Goal: Task Accomplishment & Management: Use online tool/utility

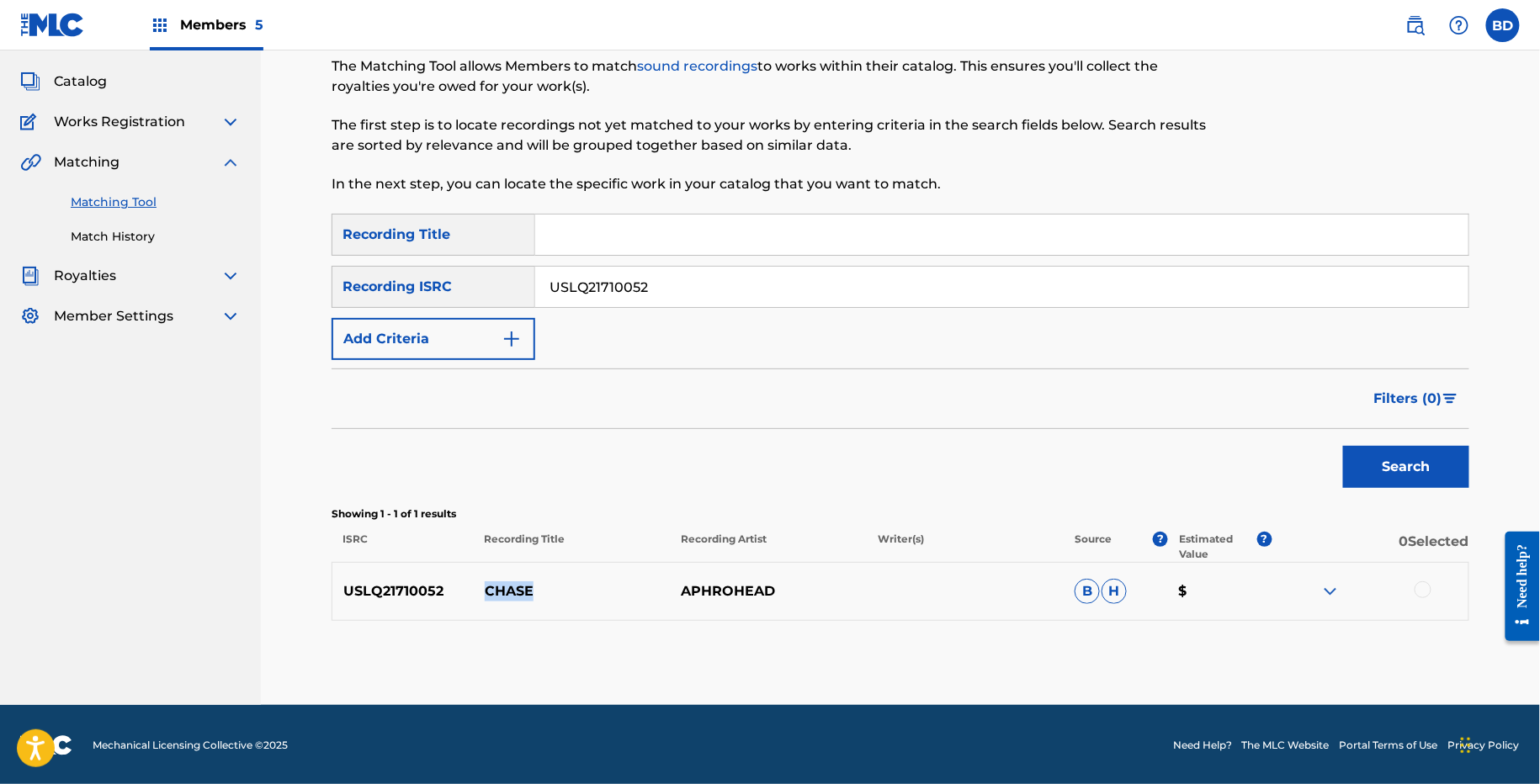
scroll to position [86, 0]
click at [1332, 594] on img at bounding box center [1330, 592] width 20 height 20
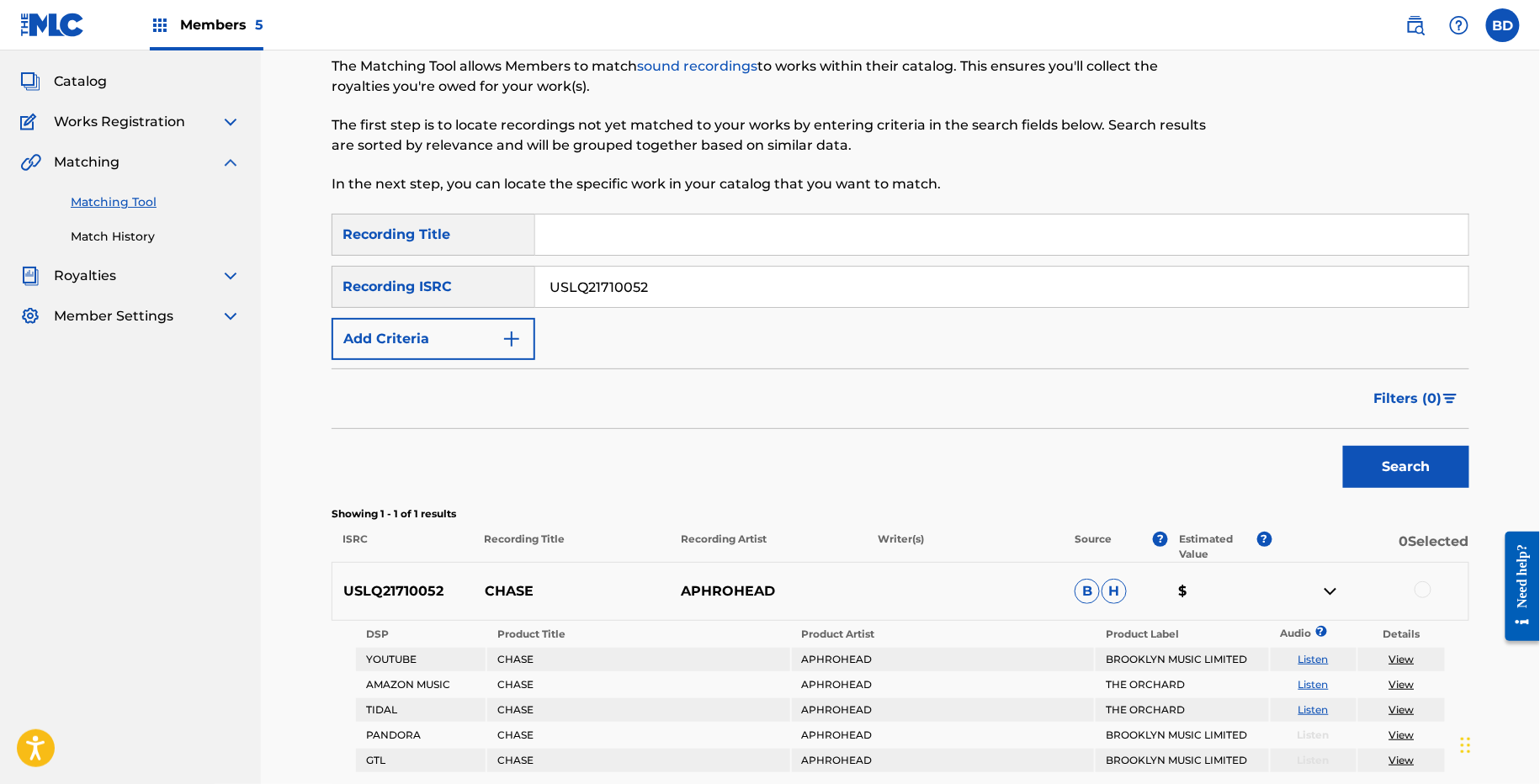
click at [591, 287] on input "USLQ21710052" at bounding box center [1001, 287] width 933 height 40
paste input "25"
click at [1343, 446] on button "Search" at bounding box center [1406, 467] width 126 height 42
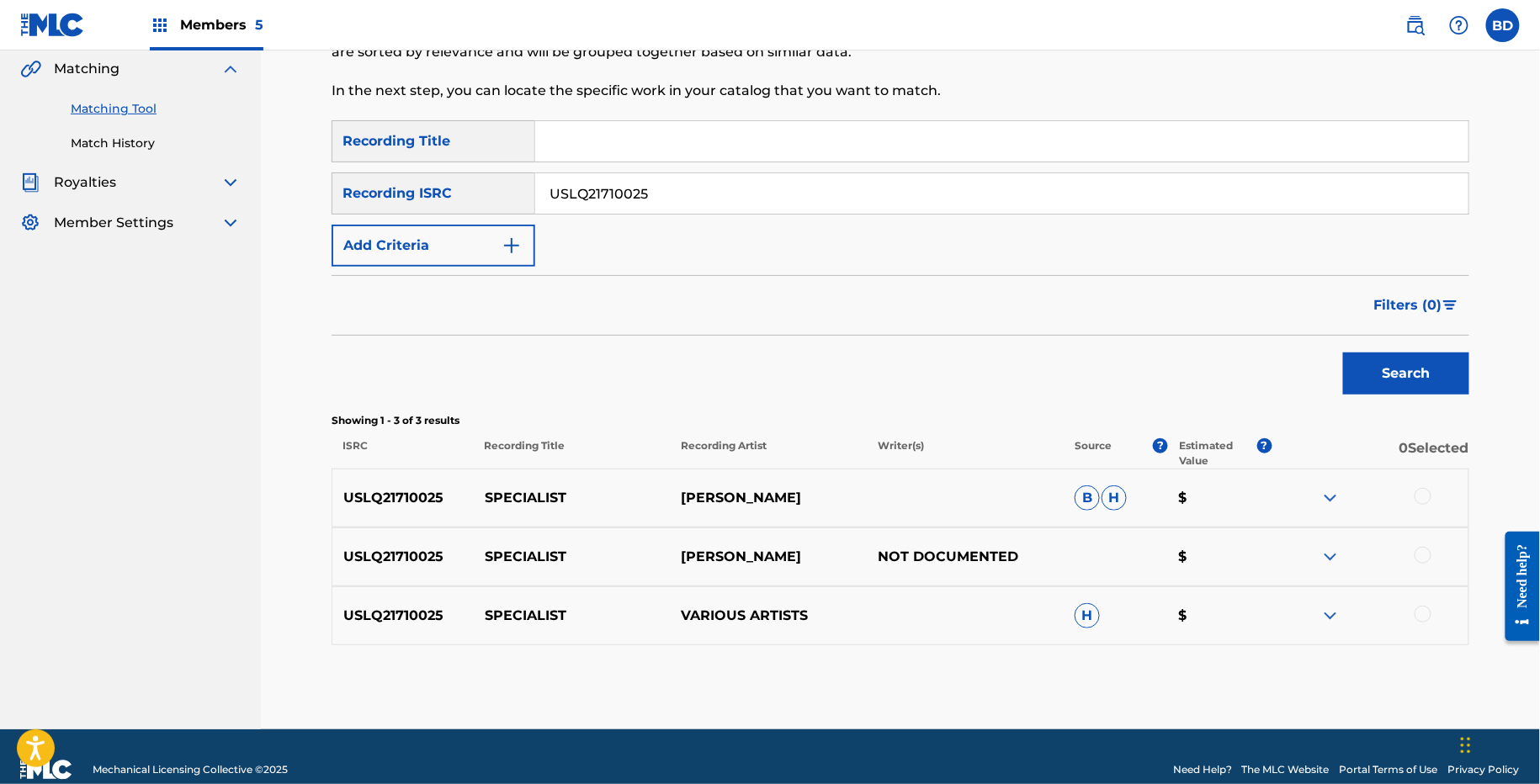
scroll to position [203, 0]
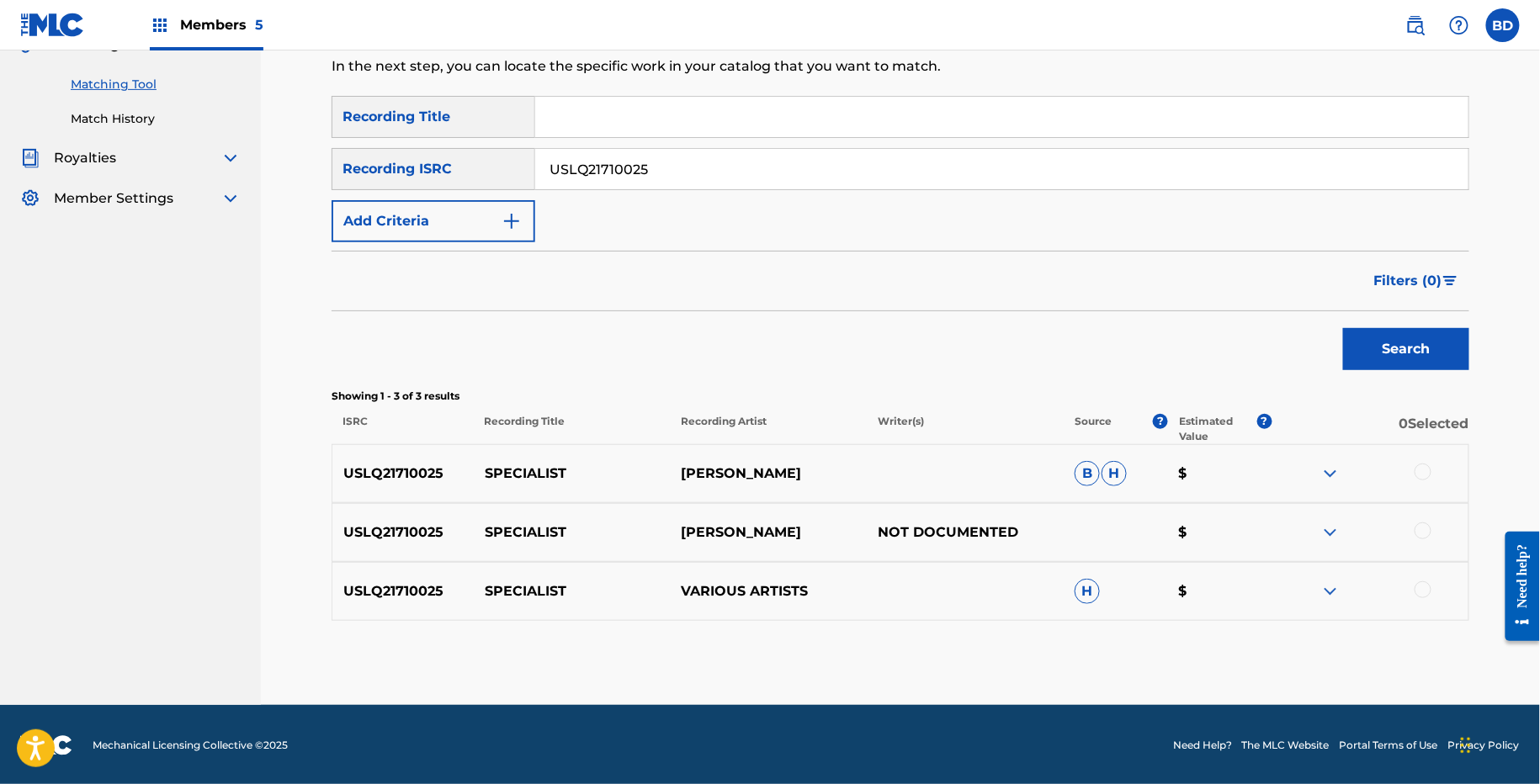
click at [539, 469] on p "SPECIALIST" at bounding box center [573, 473] width 197 height 20
copy p "SPECIALIST"
click at [636, 169] on input "USLQ21710025" at bounding box center [1001, 169] width 933 height 40
paste input "USLQ21700006"
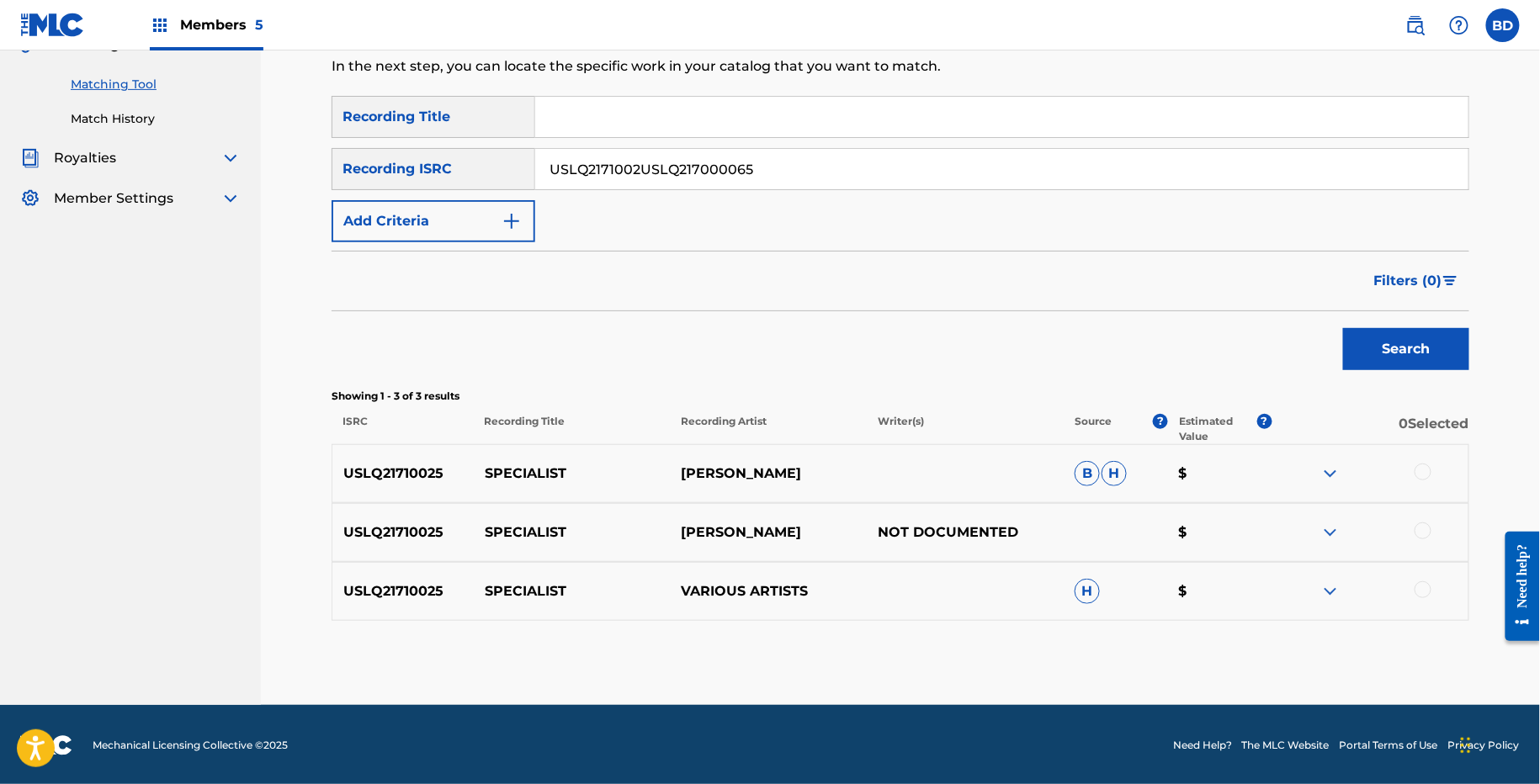
click at [636, 169] on input "USLQ2171002USLQ217000065" at bounding box center [1001, 169] width 933 height 40
paste input "00006"
click at [1343, 328] on button "Search" at bounding box center [1406, 349] width 126 height 42
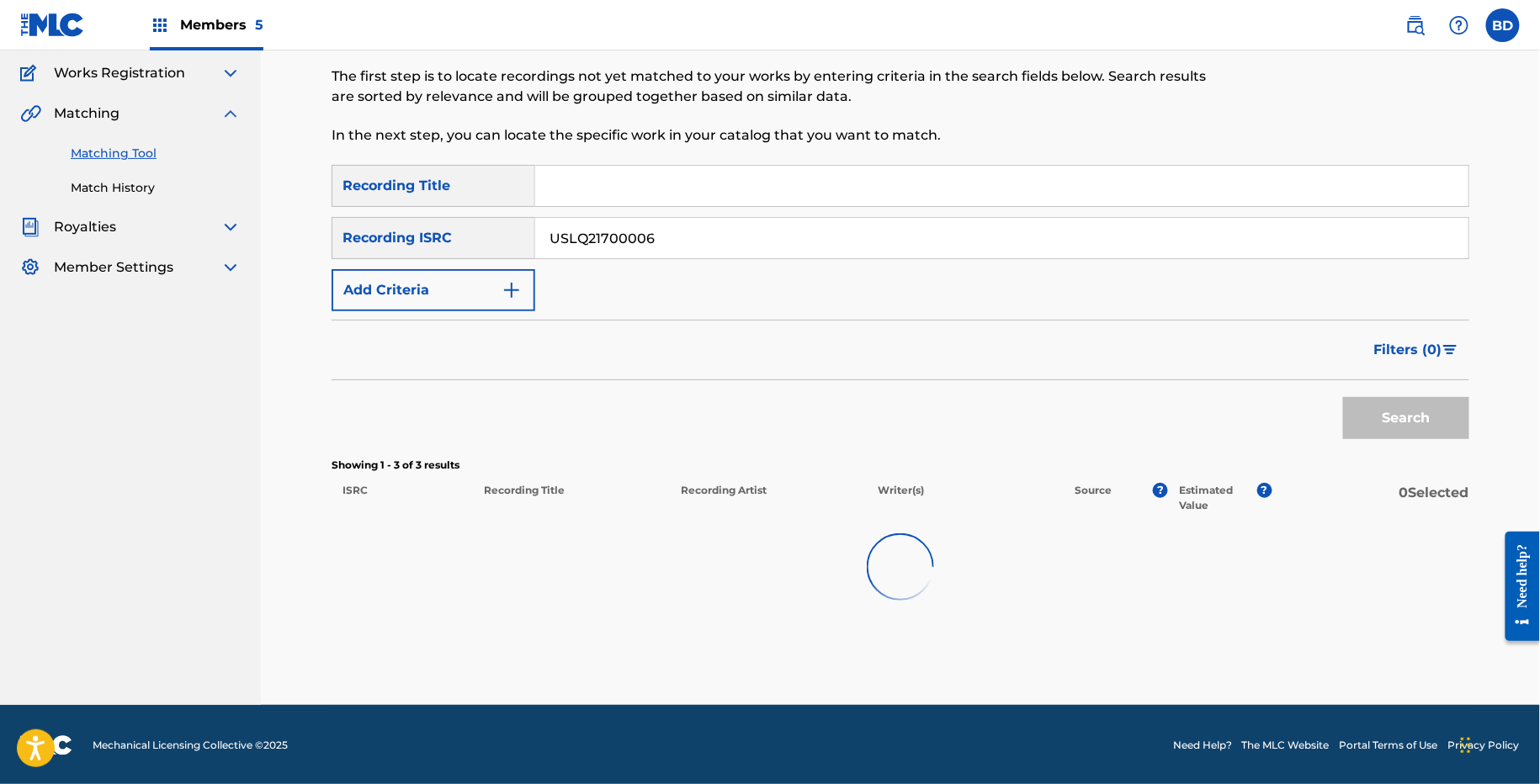
scroll to position [145, 0]
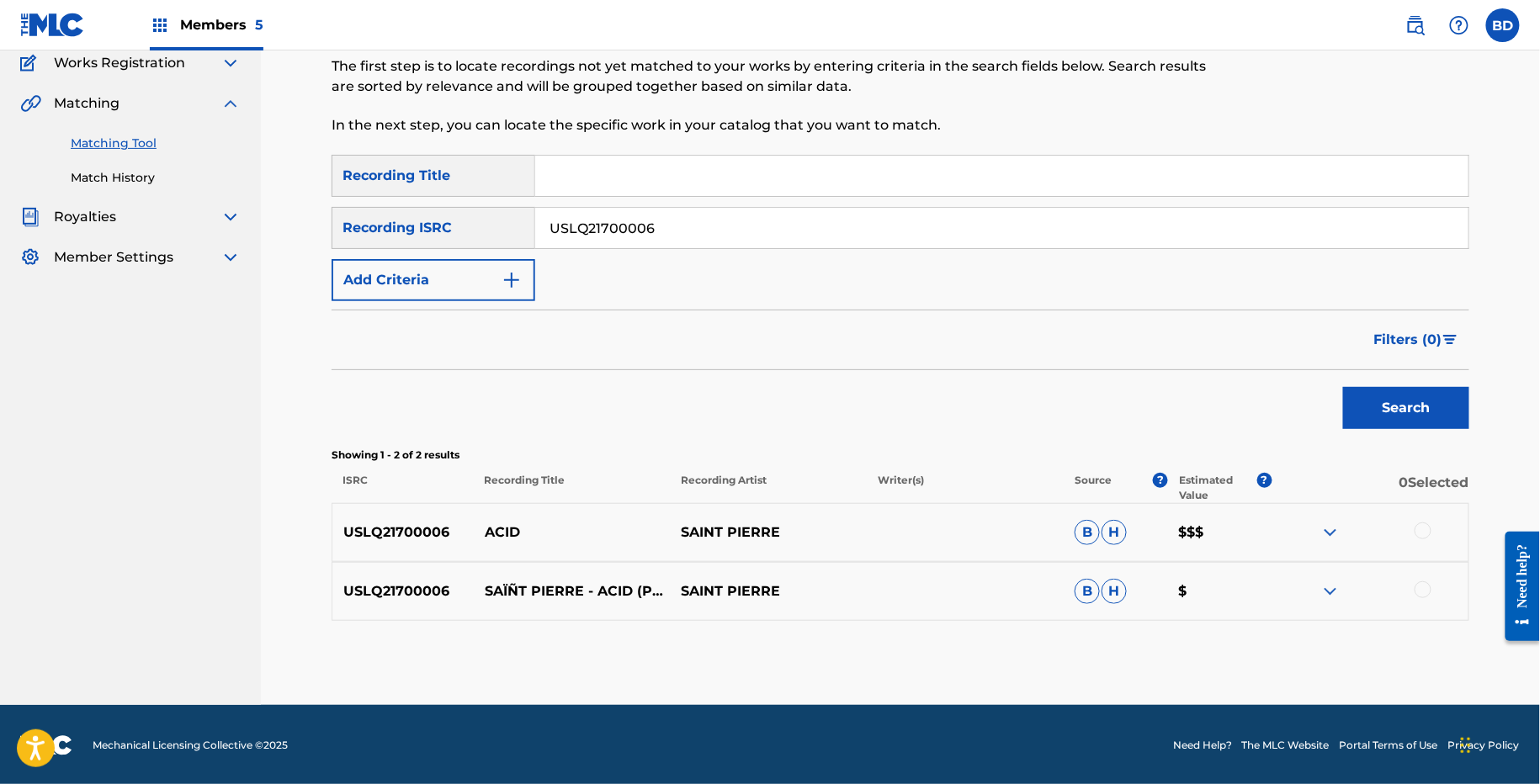
click at [1319, 607] on div "USLQ21700006 SAÏÑT PIERRE - ACID (PROD. BY PAUL COUTURE) SAINT PIERRE B H $" at bounding box center [901, 591] width 1138 height 59
click at [1320, 592] on img at bounding box center [1330, 592] width 20 height 20
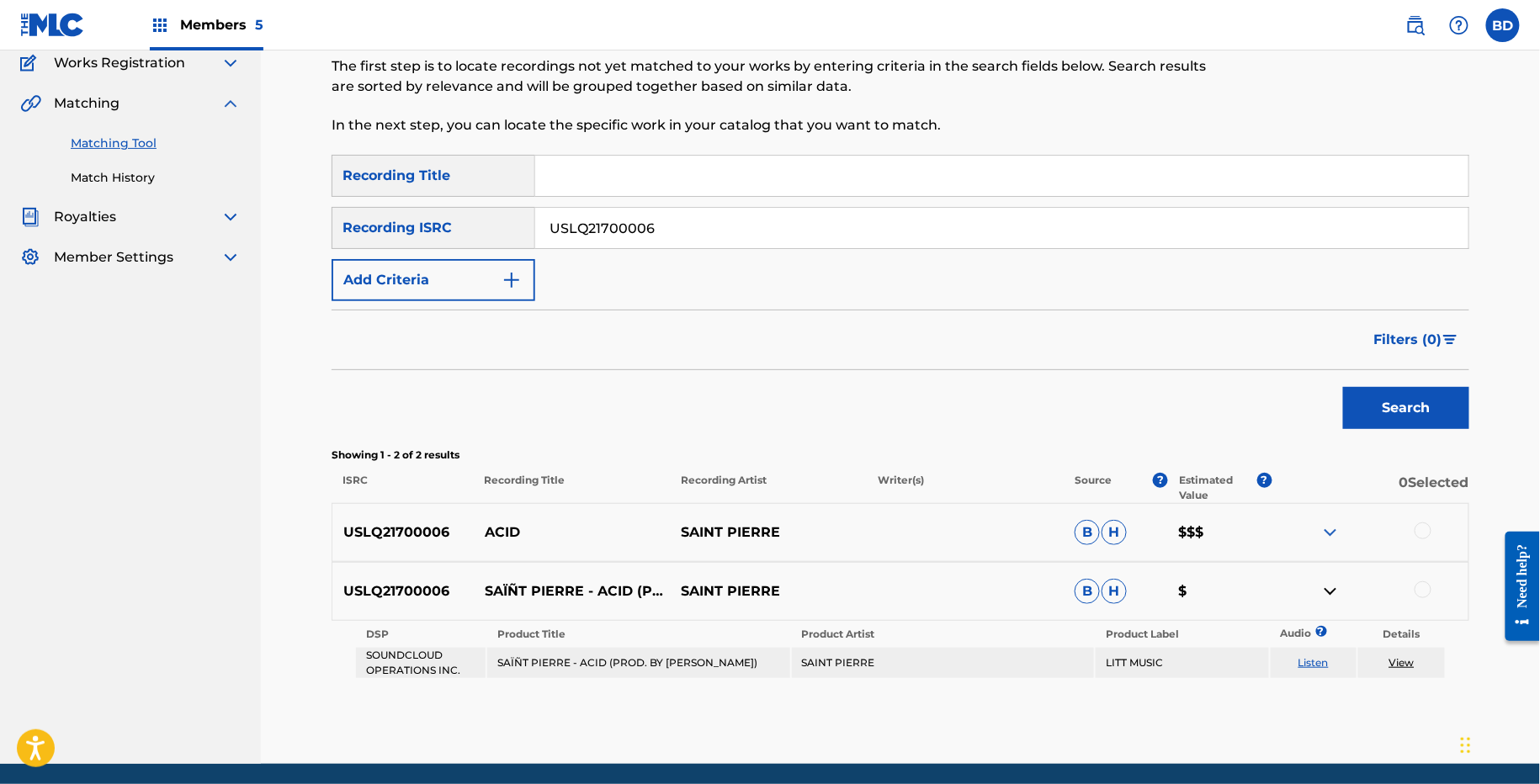
click at [1331, 536] on img at bounding box center [1330, 532] width 20 height 20
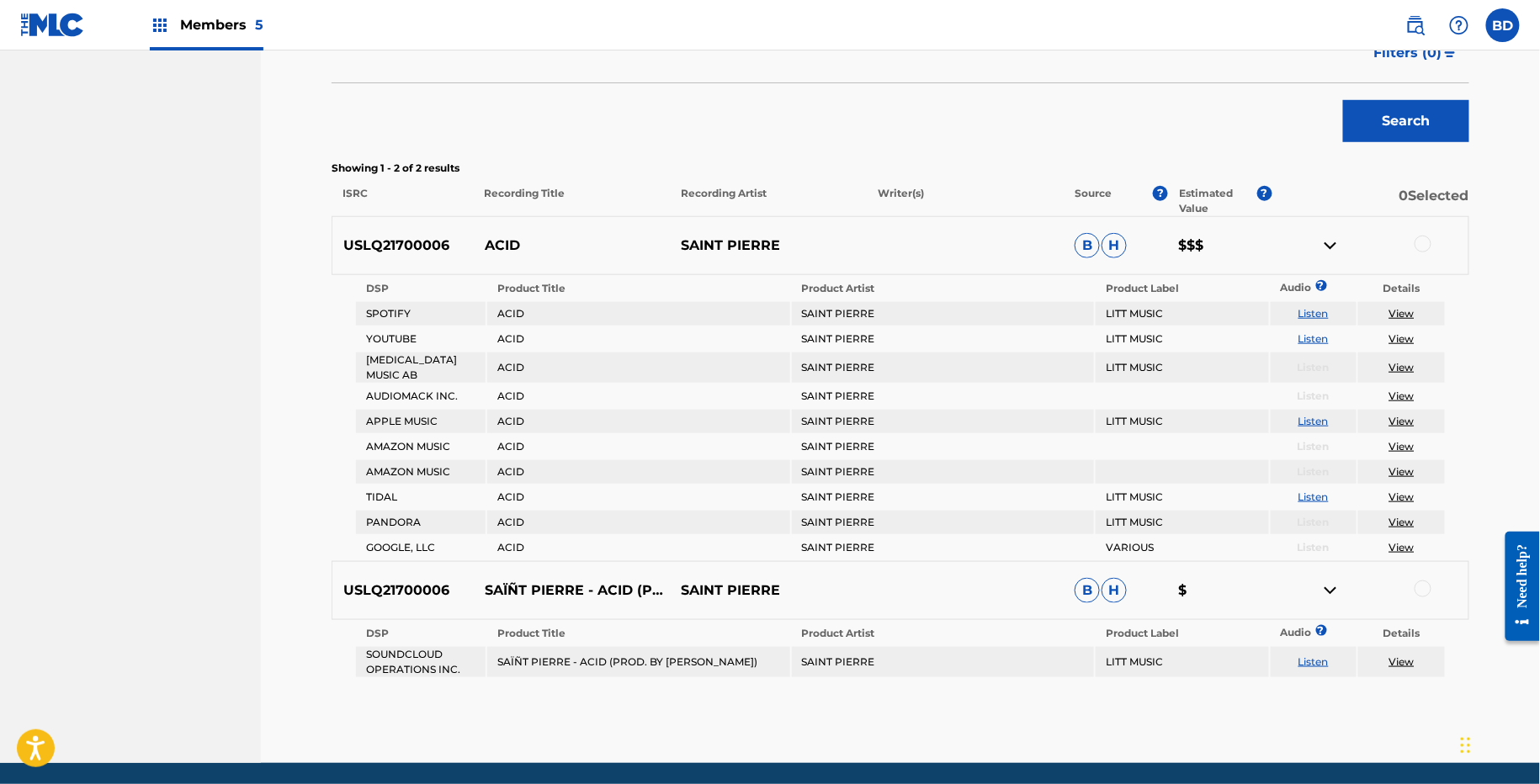
scroll to position [421, 0]
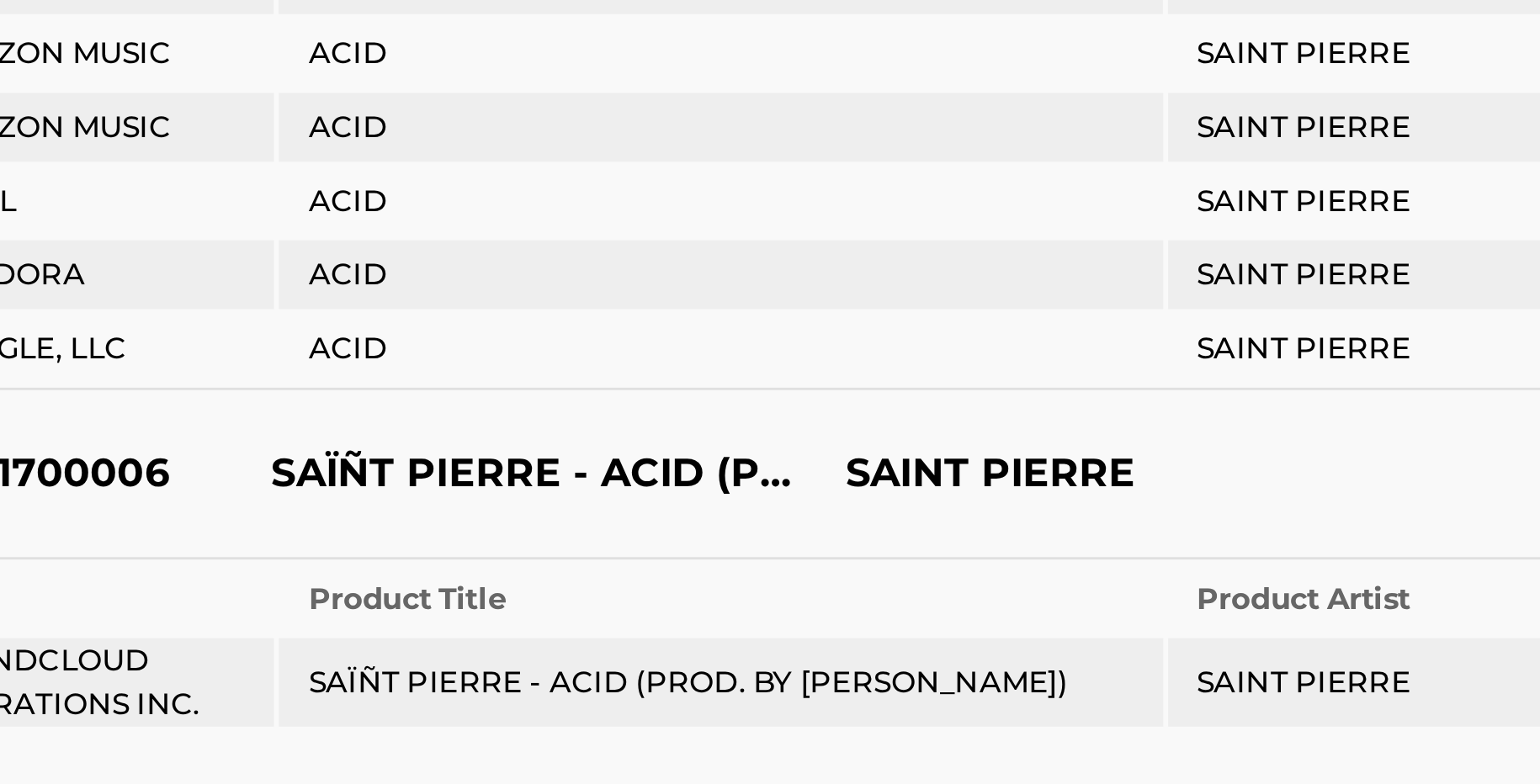
click at [594, 666] on td "SAÏÑT PIERRE - ACID (PROD. BY PAUL COUTURE)" at bounding box center [637, 672] width 302 height 30
copy td "ACID"
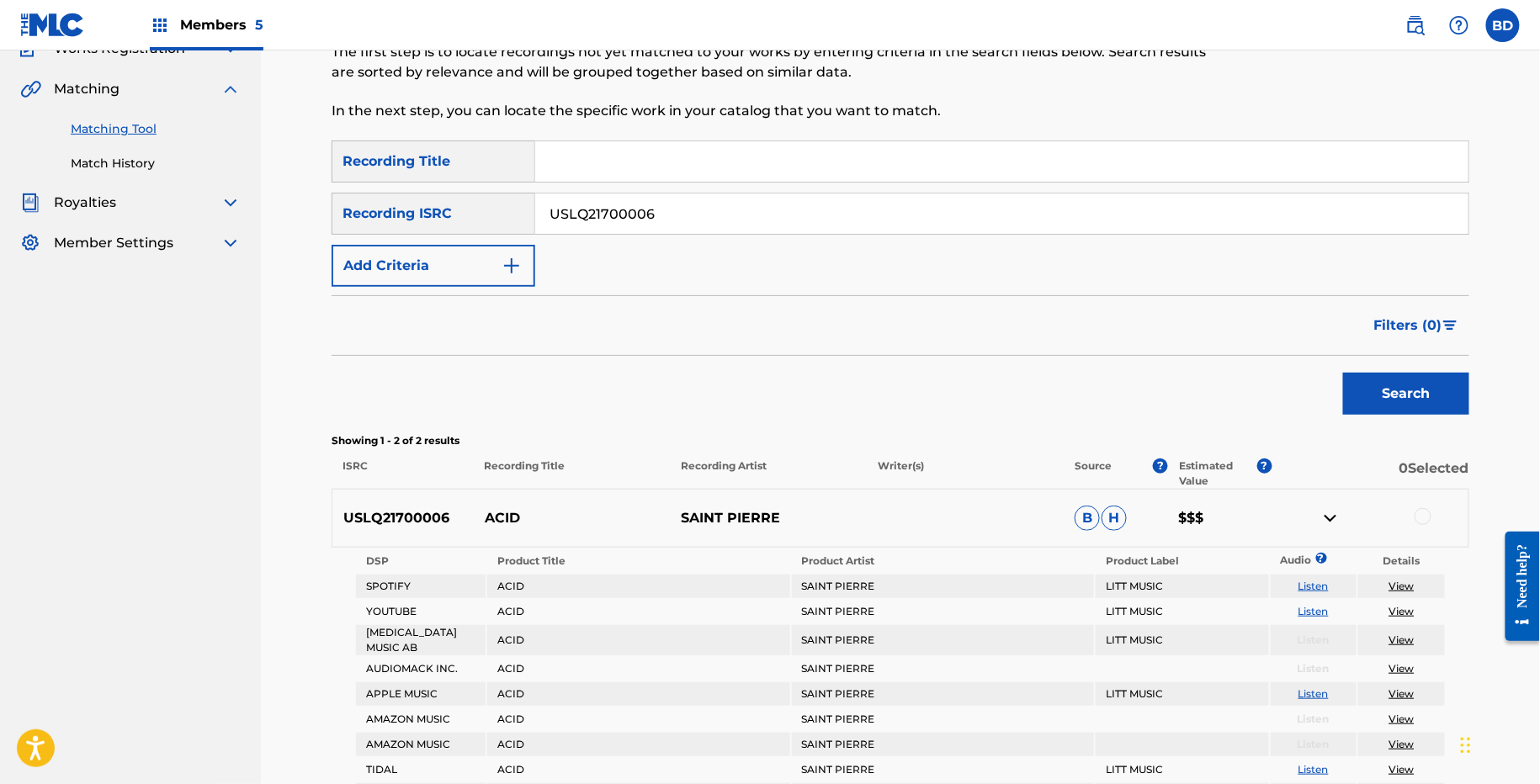
scroll to position [108, 0]
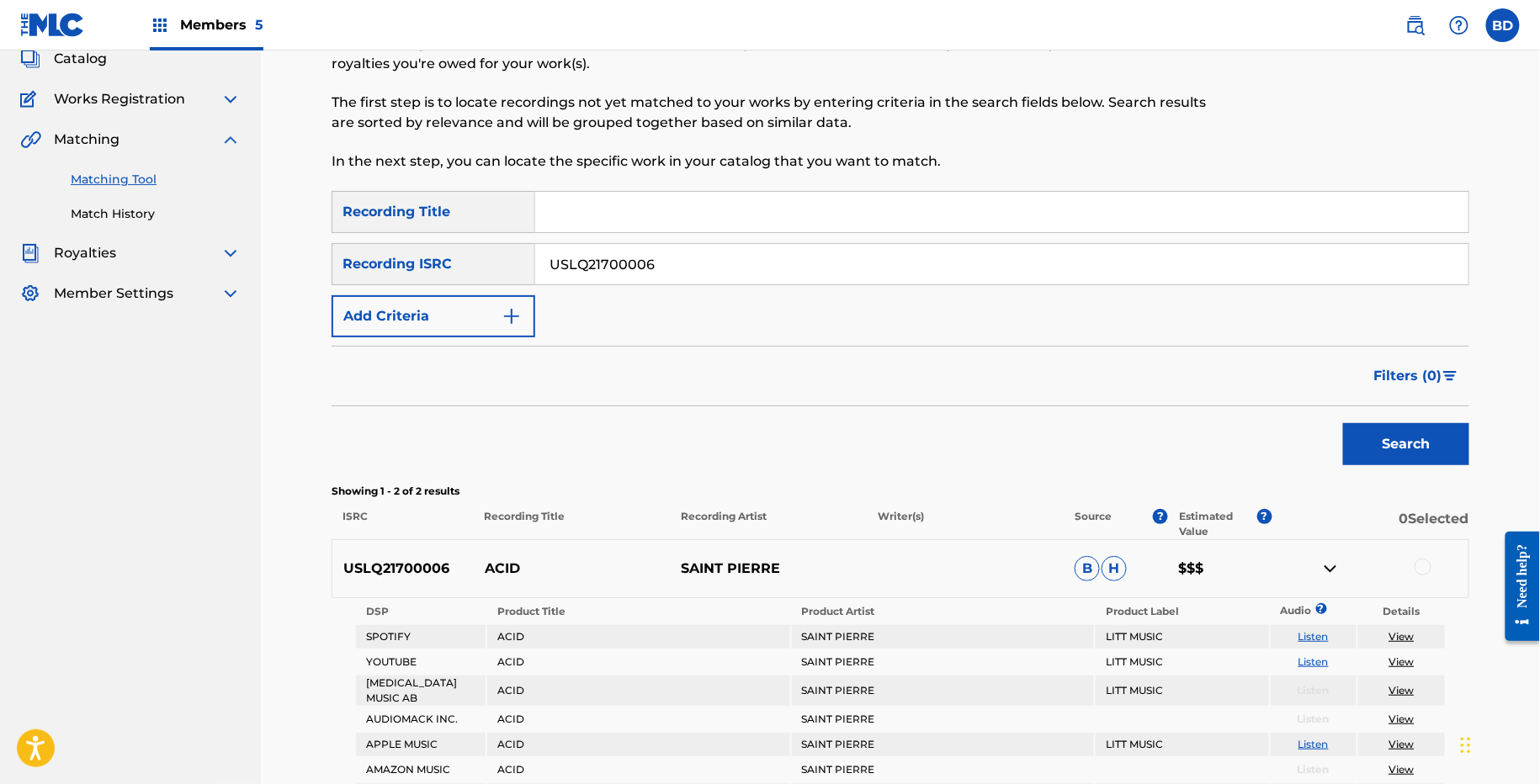
click at [574, 262] on input "USLQ21700006" at bounding box center [1001, 264] width 933 height 40
paste input "570119"
click at [1343, 423] on button "Search" at bounding box center [1406, 444] width 126 height 42
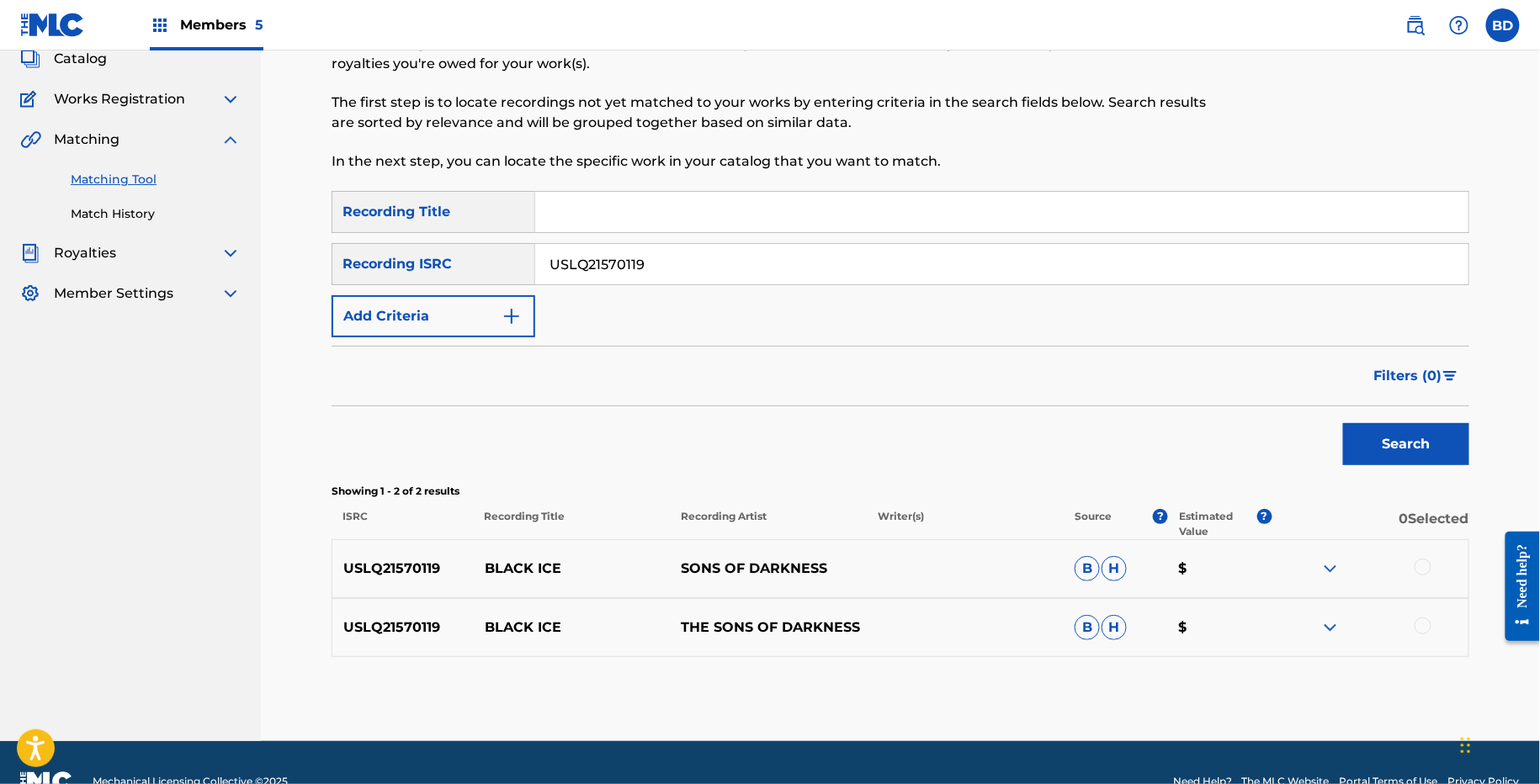
scroll to position [145, 0]
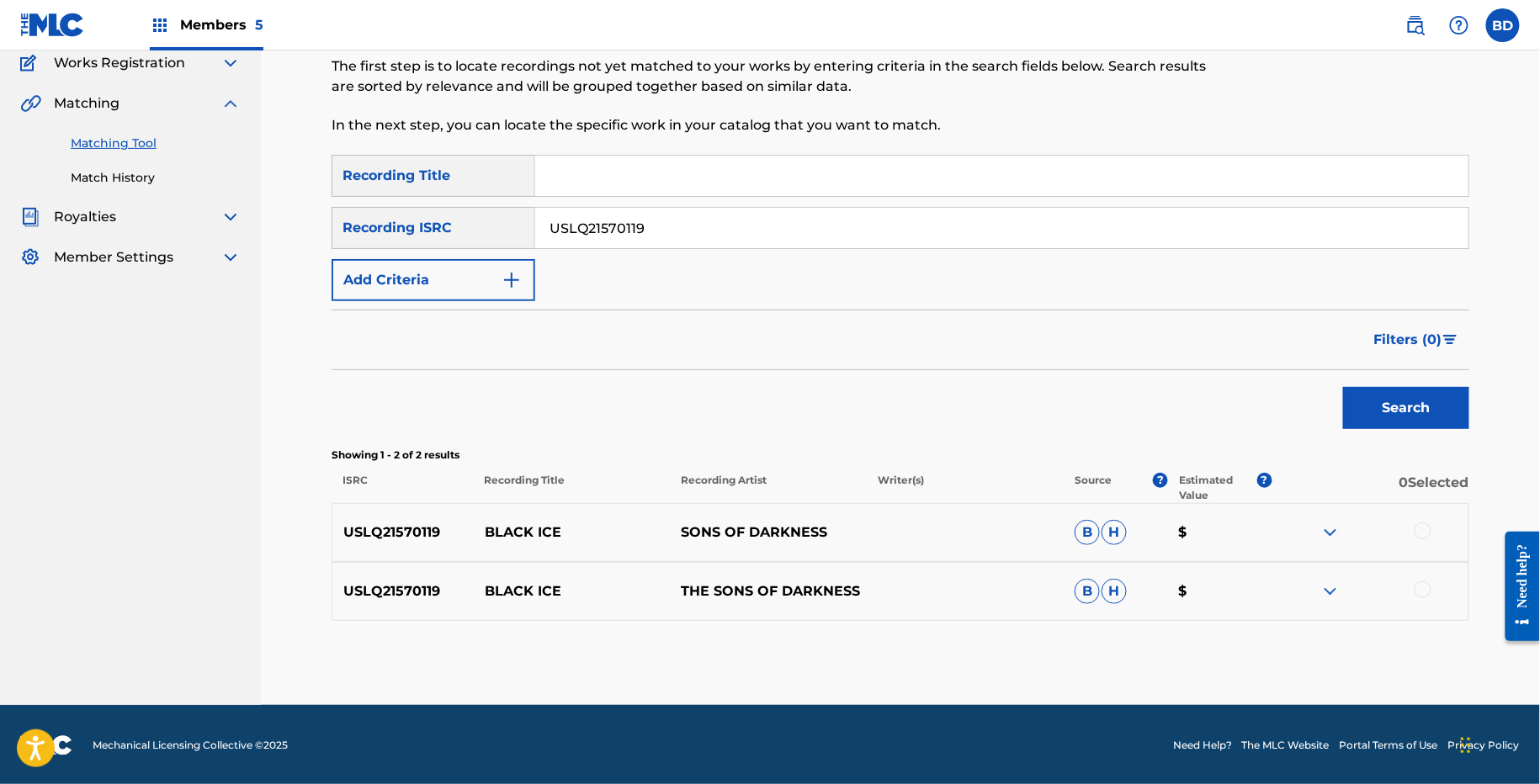
click at [1335, 588] on img at bounding box center [1330, 592] width 20 height 20
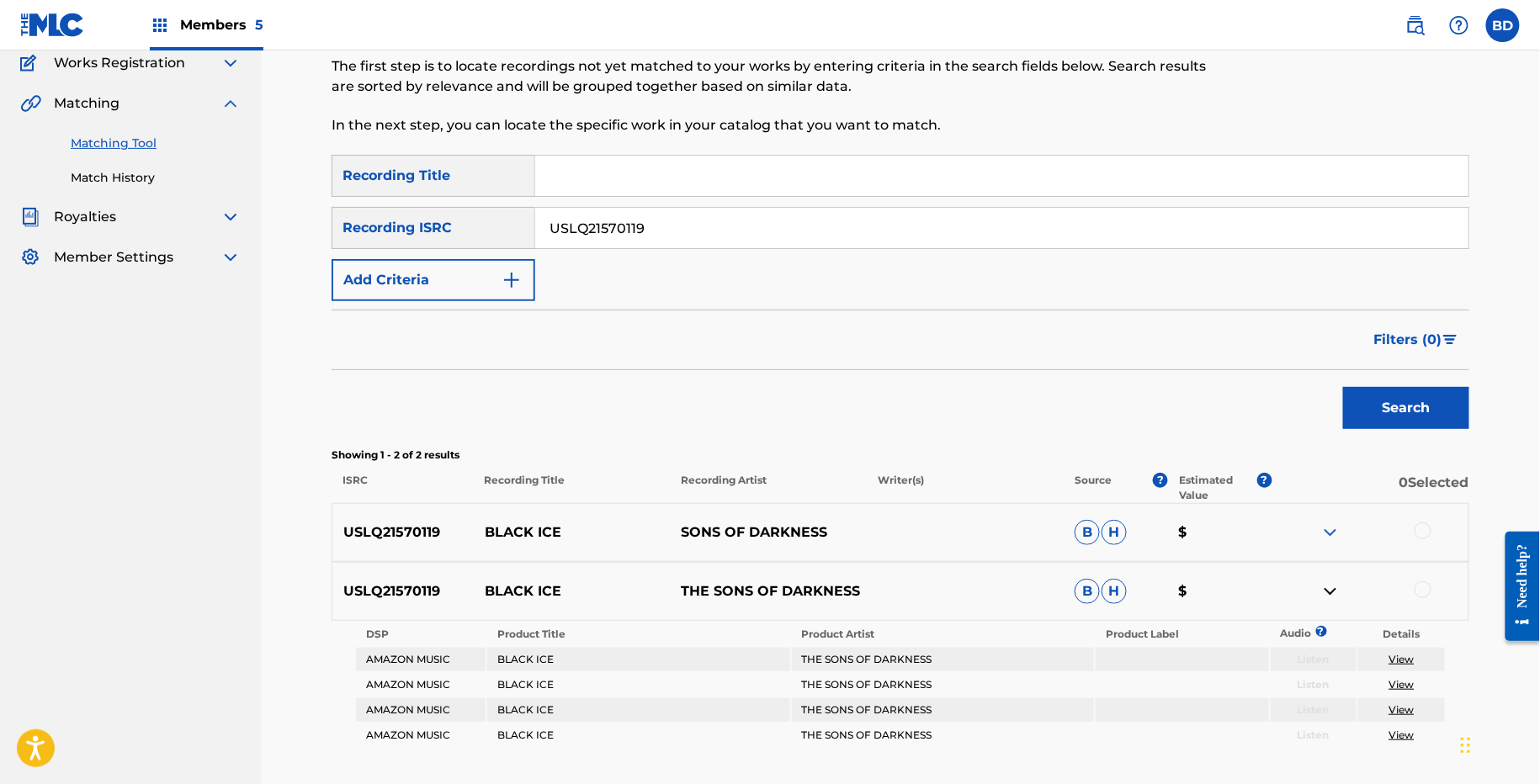
click at [1334, 529] on img at bounding box center [1330, 532] width 20 height 20
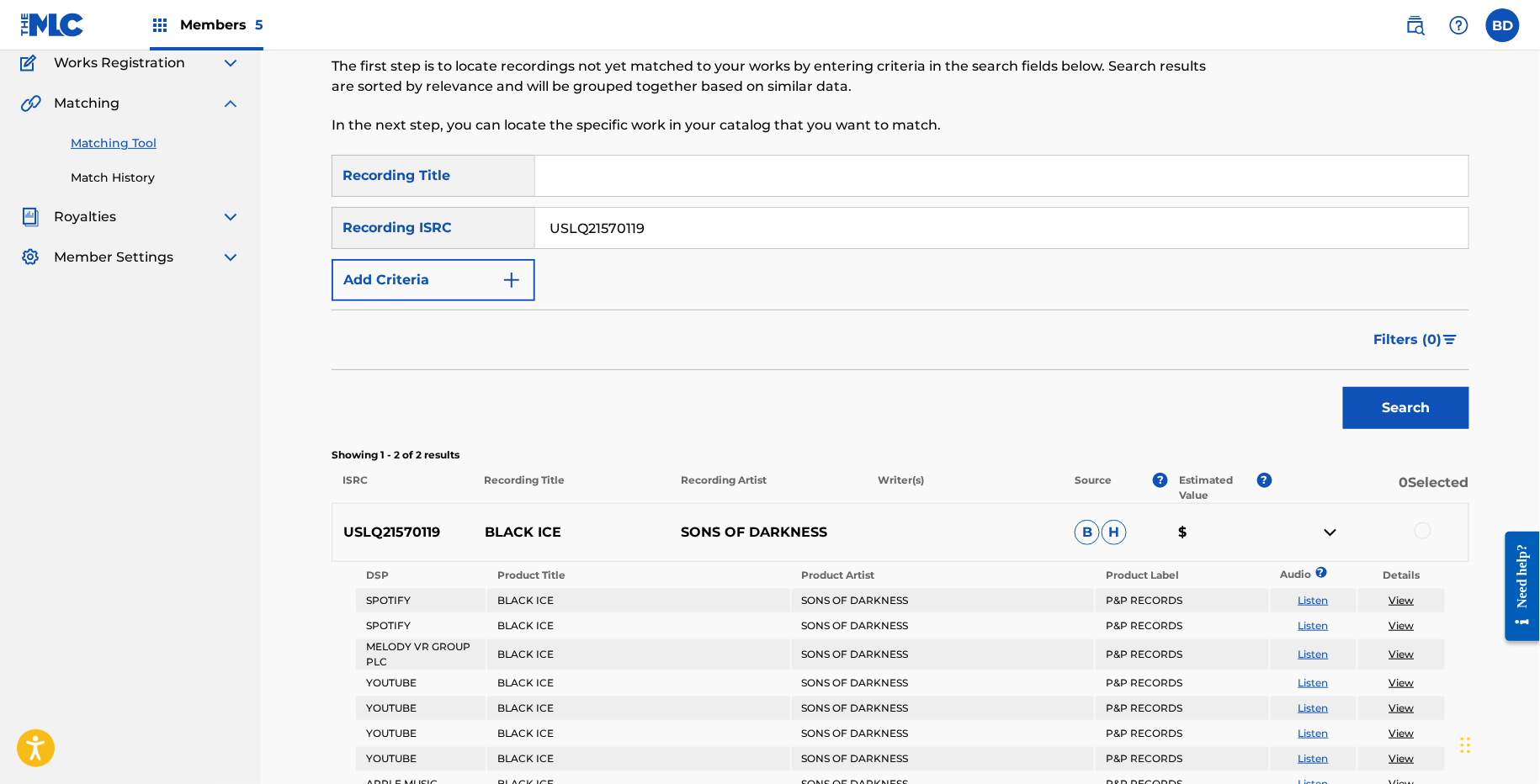
click at [537, 527] on p "BLACK ICE" at bounding box center [573, 532] width 197 height 20
copy p "BLACK ICE"
click at [610, 236] on input "USLQ21570119" at bounding box center [1001, 228] width 933 height 40
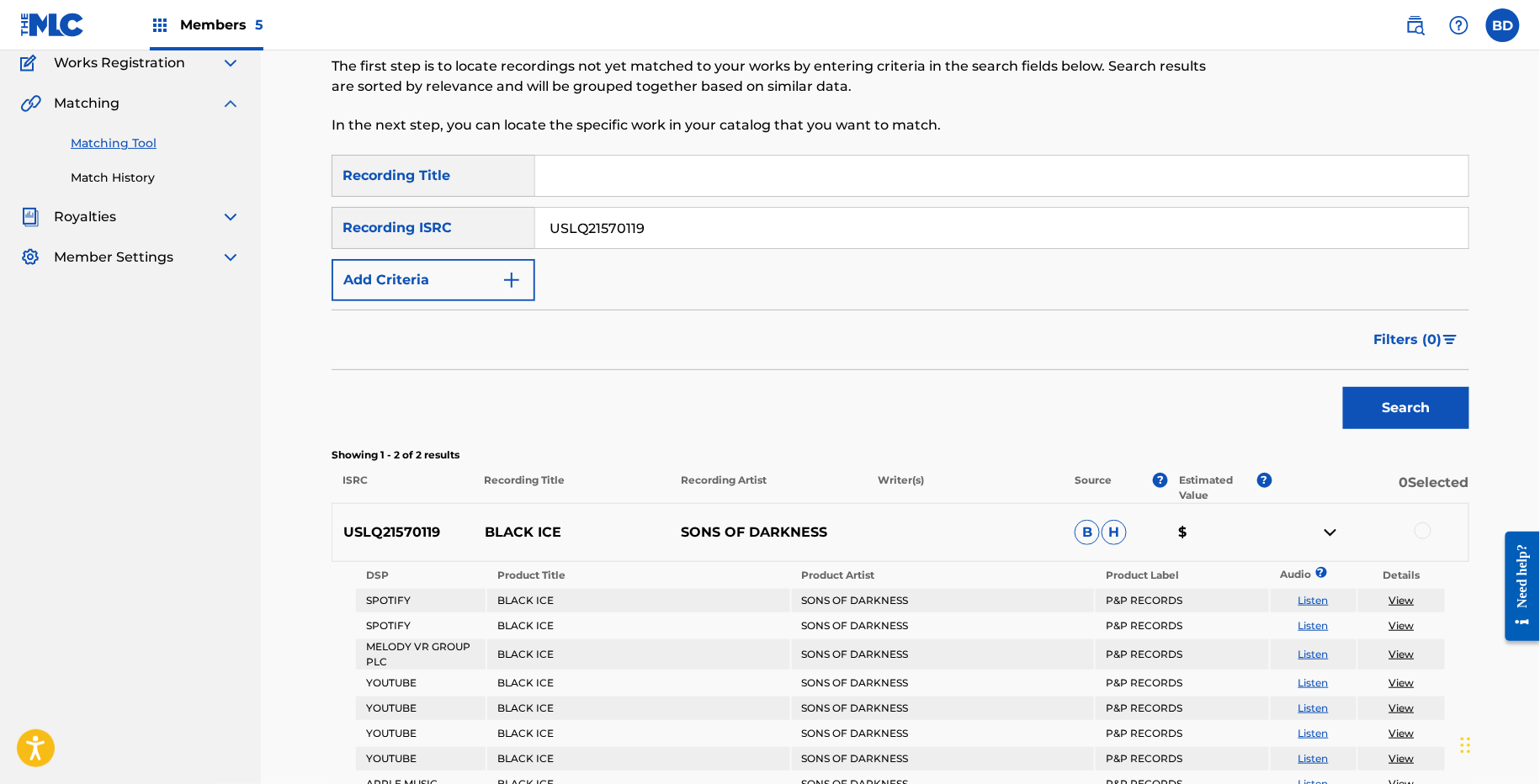
click at [610, 236] on input "USLQ21570119" at bounding box center [1001, 228] width 933 height 40
paste input "8"
click at [1343, 387] on button "Search" at bounding box center [1406, 407] width 126 height 42
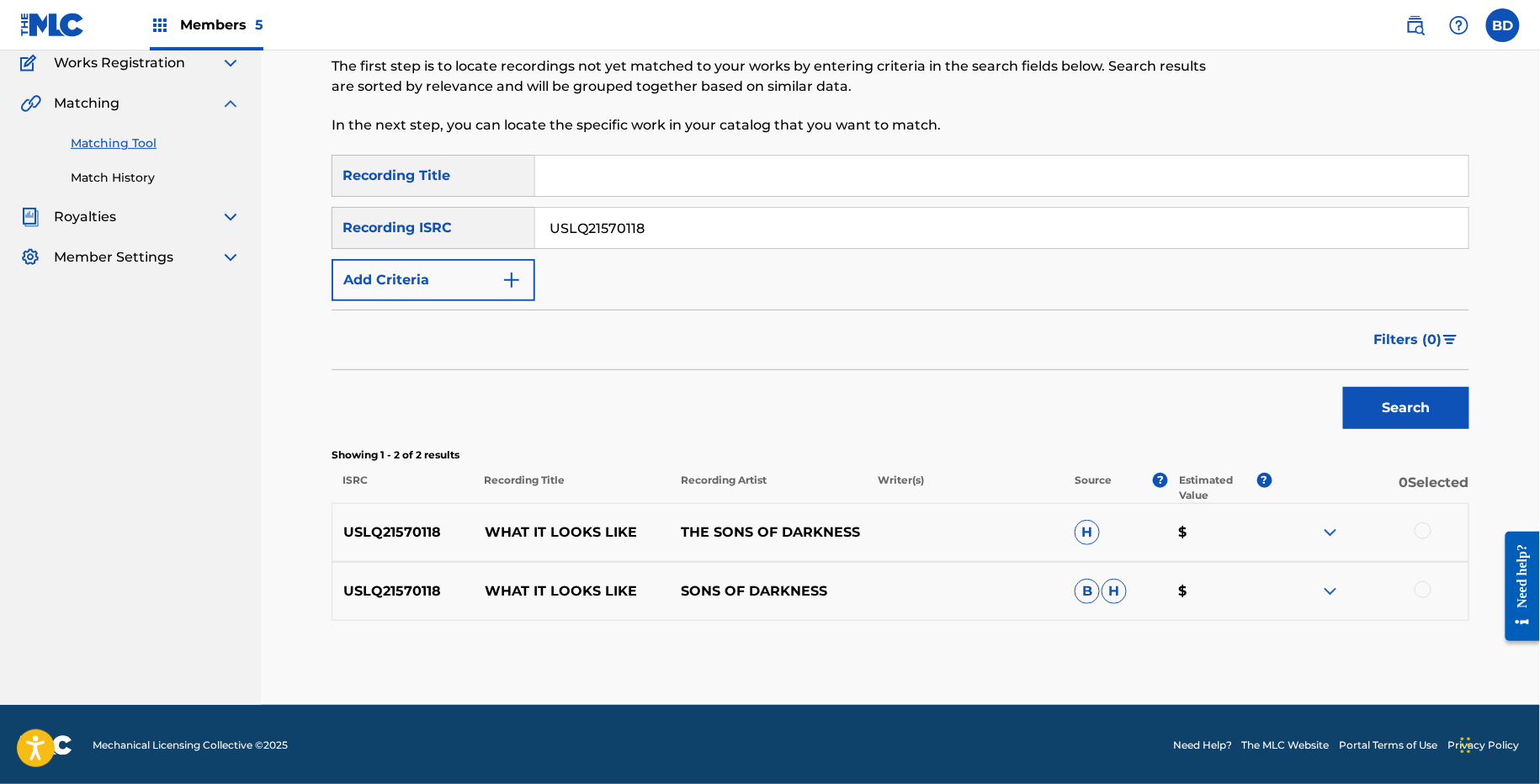
click at [533, 521] on div "USLQ21570118 WHAT IT LOOKS LIKE THE SONS OF DARKNESS H $" at bounding box center [901, 532] width 1138 height 59
click at [533, 522] on p "WHAT IT LOOKS LIKE" at bounding box center [573, 532] width 197 height 20
copy p "WHAT IT LOOKS LIKE"
click at [621, 229] on input "USLQ21570118" at bounding box center [1001, 228] width 933 height 40
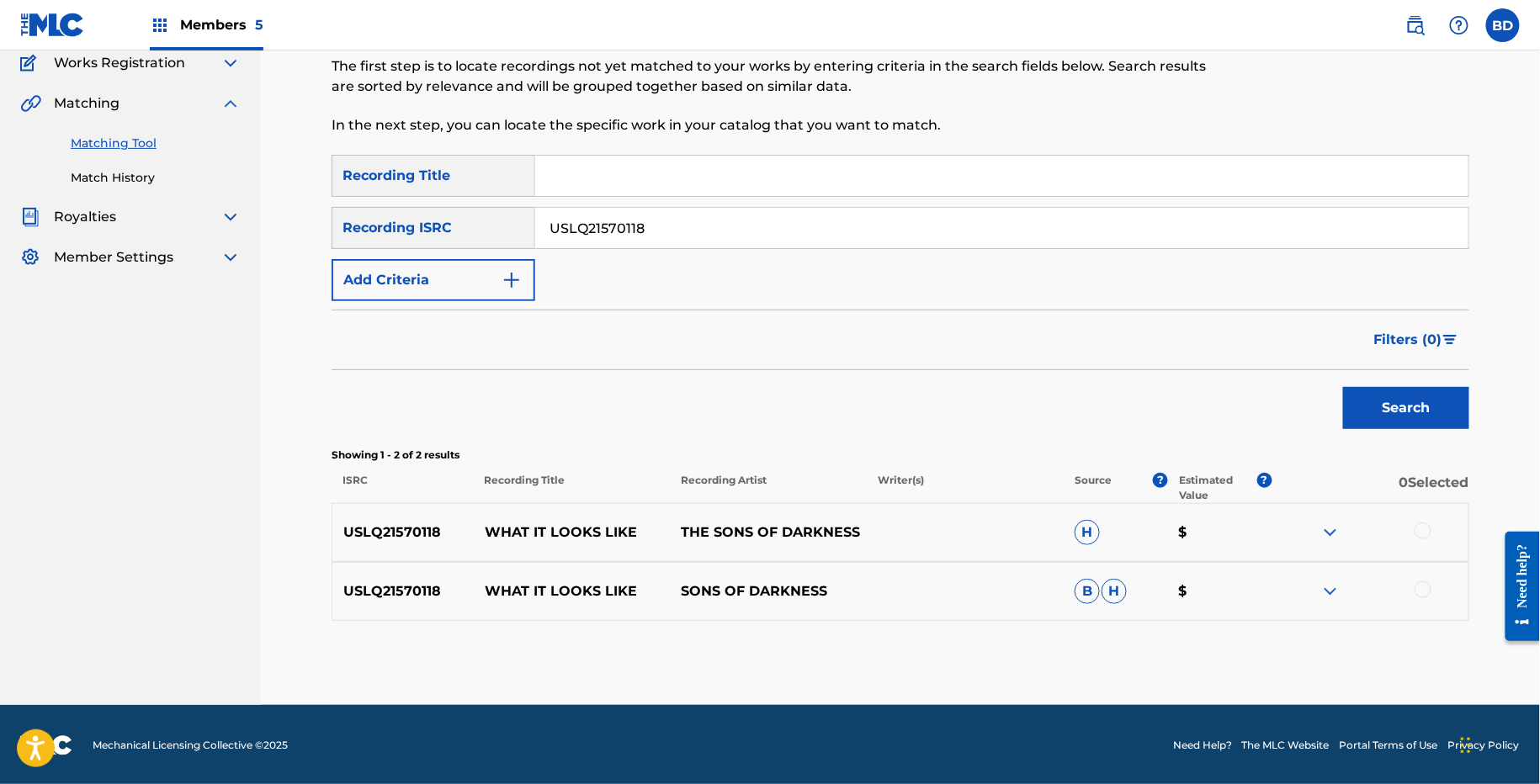
click at [621, 229] on input "USLQ21570118" at bounding box center [1001, 228] width 933 height 40
paste input "D91770354"
click at [1343, 387] on button "Search" at bounding box center [1406, 407] width 126 height 42
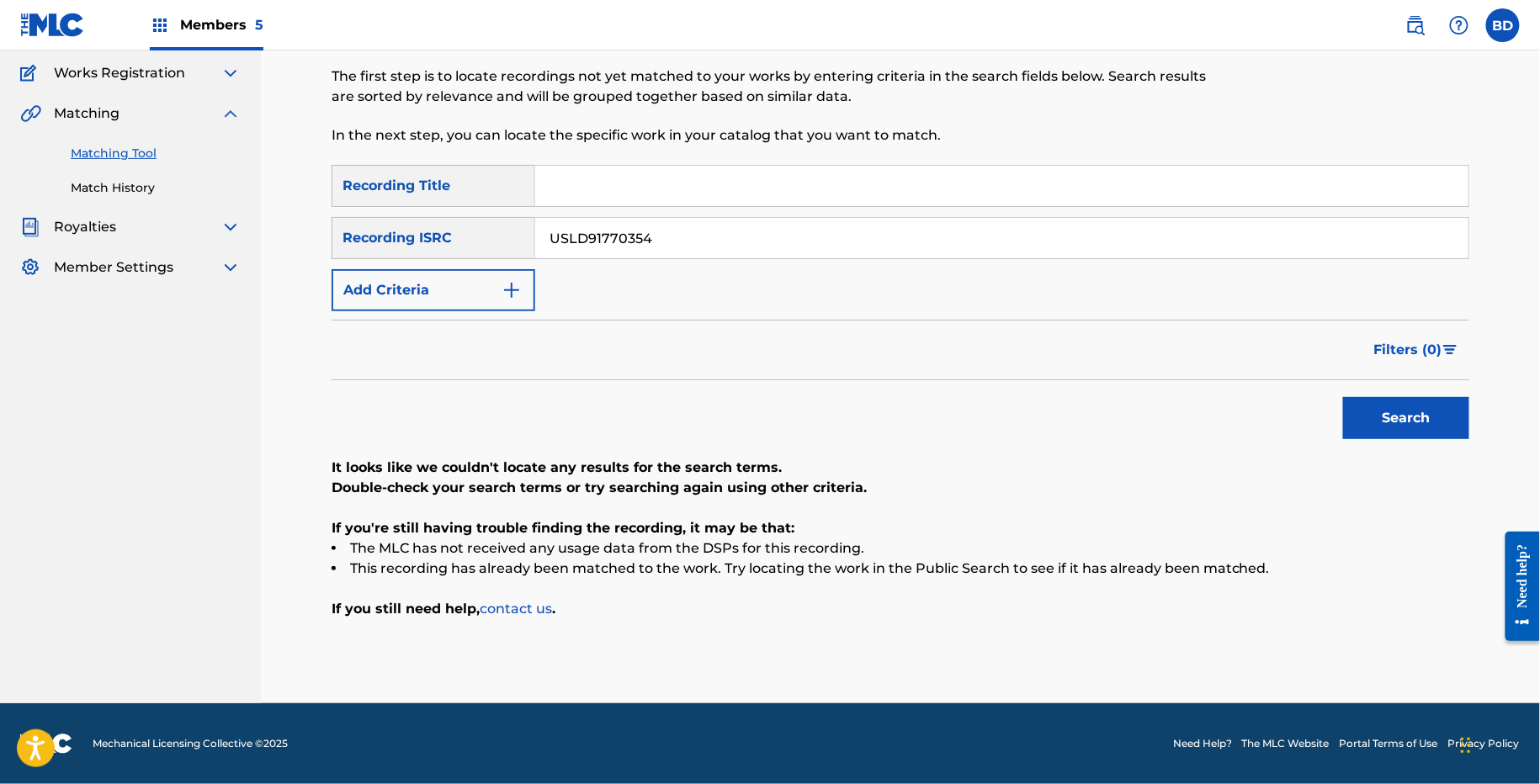
scroll to position [133, 0]
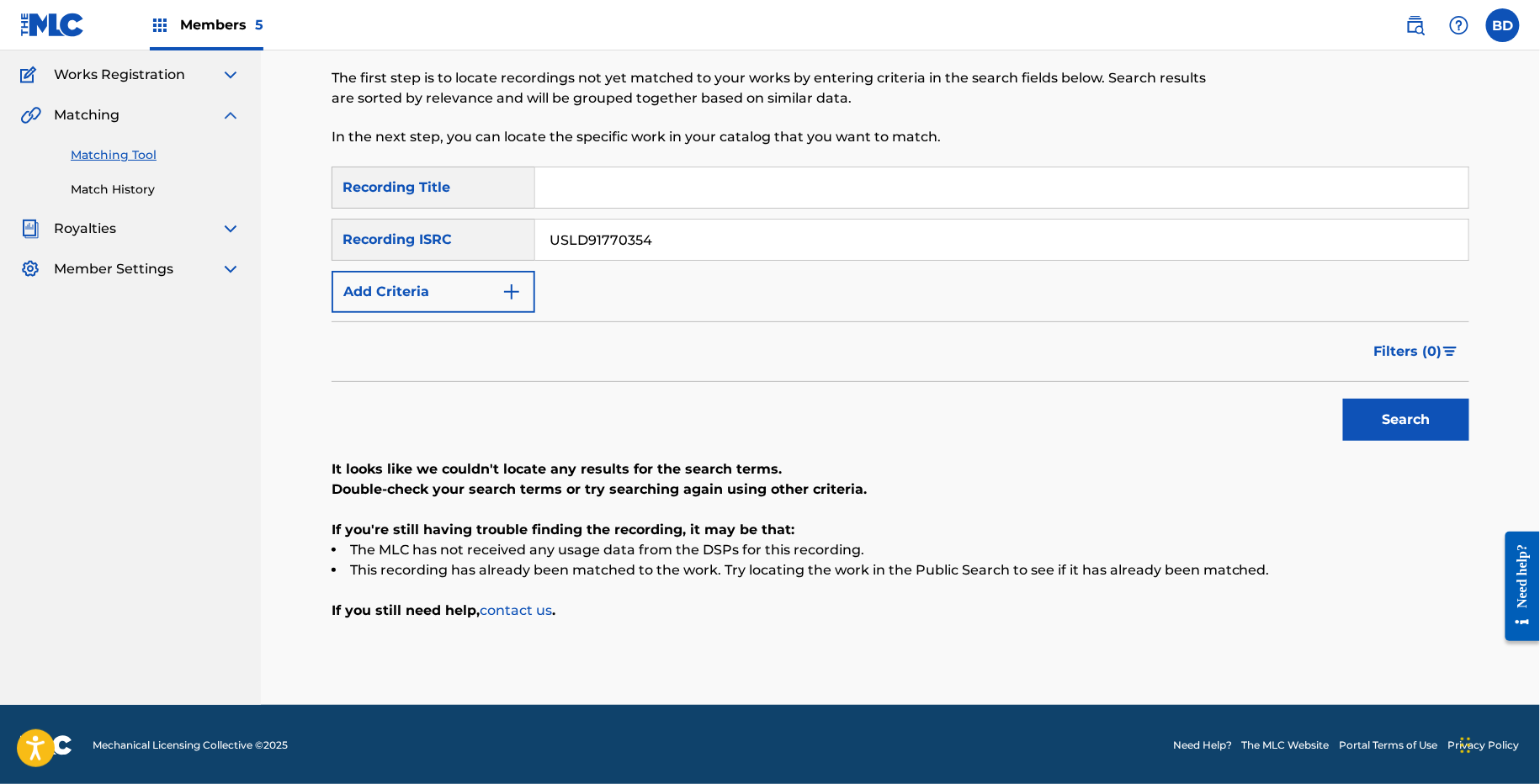
click at [572, 245] on input "USLD91770354" at bounding box center [1001, 240] width 933 height 40
paste input "38568"
click at [1343, 398] on button "Search" at bounding box center [1406, 419] width 126 height 42
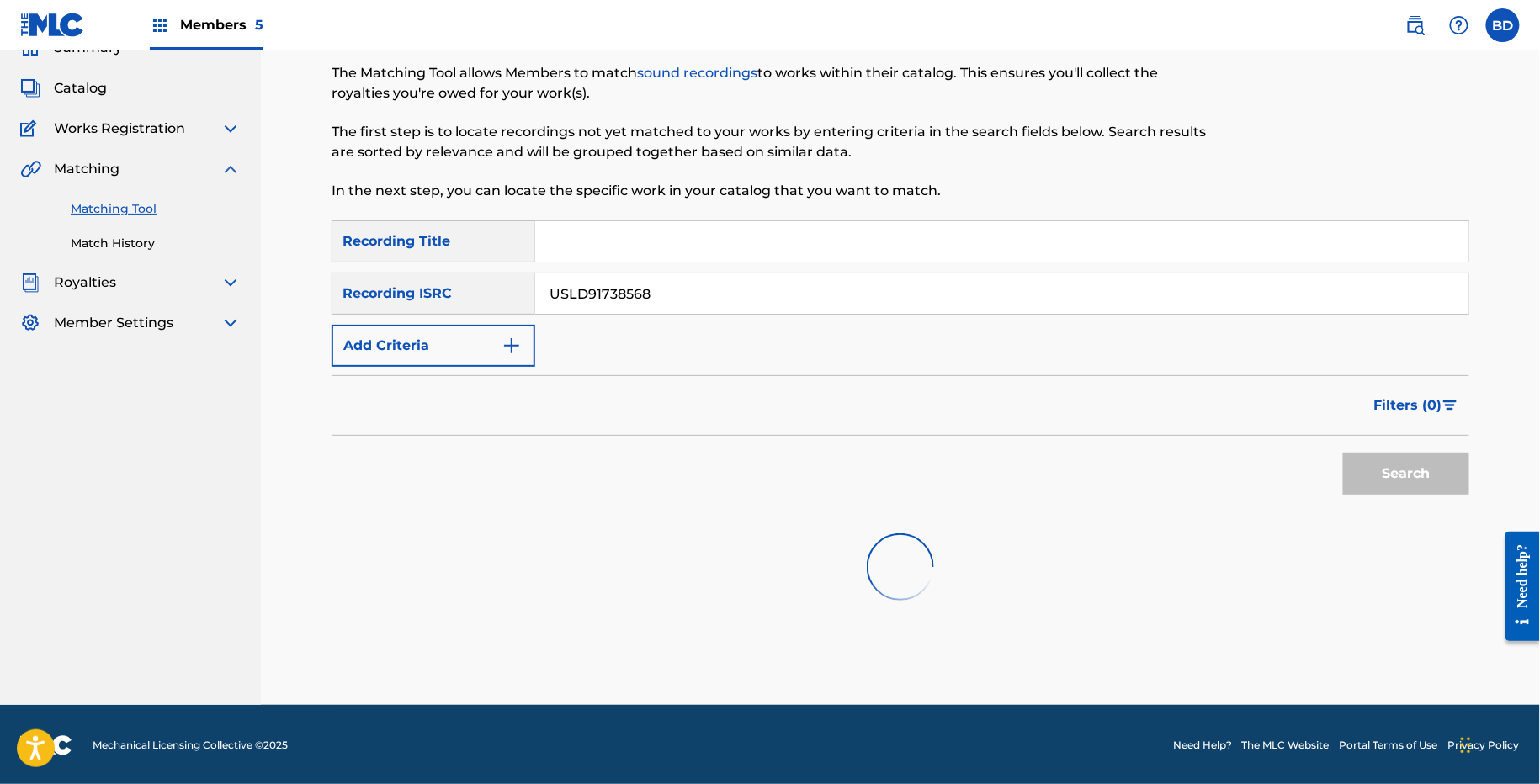
scroll to position [86, 0]
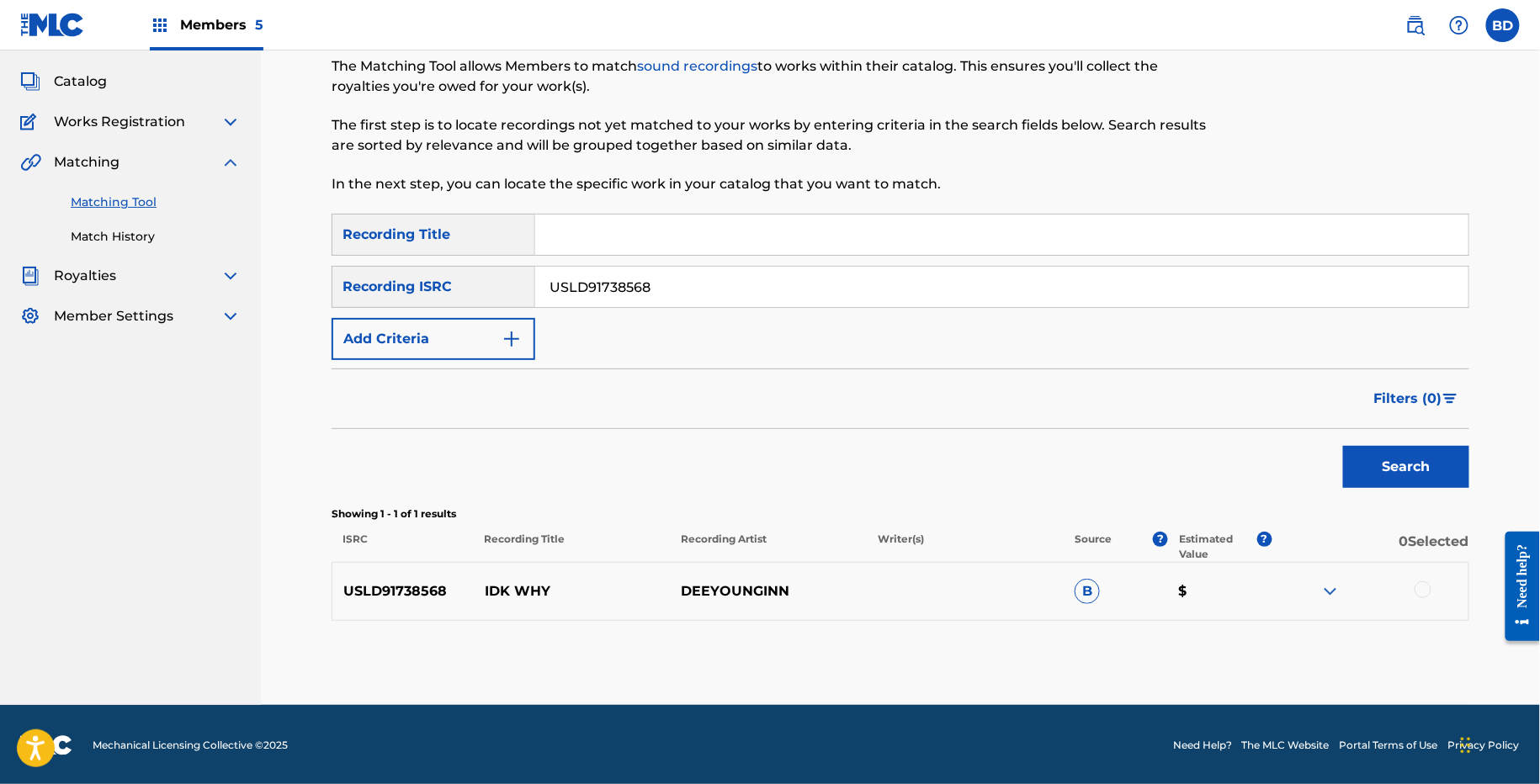
click at [528, 583] on p "IDK WHY" at bounding box center [573, 592] width 197 height 20
copy p "IDK WHY"
click at [1327, 586] on img at bounding box center [1330, 592] width 20 height 20
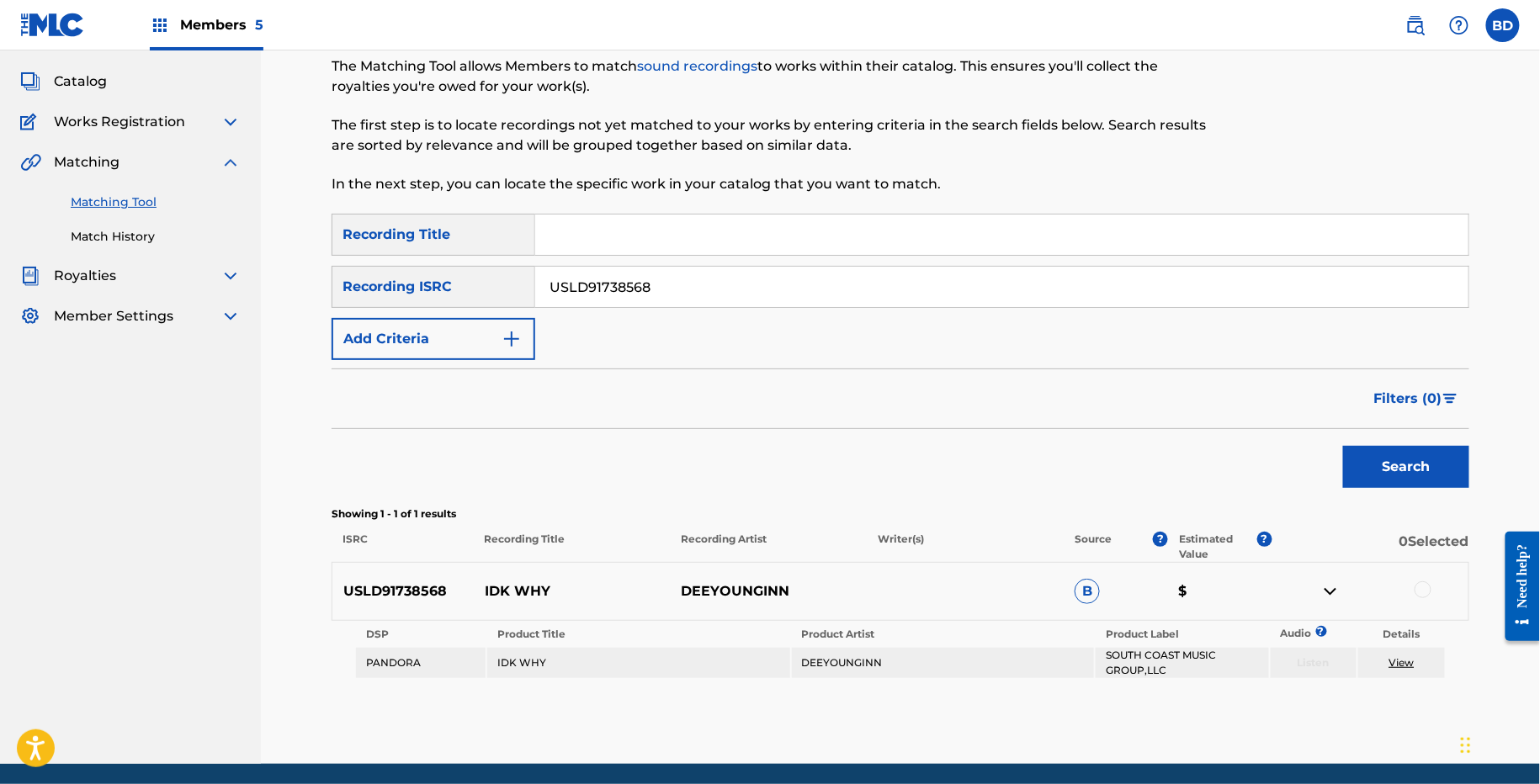
click at [692, 278] on input "USLD91738568" at bounding box center [1001, 287] width 933 height 40
paste input "0192"
type input "USLD91730192"
click at [1343, 446] on button "Search" at bounding box center [1406, 467] width 126 height 42
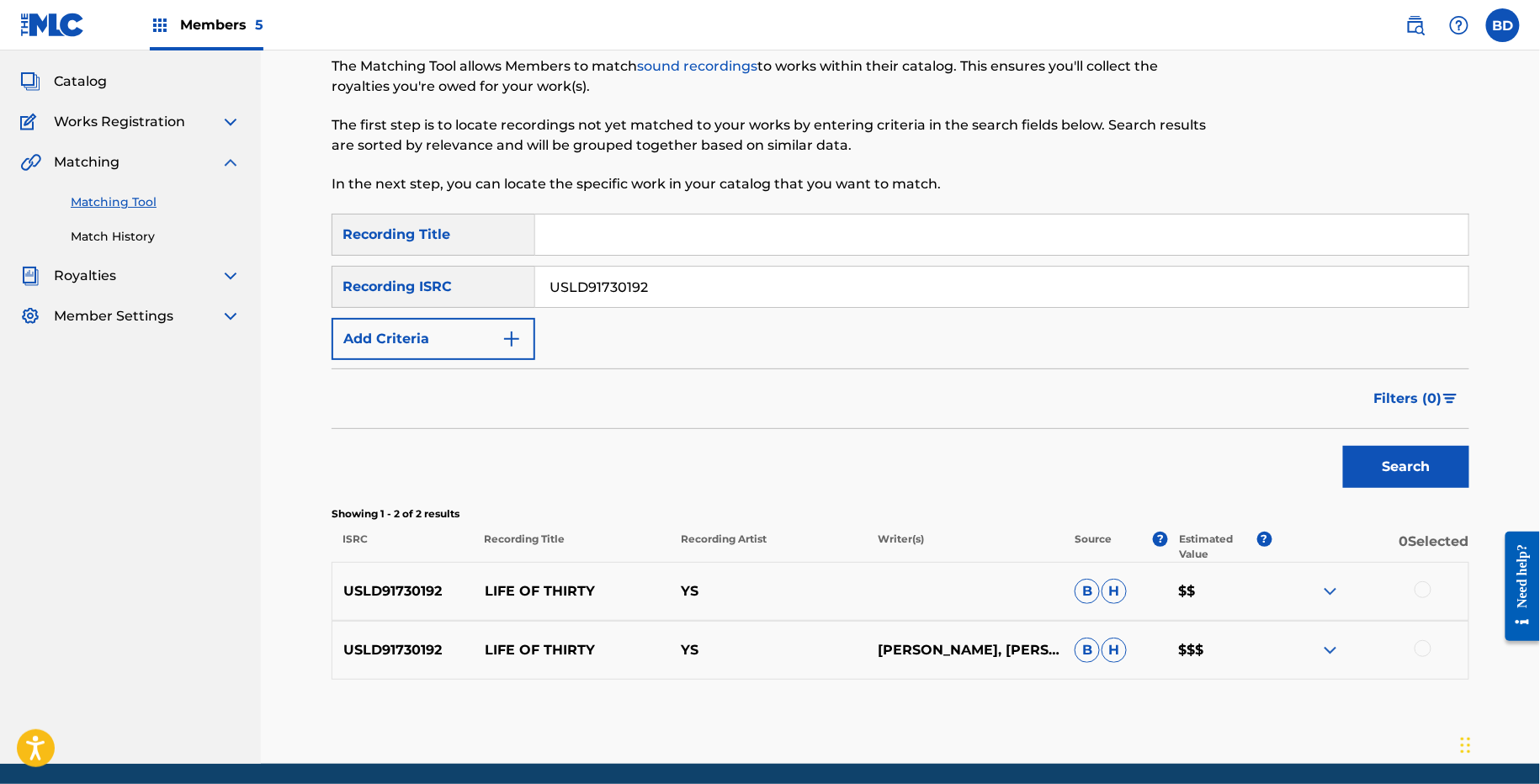
click at [1337, 646] on img at bounding box center [1330, 650] width 20 height 20
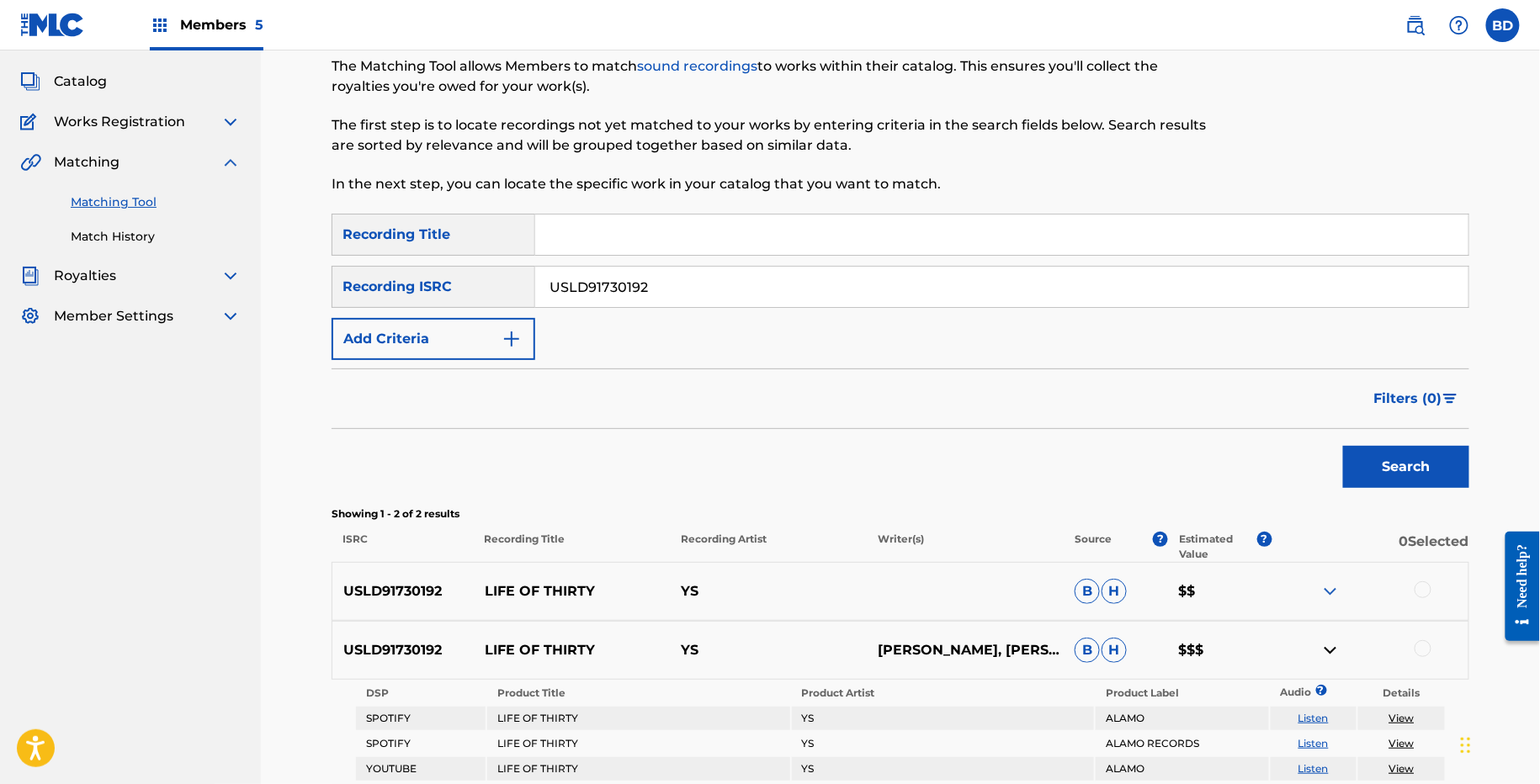
click at [1335, 594] on img at bounding box center [1330, 592] width 20 height 20
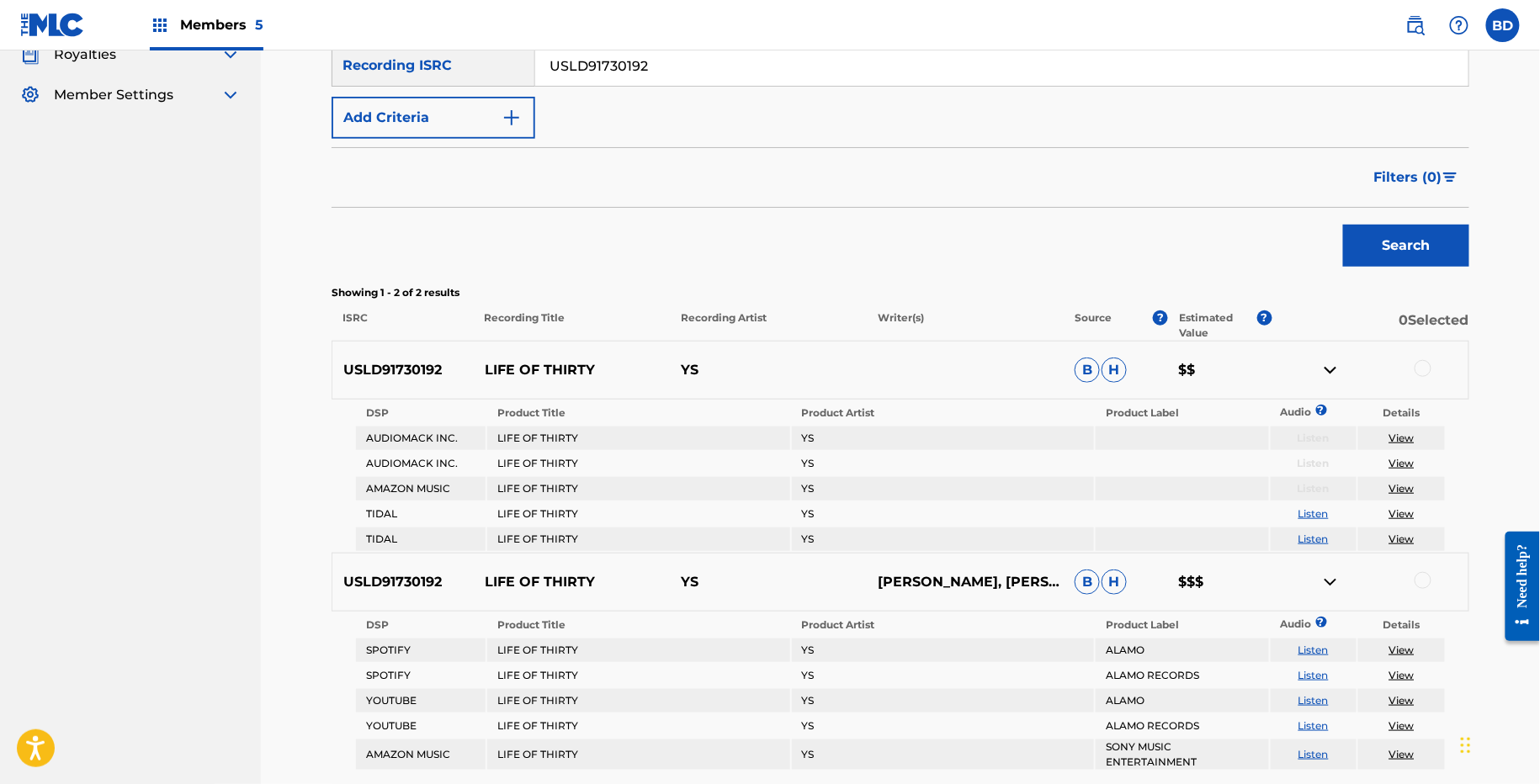
scroll to position [450, 0]
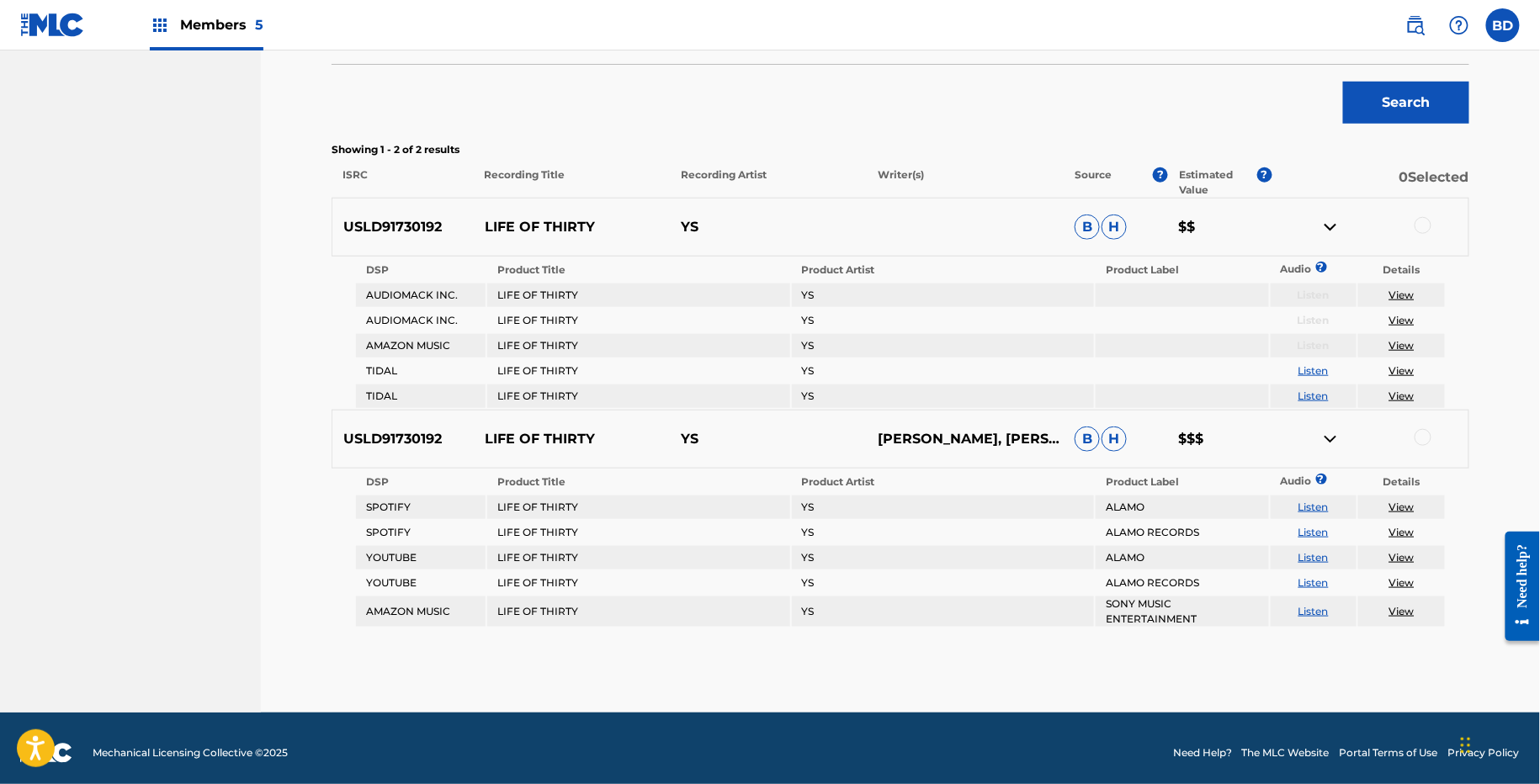
click at [566, 245] on div "USLD91730192 LIFE OF THIRTY YS B H $$" at bounding box center [901, 227] width 1138 height 59
copy p "LIFE OF THIRTY"
click at [1422, 227] on div at bounding box center [1422, 225] width 16 height 16
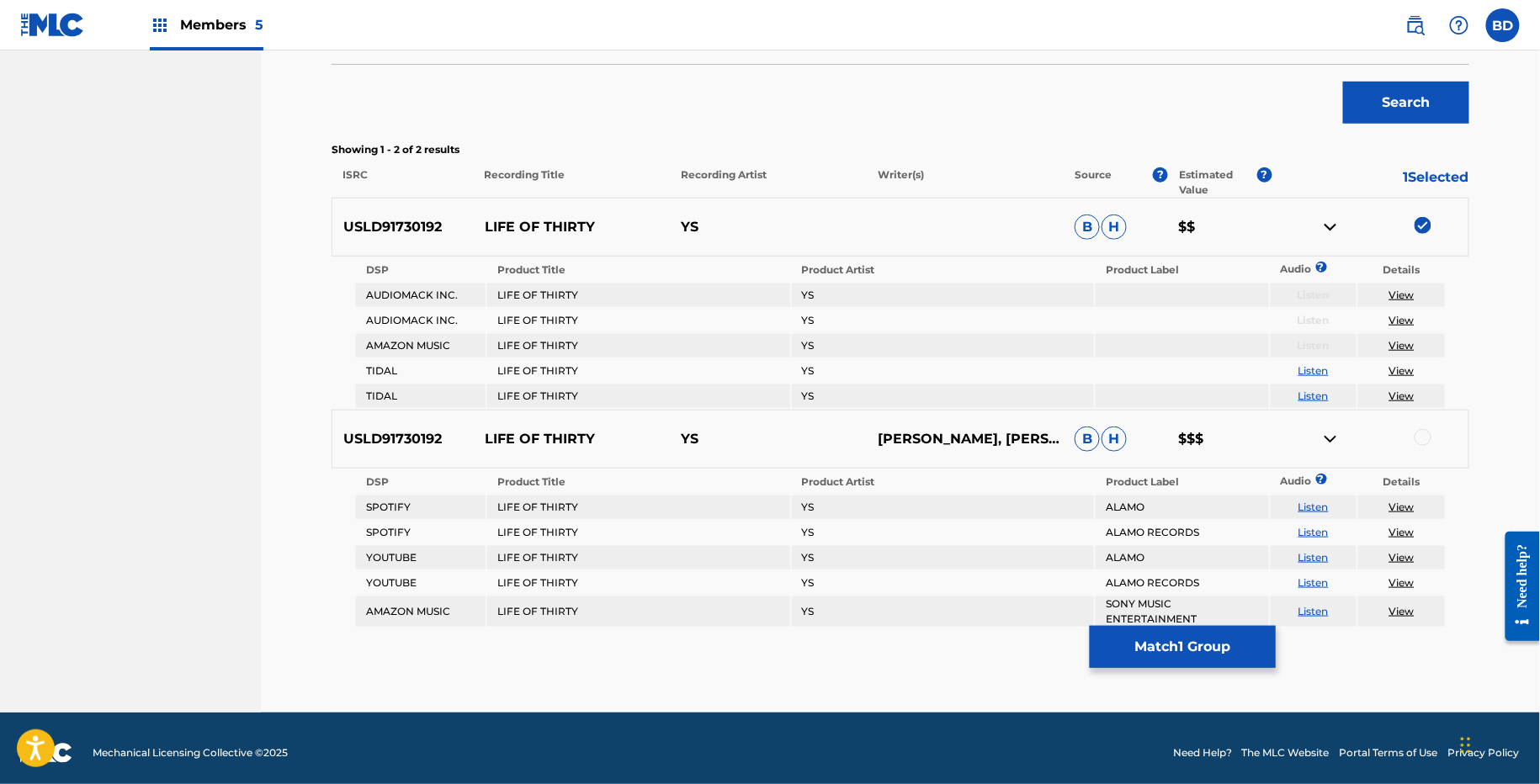
click at [1335, 227] on img at bounding box center [1330, 227] width 20 height 20
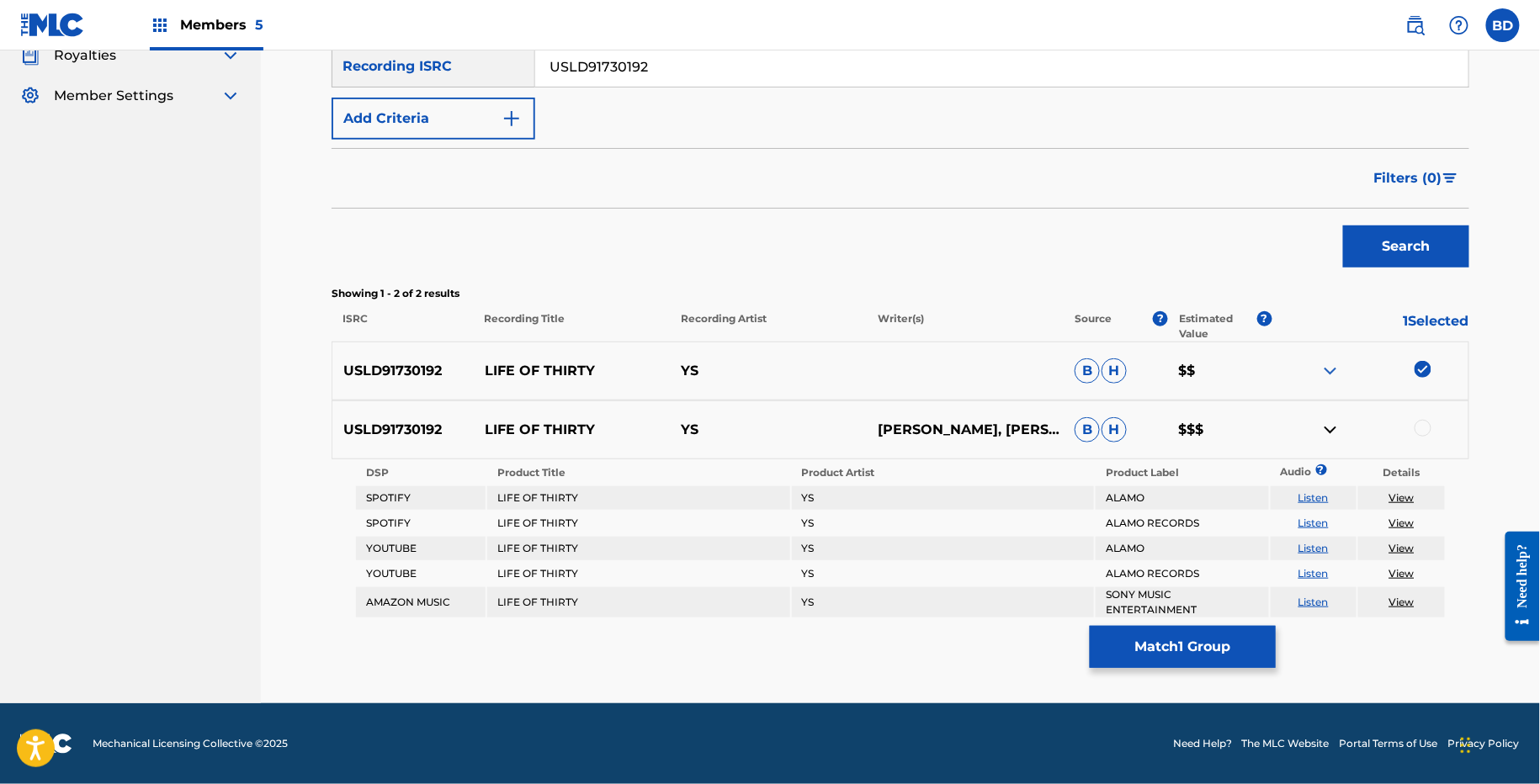
scroll to position [304, 0]
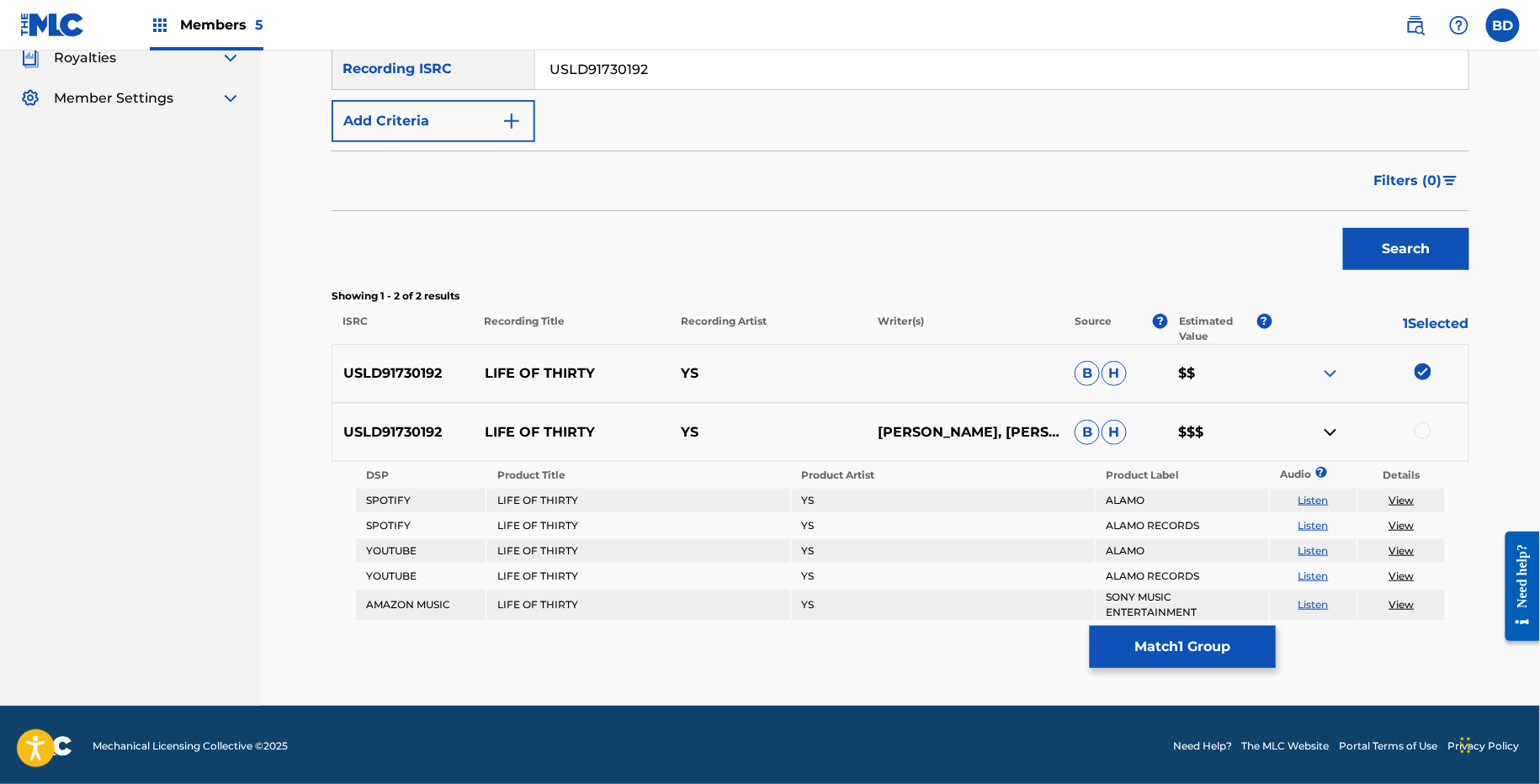
click at [1426, 424] on div at bounding box center [1422, 430] width 16 height 16
click at [1400, 599] on link "View" at bounding box center [1402, 604] width 26 height 13
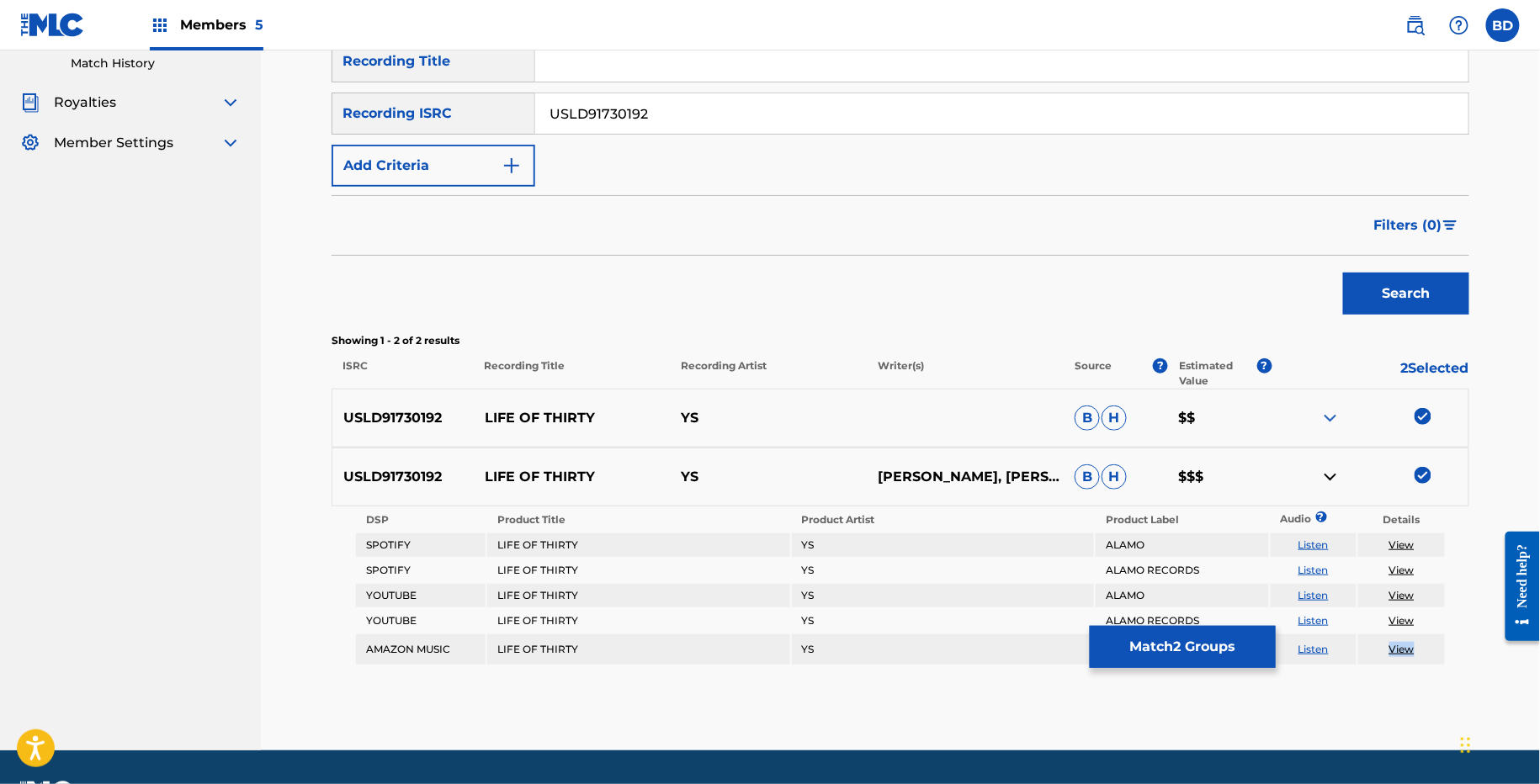
scroll to position [244, 0]
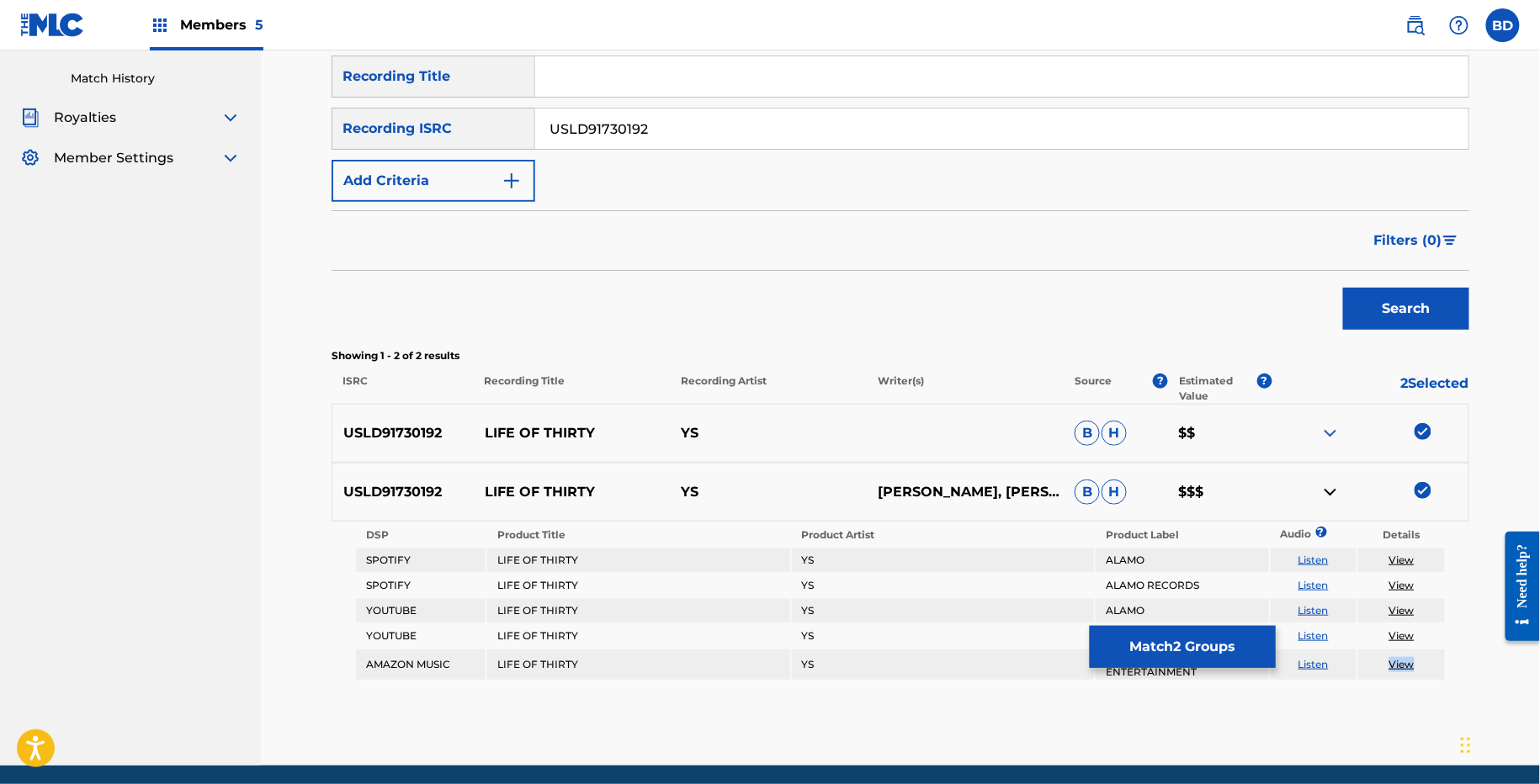
click at [1398, 659] on link "View" at bounding box center [1402, 665] width 26 height 13
click at [1214, 652] on button "Match 2 Groups" at bounding box center [1183, 647] width 186 height 42
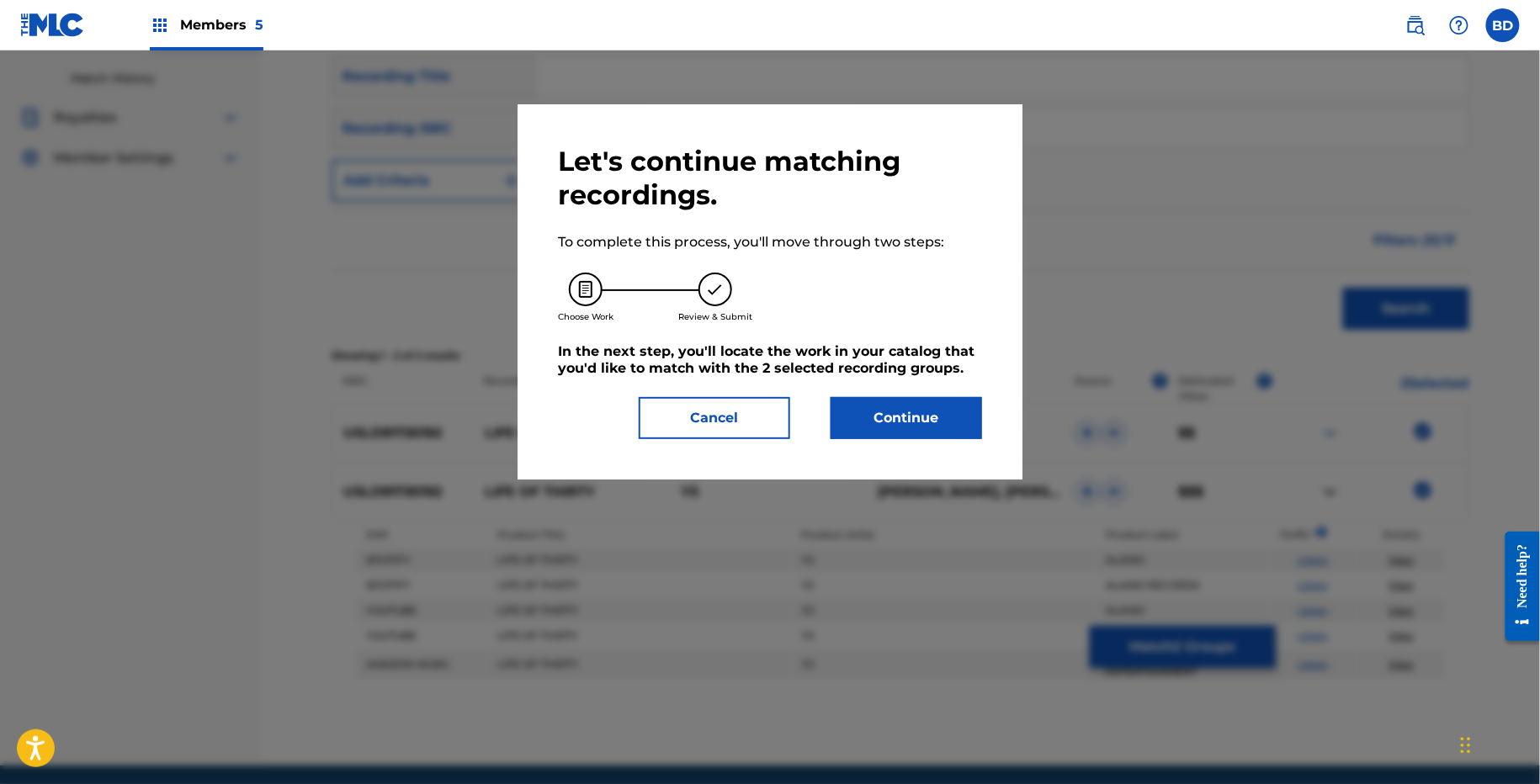
click at [877, 331] on div "Choose Work Review & Submit" at bounding box center [770, 298] width 424 height 91
click at [877, 397] on button "Continue" at bounding box center [906, 418] width 151 height 42
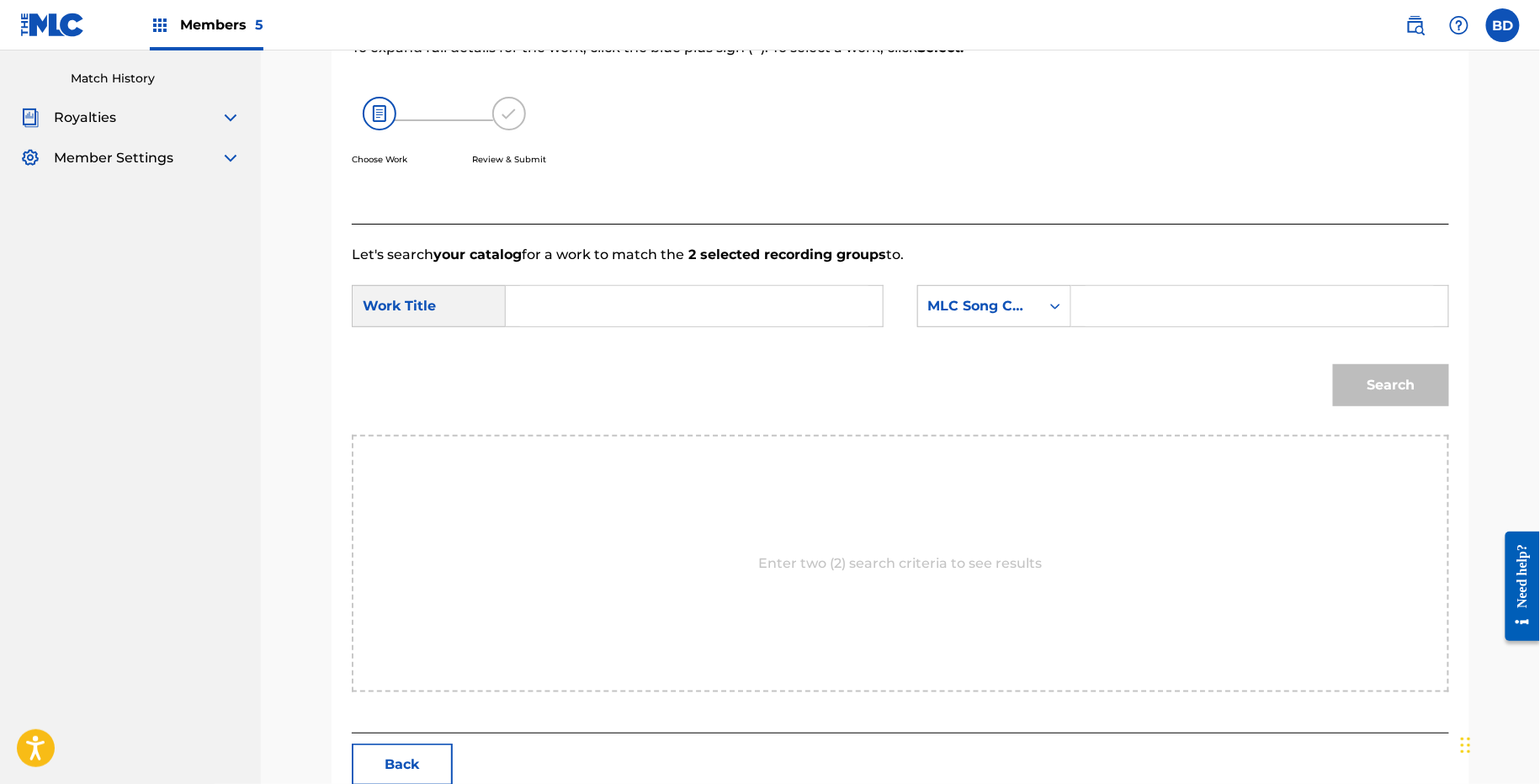
click at [1130, 286] on input "Search Form" at bounding box center [1259, 306] width 348 height 40
paste input "LT5LQR"
type input "LT5LQR"
drag, startPoint x: 800, startPoint y: 287, endPoint x: 788, endPoint y: 287, distance: 12.0
click at [791, 287] on input "Search Form" at bounding box center [694, 306] width 348 height 40
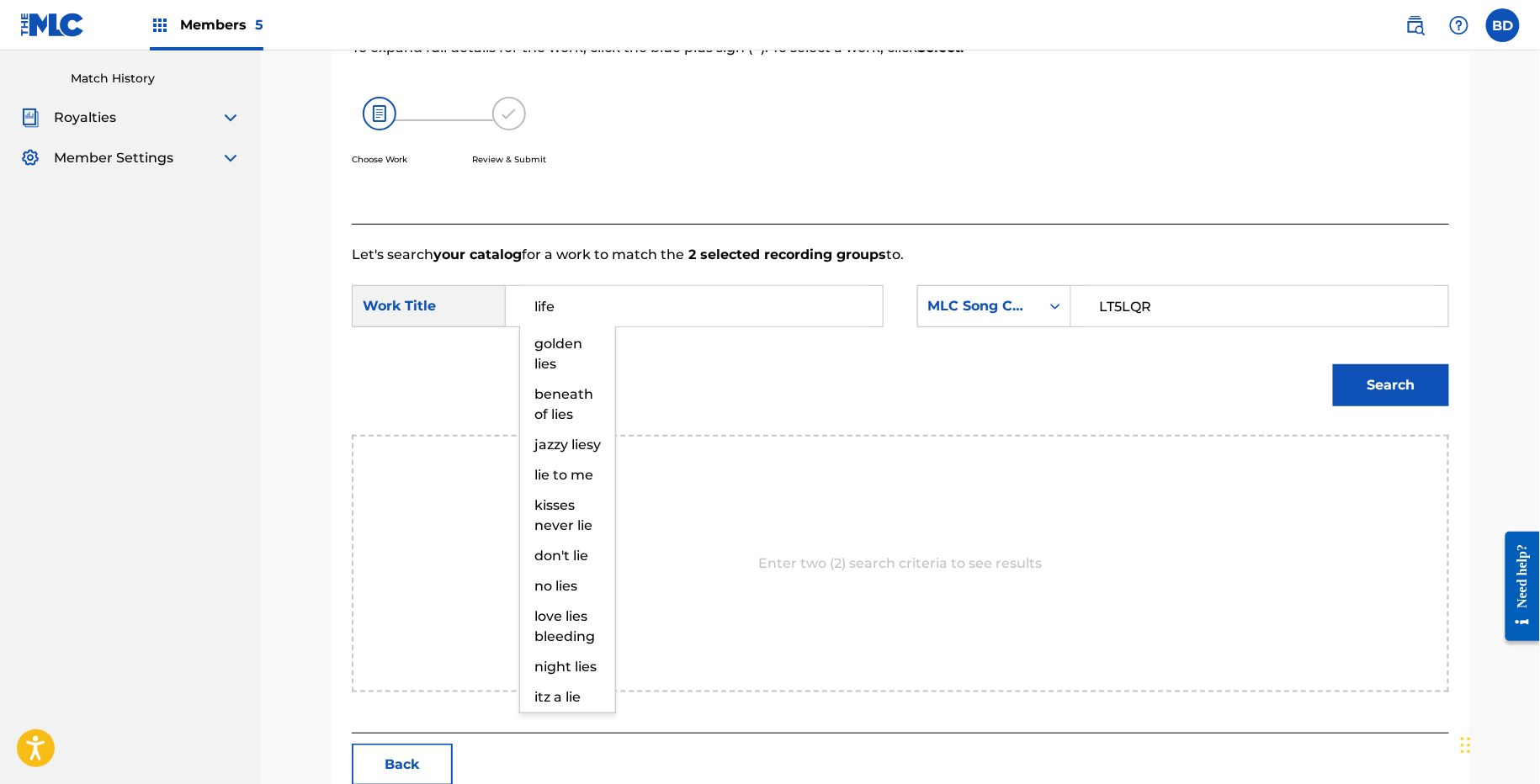
type input "life"
click at [1316, 400] on div "Search" at bounding box center [900, 391] width 1097 height 88
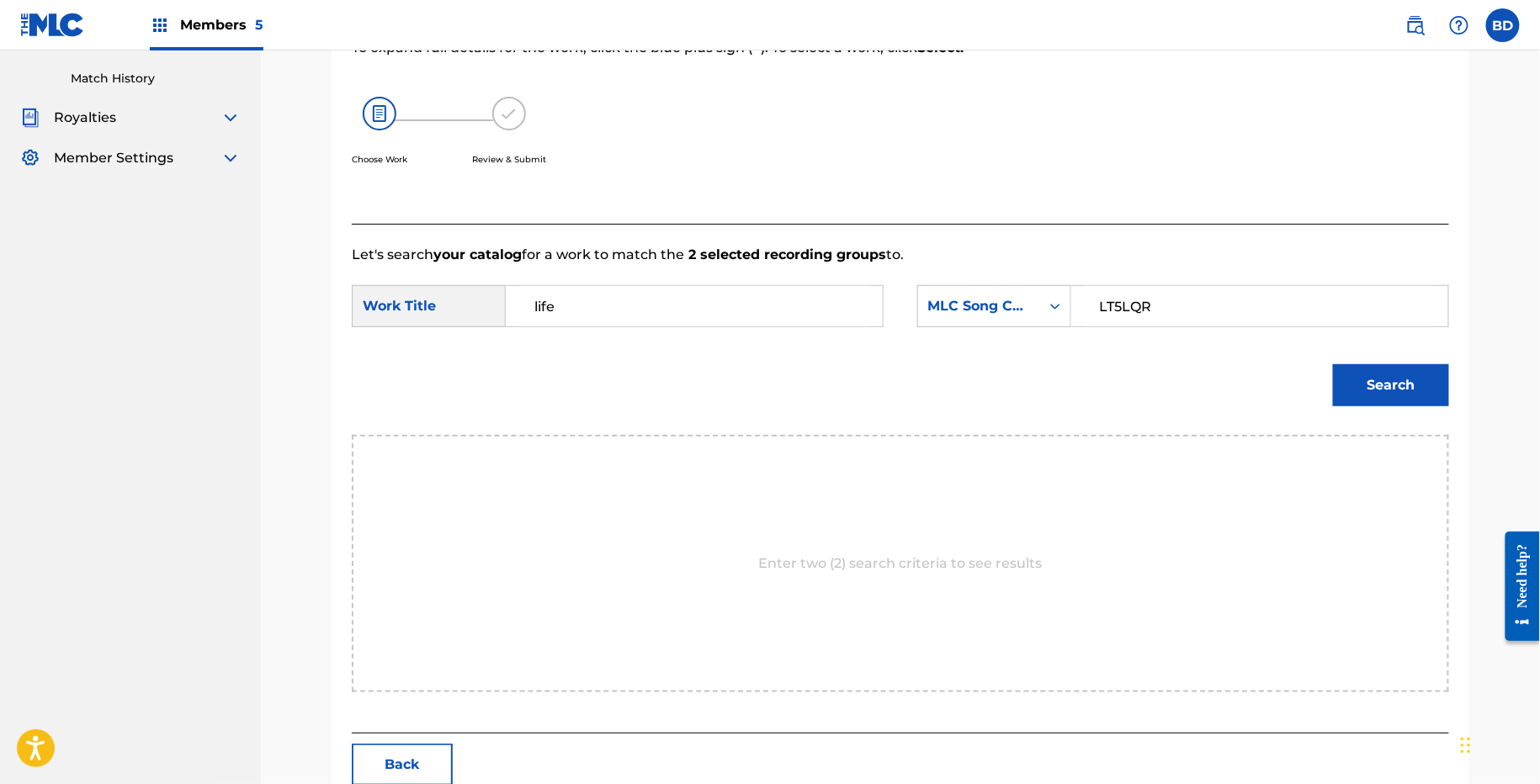
click at [1337, 397] on button "Search" at bounding box center [1390, 386] width 116 height 42
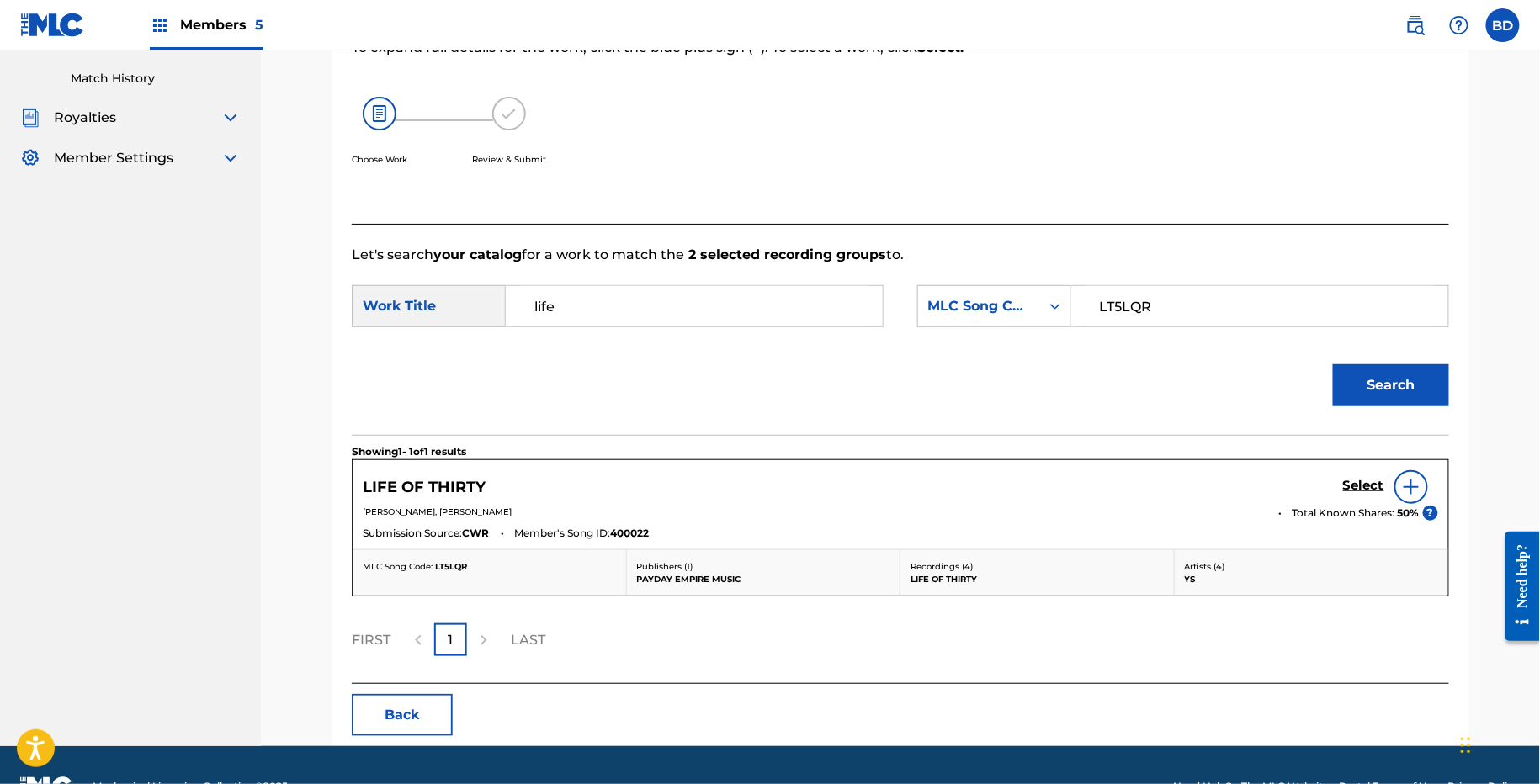
scroll to position [284, 0]
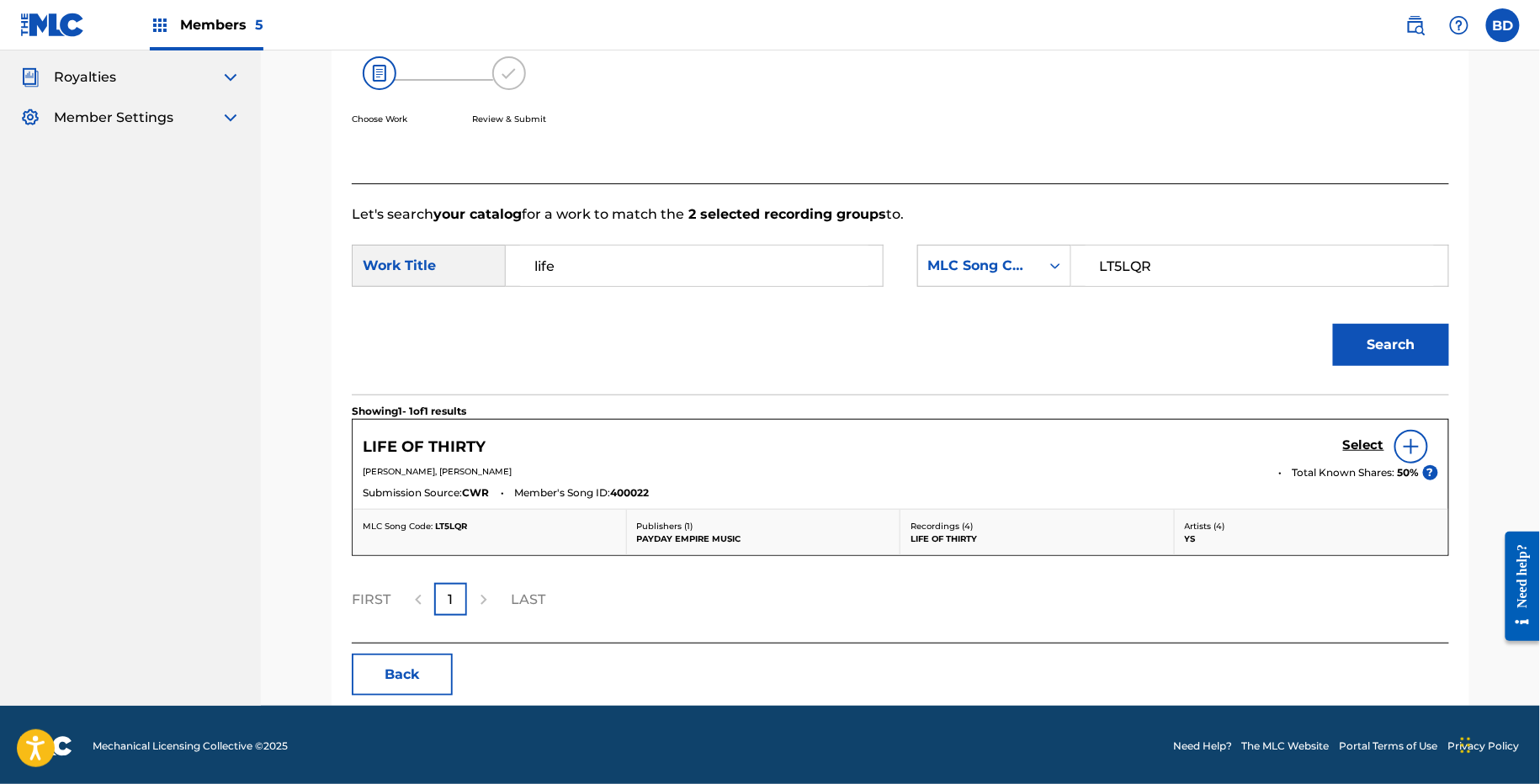
click at [1354, 433] on div "Select" at bounding box center [1390, 447] width 95 height 34
click at [1354, 440] on h5 "Select" at bounding box center [1363, 446] width 41 height 16
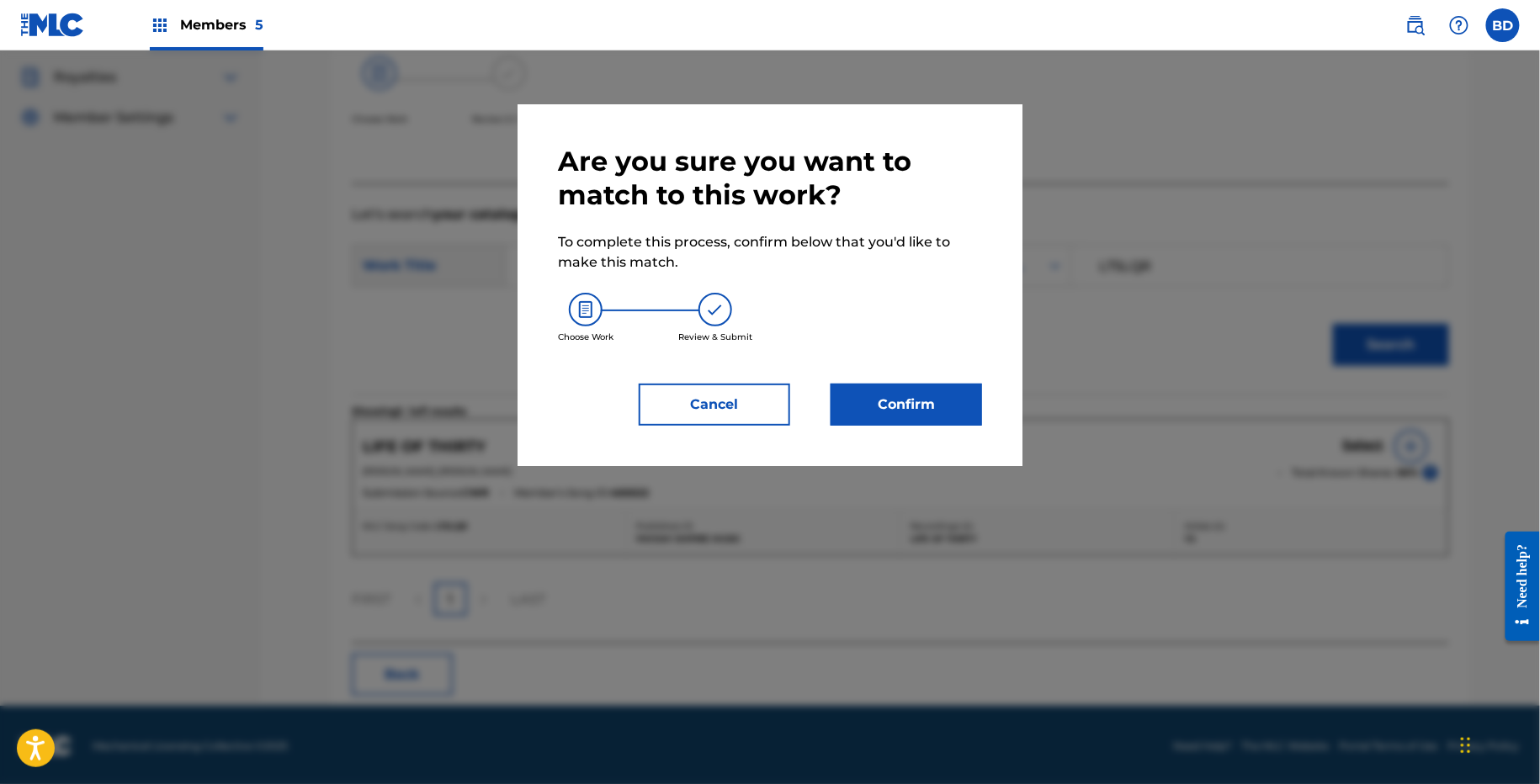
click at [925, 353] on div "Choose Work Review & Submit" at bounding box center [770, 318] width 424 height 91
click at [921, 395] on button "Confirm" at bounding box center [906, 405] width 151 height 42
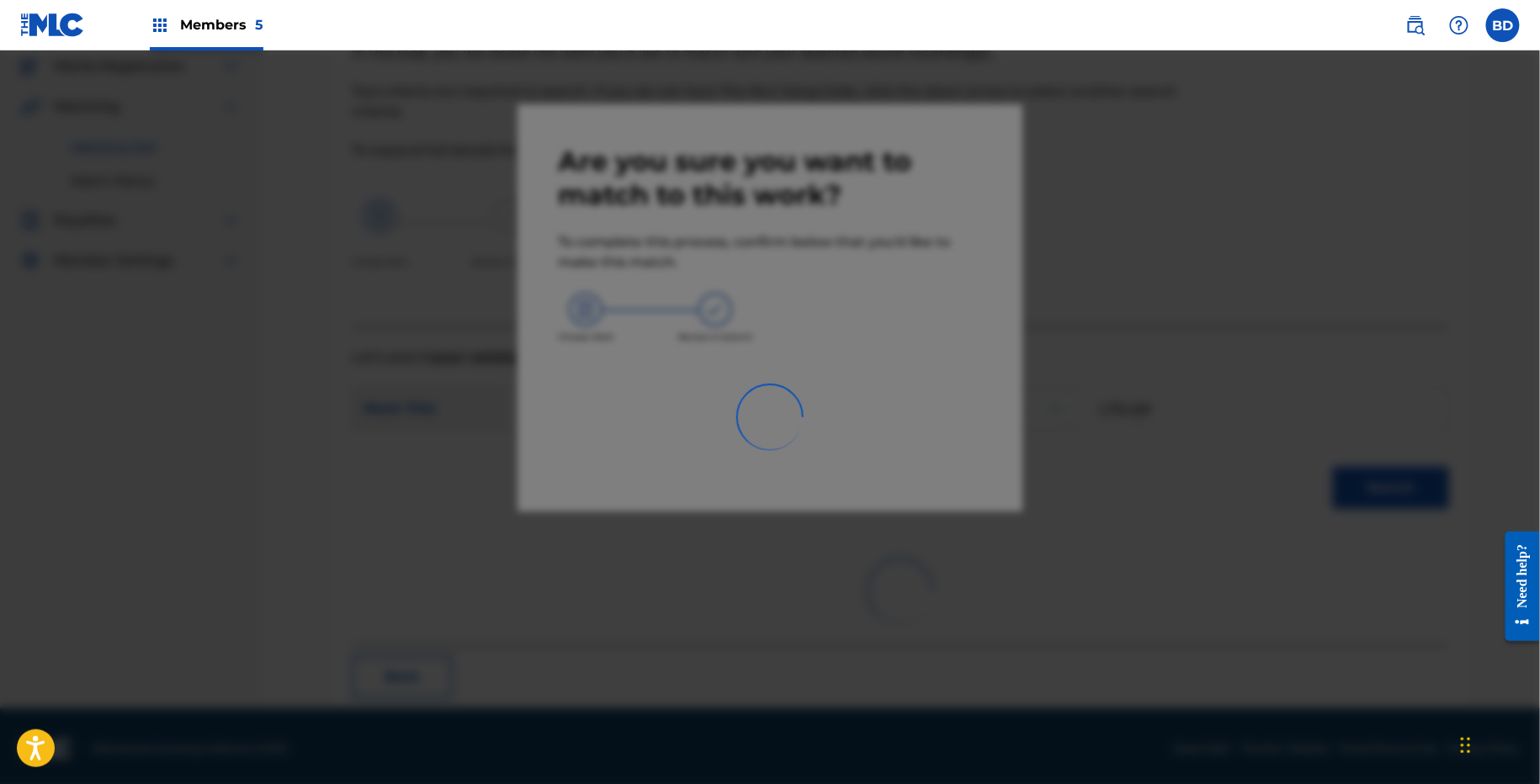
scroll to position [0, 0]
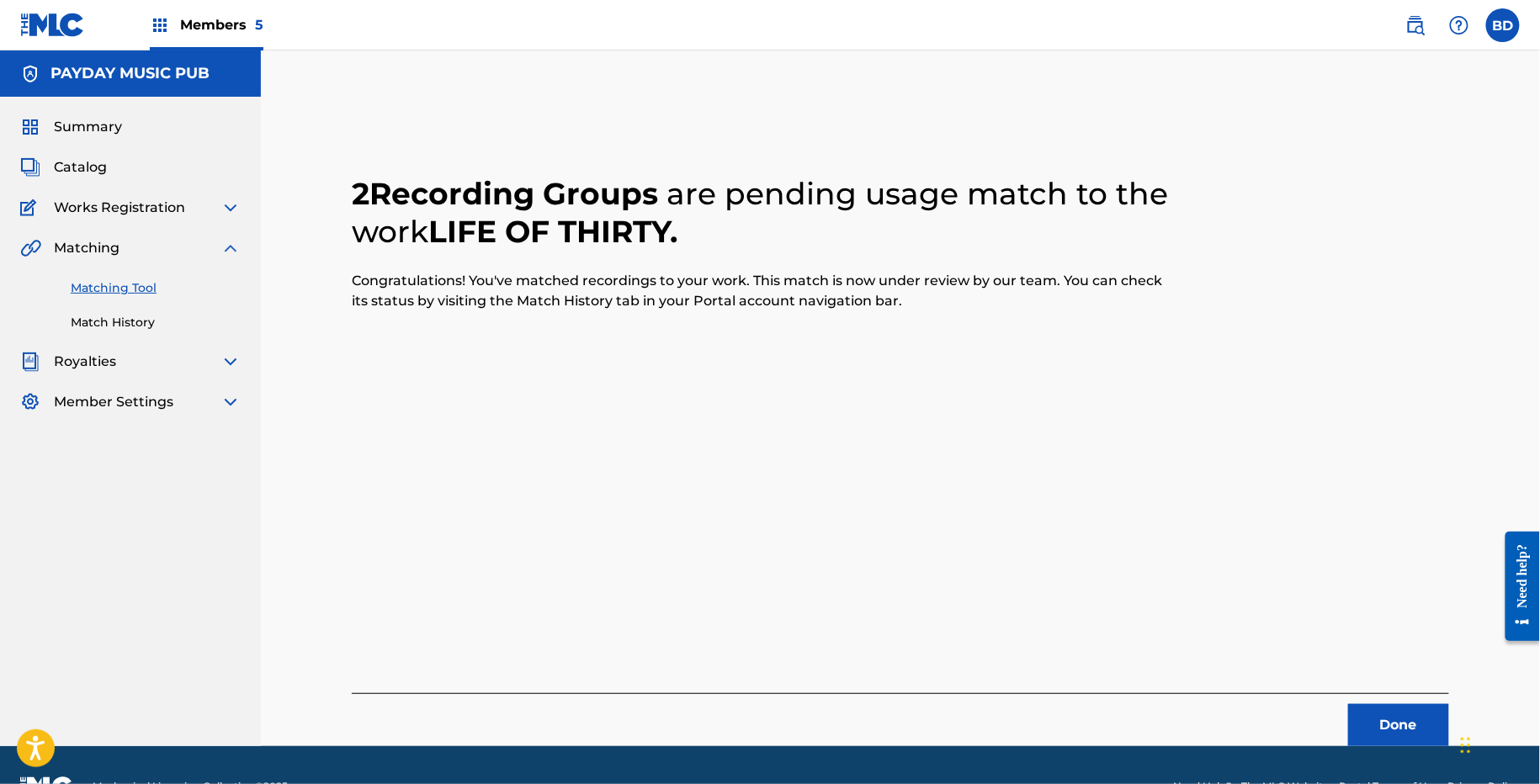
click at [161, 324] on link "Match History" at bounding box center [156, 322] width 170 height 17
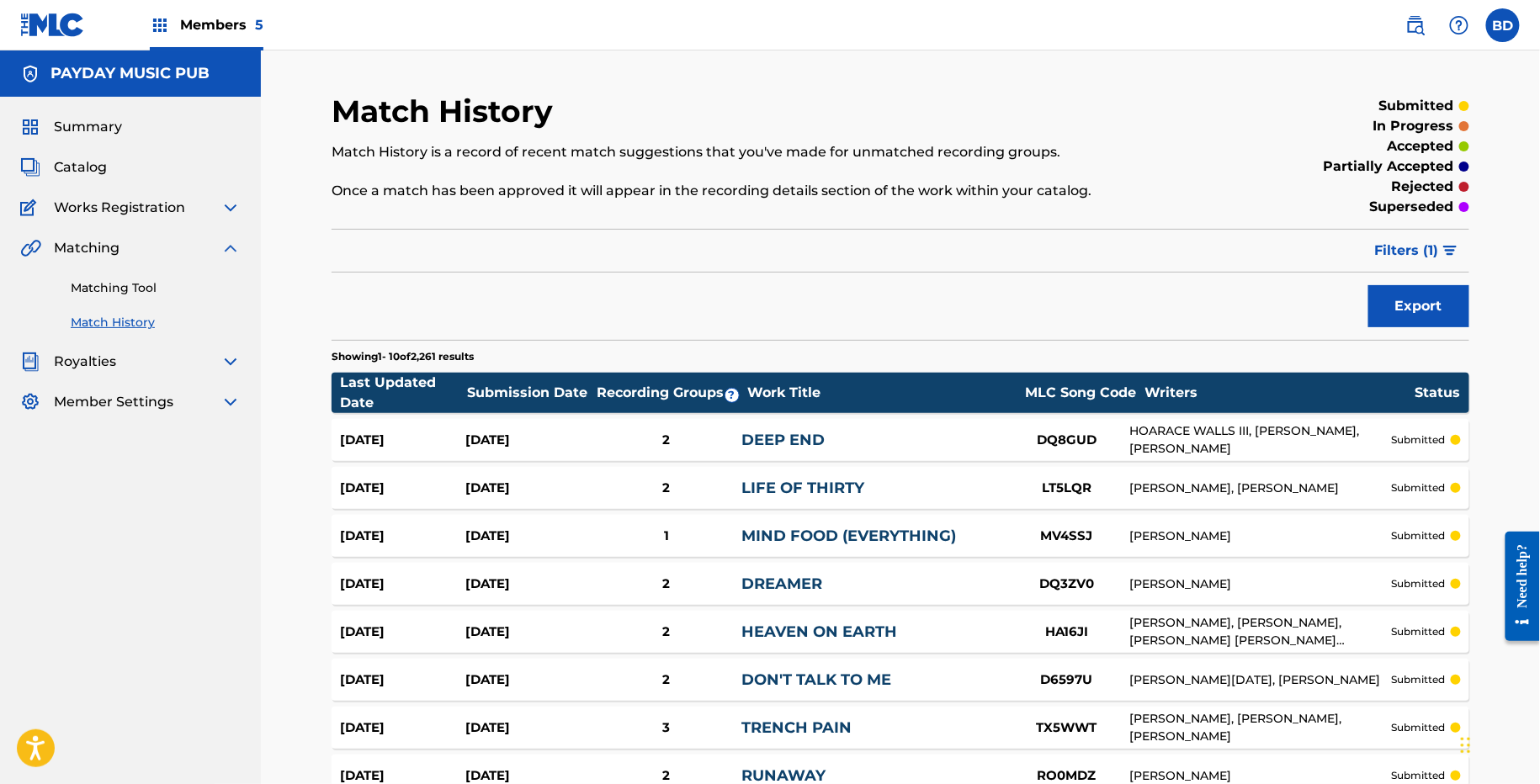
click at [793, 432] on link "DEEP END" at bounding box center [782, 439] width 83 height 18
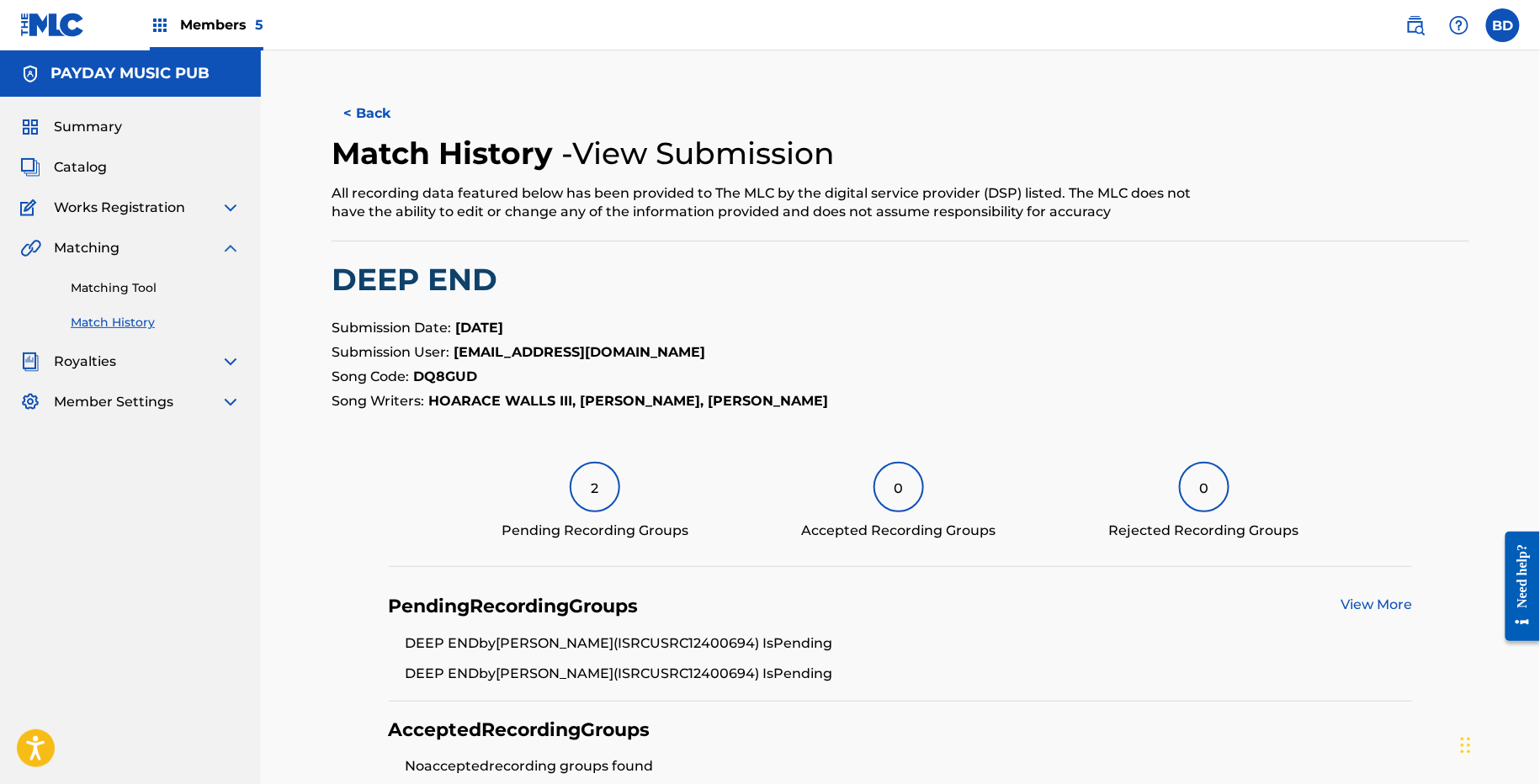
click at [126, 303] on div "Matching Tool Match History" at bounding box center [130, 294] width 221 height 73
click at [126, 288] on link "Matching Tool" at bounding box center [156, 287] width 170 height 17
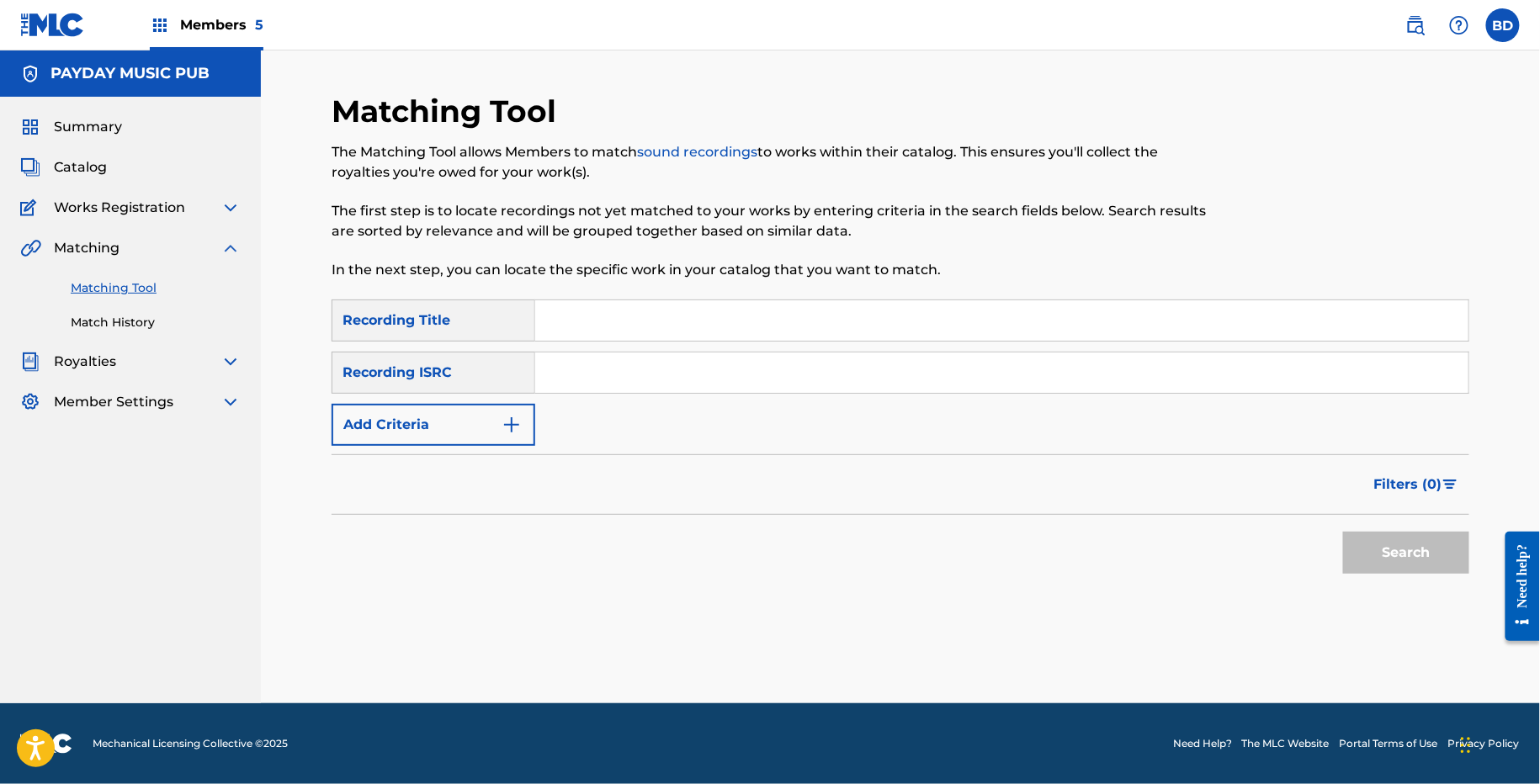
click at [126, 323] on link "Match History" at bounding box center [156, 322] width 170 height 17
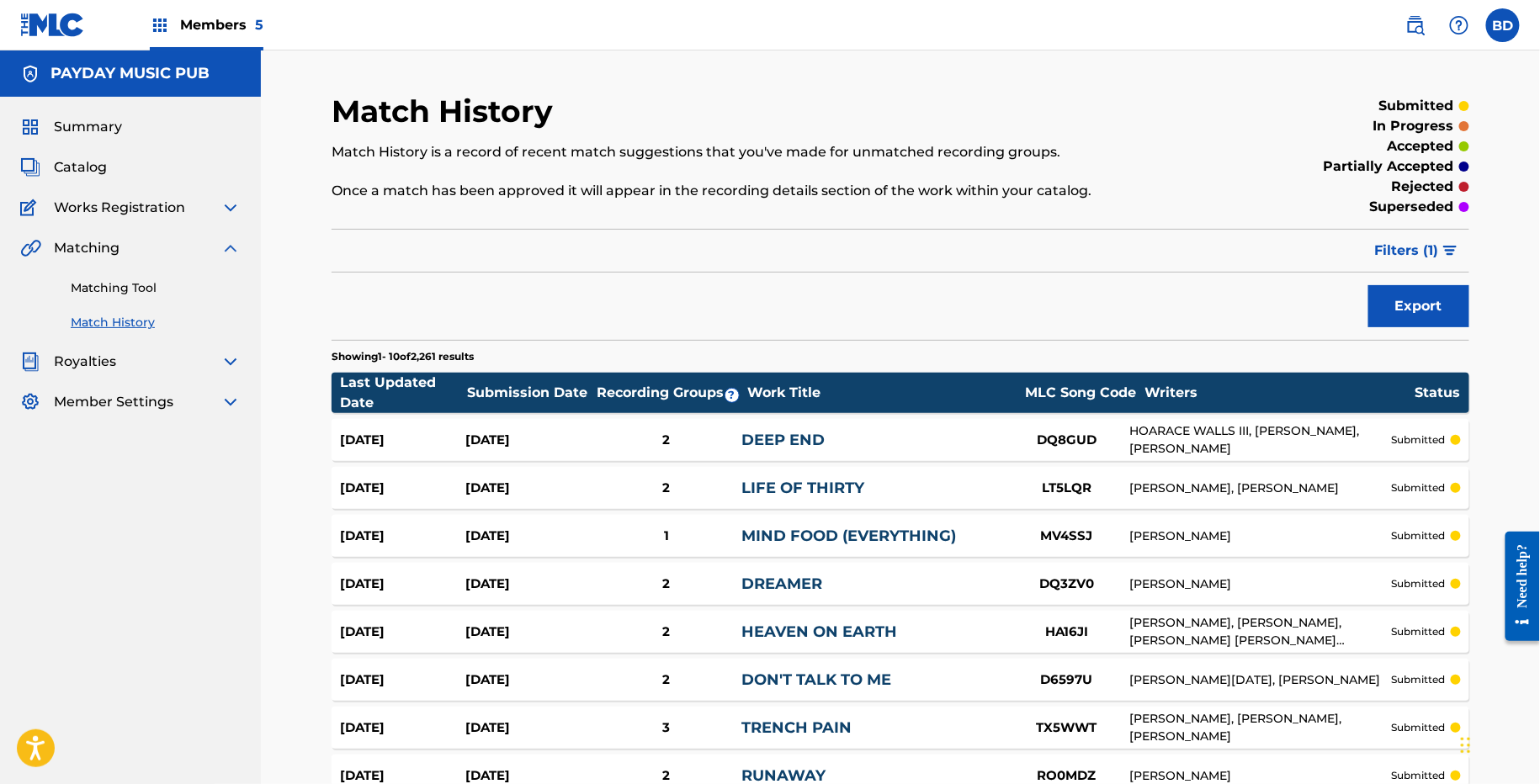
click at [1393, 256] on span "Filters ( 1 )" at bounding box center [1407, 251] width 64 height 20
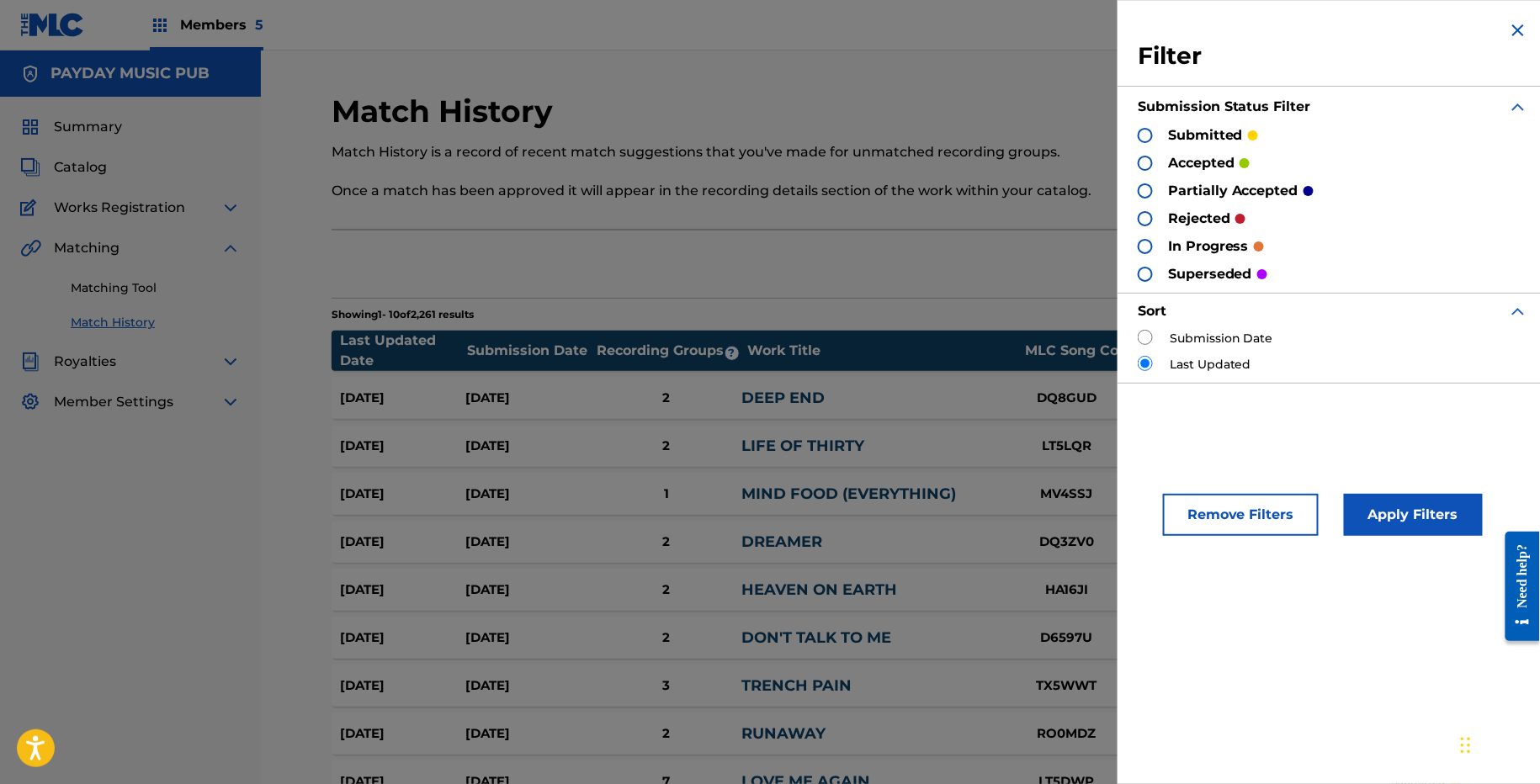
click at [1144, 333] on input "radio" at bounding box center [1145, 337] width 16 height 15
radio input "true"
click at [1393, 496] on button "Apply Filters" at bounding box center [1413, 515] width 139 height 42
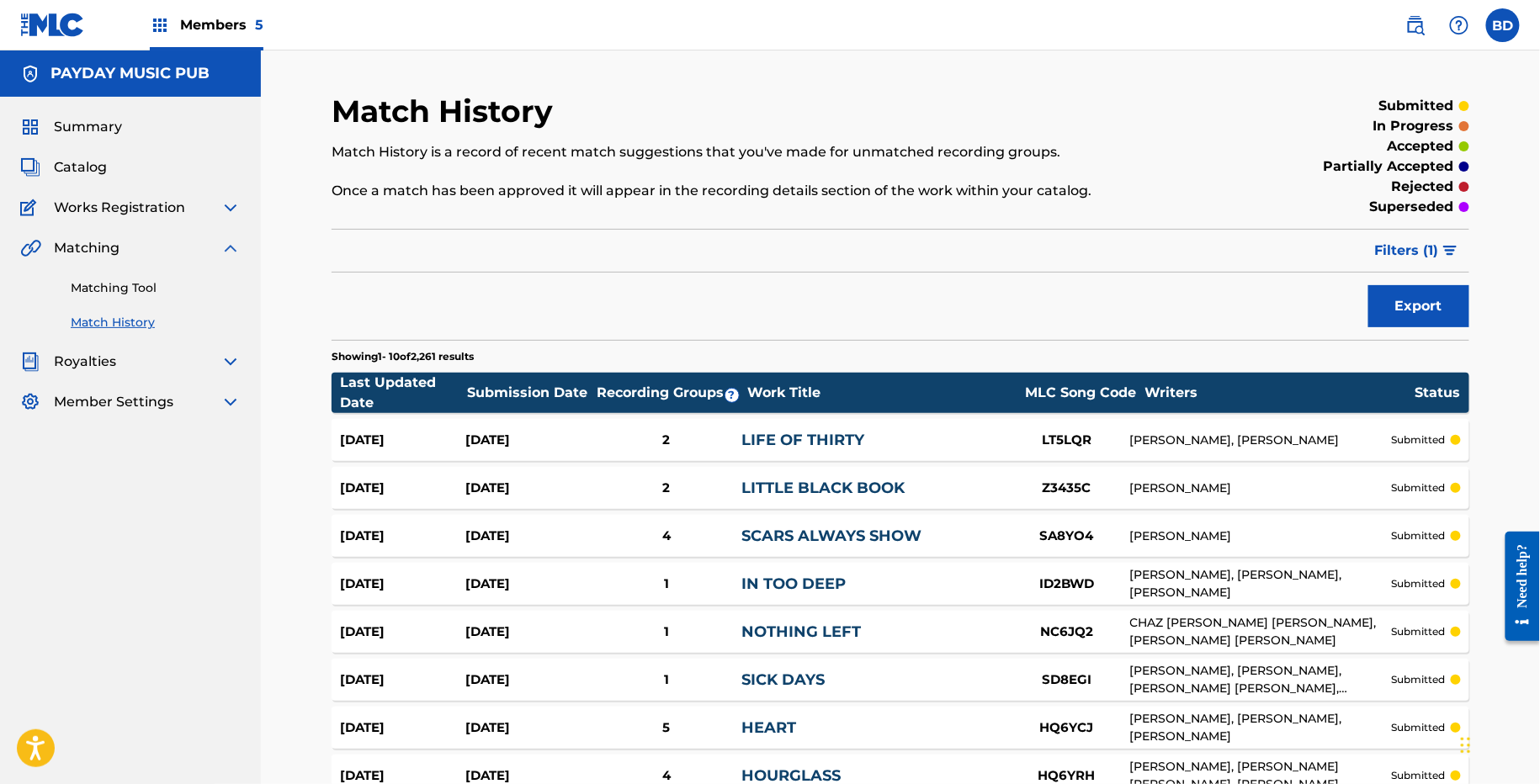
click at [1018, 419] on div "Aug 27, 2025 Aug 27, 2025 2 LIFE OF THIRTY LT5LQR JUSTON LAWSON, TYLER MALINE s…" at bounding box center [901, 440] width 1138 height 42
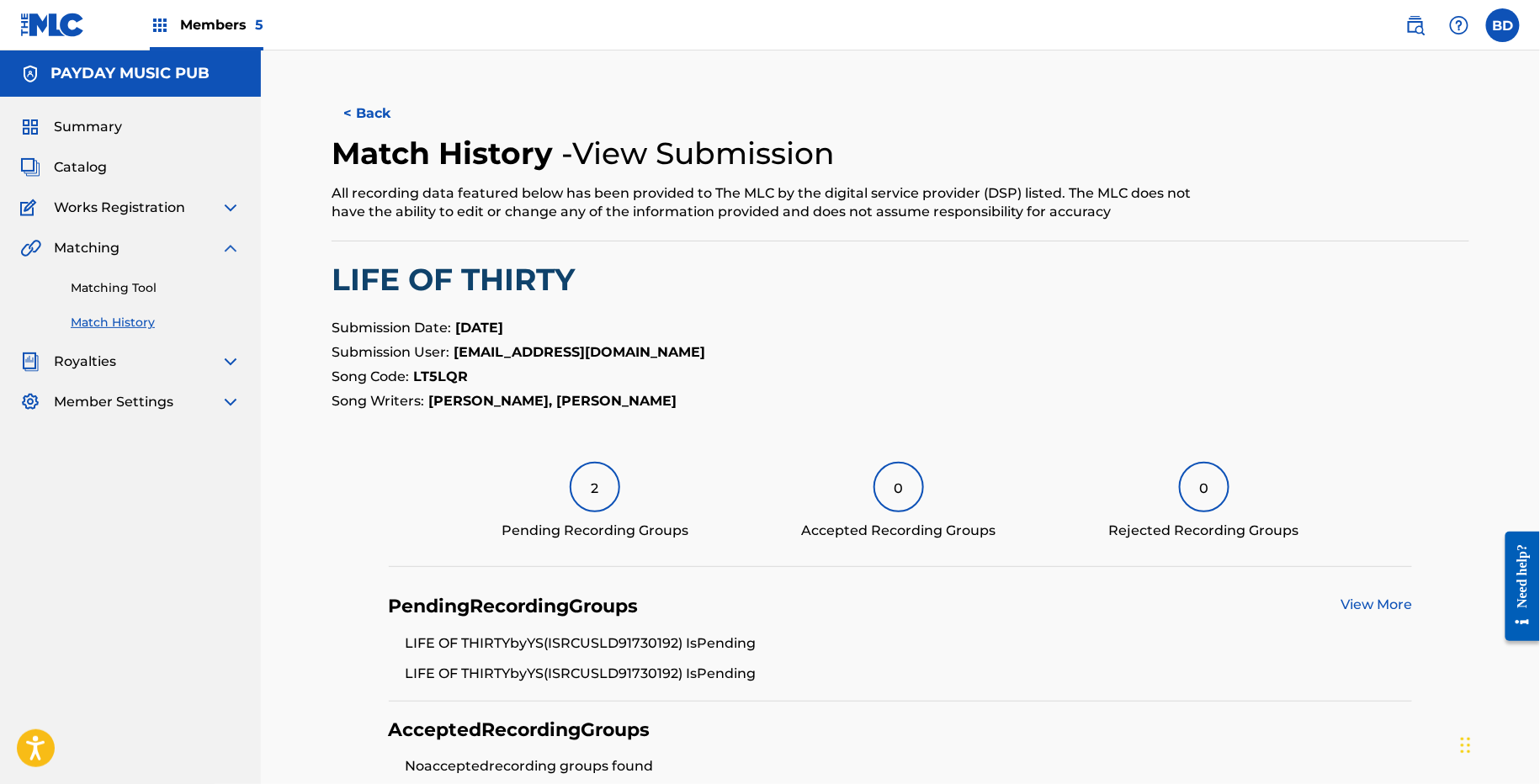
click at [136, 276] on div "Matching Tool Match History" at bounding box center [130, 294] width 221 height 73
click at [114, 278] on div "Matching Tool Match History" at bounding box center [130, 294] width 221 height 73
click at [184, 294] on link "Matching Tool" at bounding box center [156, 287] width 170 height 17
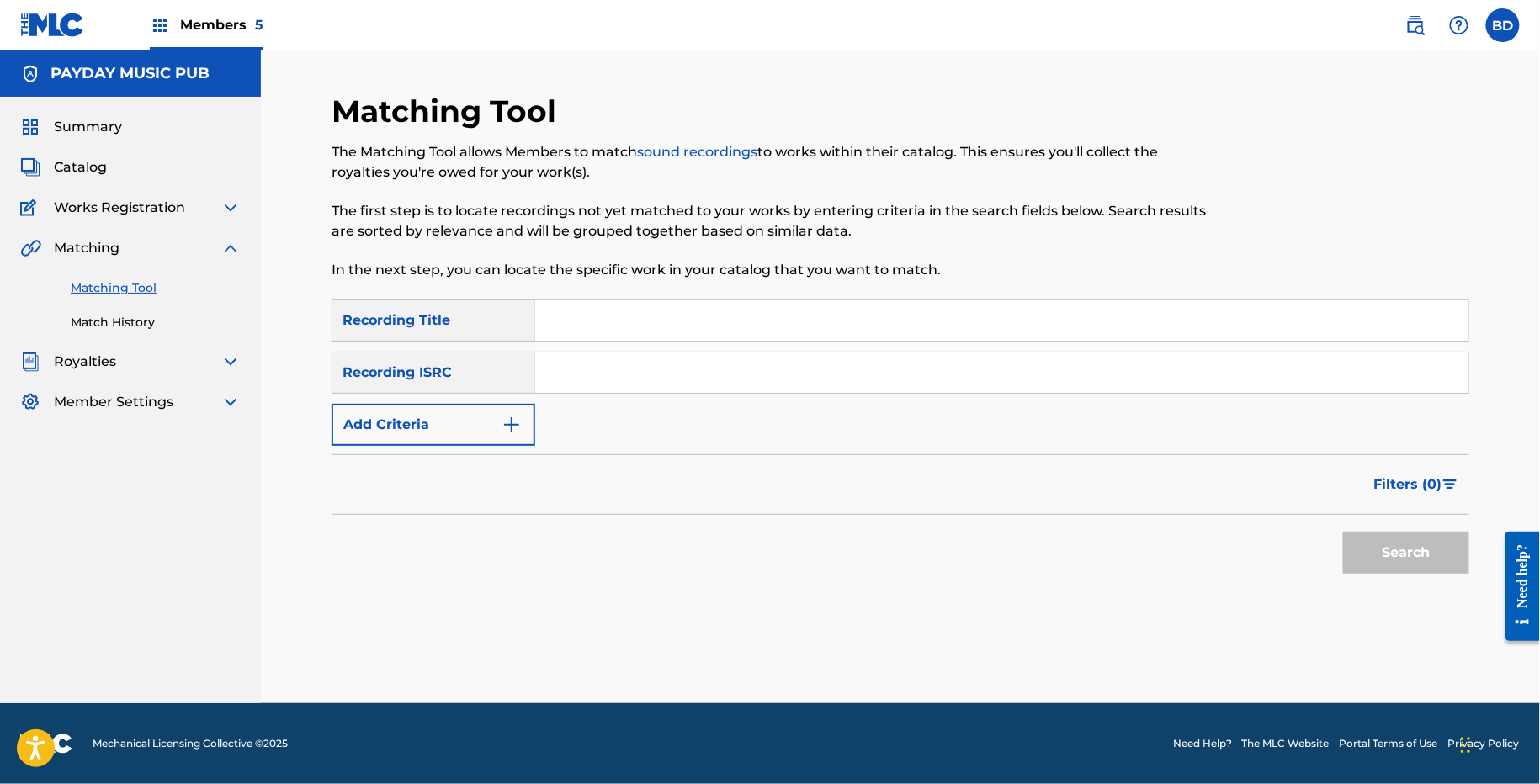
click at [695, 345] on div "SearchWithCriteria5cc56b0c-fb37-4ae4-8d10-a589371d08cd Recording Title SearchWi…" at bounding box center [901, 373] width 1138 height 147
click at [692, 369] on input "Search Form" at bounding box center [1001, 373] width 933 height 40
paste input "USLD91730185"
type input "USLD91730185"
click at [1343, 531] on button "Search" at bounding box center [1406, 552] width 126 height 42
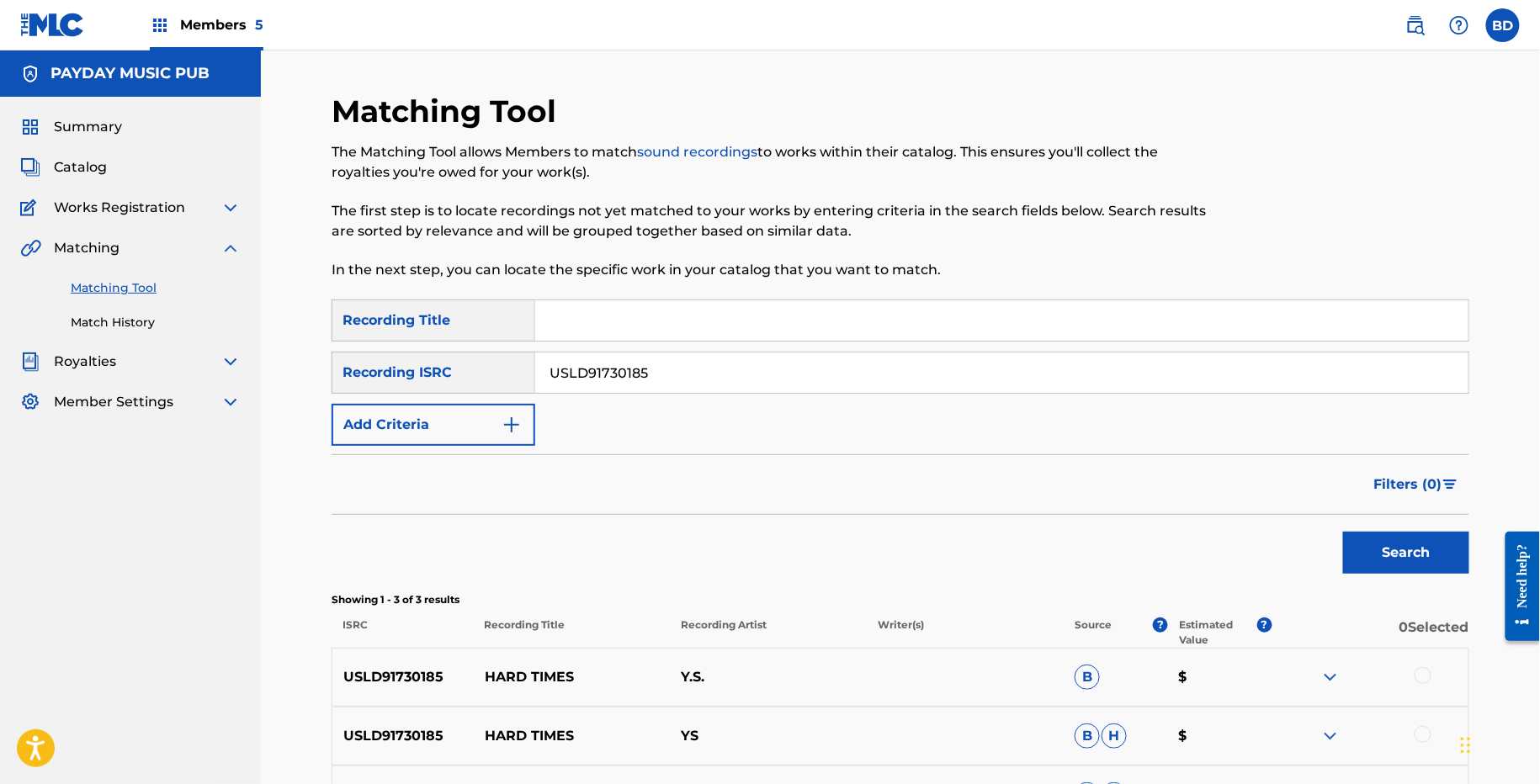
scroll to position [203, 0]
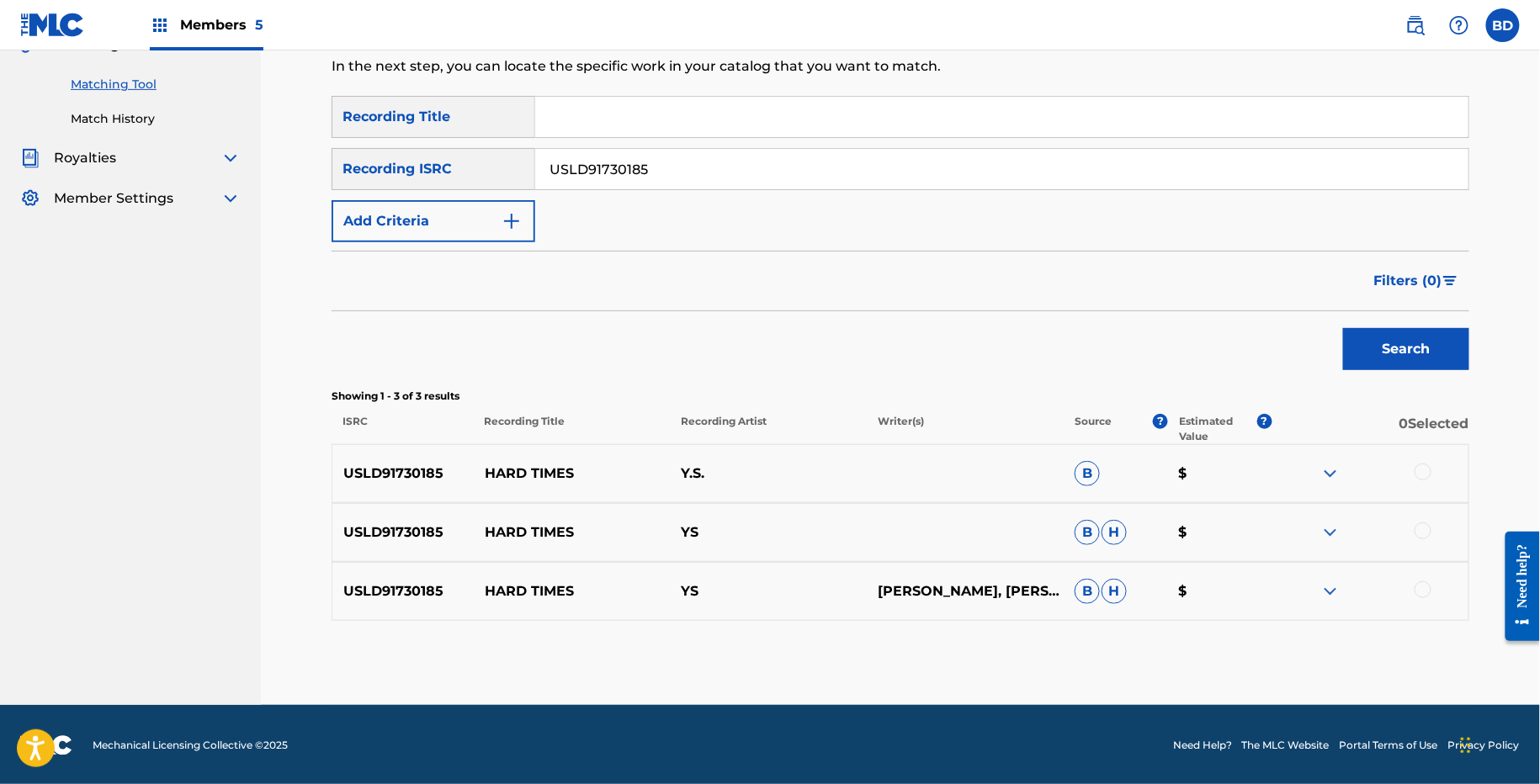
click at [1323, 589] on img at bounding box center [1330, 592] width 20 height 20
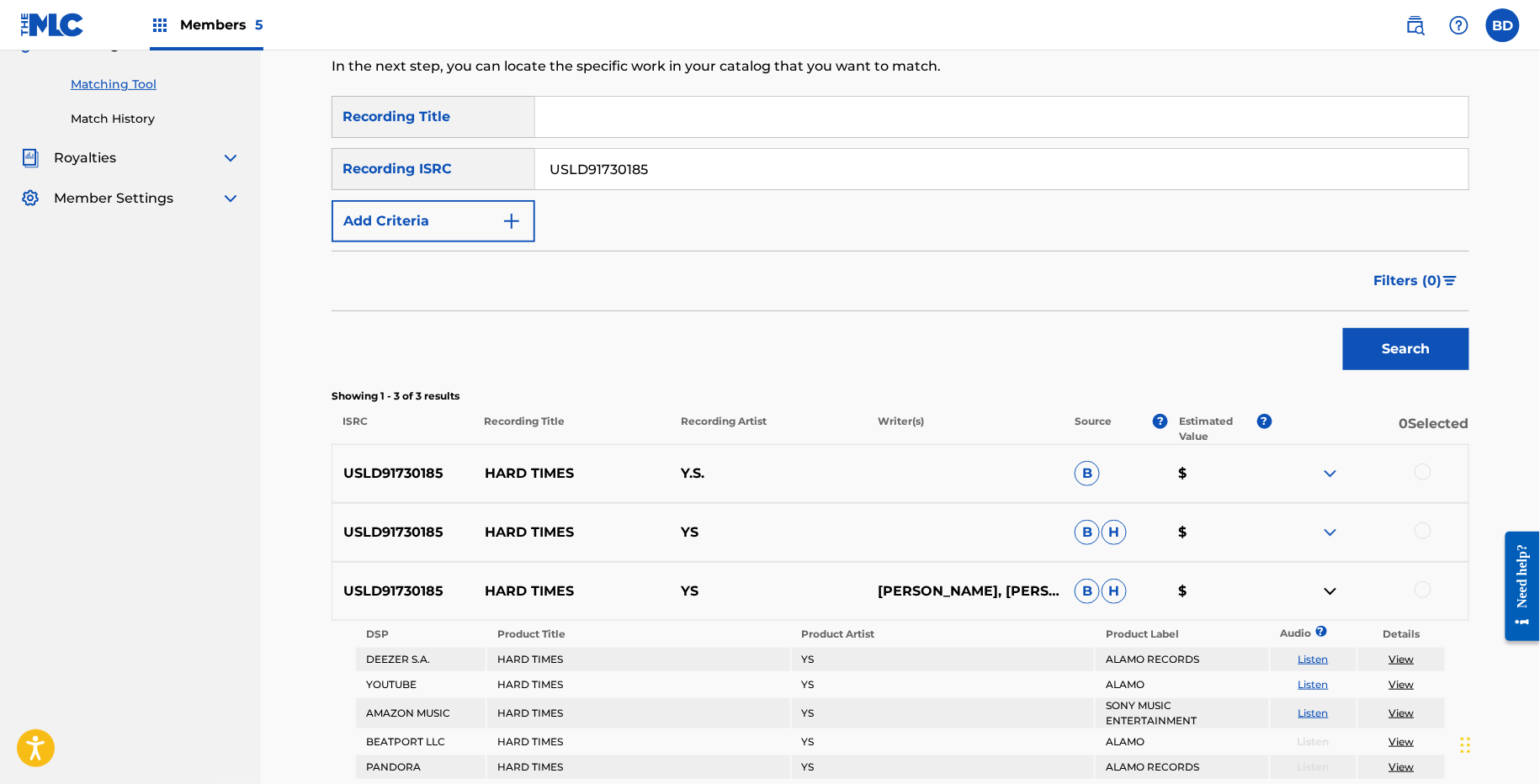
click at [1330, 522] on img at bounding box center [1330, 532] width 20 height 20
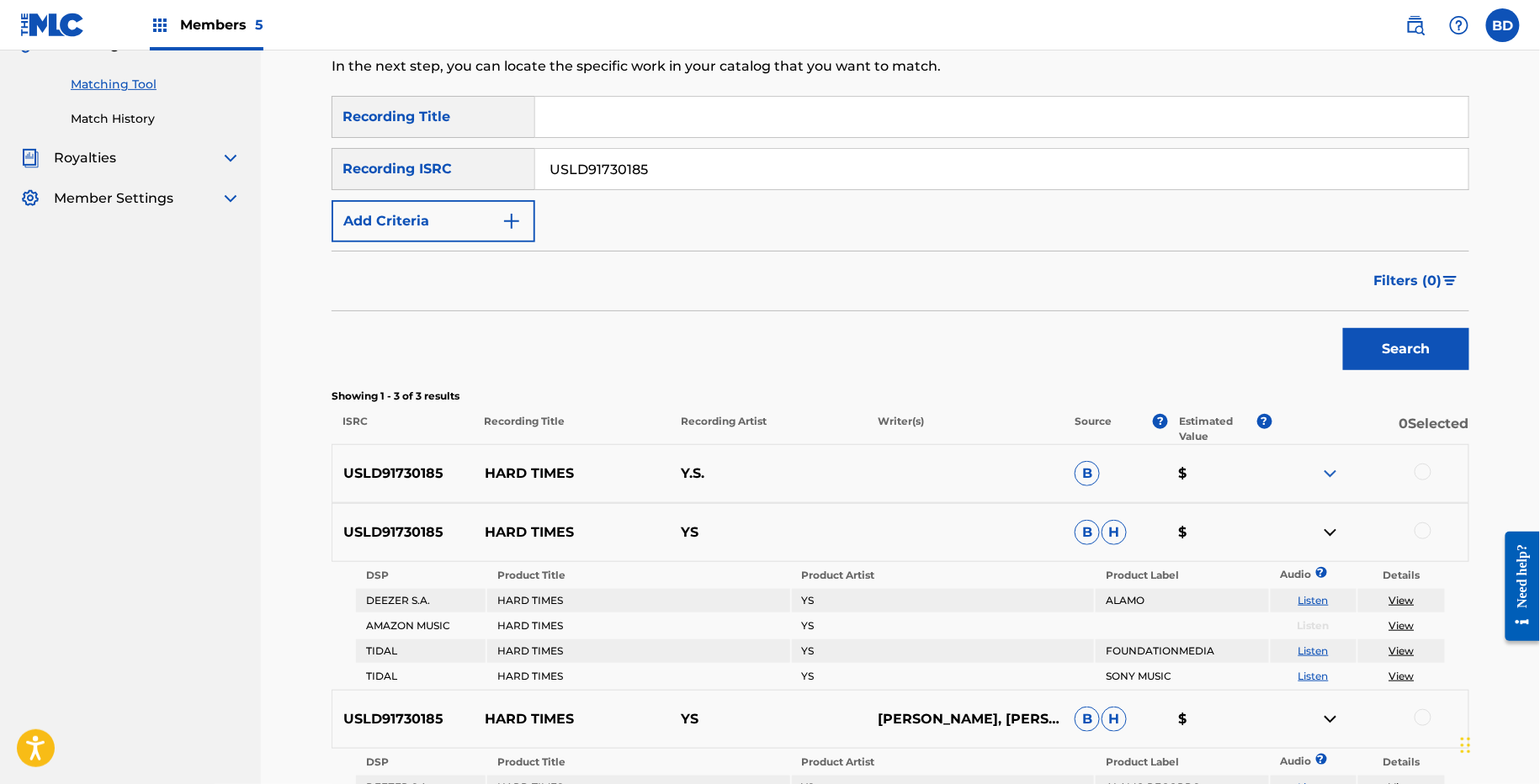
click at [1324, 483] on div "USLD91730185 HARD TIMES Y.S. B $" at bounding box center [901, 473] width 1138 height 59
click at [1324, 480] on img at bounding box center [1330, 473] width 20 height 20
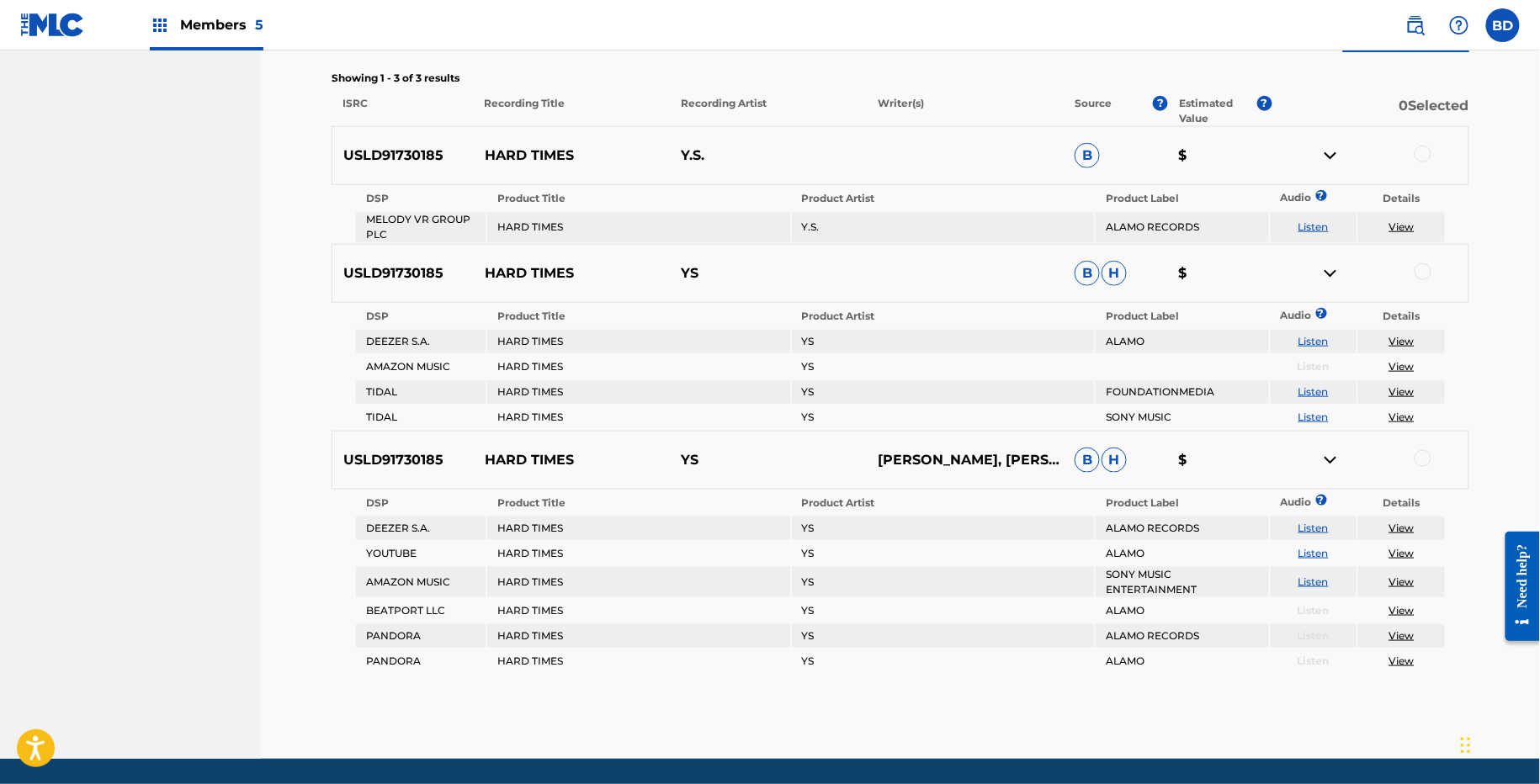
scroll to position [522, 0]
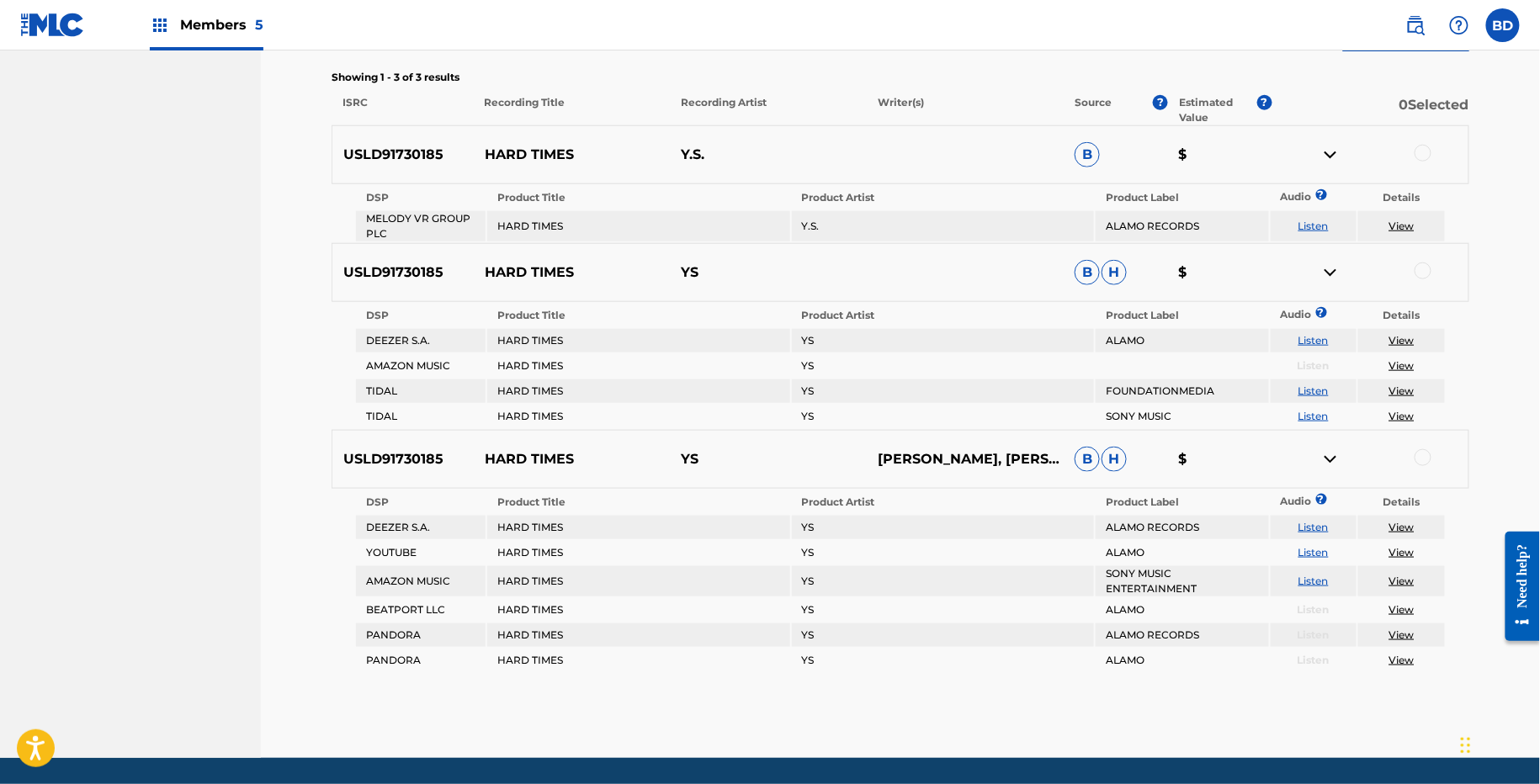
click at [525, 169] on div "USLD91730185 HARD TIMES Y.S. B $" at bounding box center [901, 154] width 1138 height 59
click at [525, 157] on p "HARD TIMES" at bounding box center [573, 155] width 197 height 20
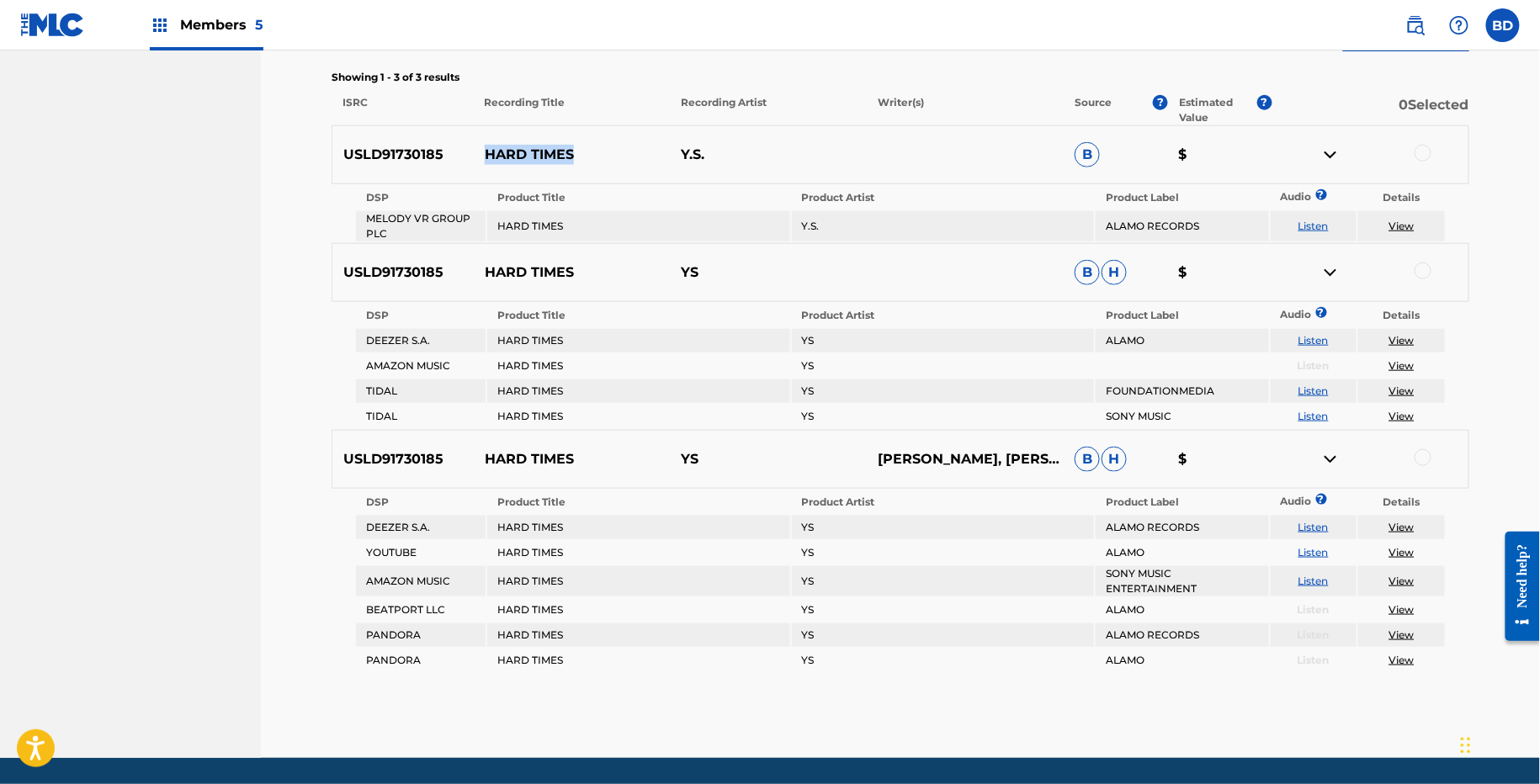
copy p "HARD TIMES"
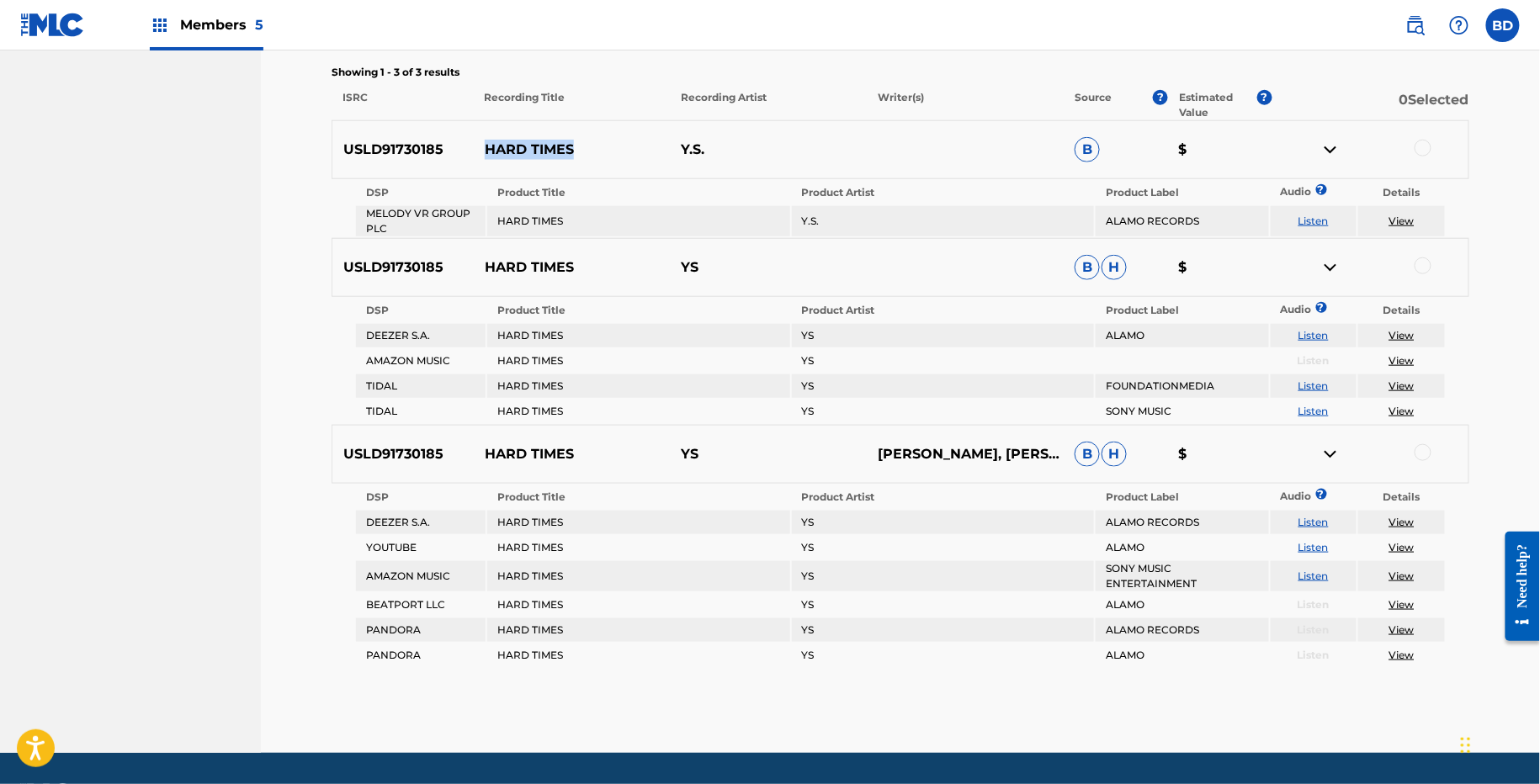
scroll to position [518, 0]
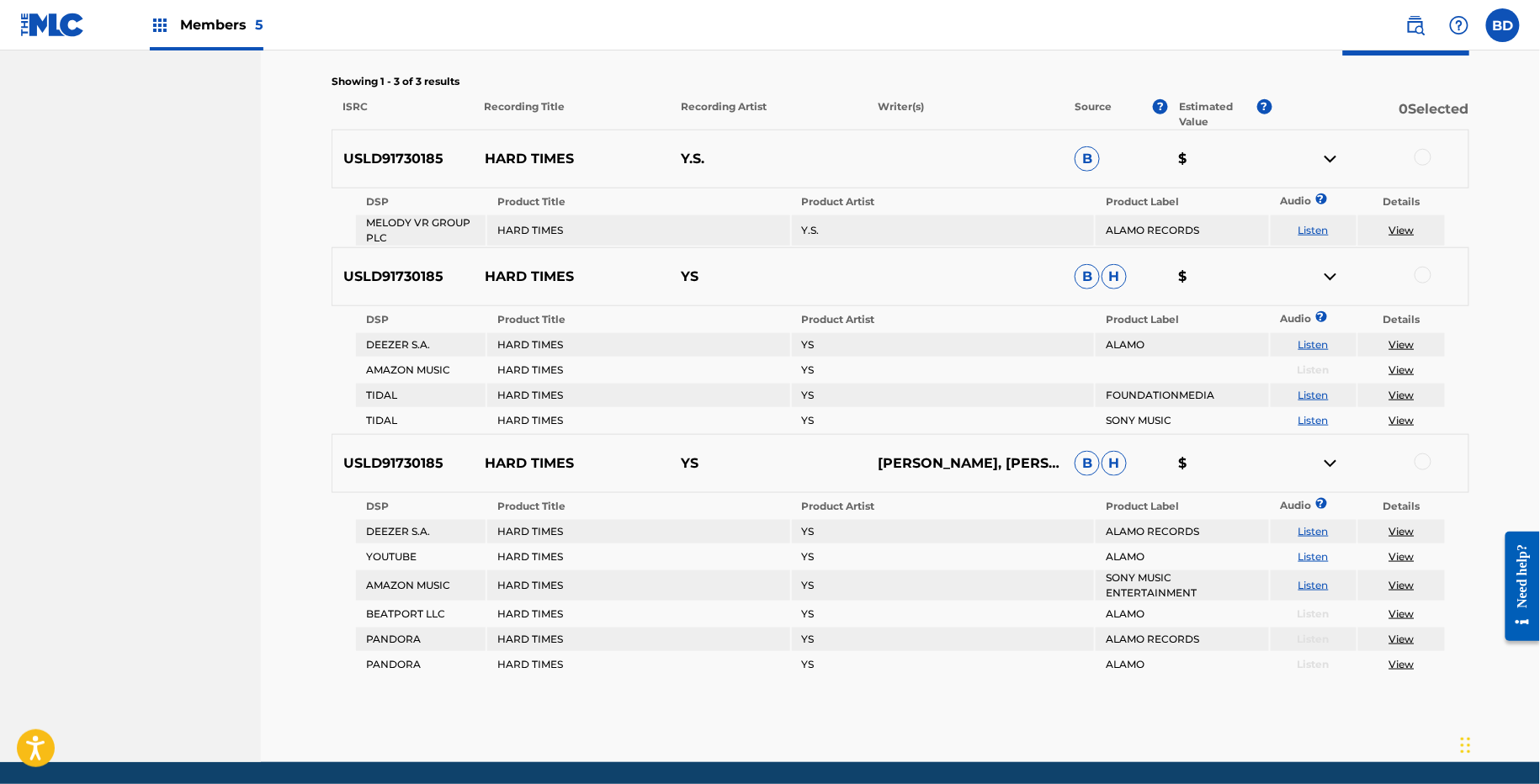
click at [1427, 155] on div at bounding box center [1422, 157] width 16 height 16
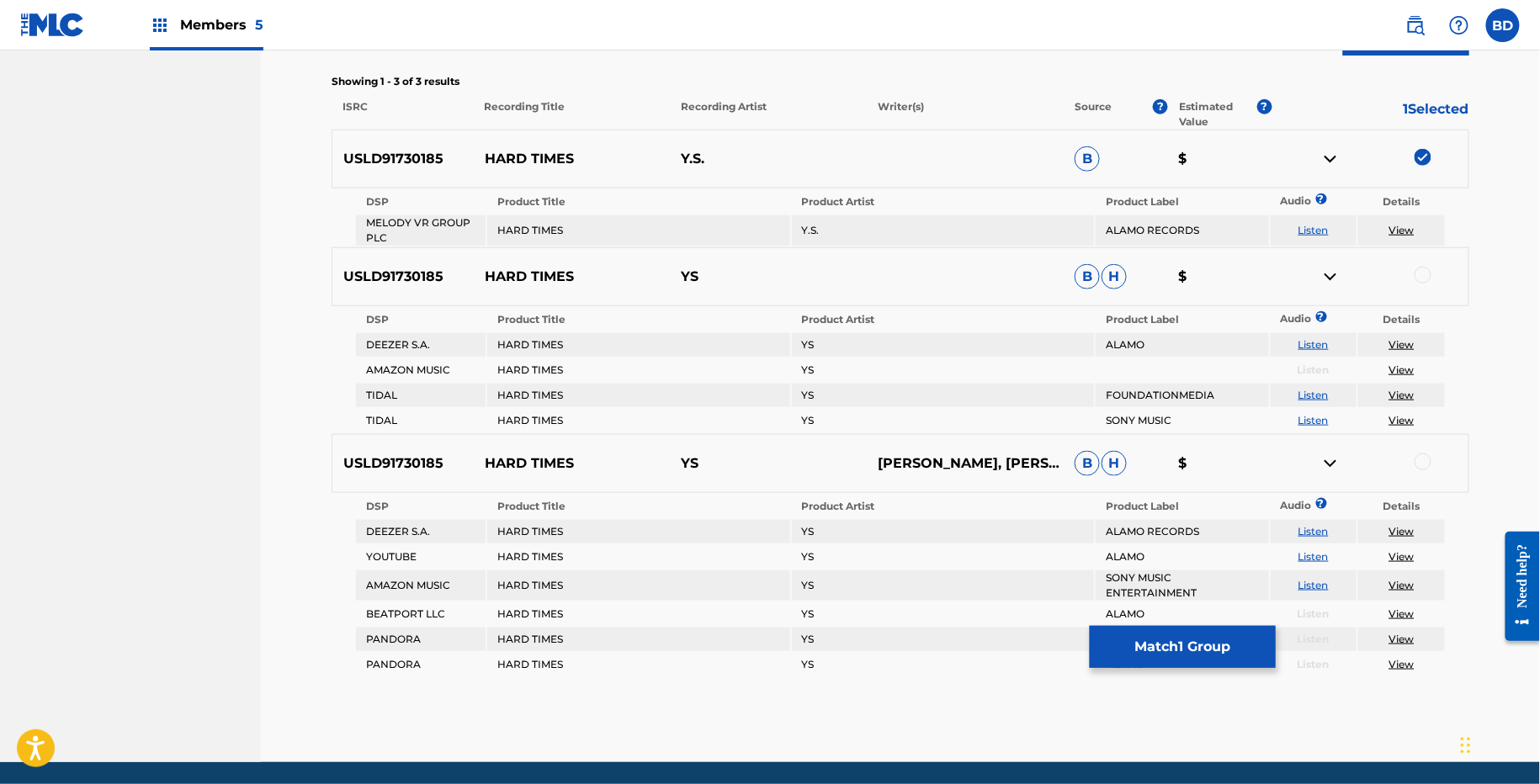
click at [1334, 153] on img at bounding box center [1330, 159] width 20 height 20
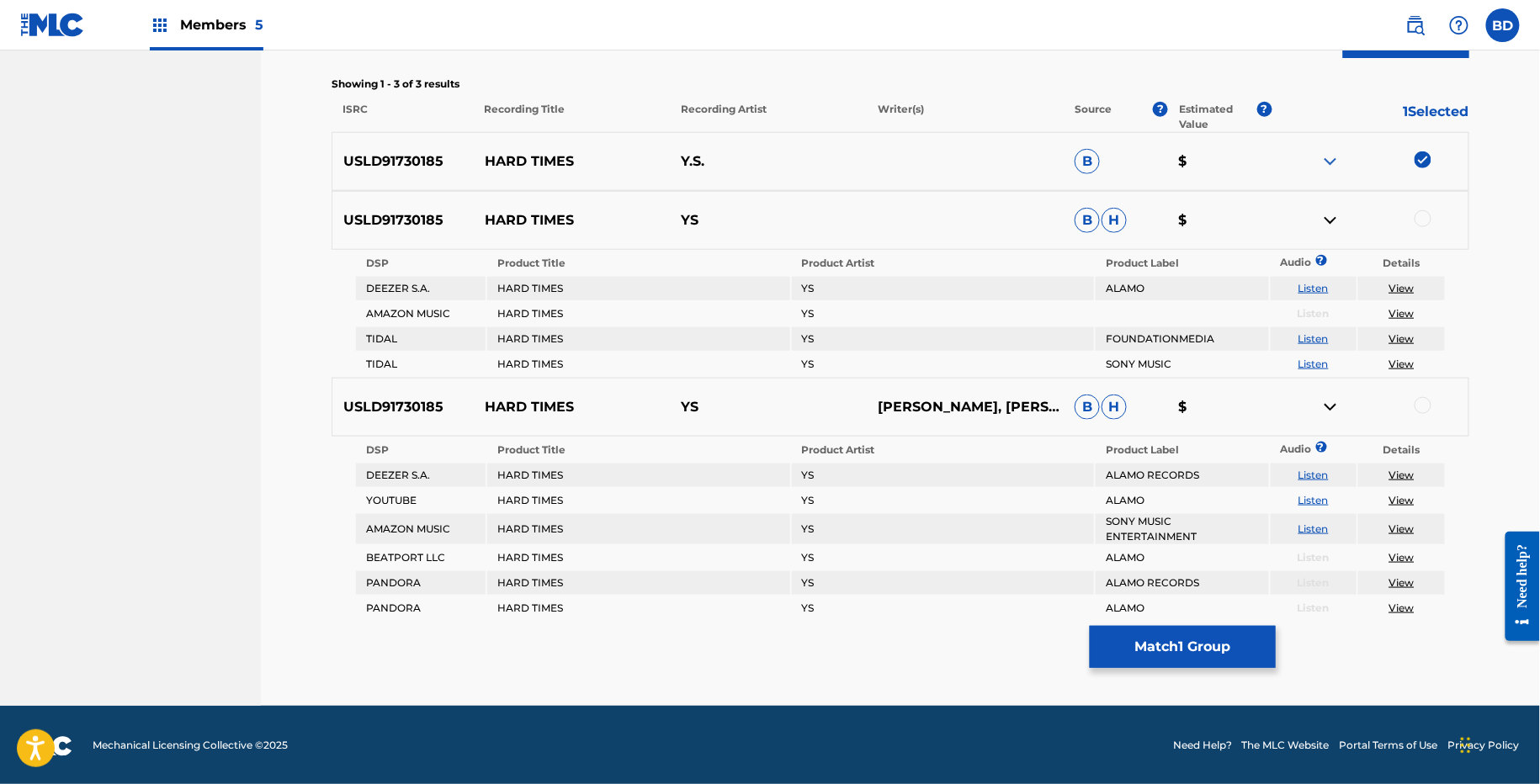
click at [1421, 216] on div at bounding box center [1422, 219] width 16 height 16
click at [1324, 221] on img at bounding box center [1330, 221] width 20 height 20
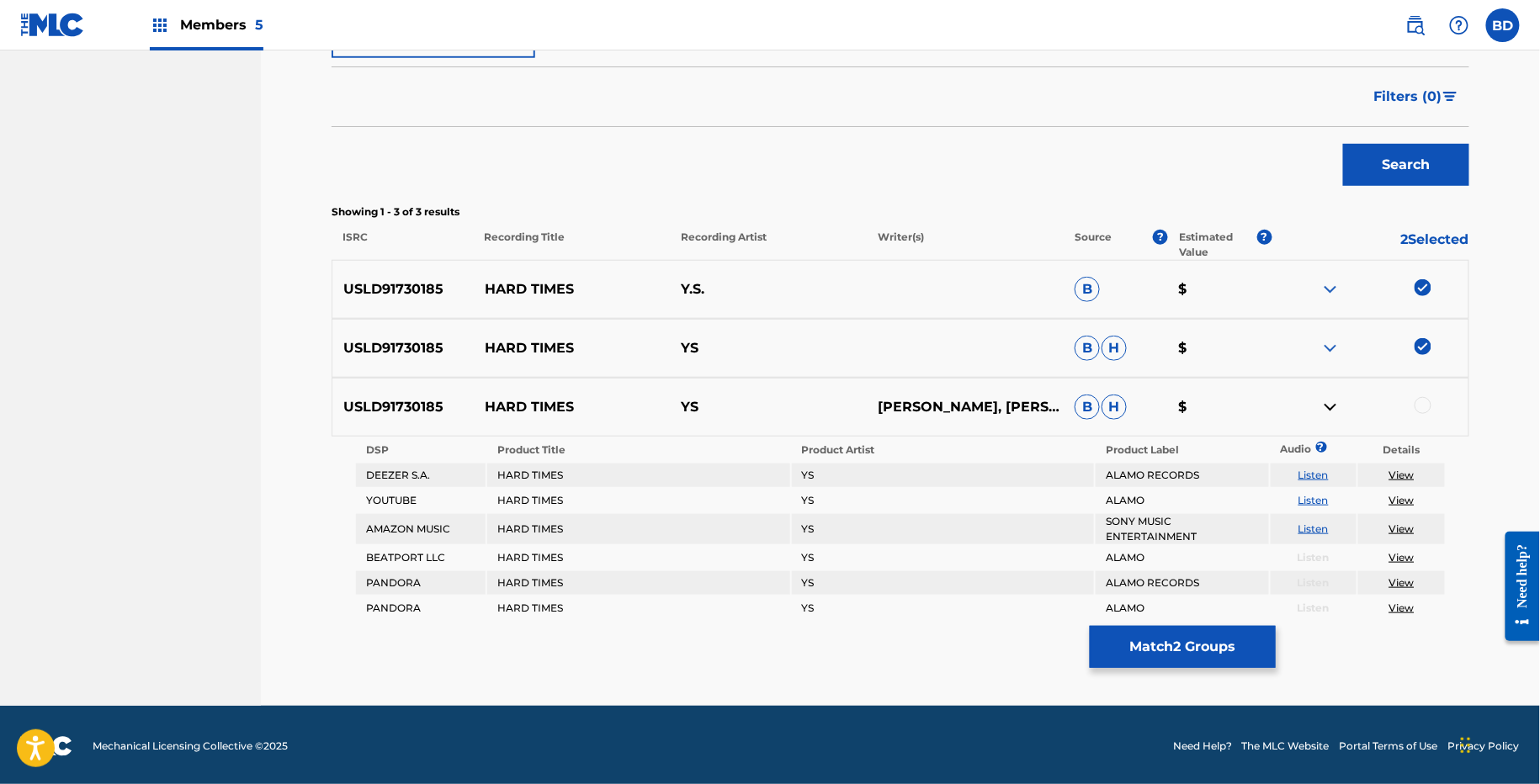
click at [1418, 407] on div at bounding box center [1422, 406] width 16 height 16
click at [1133, 645] on button "Match 3 Groups" at bounding box center [1183, 647] width 186 height 42
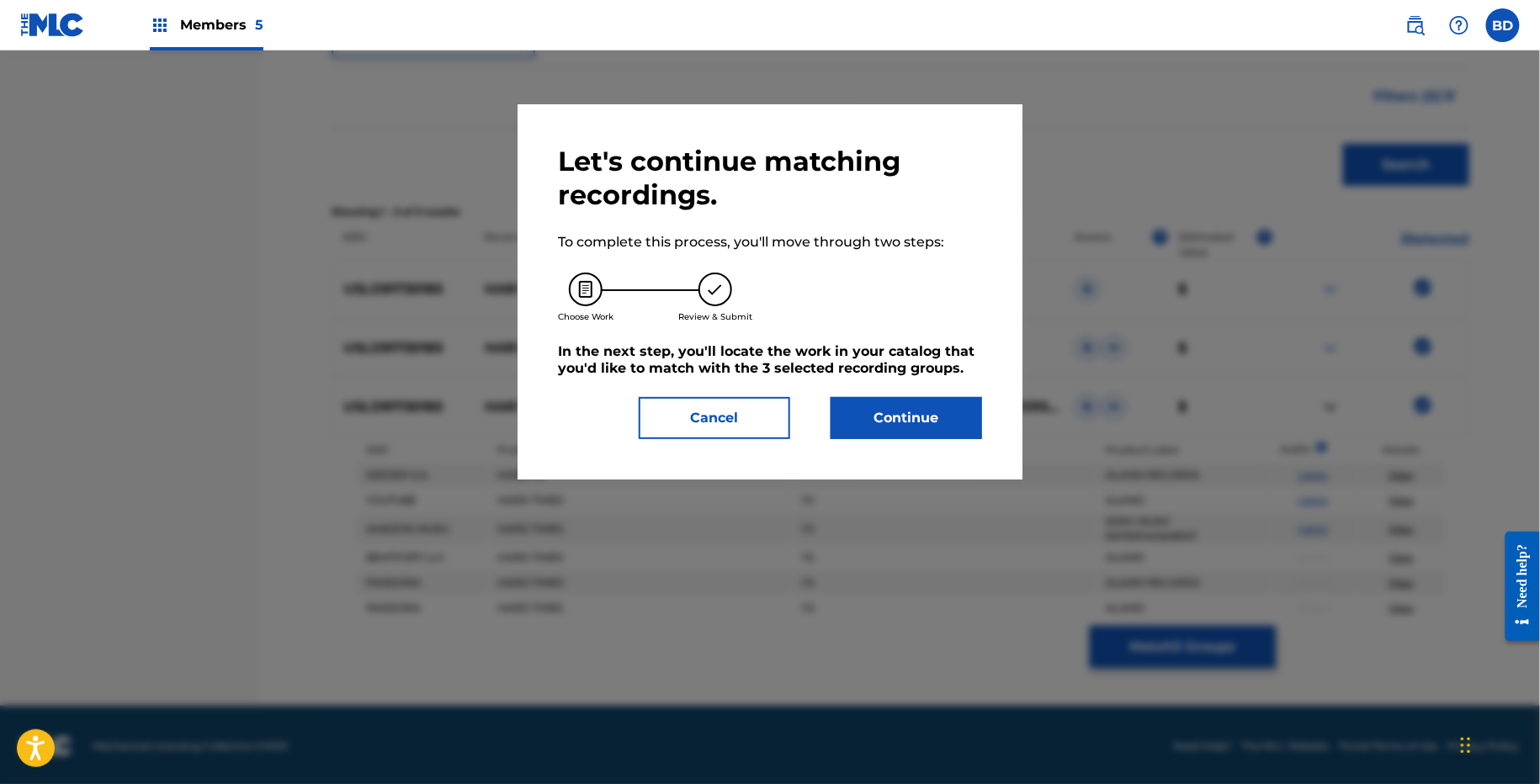
click at [892, 385] on div "Let's continue matching recordings. To complete this process, you'll move throu…" at bounding box center [770, 292] width 424 height 294
click at [892, 411] on button "Continue" at bounding box center [906, 418] width 151 height 42
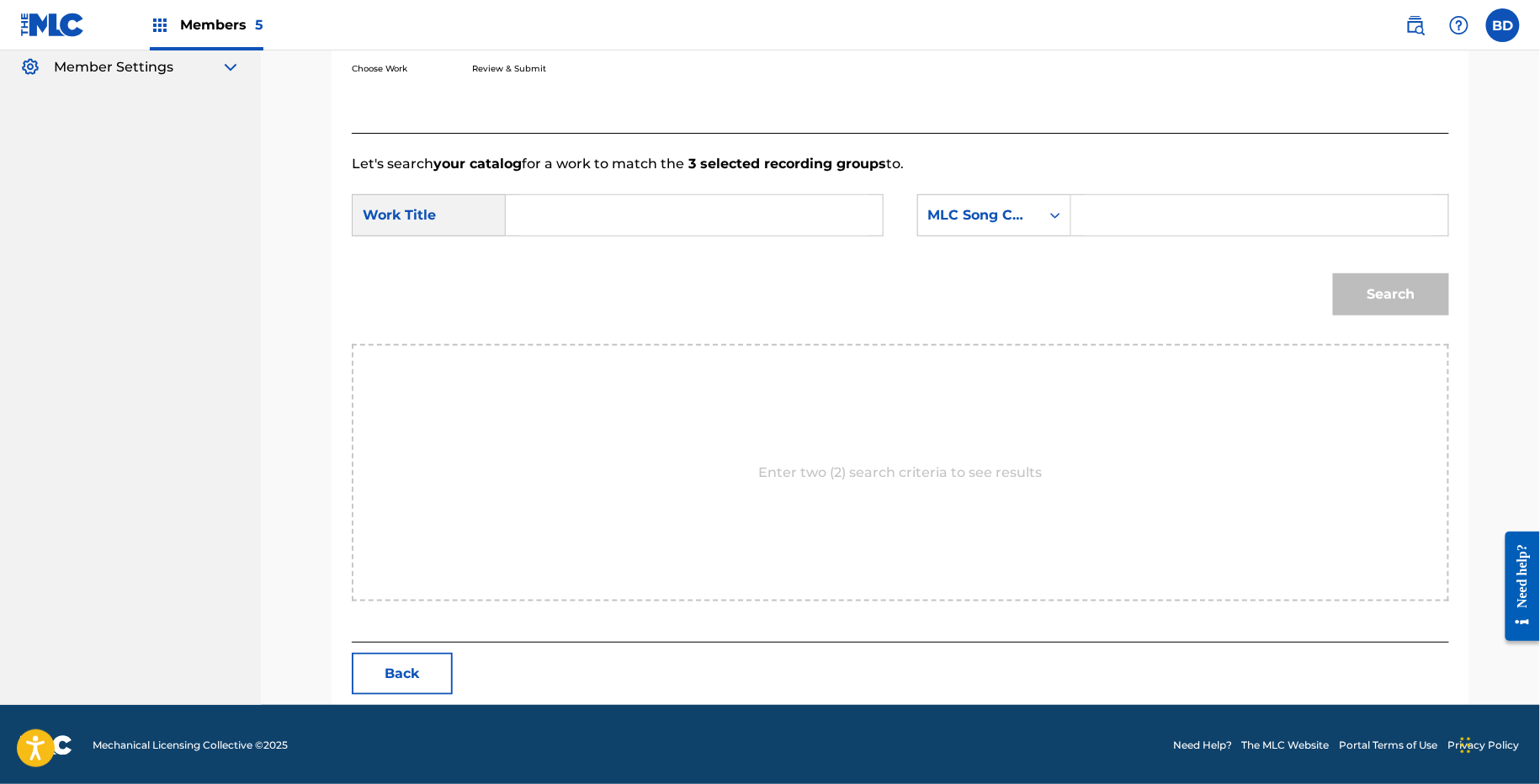
click at [1121, 234] on div "SearchWithCriteria0ade6e16-bbba-4ff7-8349-5257c1d31b3e Work Title SearchWithCri…" at bounding box center [900, 220] width 1097 height 52
click at [1088, 233] on input "Search Form" at bounding box center [1259, 215] width 348 height 40
paste input "HP648M"
type input "HP648M"
click at [738, 233] on input "Search Form" at bounding box center [694, 215] width 348 height 40
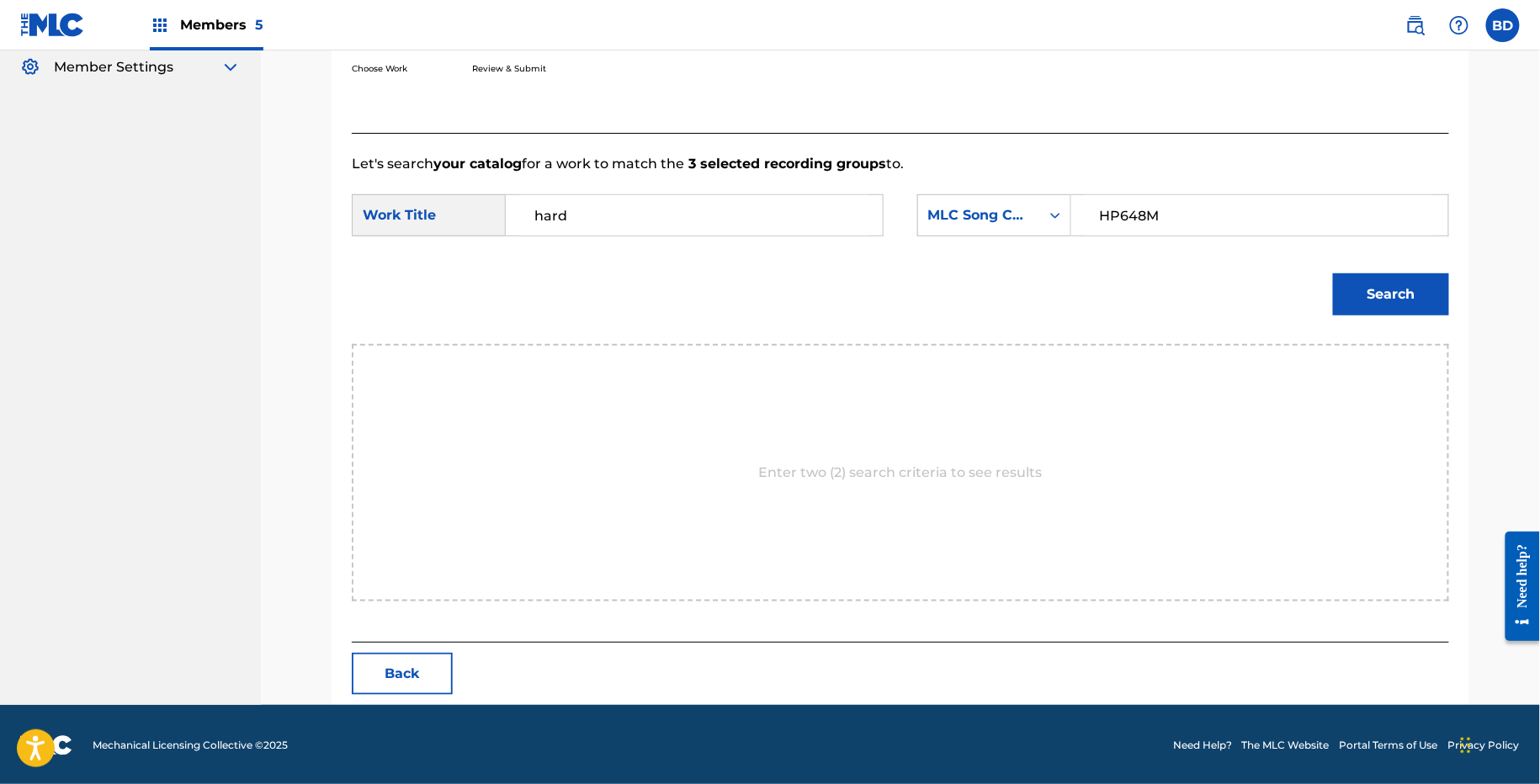
type input "hard"
click at [1369, 279] on button "Search" at bounding box center [1390, 294] width 116 height 42
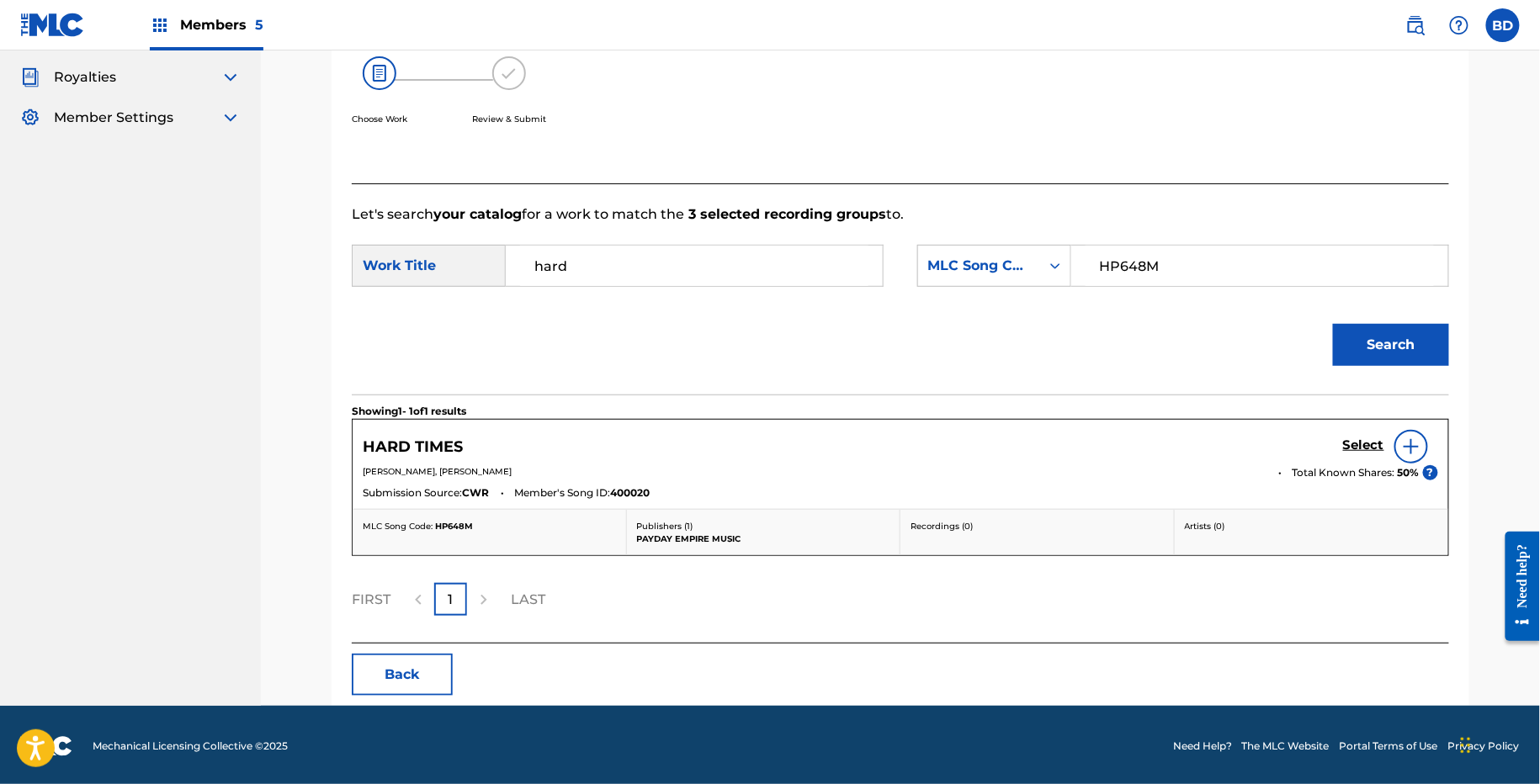
scroll to position [0, 0]
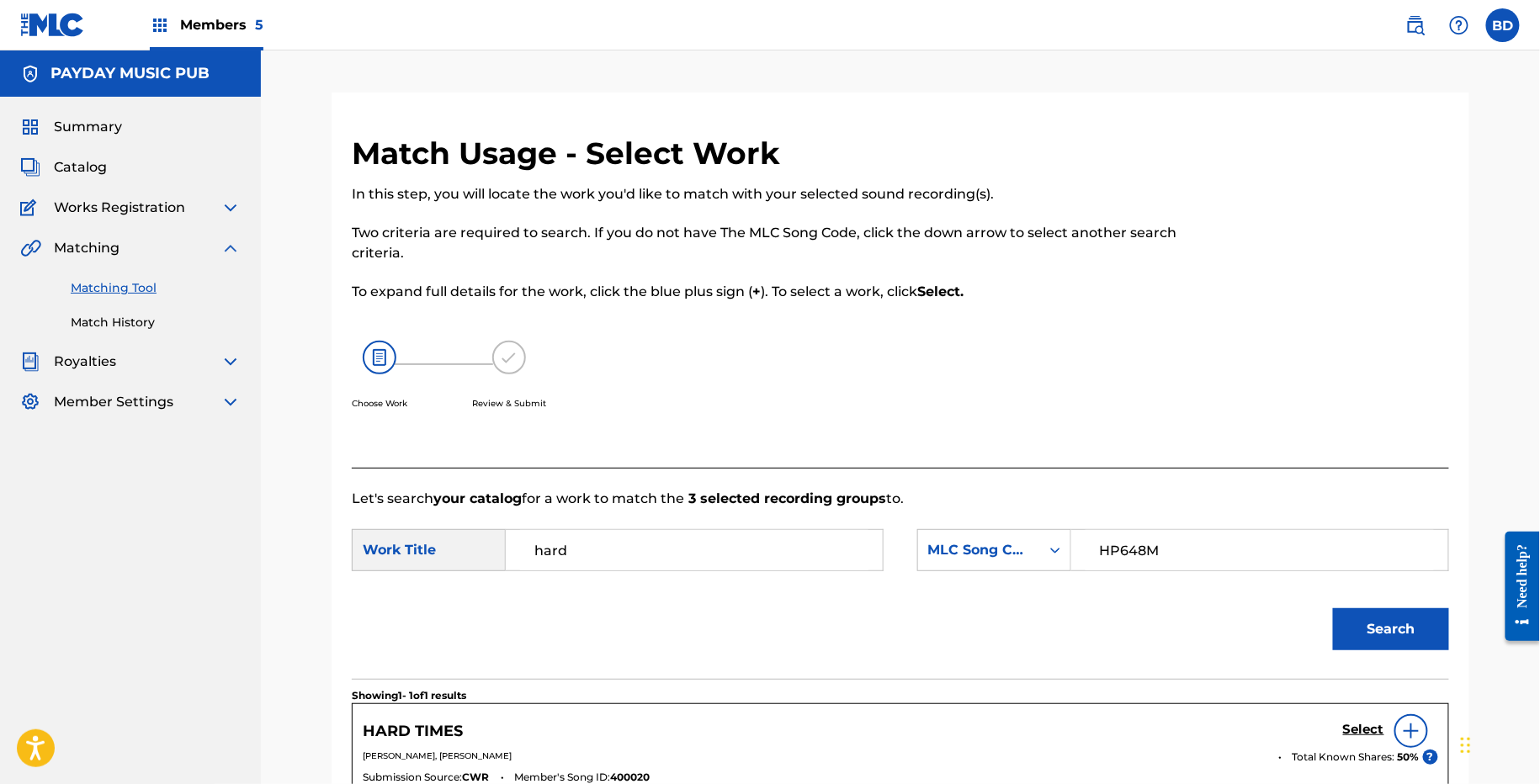
click at [1360, 728] on h5 "Select" at bounding box center [1363, 730] width 41 height 16
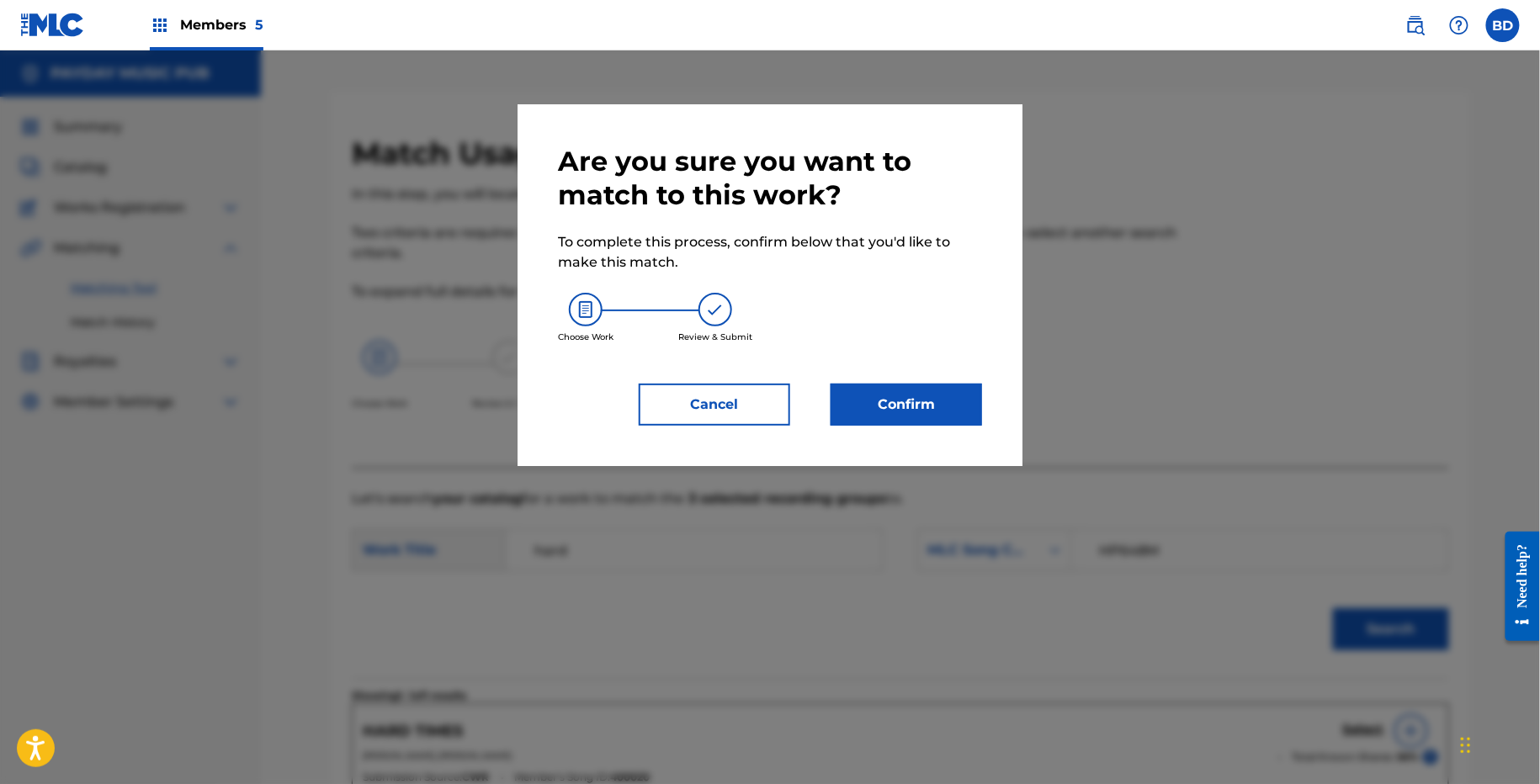
click at [936, 413] on button "Confirm" at bounding box center [906, 405] width 151 height 42
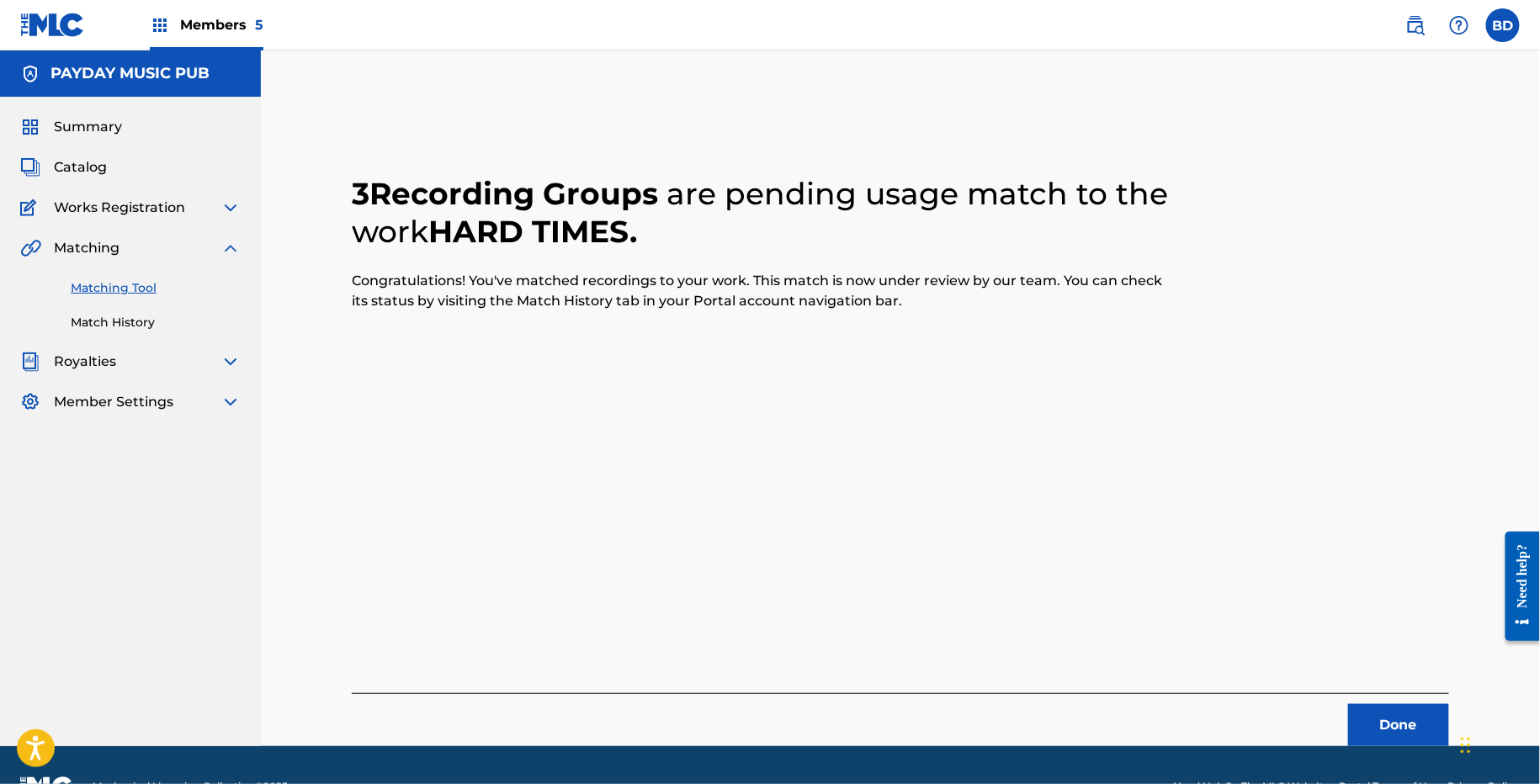
click at [152, 328] on link "Match History" at bounding box center [156, 322] width 170 height 17
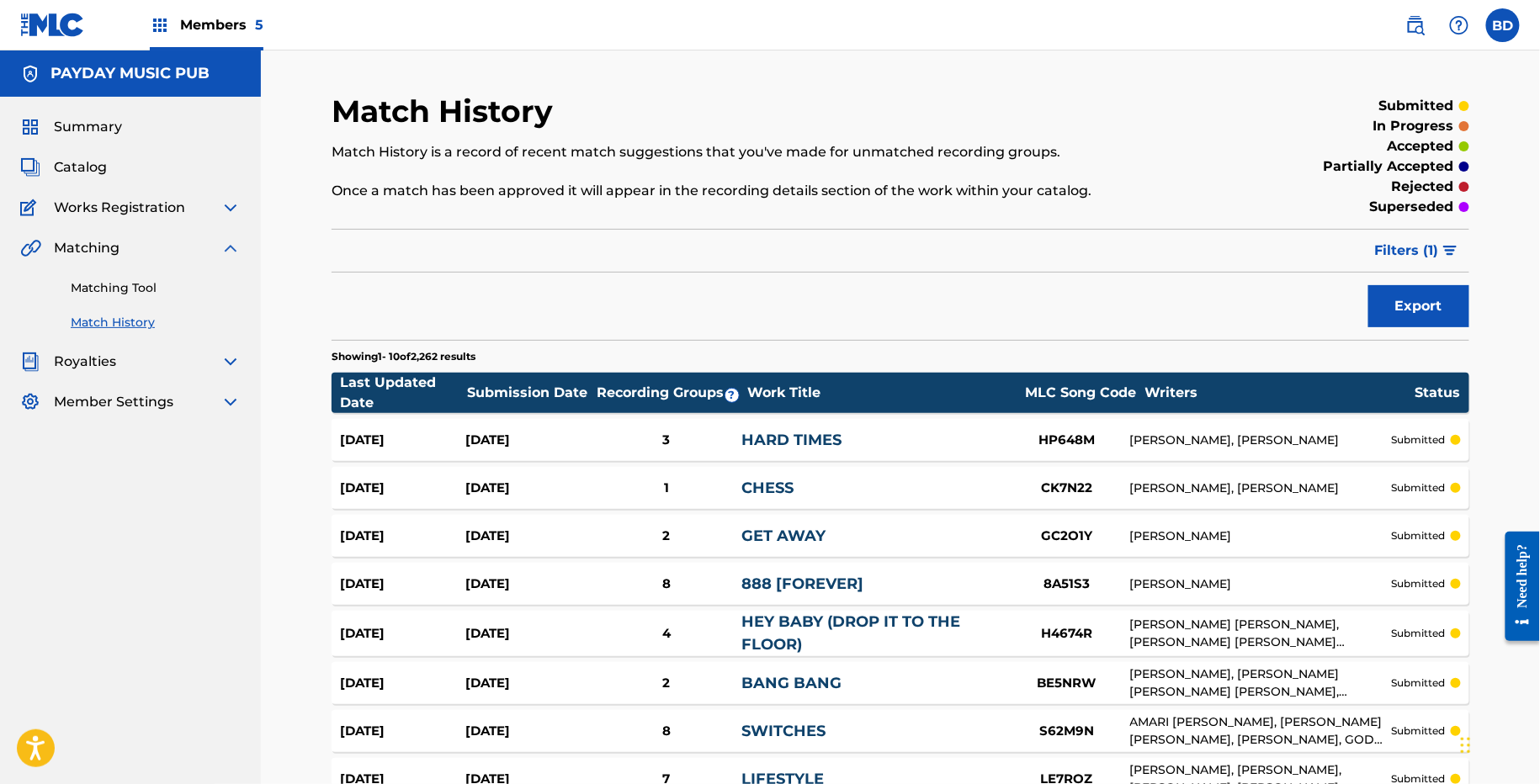
click at [704, 422] on div "Aug 27, 2025 Aug 27, 2025 3 HARD TIMES HP648M JUSTON LAWSON, TYLER MALINE submi…" at bounding box center [901, 440] width 1138 height 42
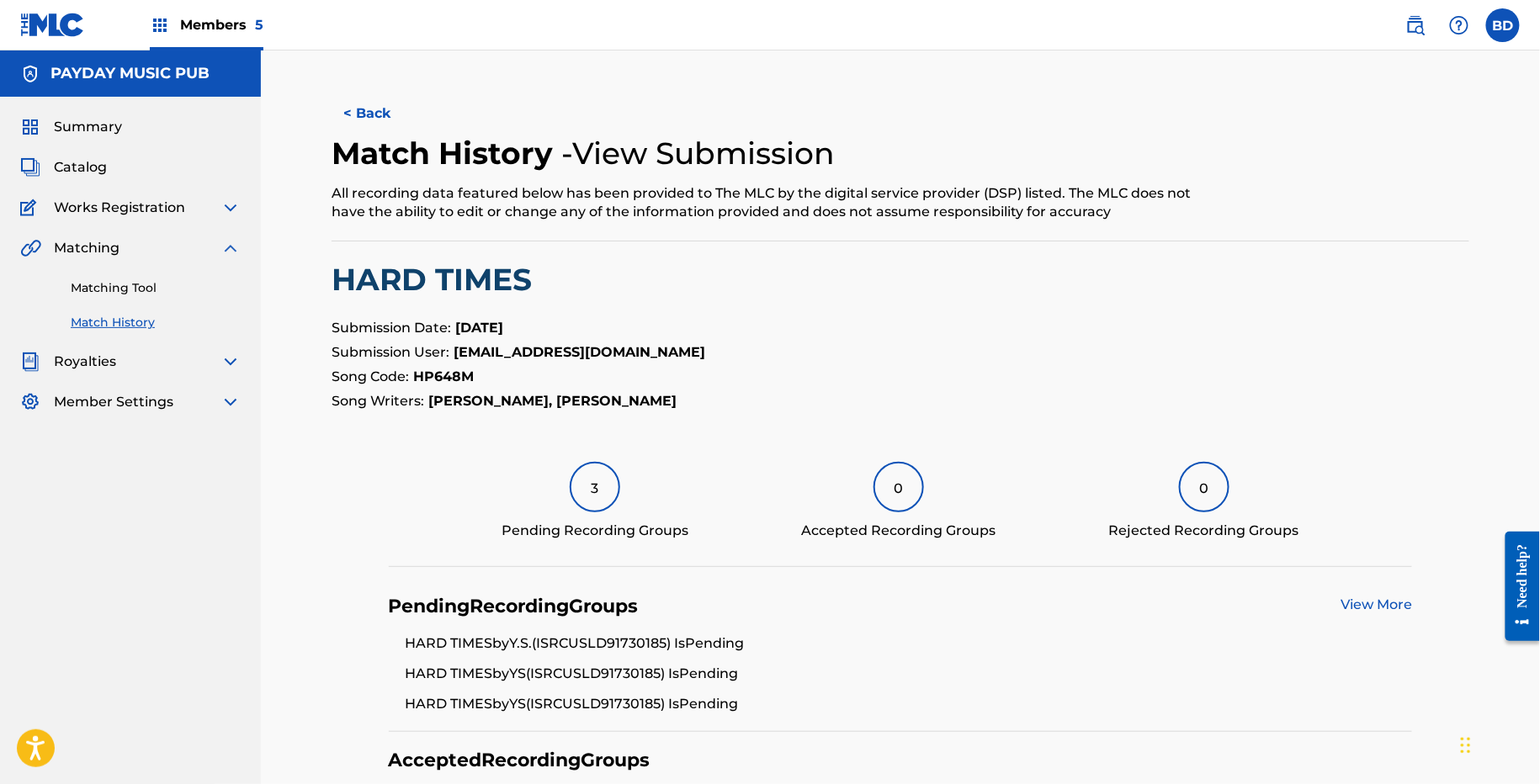
click at [131, 284] on link "Matching Tool" at bounding box center [156, 287] width 170 height 17
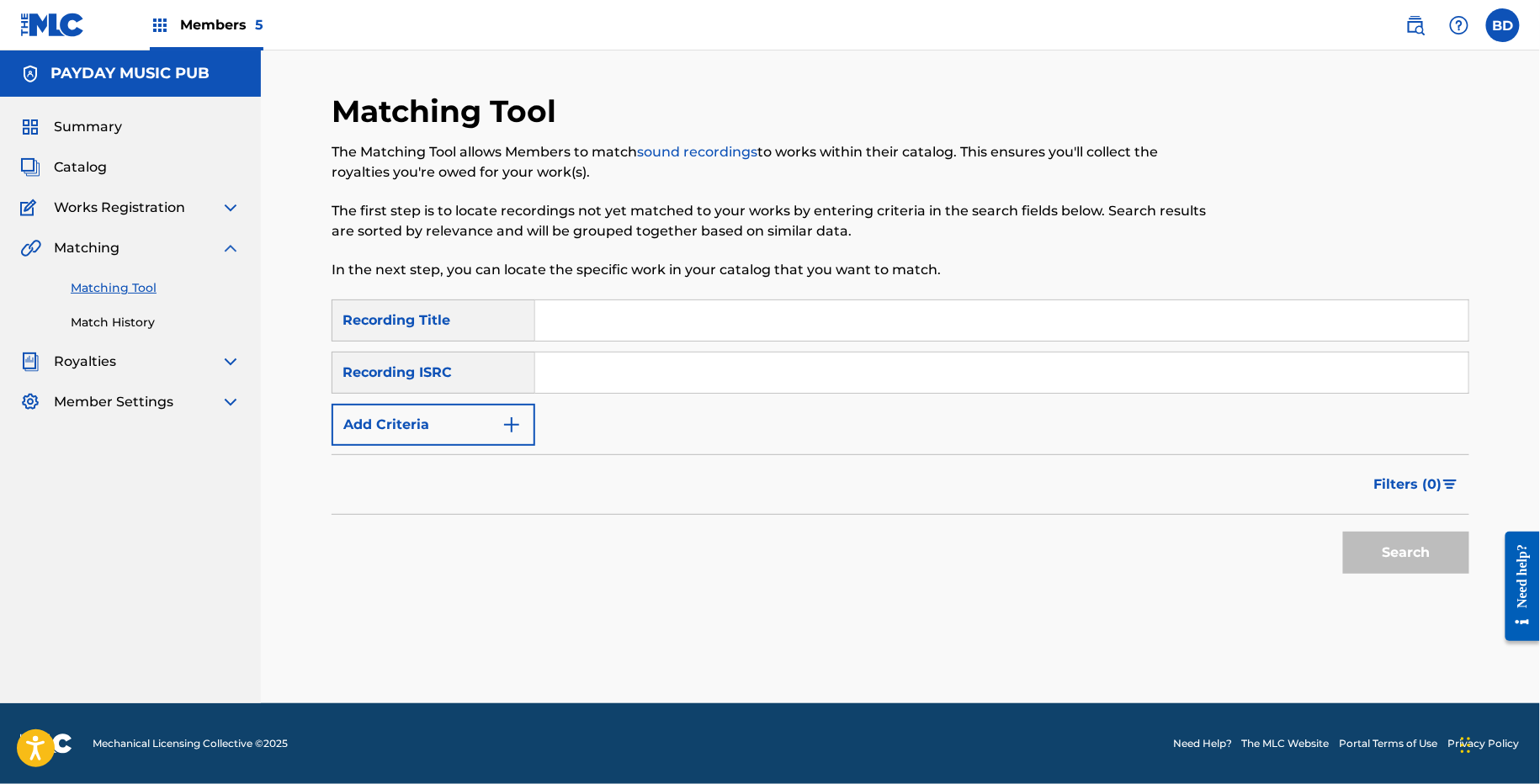
click at [601, 376] on input "Search Form" at bounding box center [1001, 373] width 933 height 40
paste input "USLD91729566"
type input "USLD91729566"
click at [1343, 531] on button "Search" at bounding box center [1406, 552] width 126 height 42
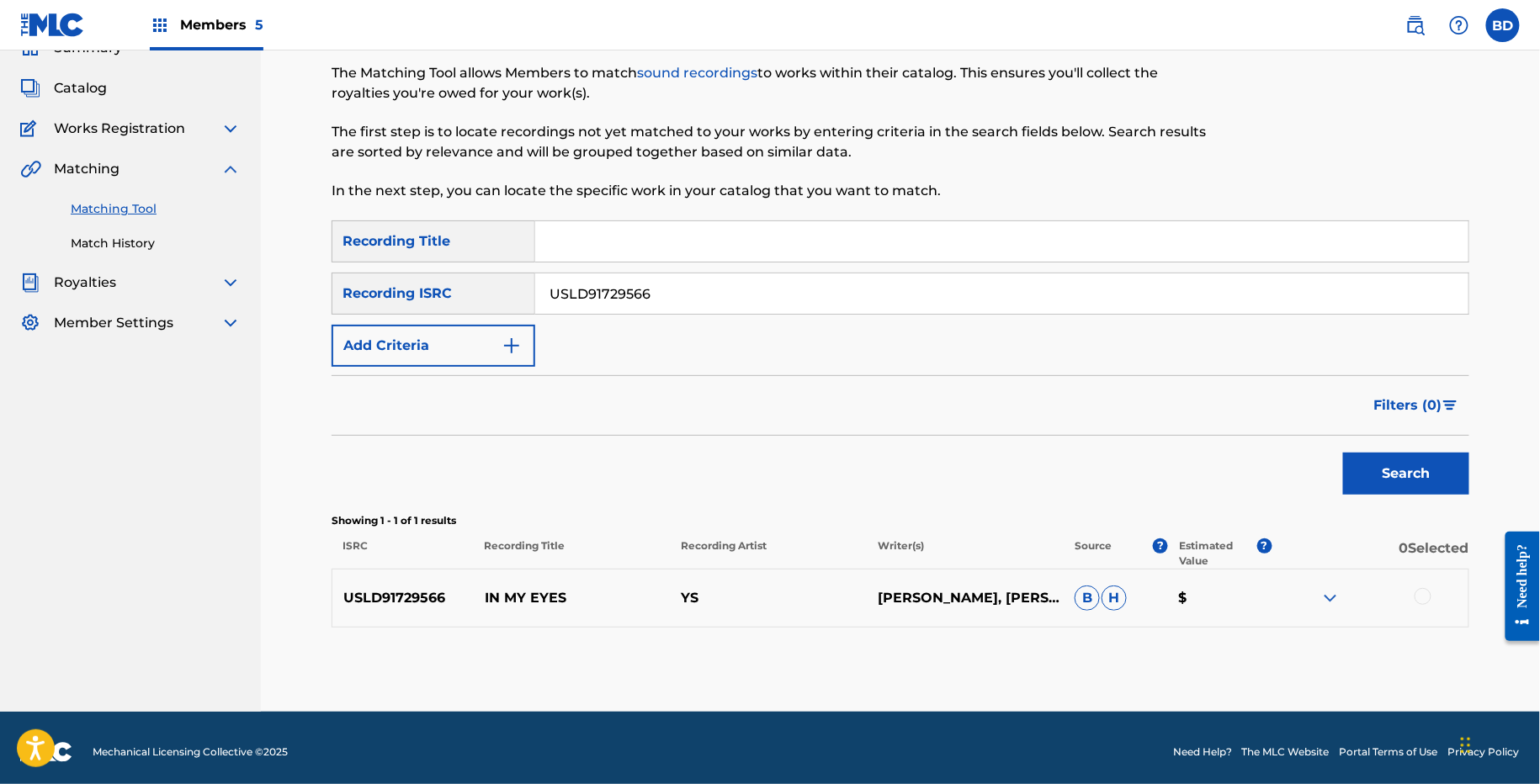
scroll to position [86, 0]
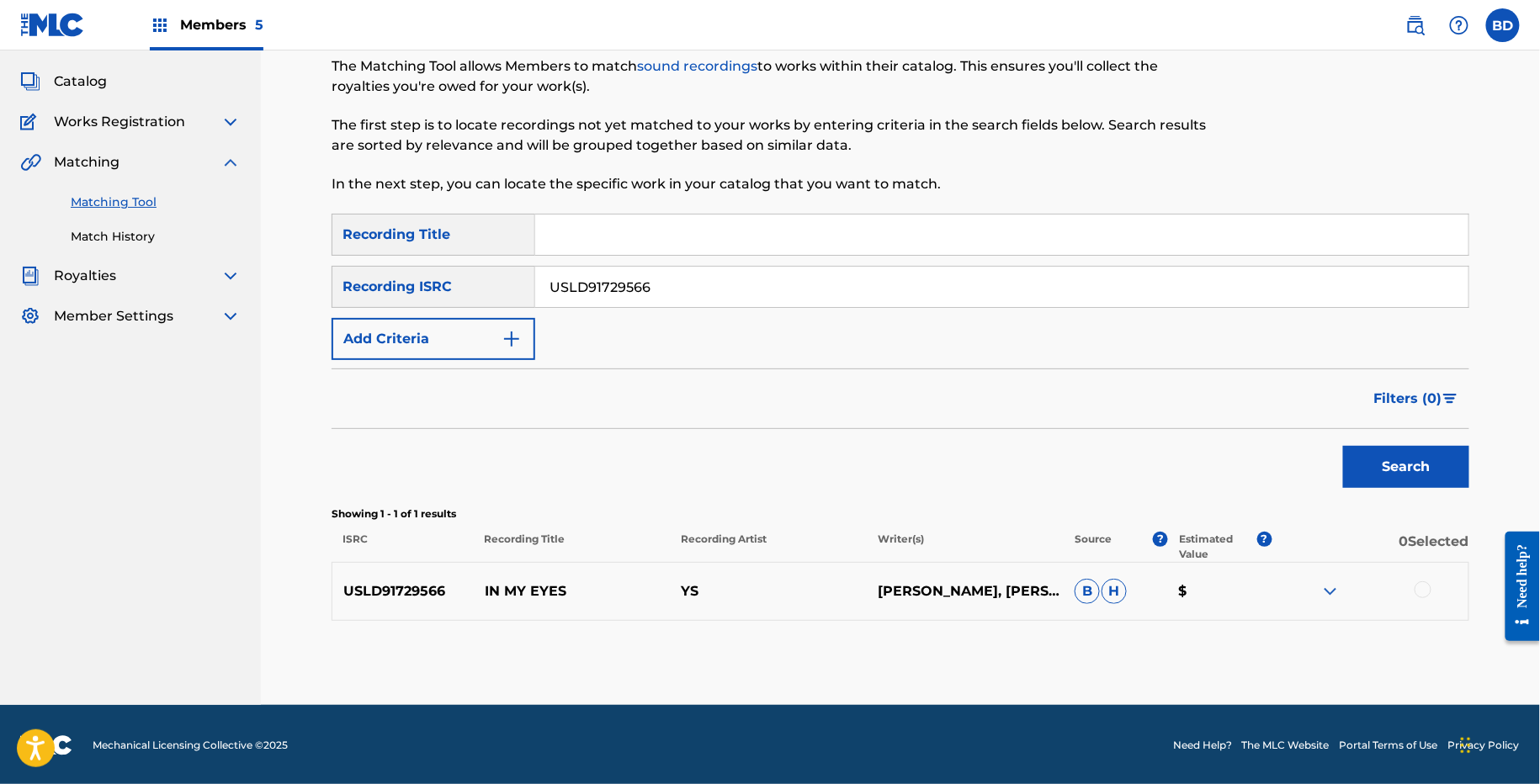
click at [1329, 593] on img at bounding box center [1330, 592] width 20 height 20
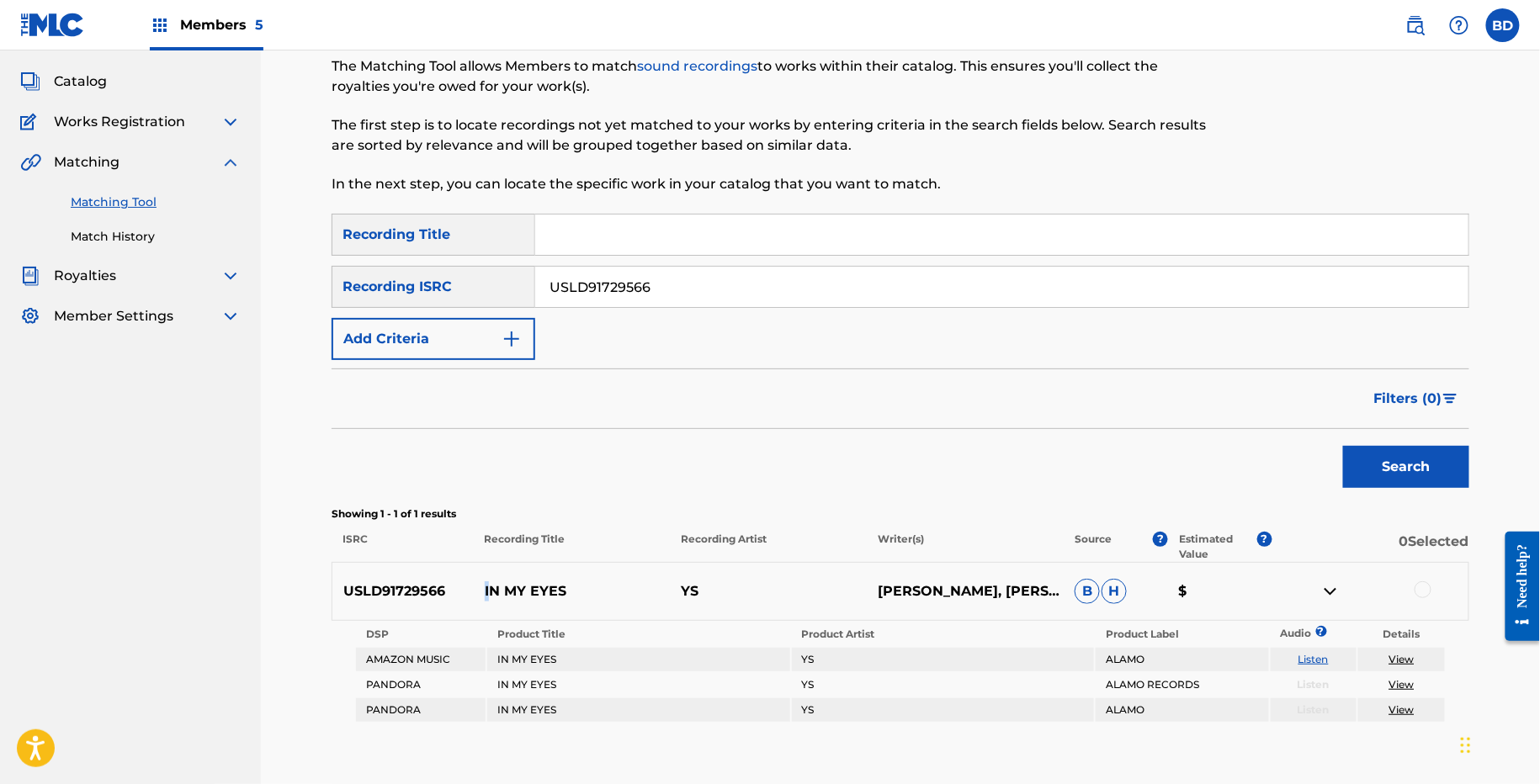
click at [488, 582] on p "IN MY EYES" at bounding box center [573, 592] width 197 height 20
copy p "IN MY EYES"
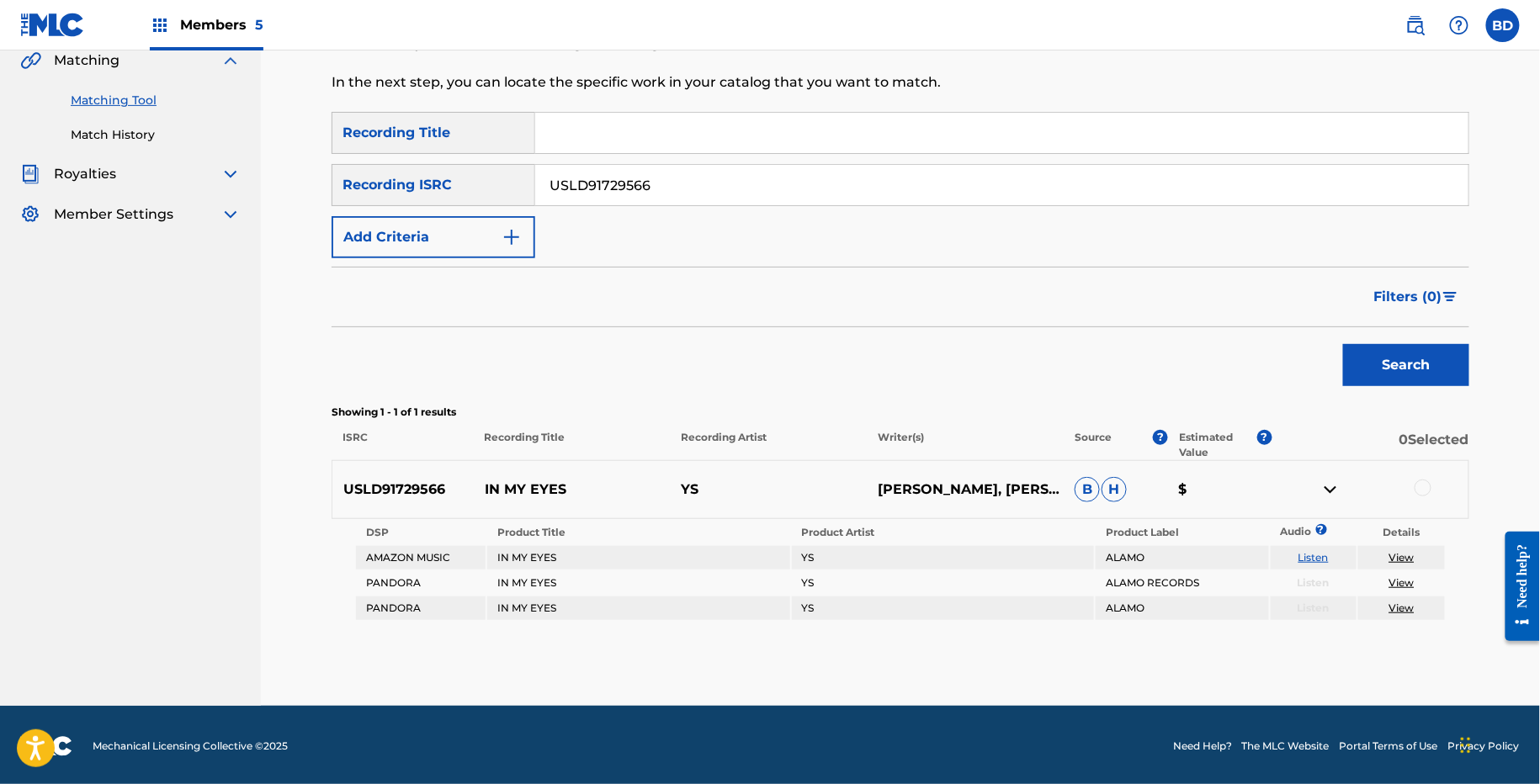
click at [1426, 499] on div "USLD91729566 IN MY EYES YS JUSTIN LAWSON, TYLER MALINE B H $" at bounding box center [901, 490] width 1138 height 59
click at [1426, 482] on div at bounding box center [1422, 488] width 16 height 16
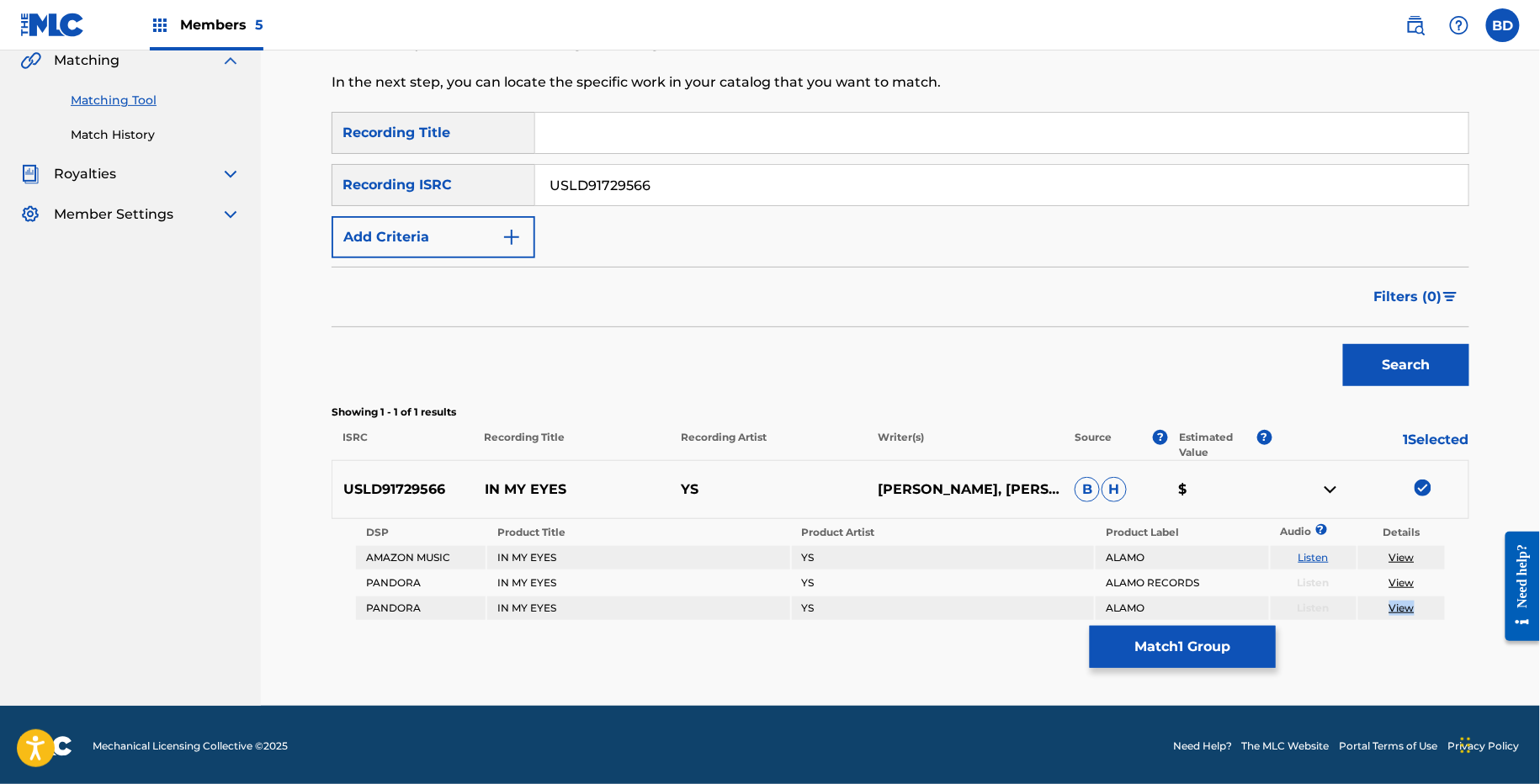
click at [1196, 637] on button "Match 1 Group" at bounding box center [1183, 647] width 186 height 42
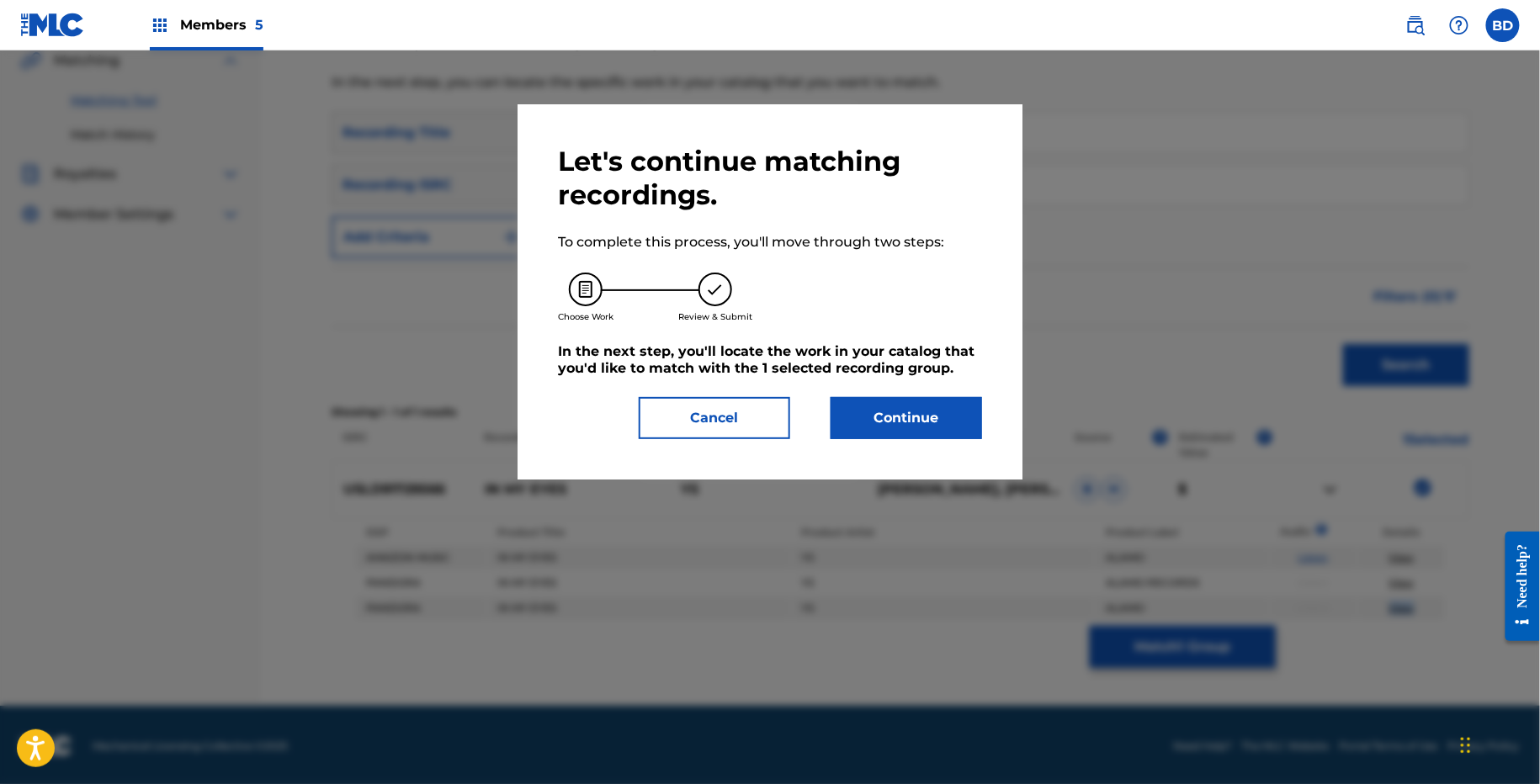
click at [670, 408] on button "Cancel" at bounding box center [714, 418] width 151 height 42
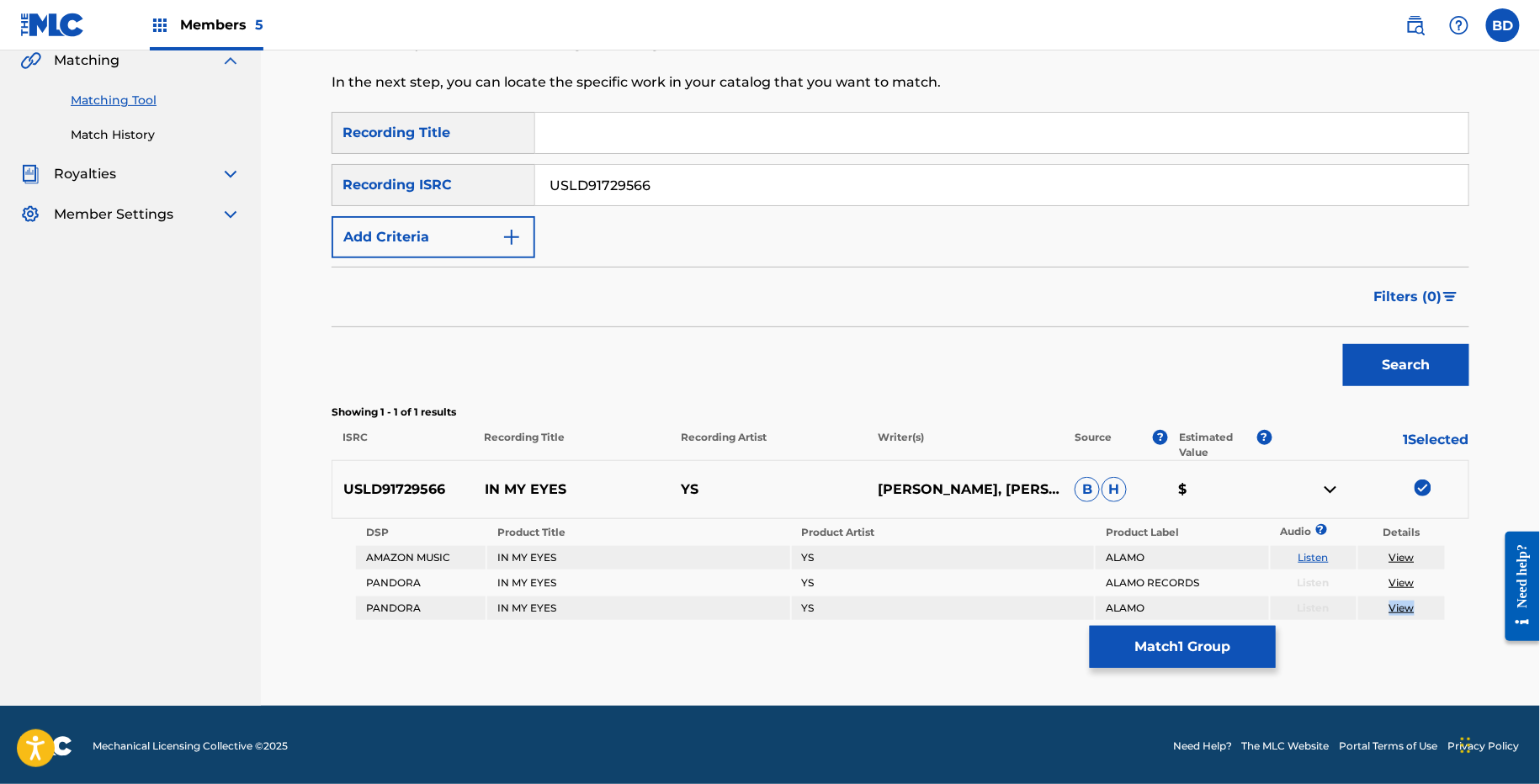
click at [1125, 641] on button "Match 1 Group" at bounding box center [1183, 647] width 186 height 42
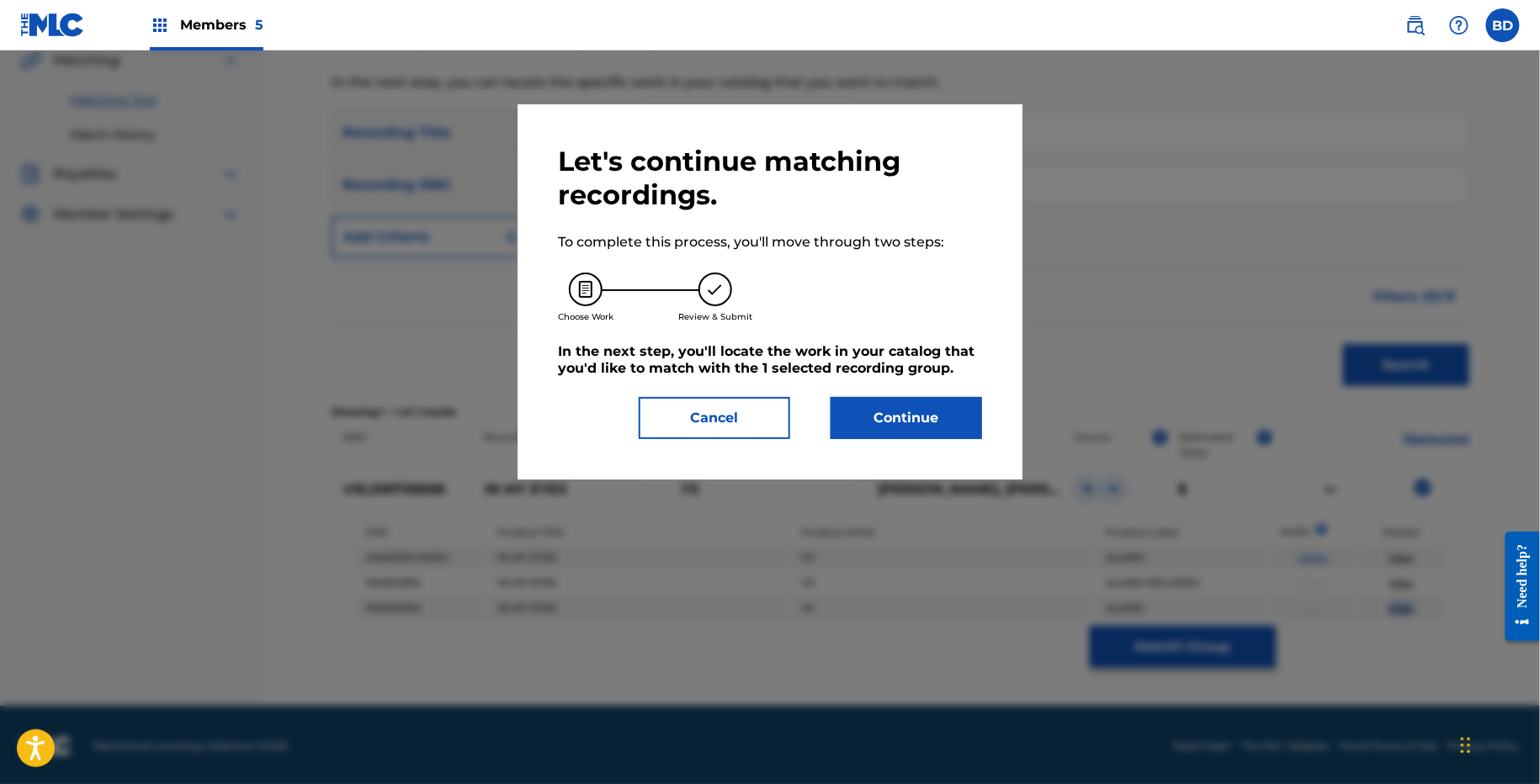
click at [843, 403] on button "Continue" at bounding box center [906, 418] width 151 height 42
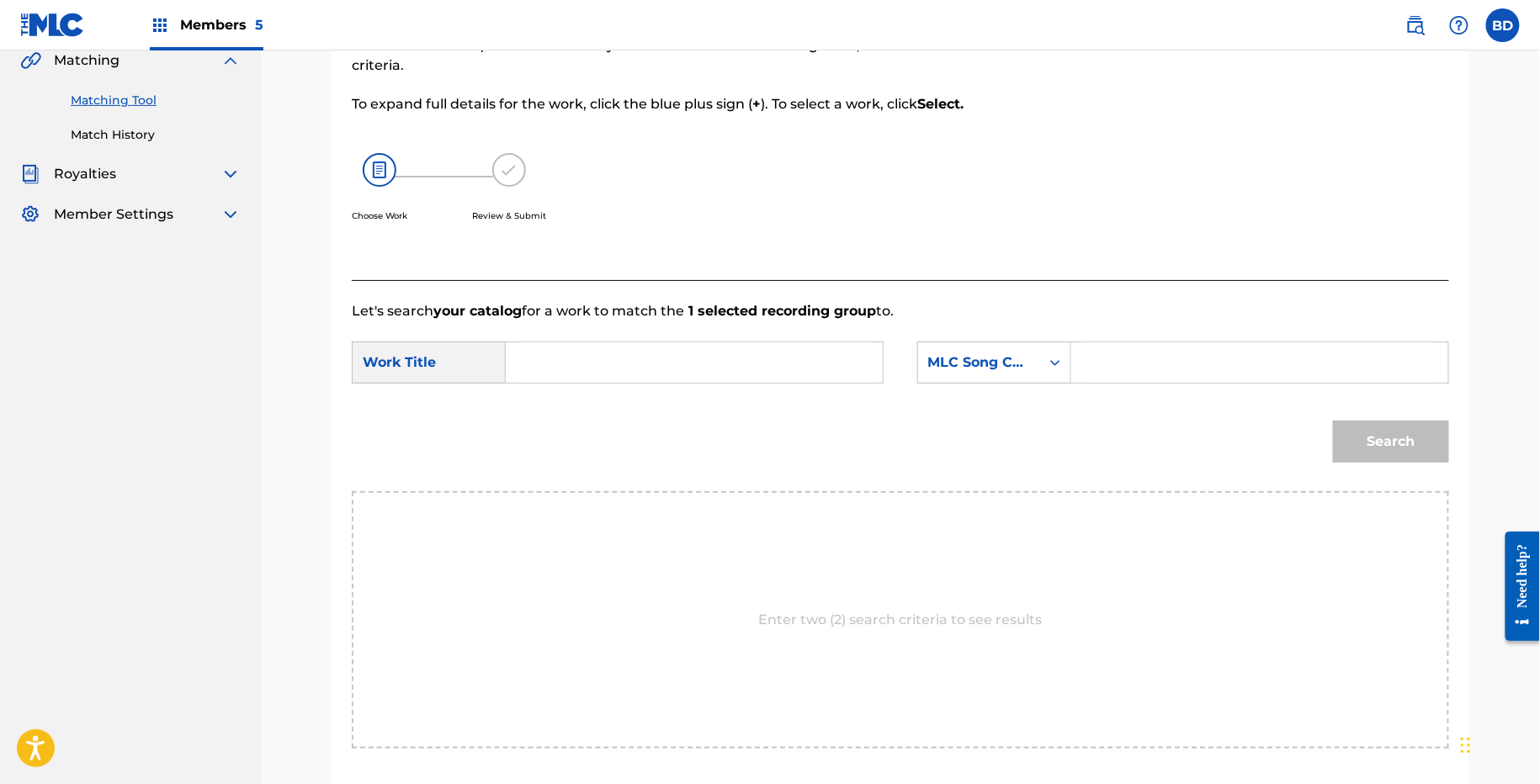
click at [1162, 312] on p "Let's search your catalog for a work to match the 1 selected recording group to." at bounding box center [900, 311] width 1097 height 20
click at [1136, 357] on input "Search Form" at bounding box center [1259, 363] width 348 height 40
paste input "I35E4C"
type input "I35E4C"
click at [822, 358] on input "Search Form" at bounding box center [694, 363] width 348 height 40
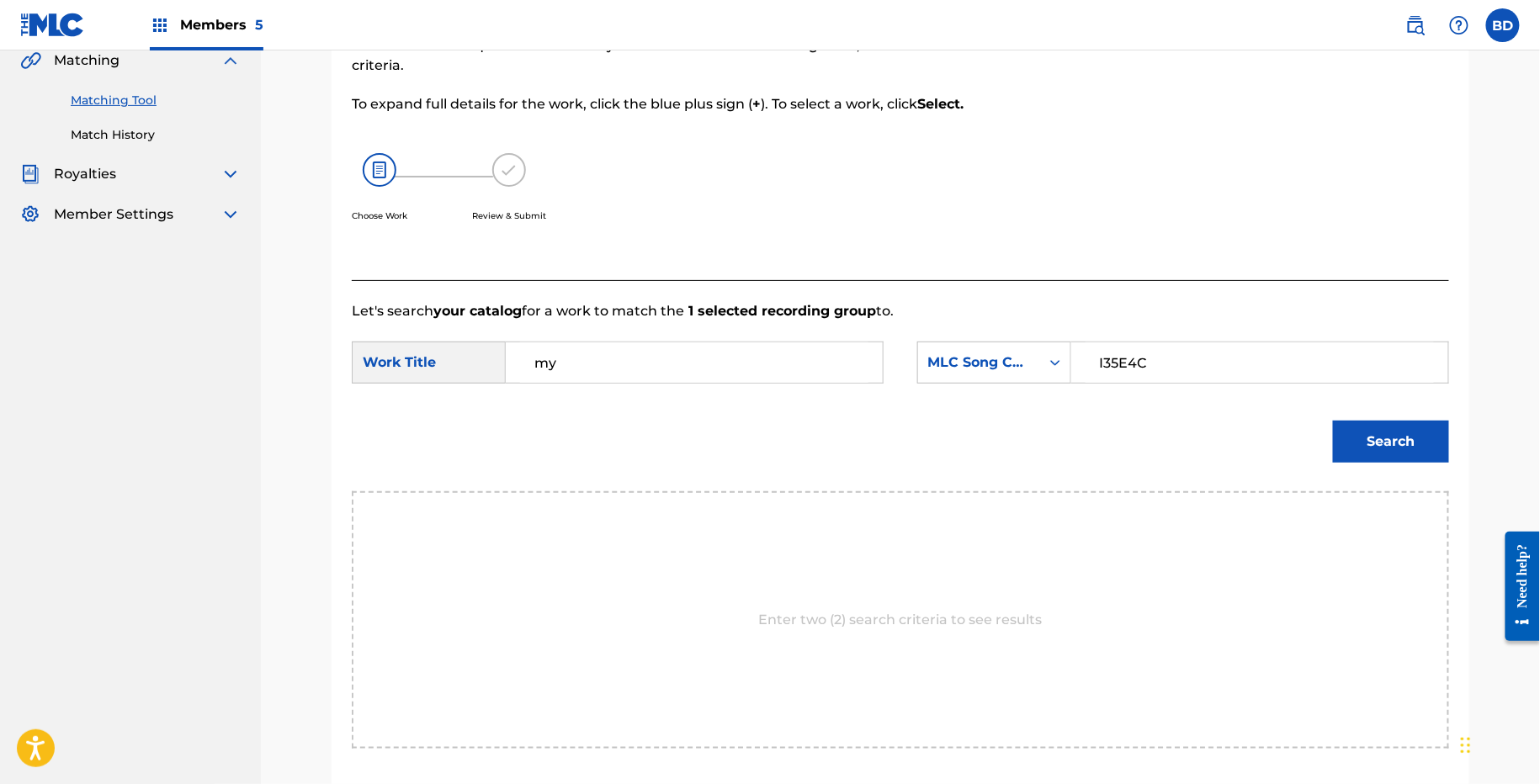
type input "my"
click at [1405, 464] on div "Search" at bounding box center [1386, 438] width 125 height 67
click at [1396, 426] on button "Search" at bounding box center [1390, 441] width 116 height 42
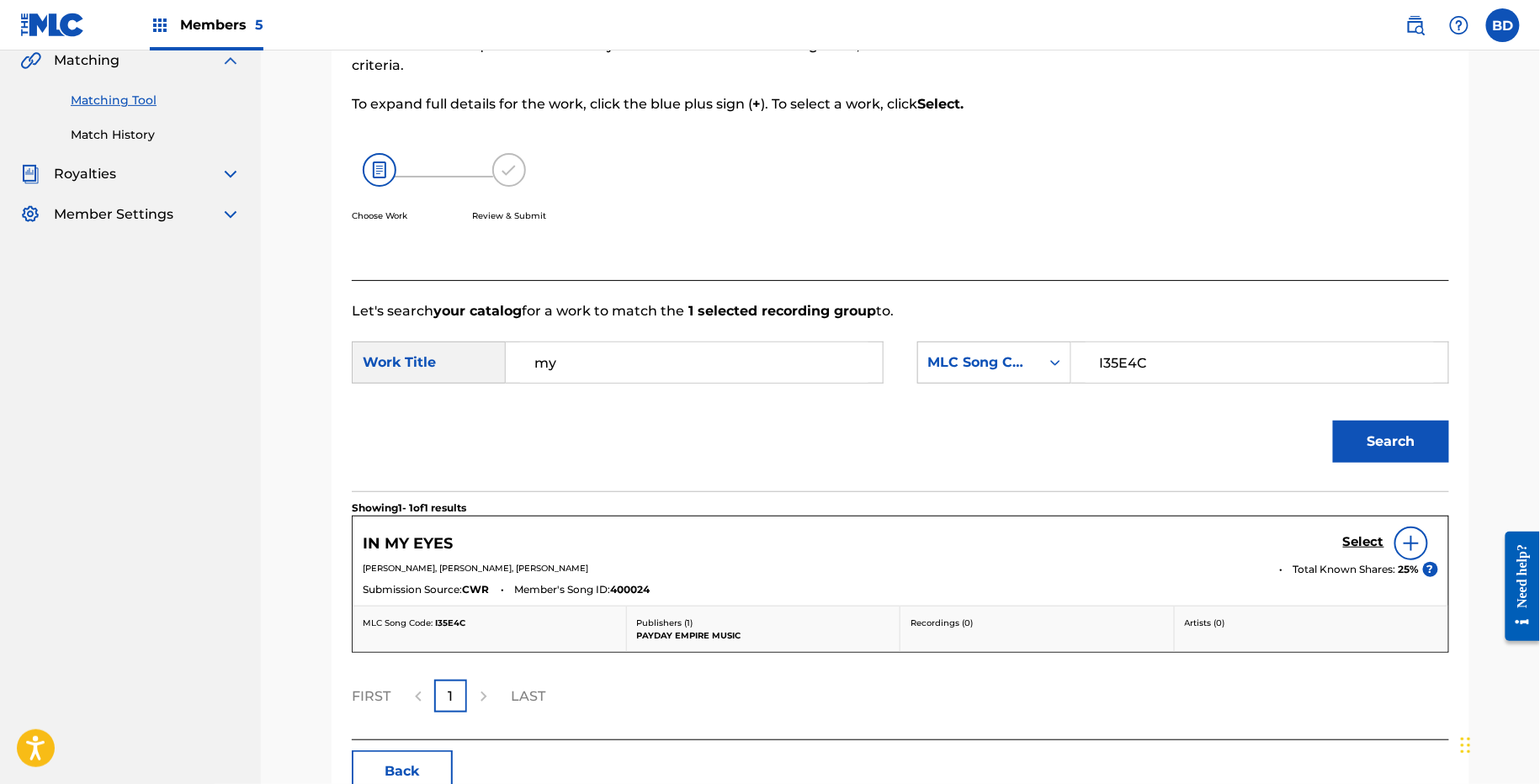
click at [1352, 536] on h5 "Select" at bounding box center [1363, 542] width 41 height 16
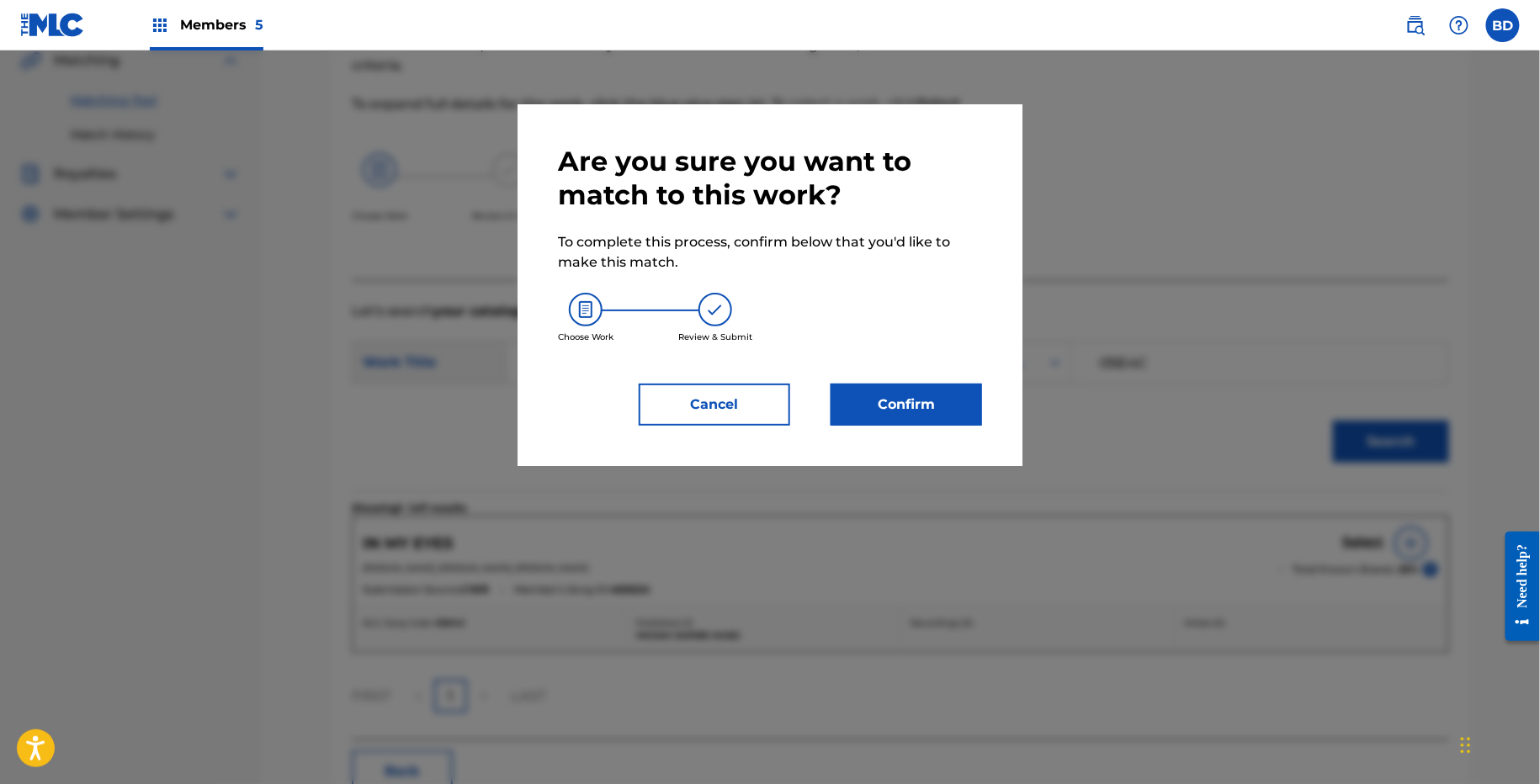
click at [982, 432] on div "Are you sure you want to match to this work? To complete this process, confirm …" at bounding box center [770, 284] width 505 height 362
click at [965, 416] on button "Confirm" at bounding box center [906, 405] width 151 height 42
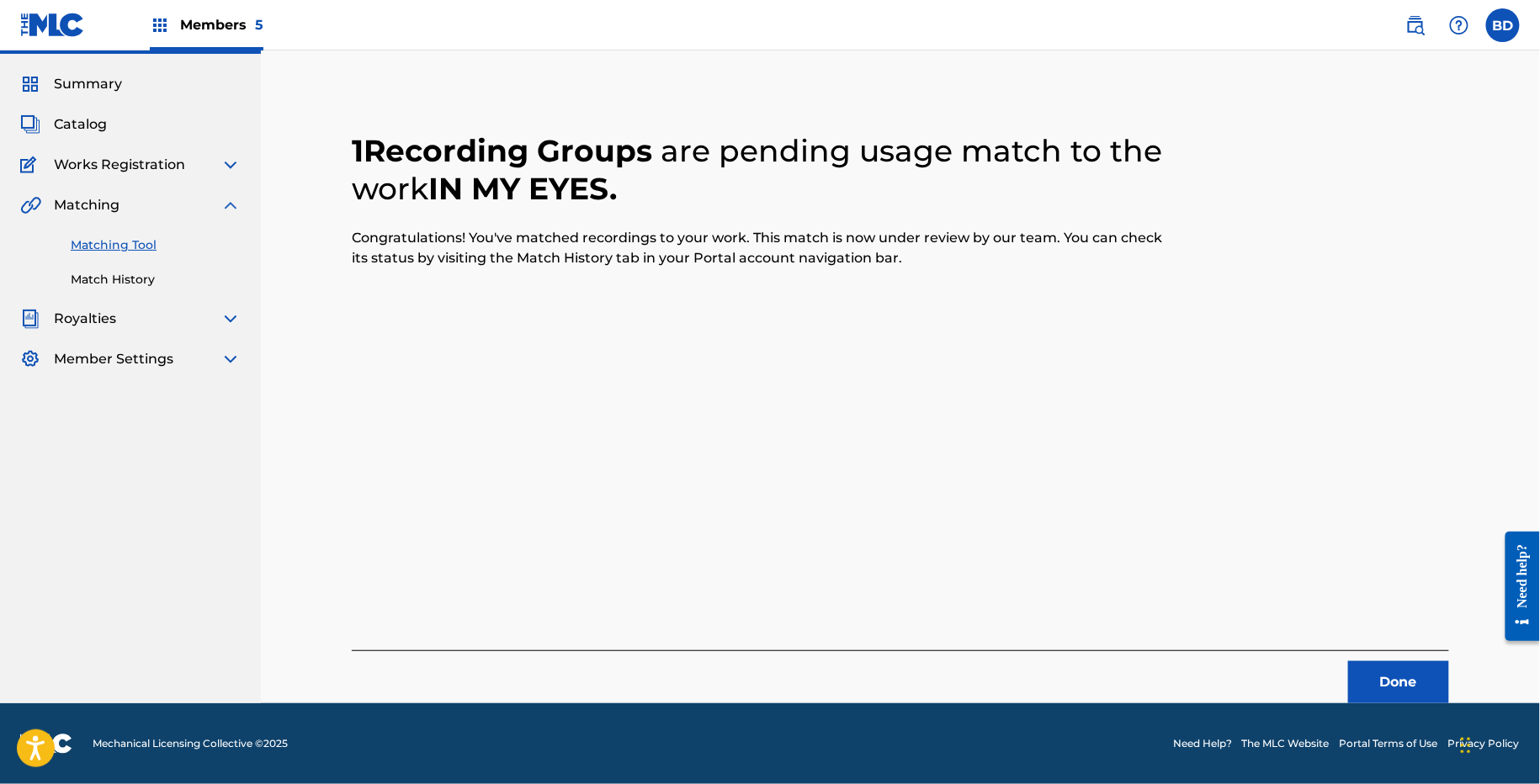
scroll to position [42, 0]
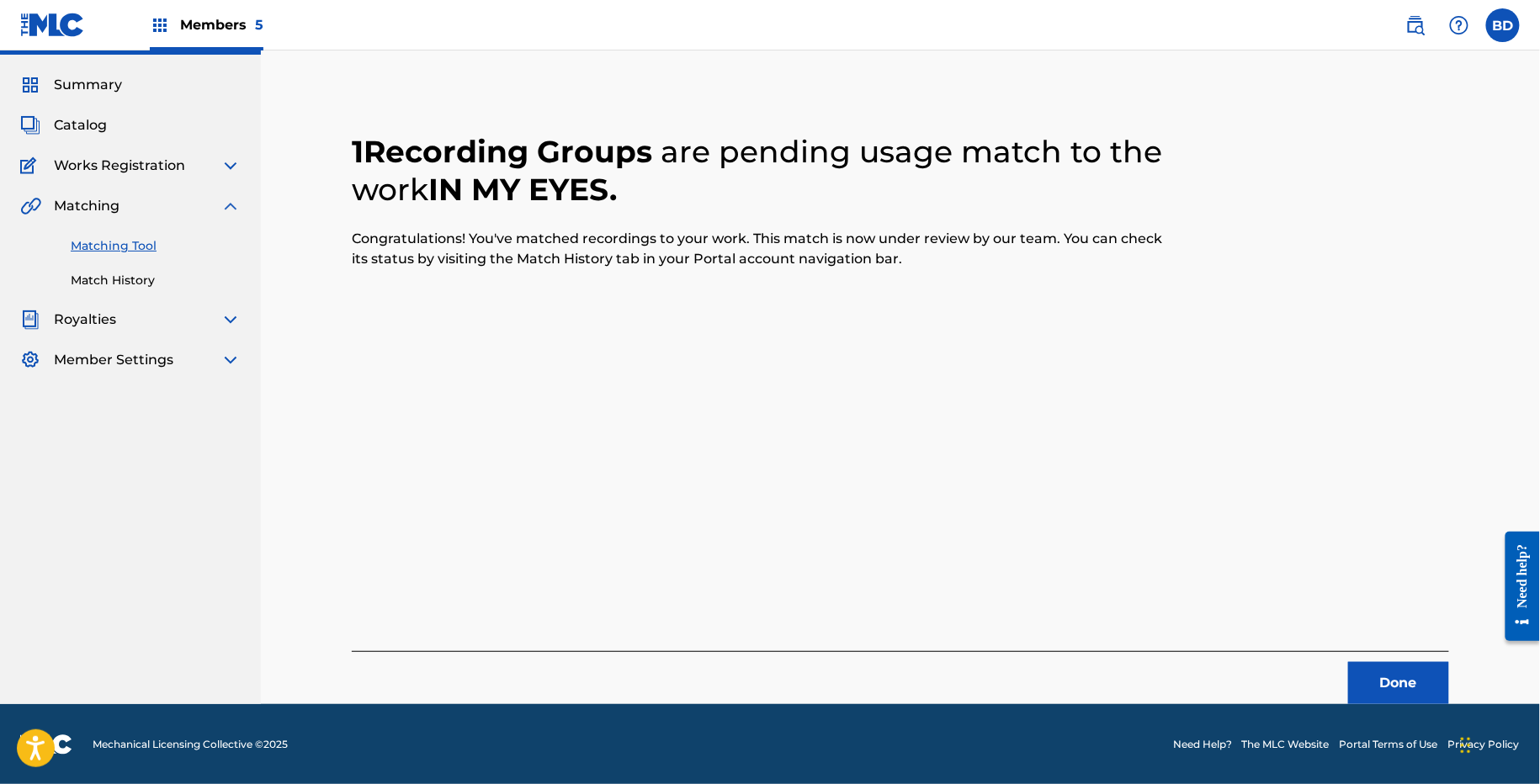
click at [202, 282] on link "Match History" at bounding box center [156, 280] width 170 height 17
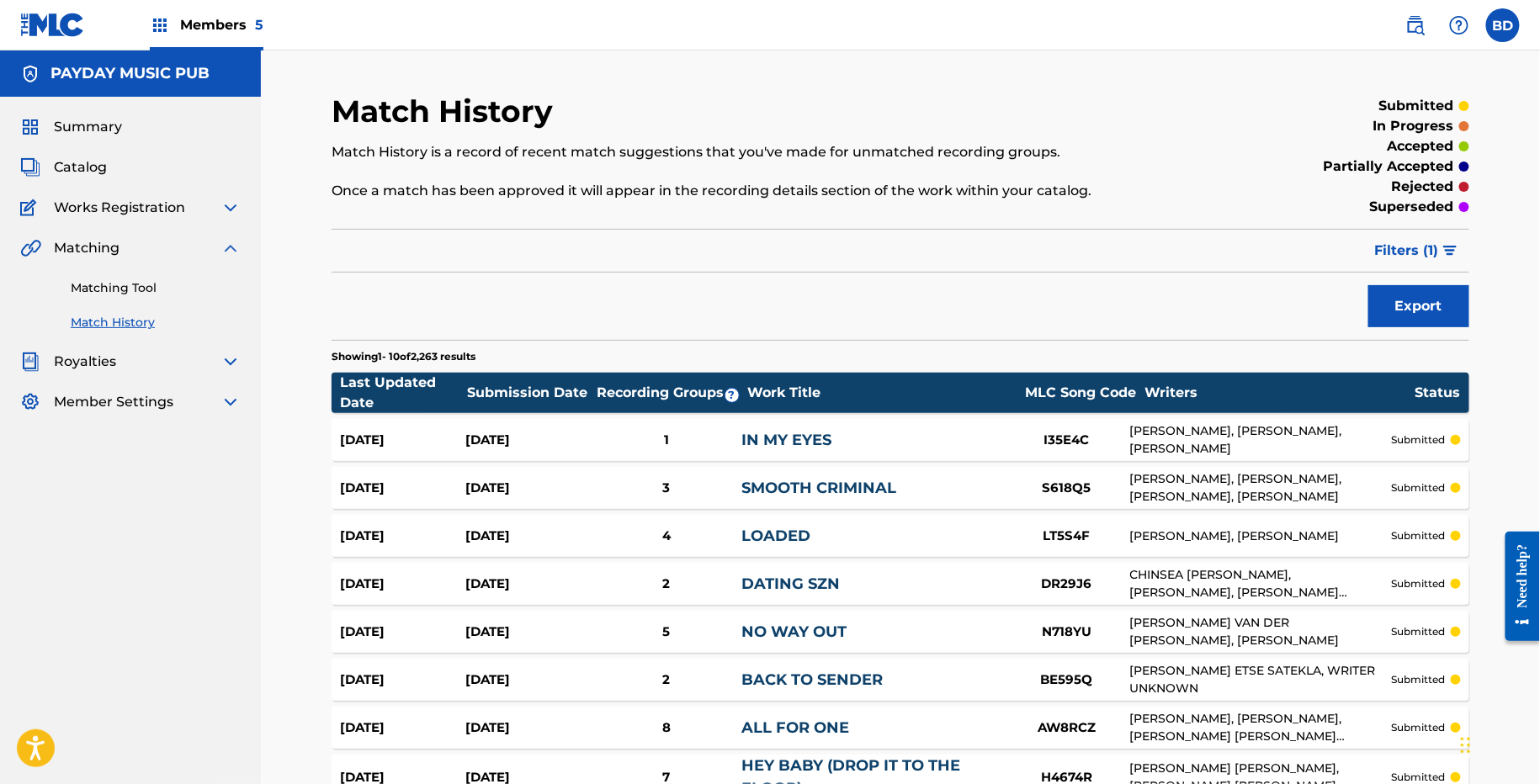
click at [674, 443] on div "1" at bounding box center [666, 439] width 150 height 19
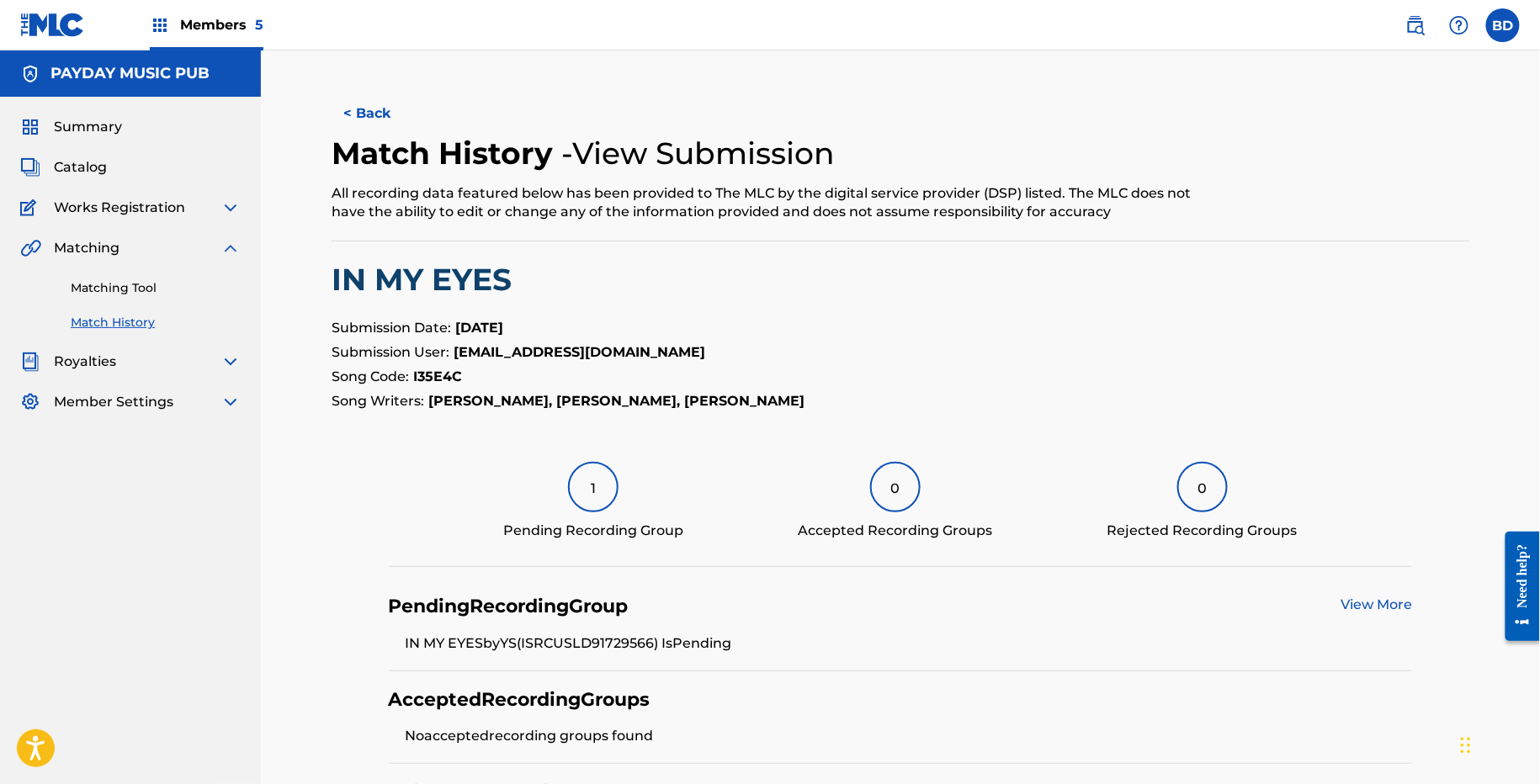
click at [91, 291] on link "Matching Tool" at bounding box center [156, 287] width 170 height 17
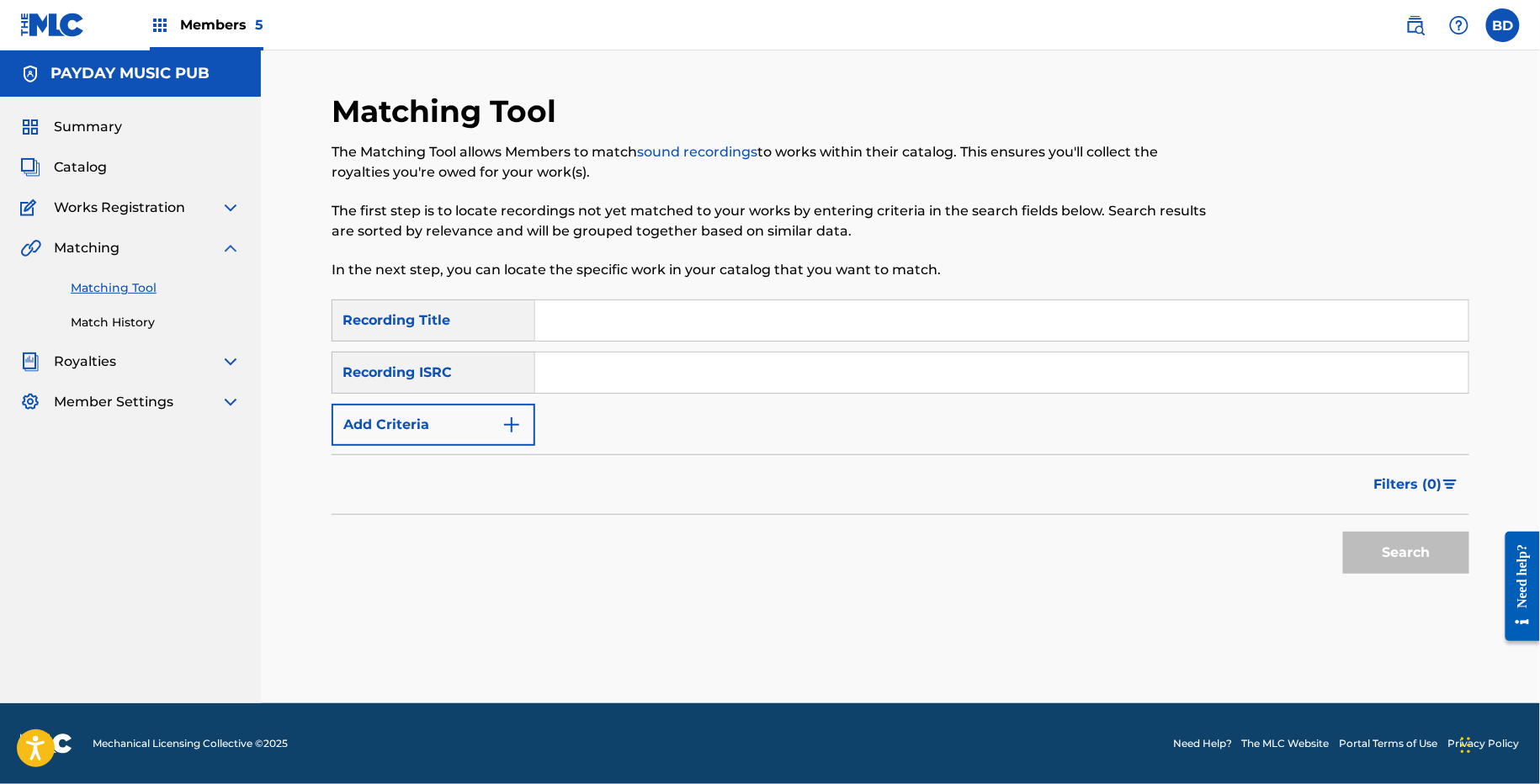
click at [694, 378] on input "Search Form" at bounding box center [1001, 373] width 933 height 40
paste input "USLD91725233"
click at [1343, 531] on button "Search" at bounding box center [1406, 552] width 126 height 42
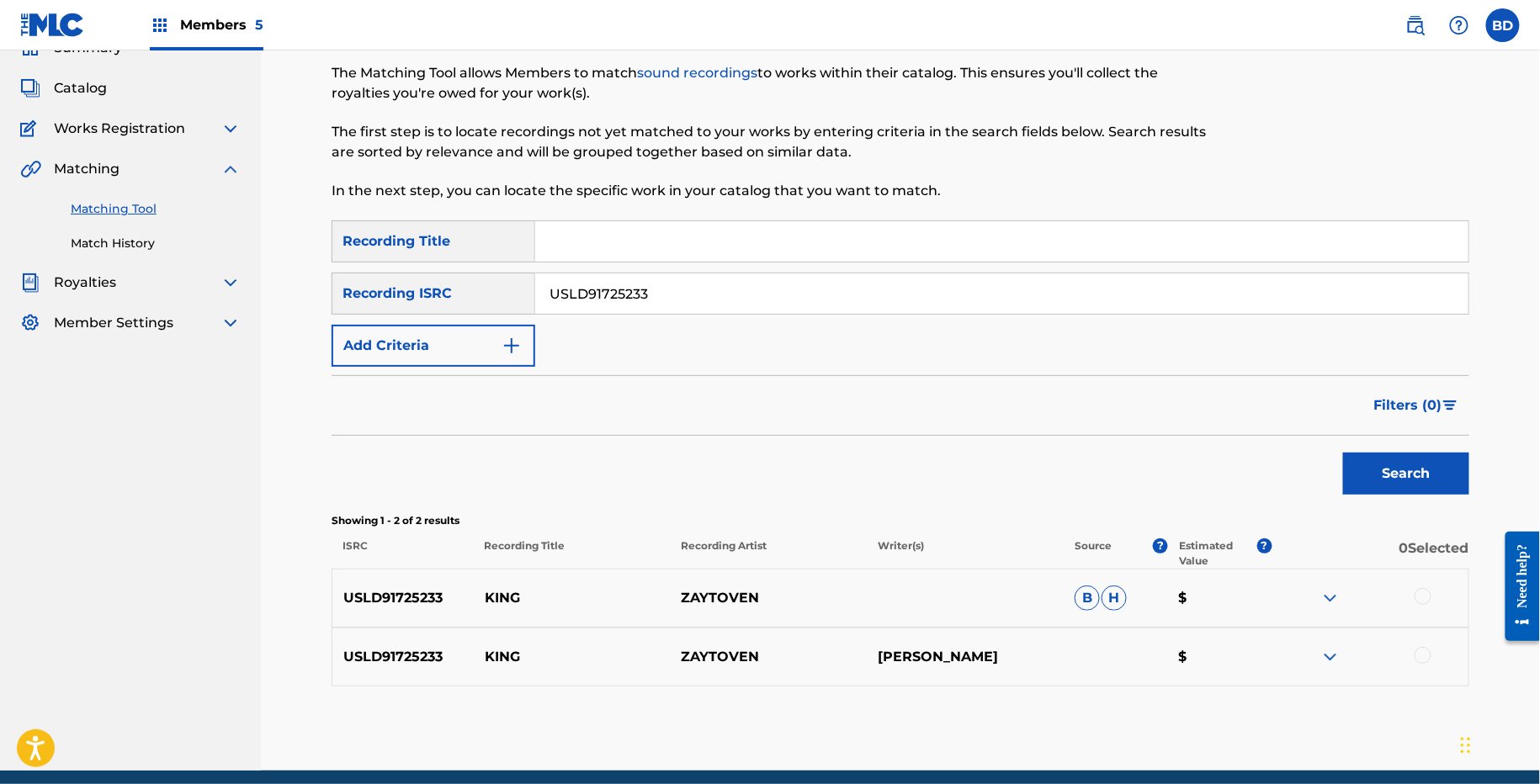
scroll to position [145, 0]
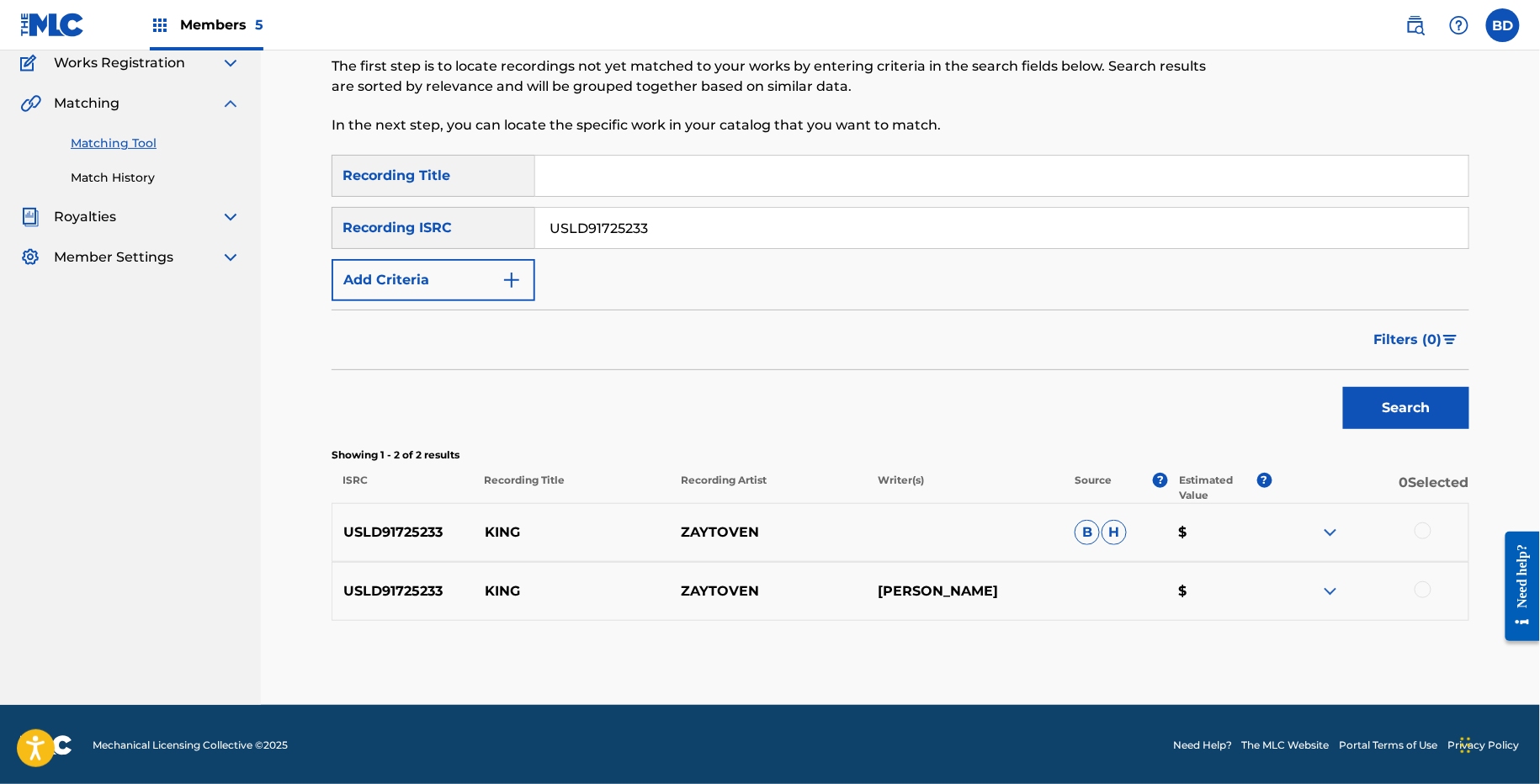
click at [1320, 526] on img at bounding box center [1330, 532] width 20 height 20
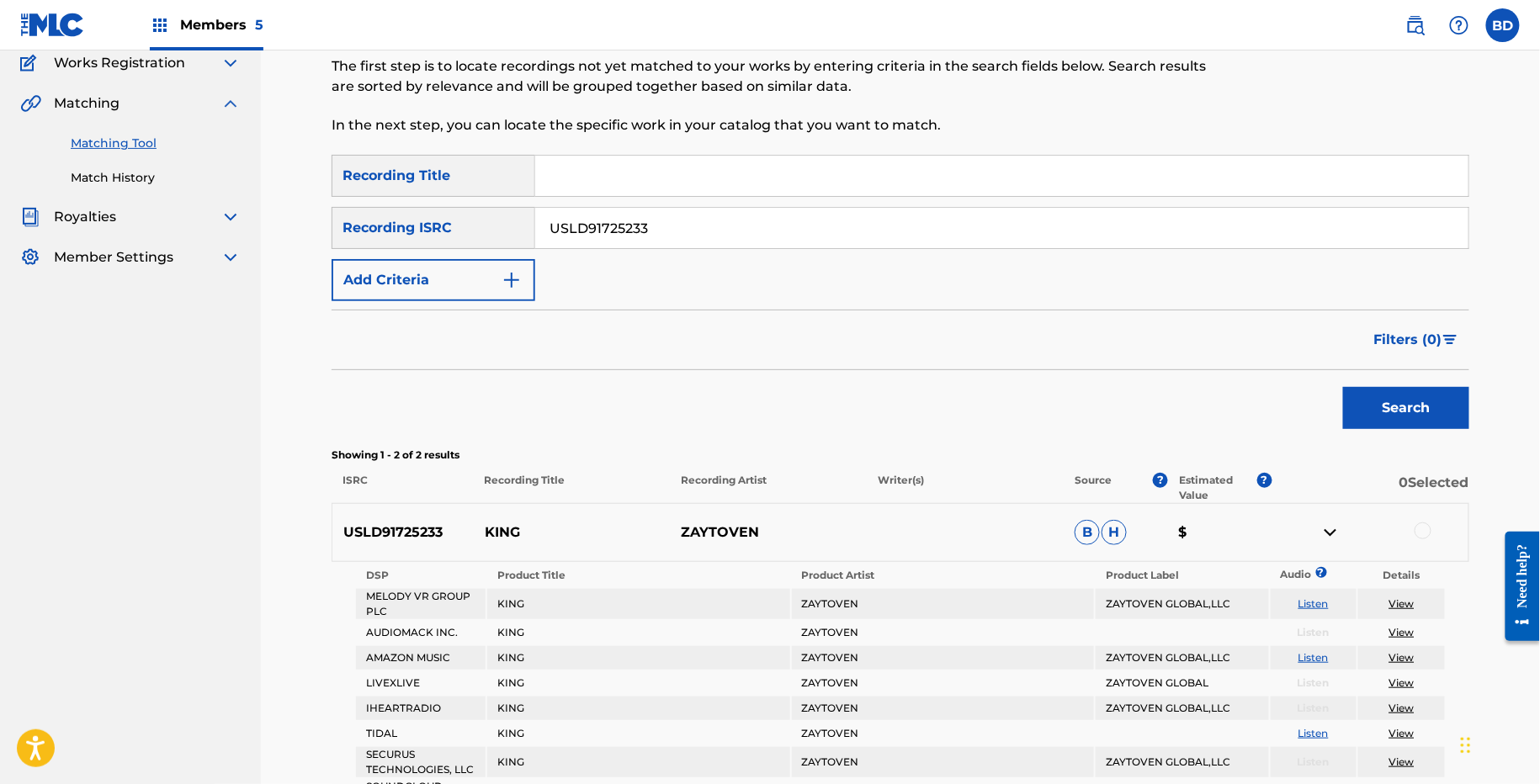
click at [491, 526] on p "KING" at bounding box center [573, 532] width 197 height 20
copy p "KING"
click at [561, 232] on input "USLD91725233" at bounding box center [1001, 228] width 933 height 40
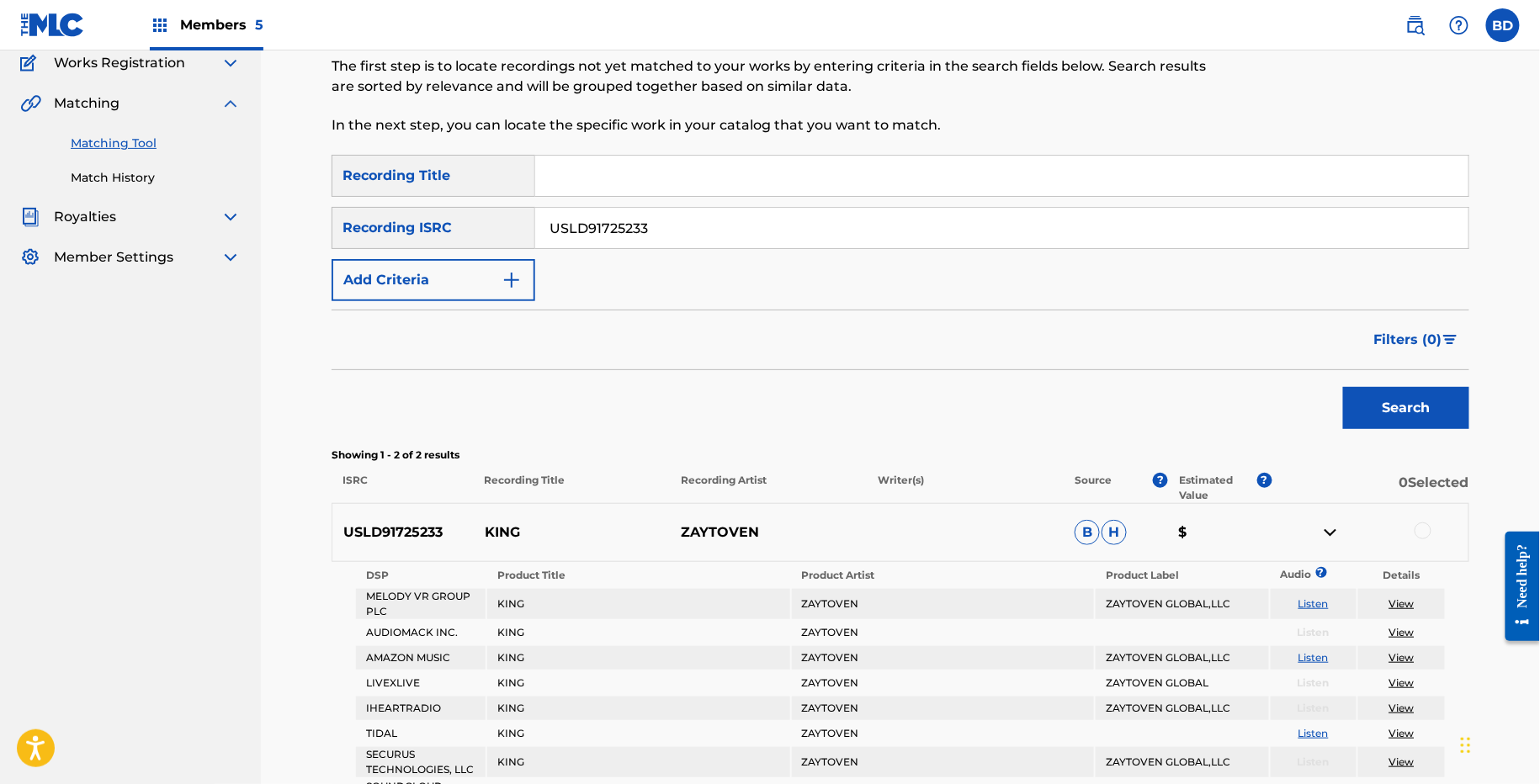
paste input "3351"
click at [1343, 387] on button "Search" at bounding box center [1406, 407] width 126 height 42
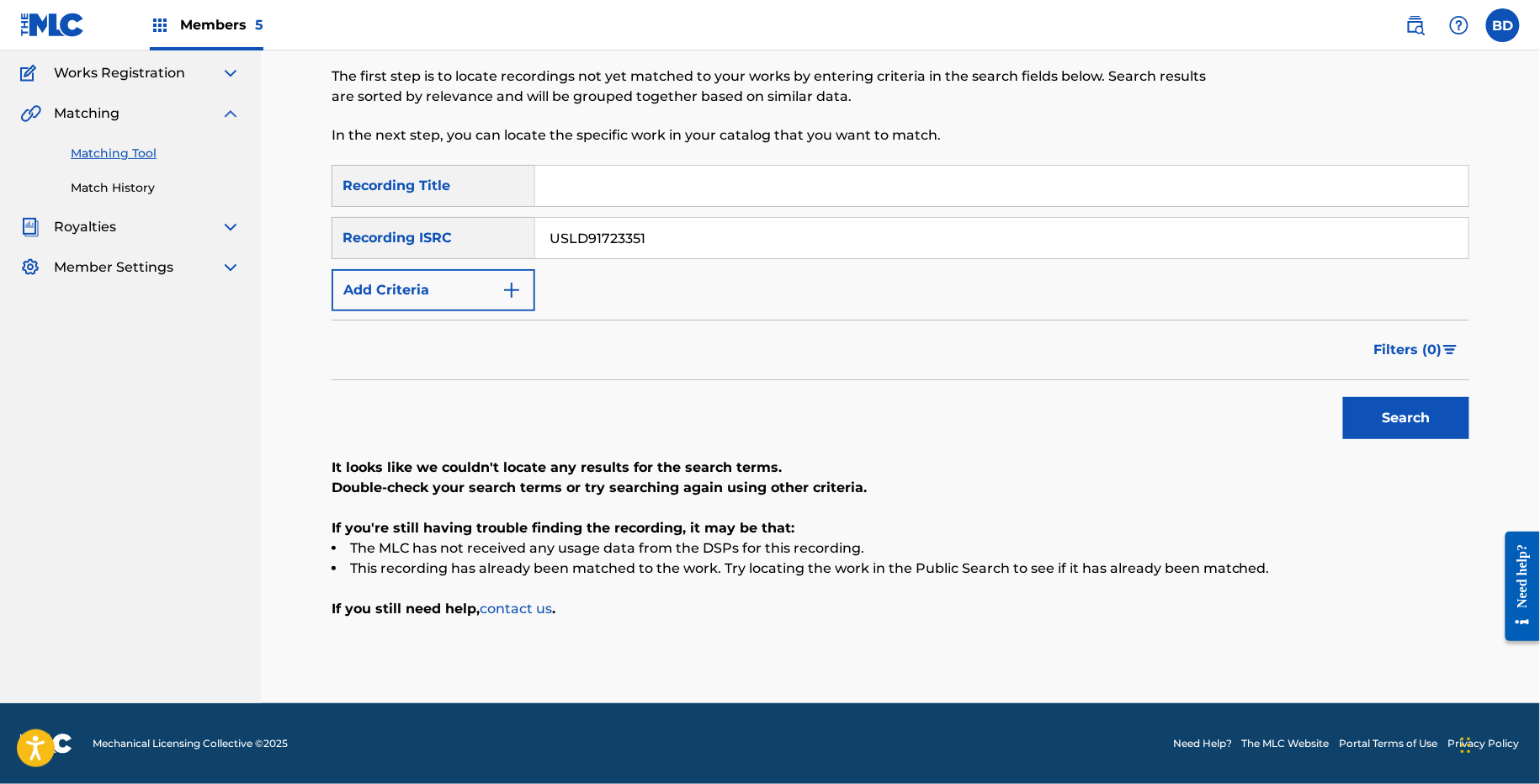
scroll to position [133, 0]
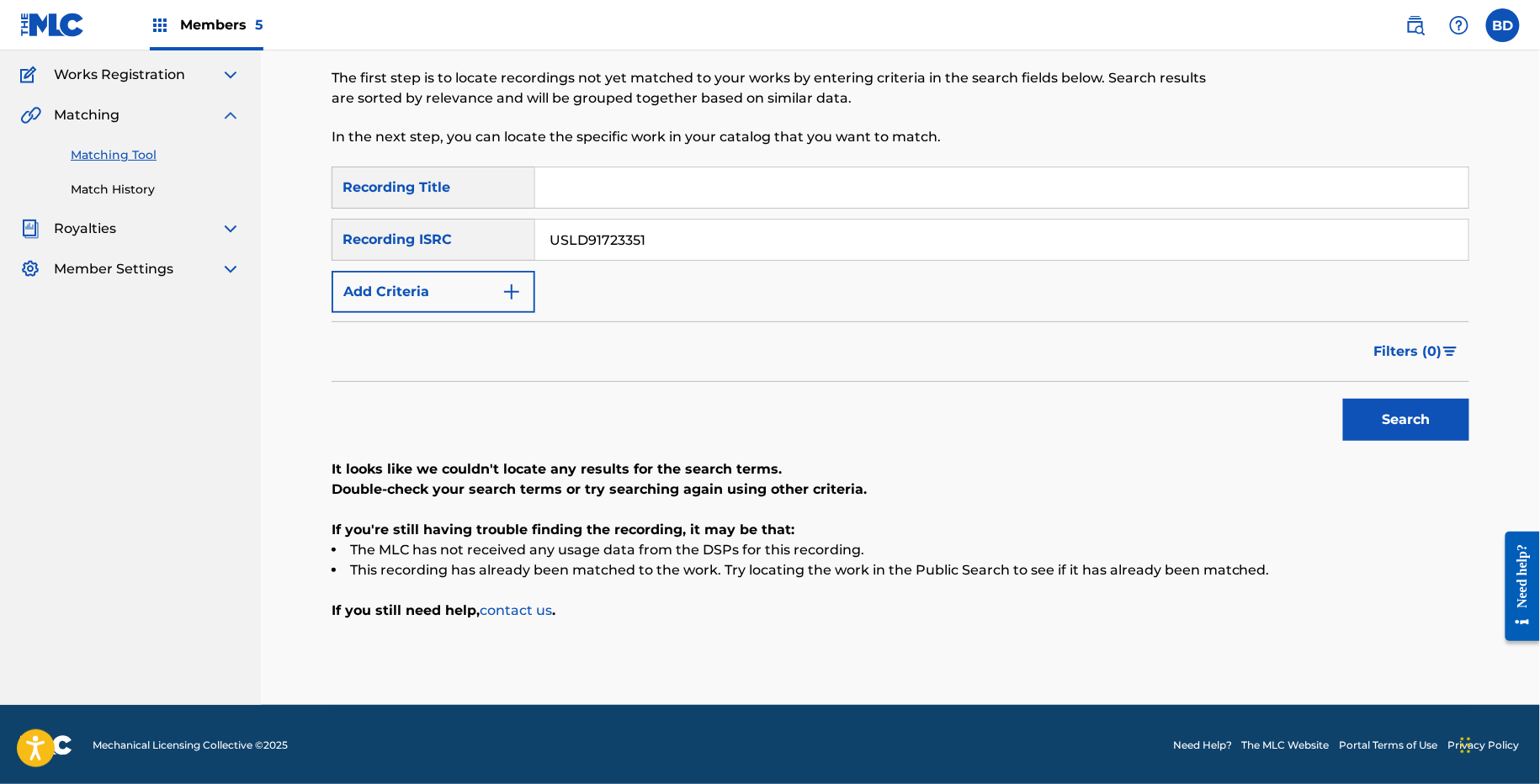
click at [565, 215] on div "SearchWithCriteria5cc56b0c-fb37-4ae4-8d10-a589371d08cd Recording Title SearchWi…" at bounding box center [901, 240] width 1138 height 147
click at [565, 225] on input "USLD91723351" at bounding box center [1001, 240] width 933 height 40
type input "v"
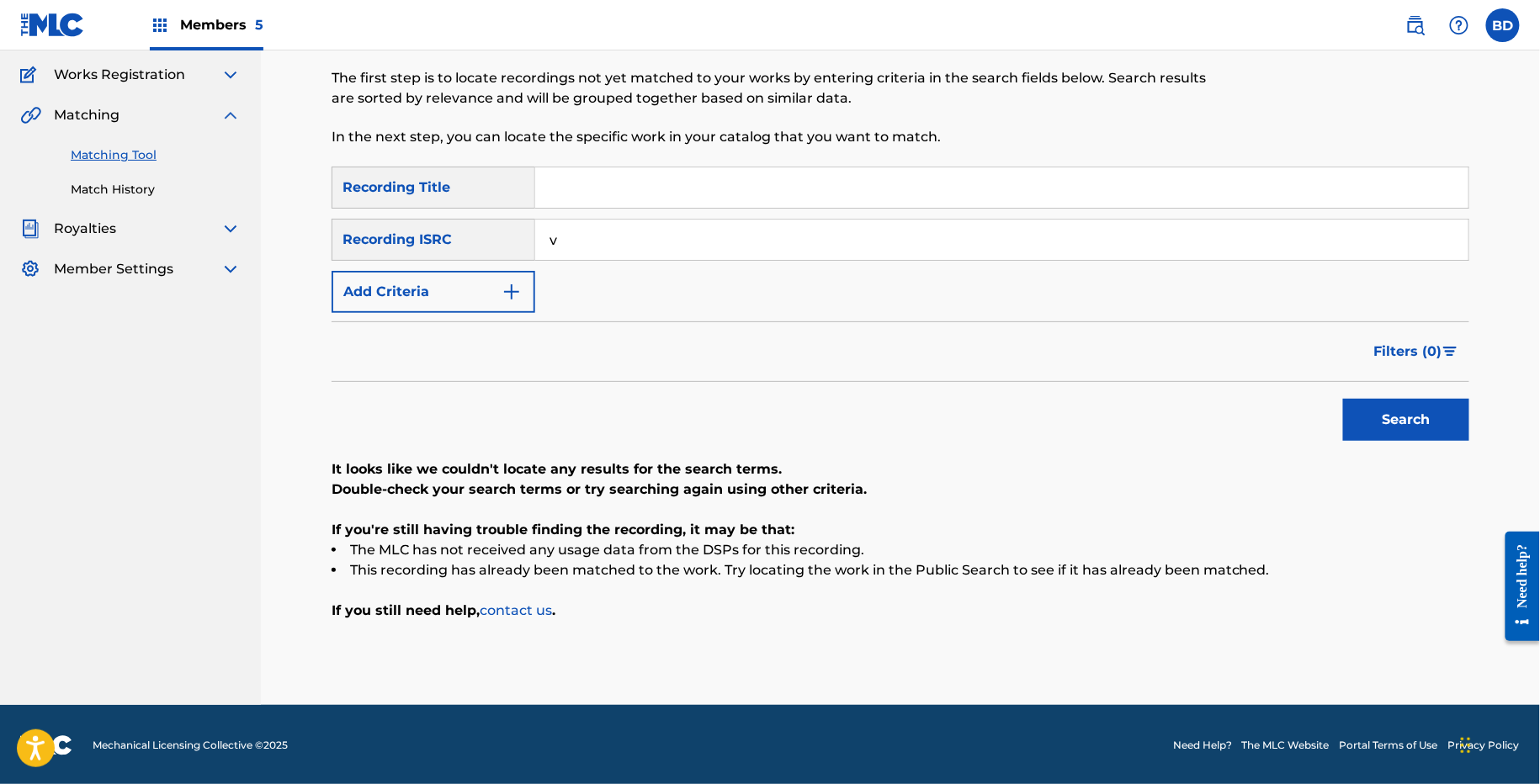
click at [1343, 398] on button "Search" at bounding box center [1406, 419] width 126 height 42
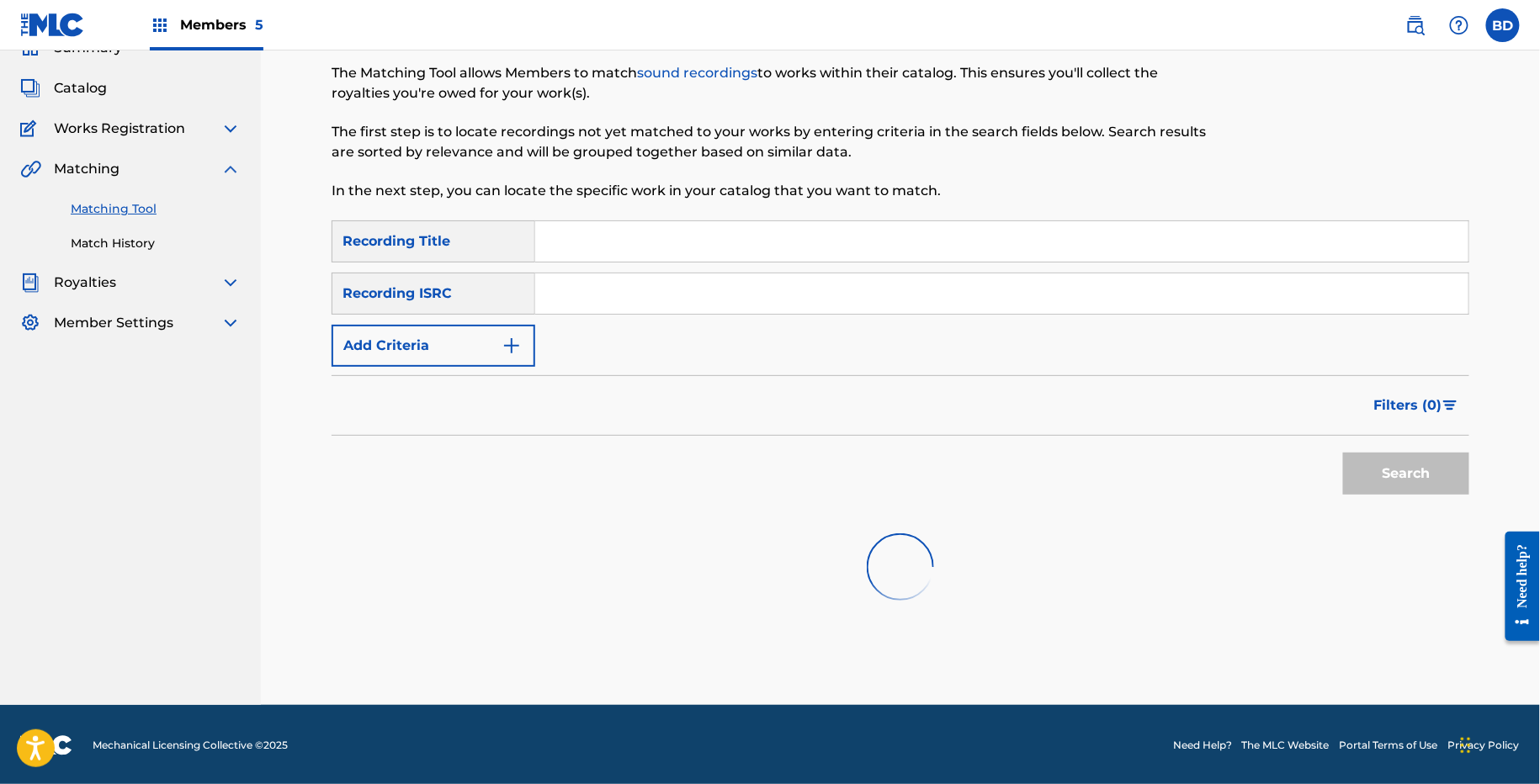
paste input "USLD91711199"
type input "USLD91711199"
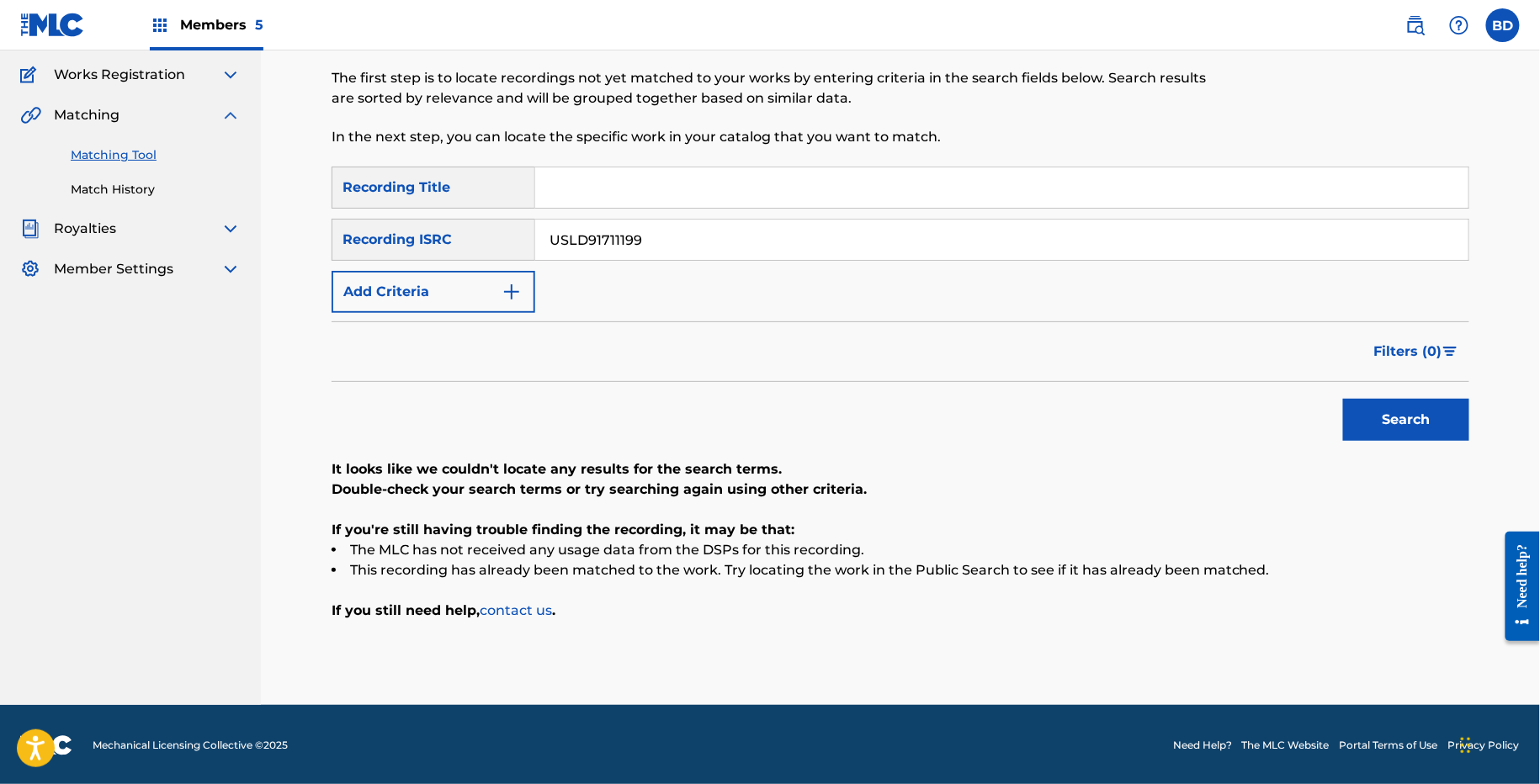
click at [1364, 420] on button "Search" at bounding box center [1406, 419] width 126 height 42
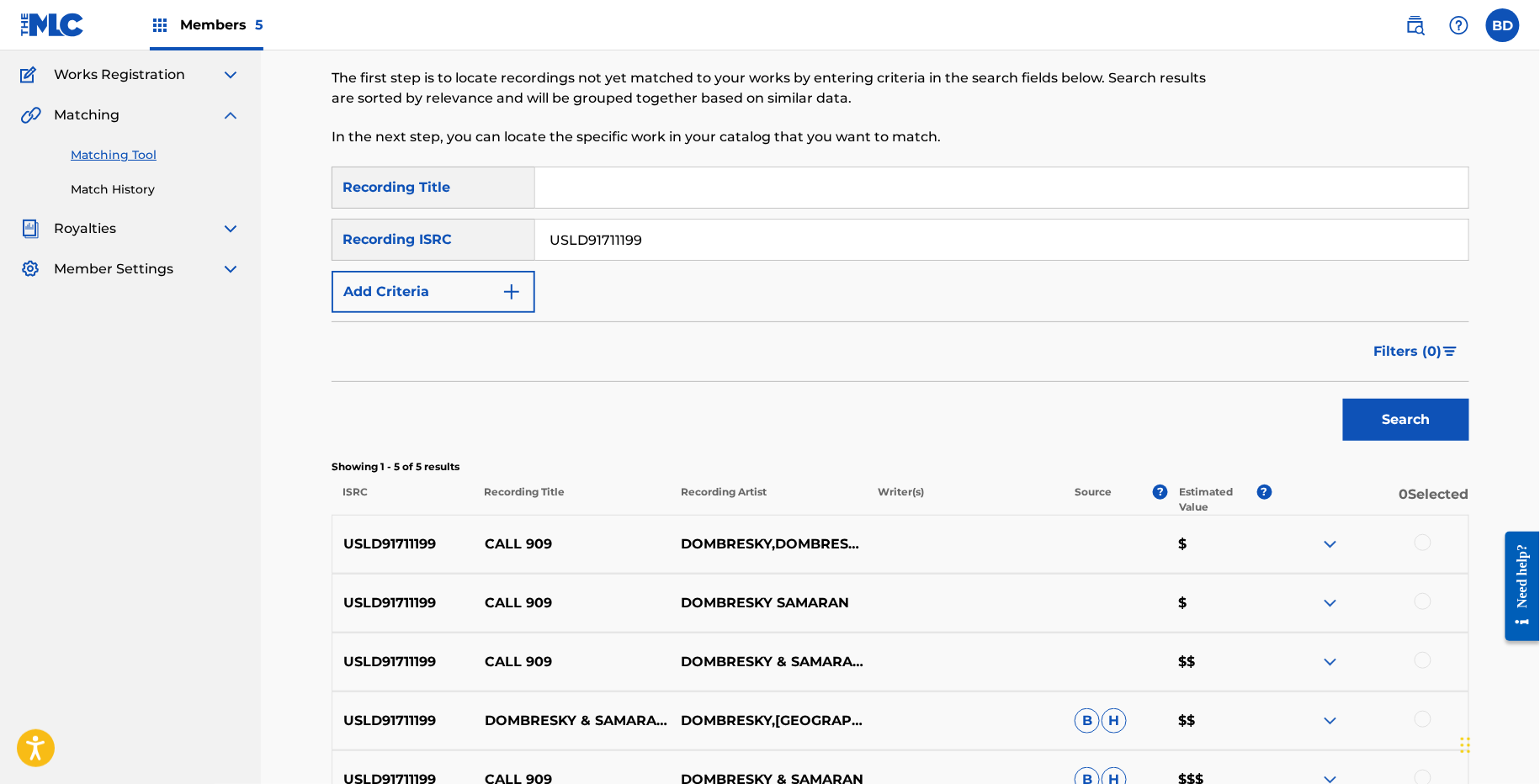
scroll to position [322, 0]
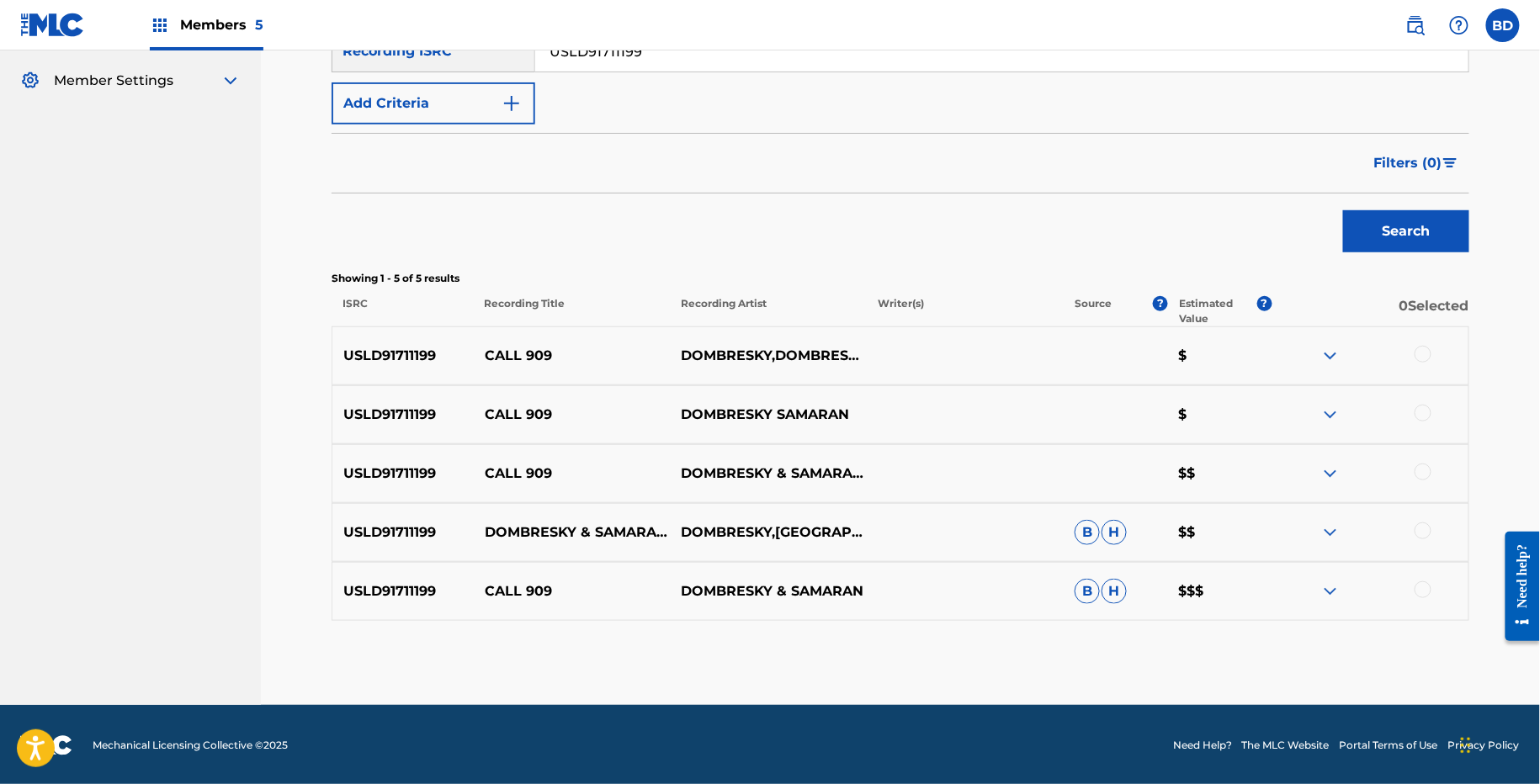
click at [1327, 582] on img at bounding box center [1330, 592] width 20 height 20
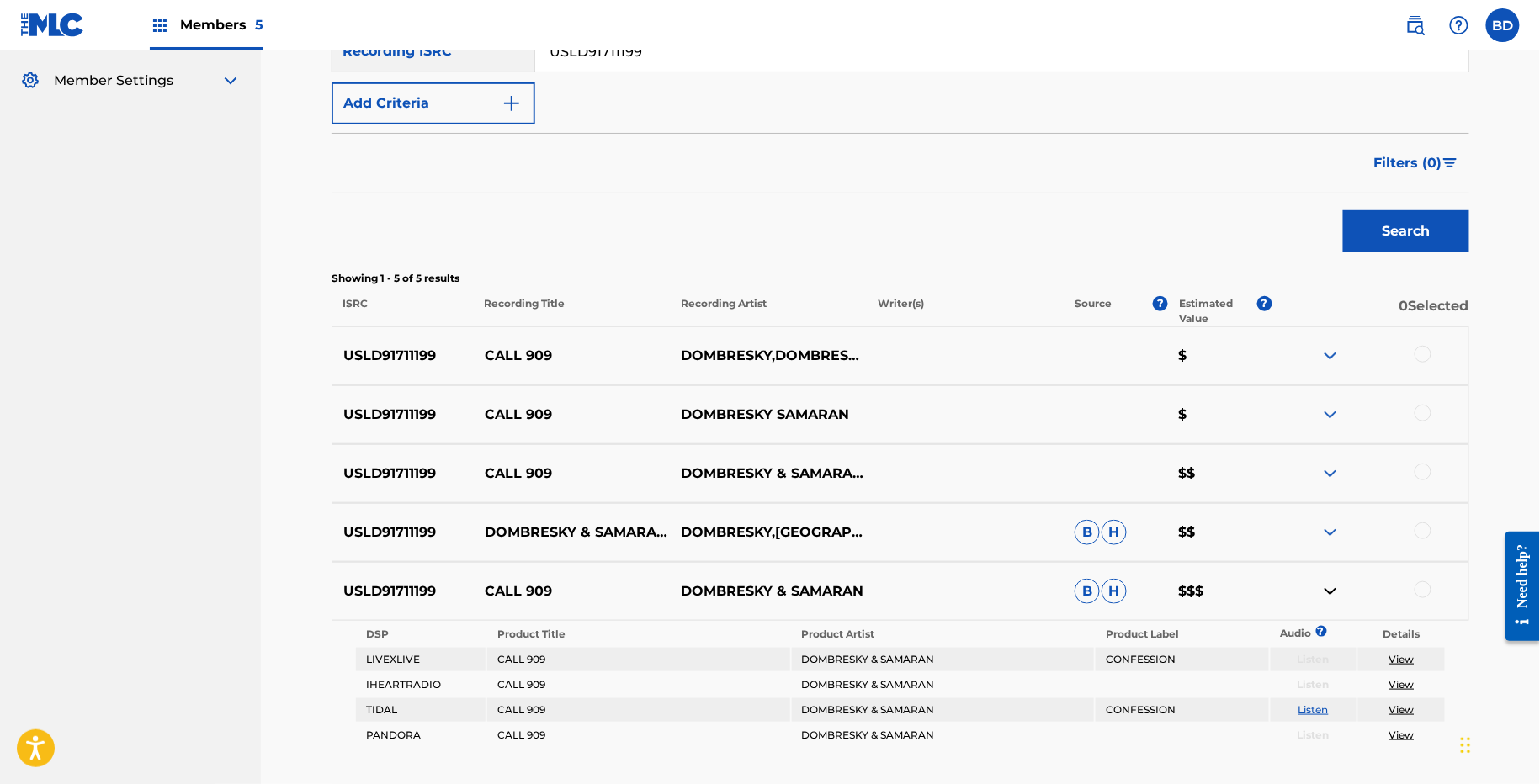
click at [1327, 518] on div "USLD91711199 DOMBRESKY & SAMARAN - CALL 909 DOMBRESKY,SAMARAN B H $$" at bounding box center [901, 532] width 1138 height 59
click at [1328, 529] on img at bounding box center [1330, 532] width 20 height 20
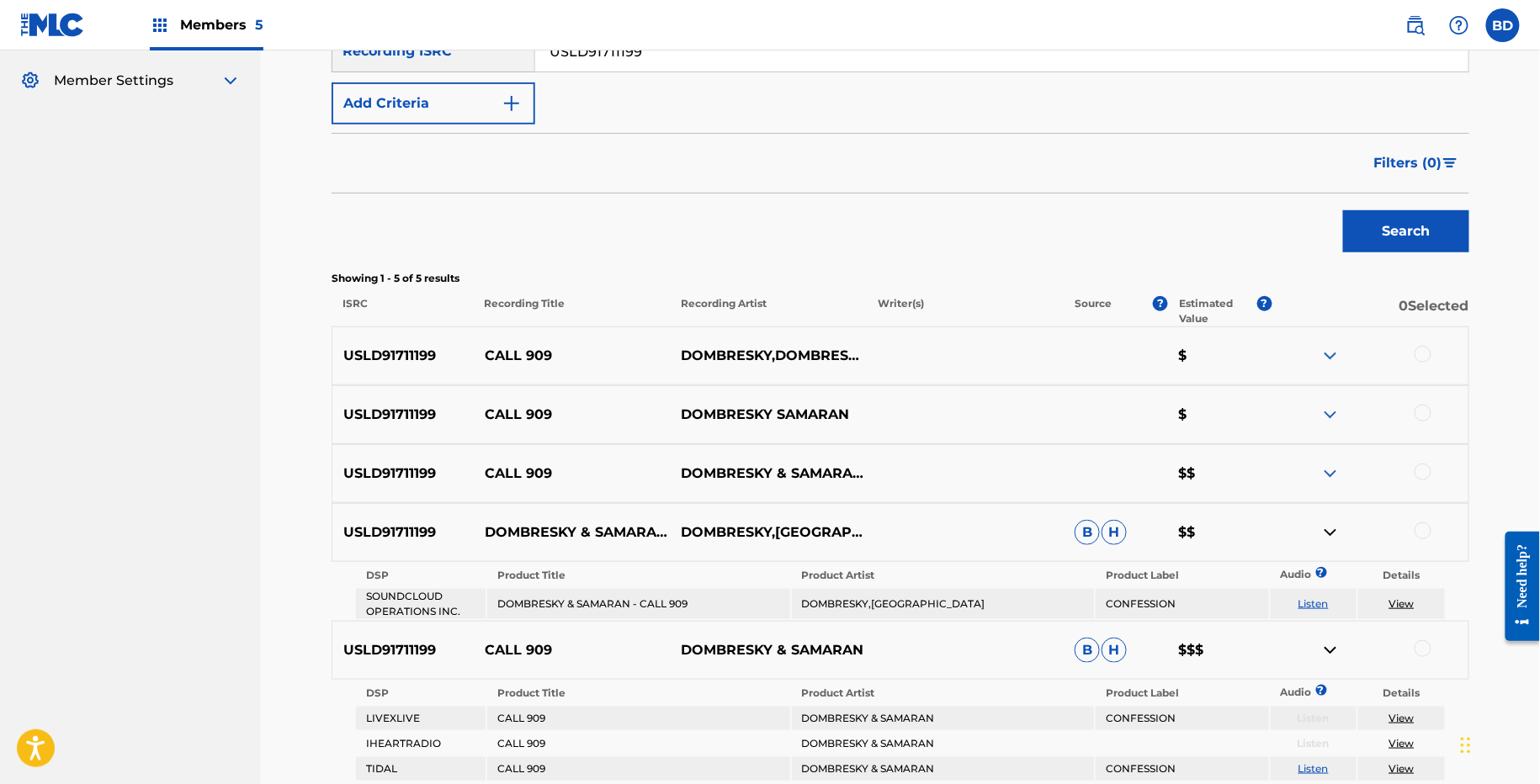
scroll to position [507, 0]
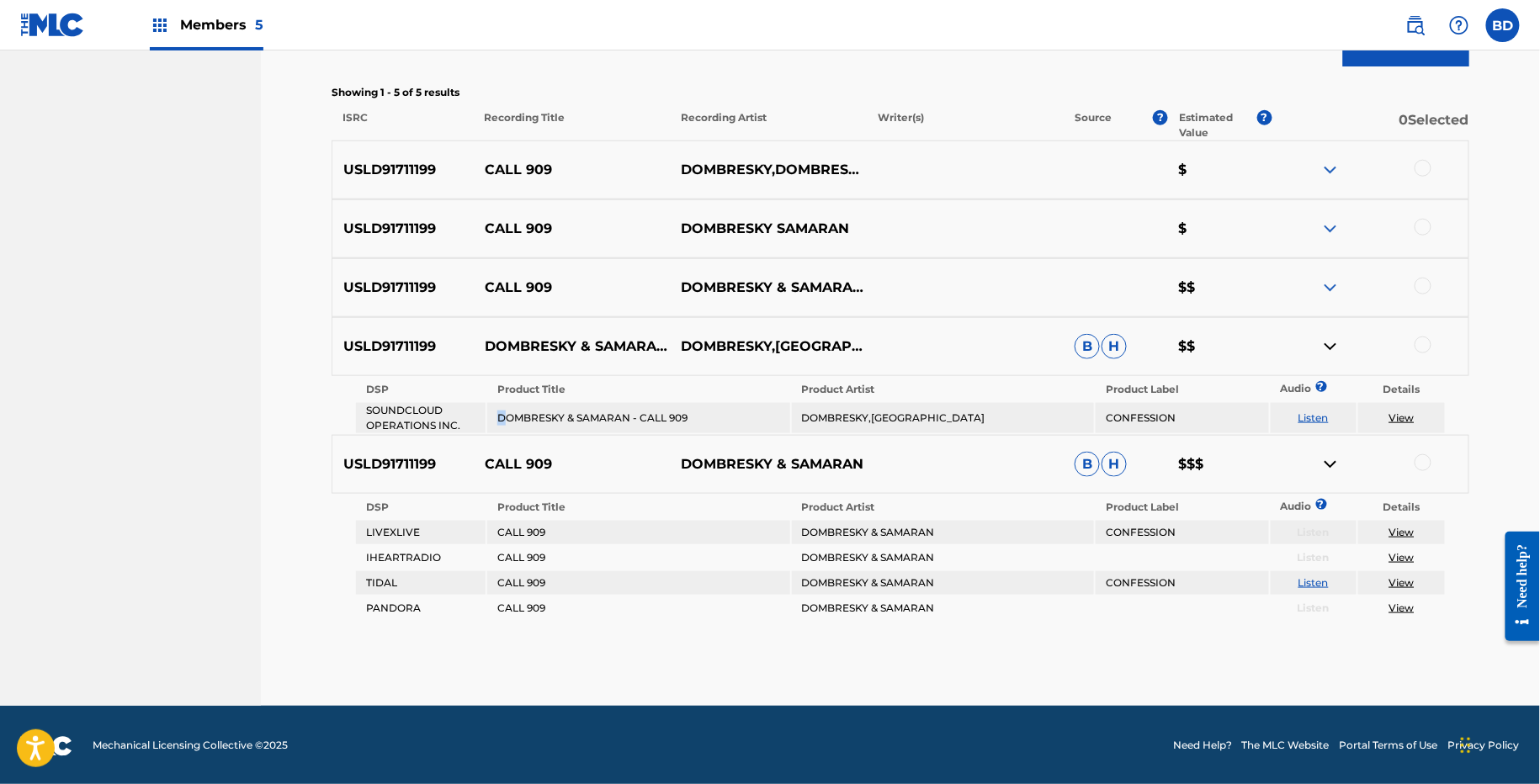
click at [501, 424] on td "DOMBRESKY & SAMARAN - CALL 909" at bounding box center [637, 418] width 302 height 30
click at [501, 454] on p "CALL 909" at bounding box center [573, 464] width 197 height 20
copy p "CALL 909"
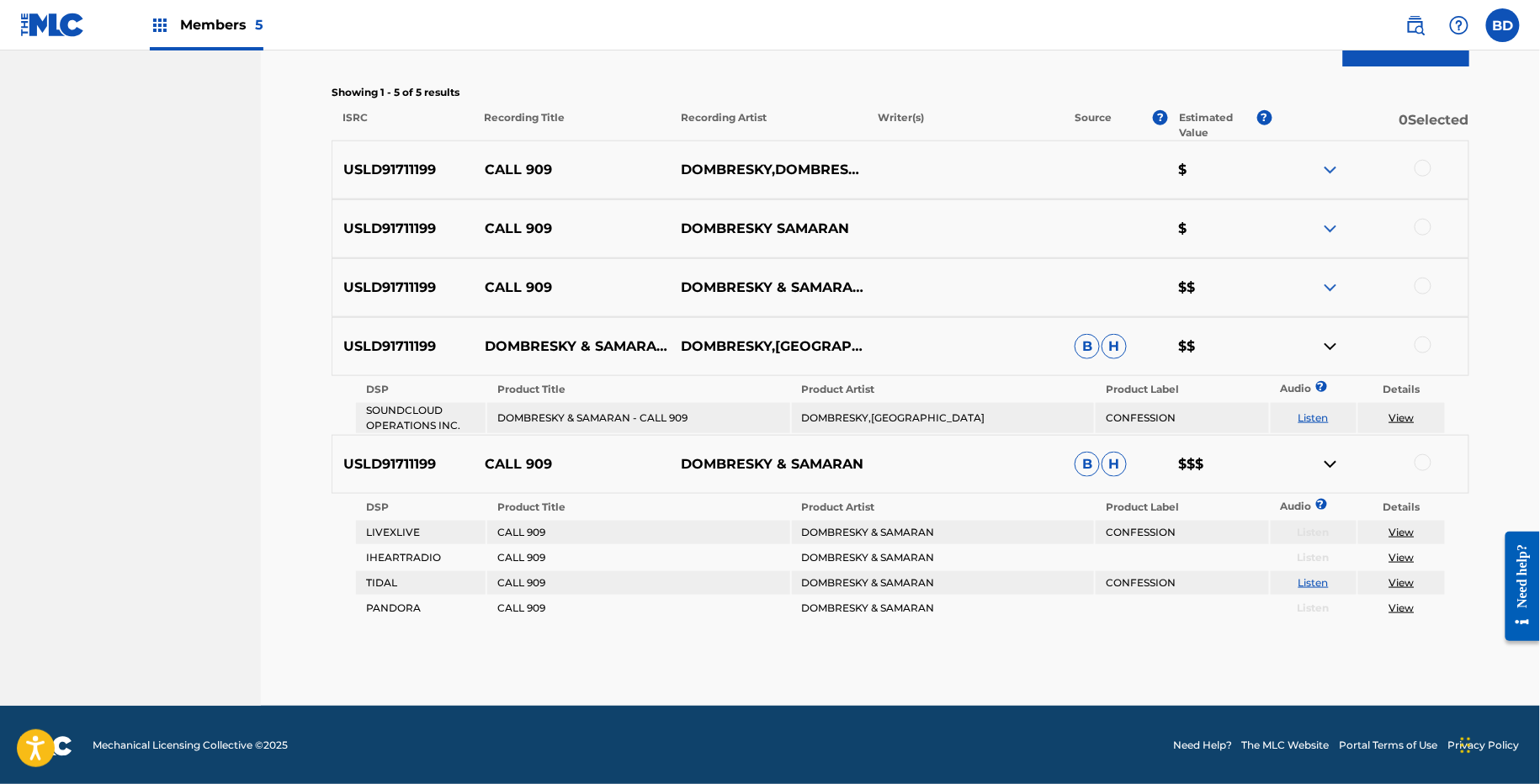
click at [1421, 463] on div at bounding box center [1422, 462] width 16 height 16
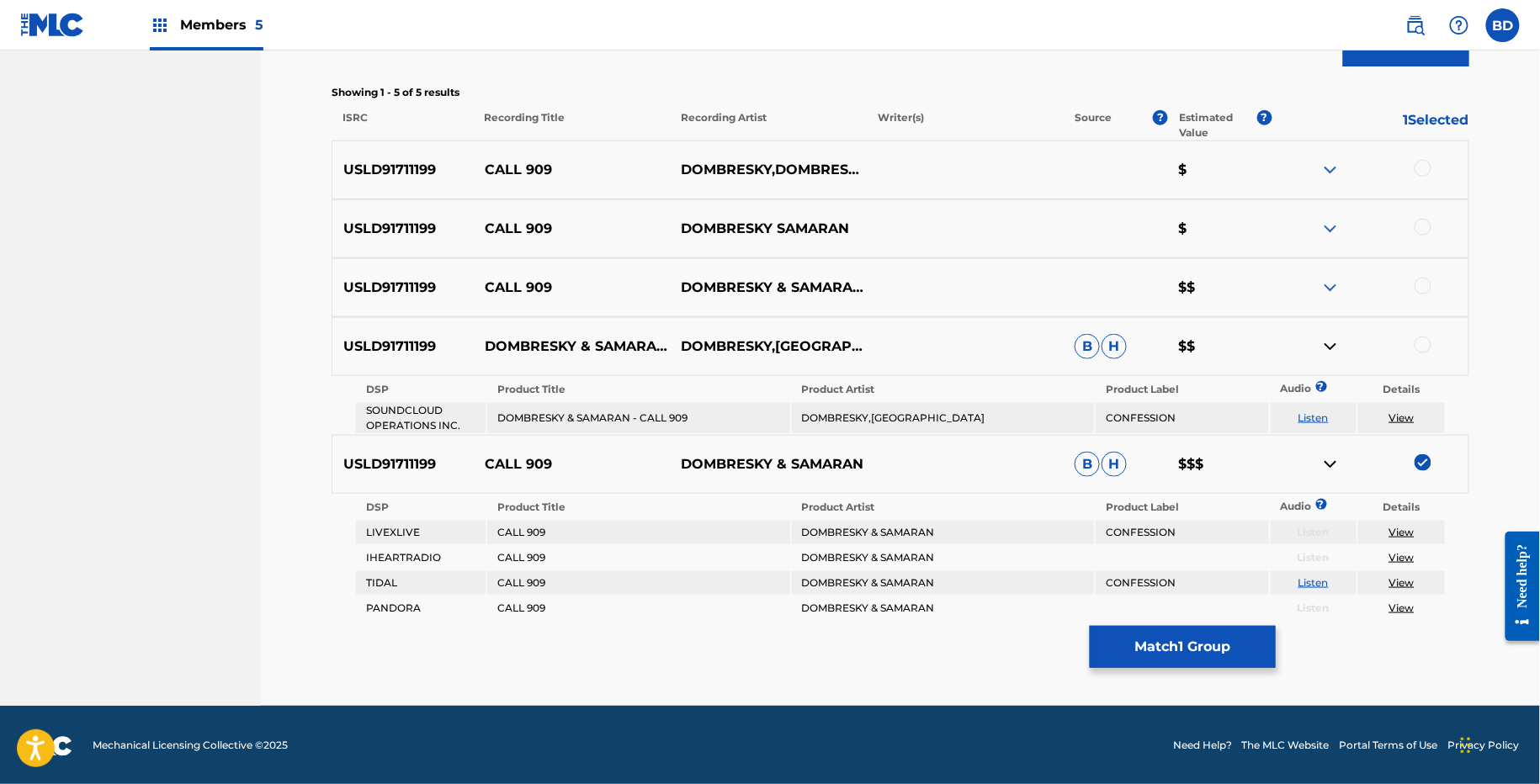
click at [1325, 472] on img at bounding box center [1330, 464] width 20 height 20
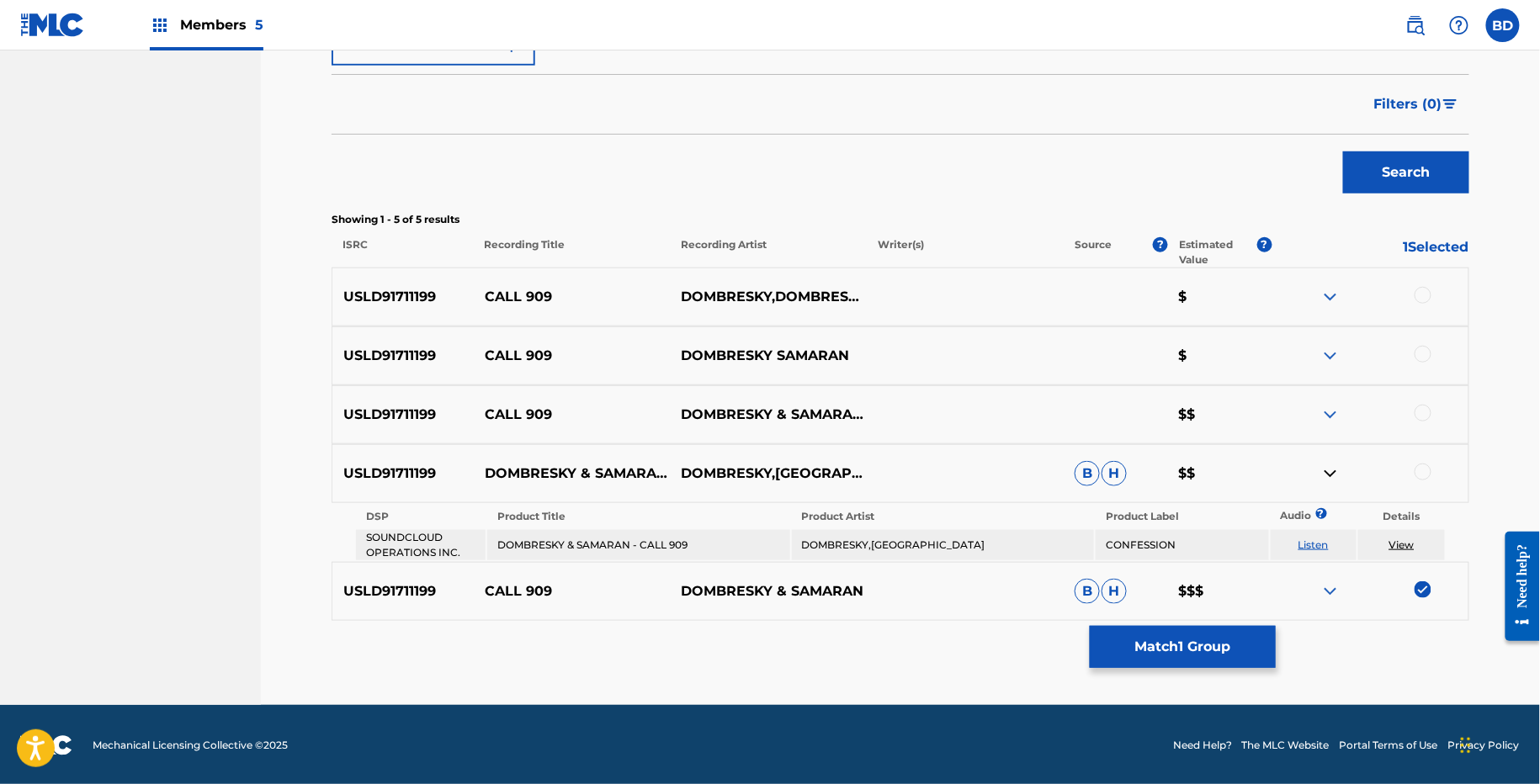
click at [611, 541] on td "DOMBRESKY & SAMARAN - CALL 909" at bounding box center [637, 544] width 302 height 30
click at [873, 542] on td "DOMBRESKY,SAMARAN" at bounding box center [942, 544] width 302 height 30
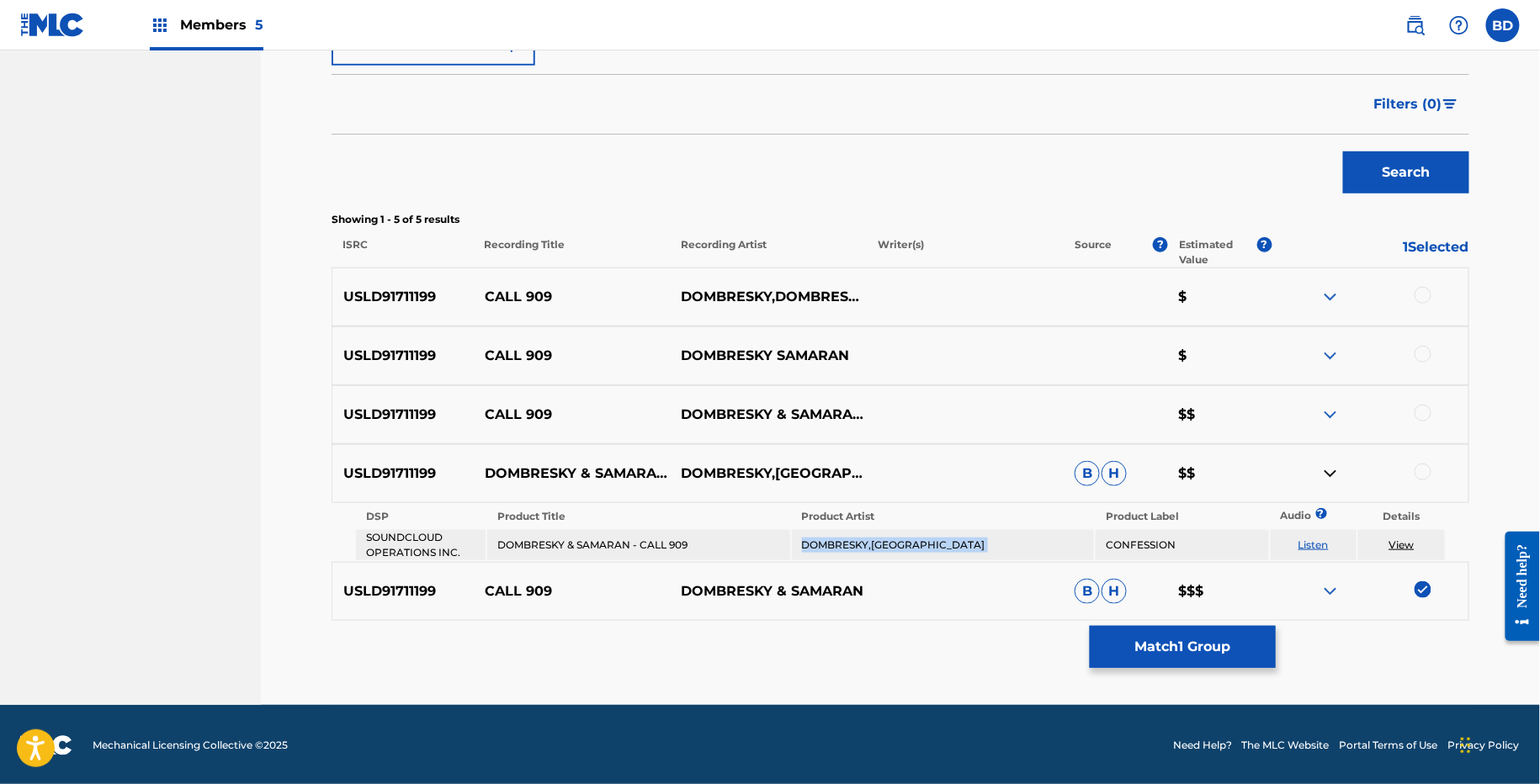
click at [873, 542] on td "DOMBRESKY,SAMARAN" at bounding box center [942, 544] width 302 height 30
click at [1411, 467] on div at bounding box center [1369, 473] width 197 height 20
click at [1421, 470] on div at bounding box center [1422, 471] width 16 height 16
click at [1164, 647] on button "Match 2 Groups" at bounding box center [1183, 647] width 186 height 42
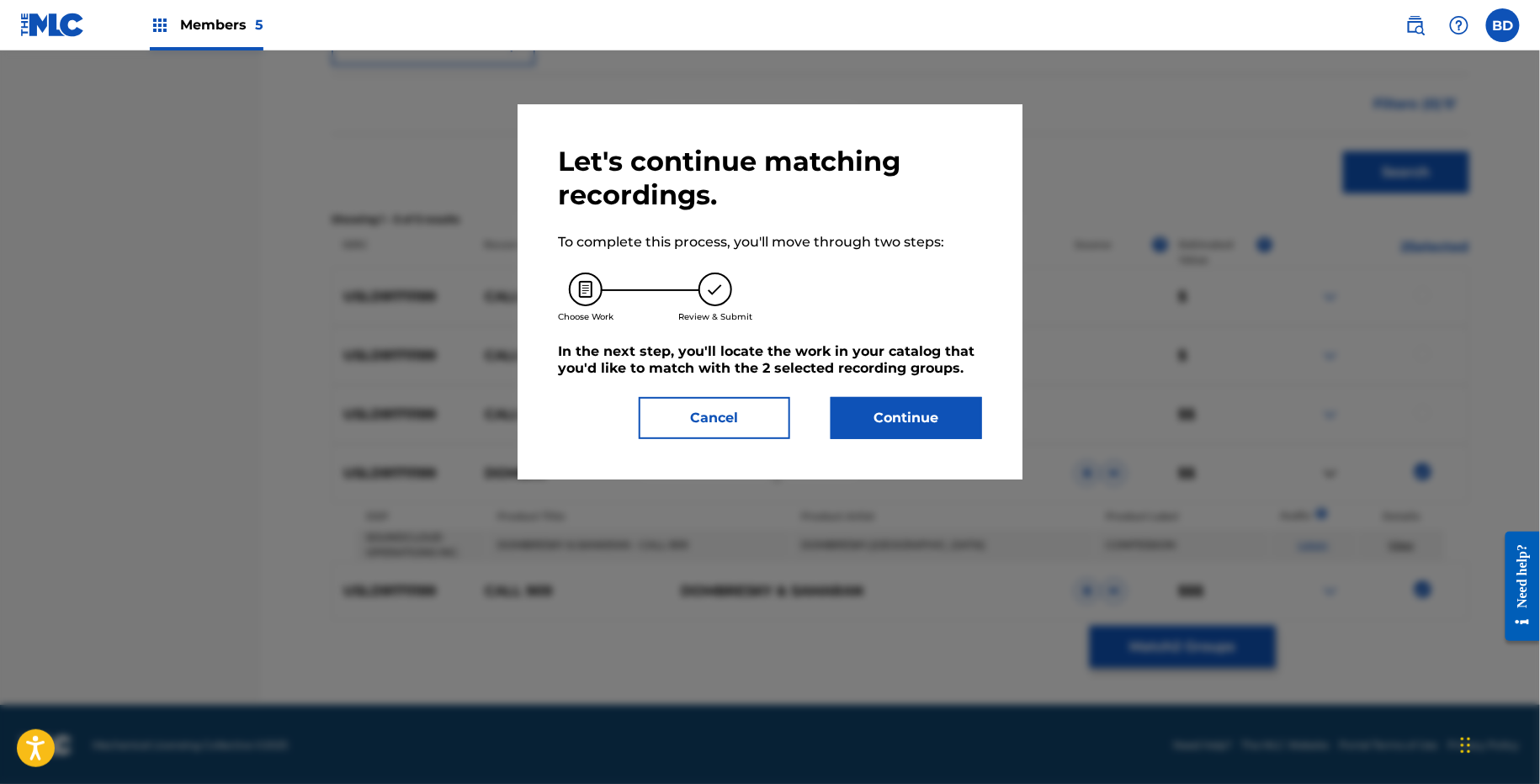
click at [903, 426] on button "Continue" at bounding box center [906, 418] width 151 height 42
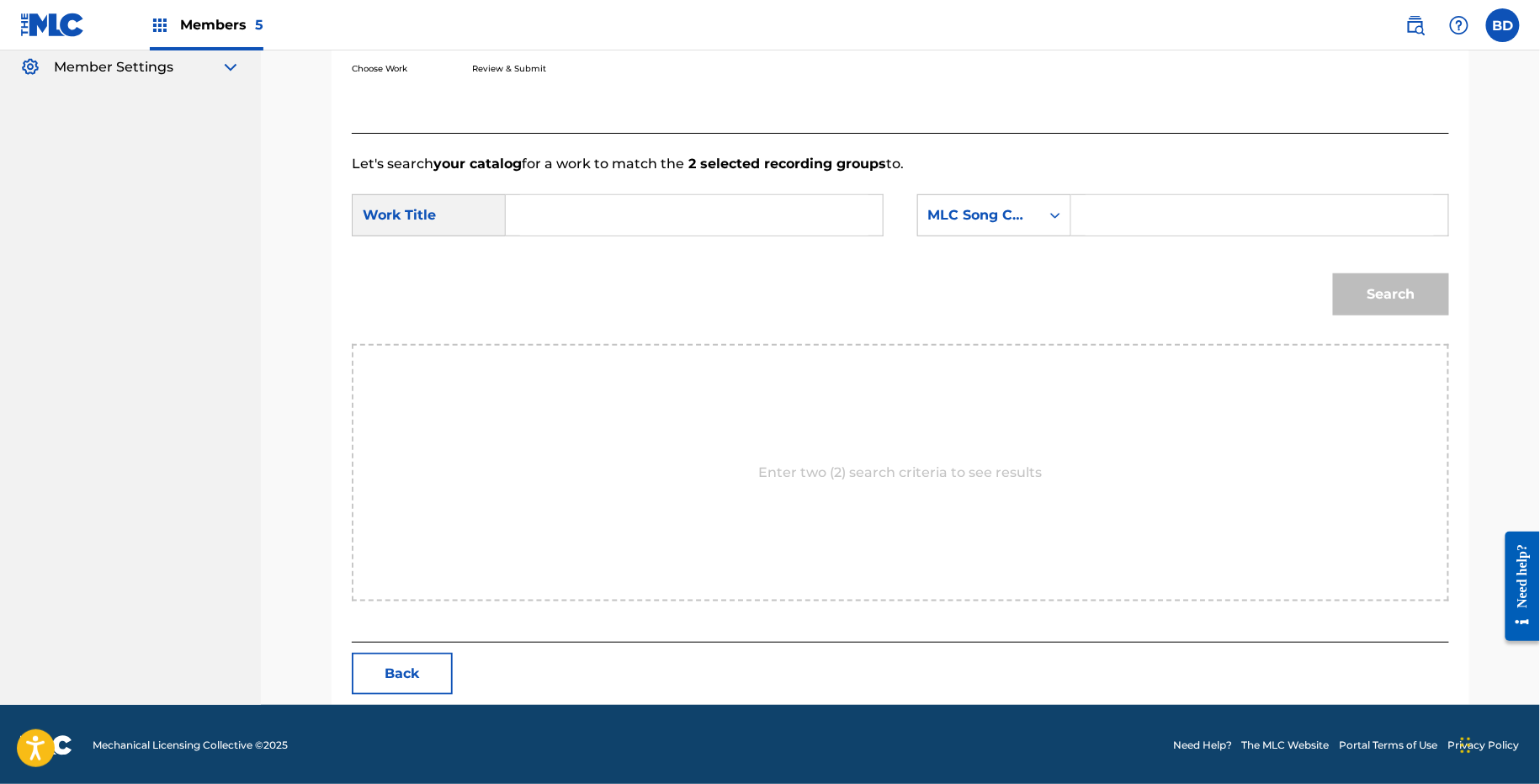
click at [1163, 174] on form "SearchWithCriteria0ade6e16-bbba-4ff7-8349-5257c1d31b3e Work Title SearchWithCri…" at bounding box center [900, 259] width 1097 height 170
click at [1111, 210] on input "Search Form" at bounding box center [1259, 215] width 348 height 40
paste input "CC0KX6"
type input "CC0KX6"
click at [782, 213] on input "Search Form" at bounding box center [694, 215] width 348 height 40
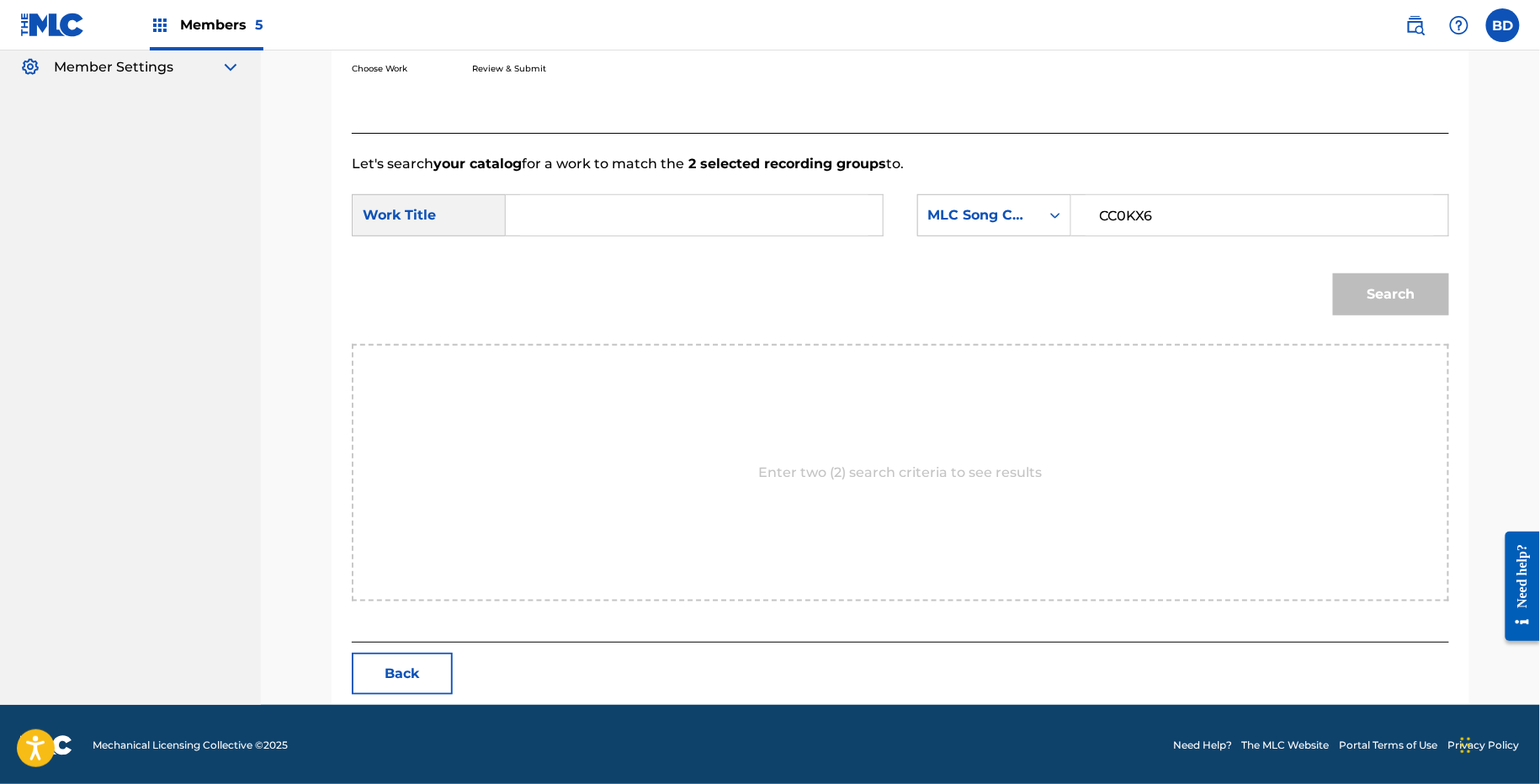
type input "0"
type input "9"
click at [543, 209] on input "Search Form" at bounding box center [694, 215] width 348 height 40
type input "909"
click at [1333, 273] on button "Search" at bounding box center [1390, 294] width 116 height 42
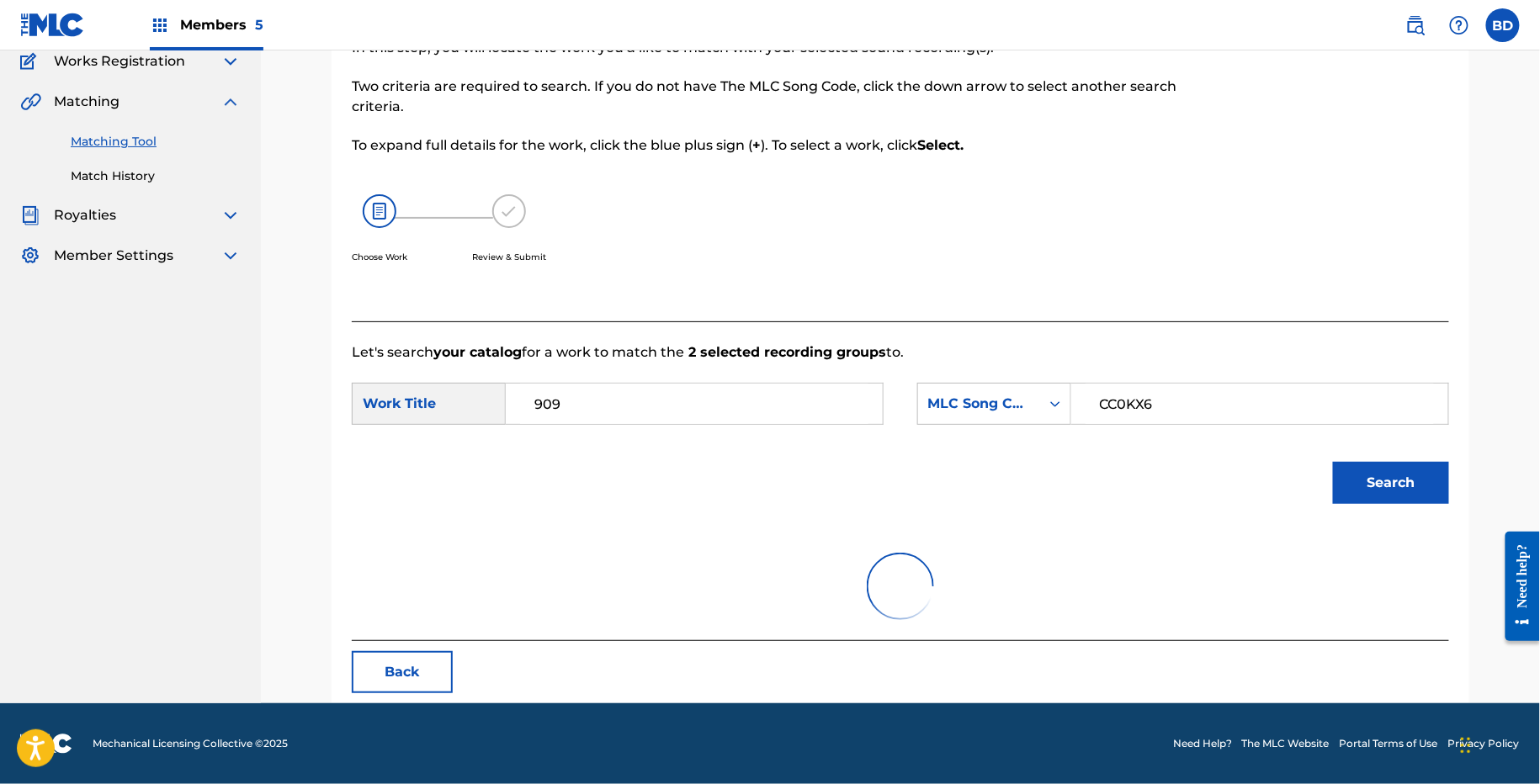
scroll to position [145, 0]
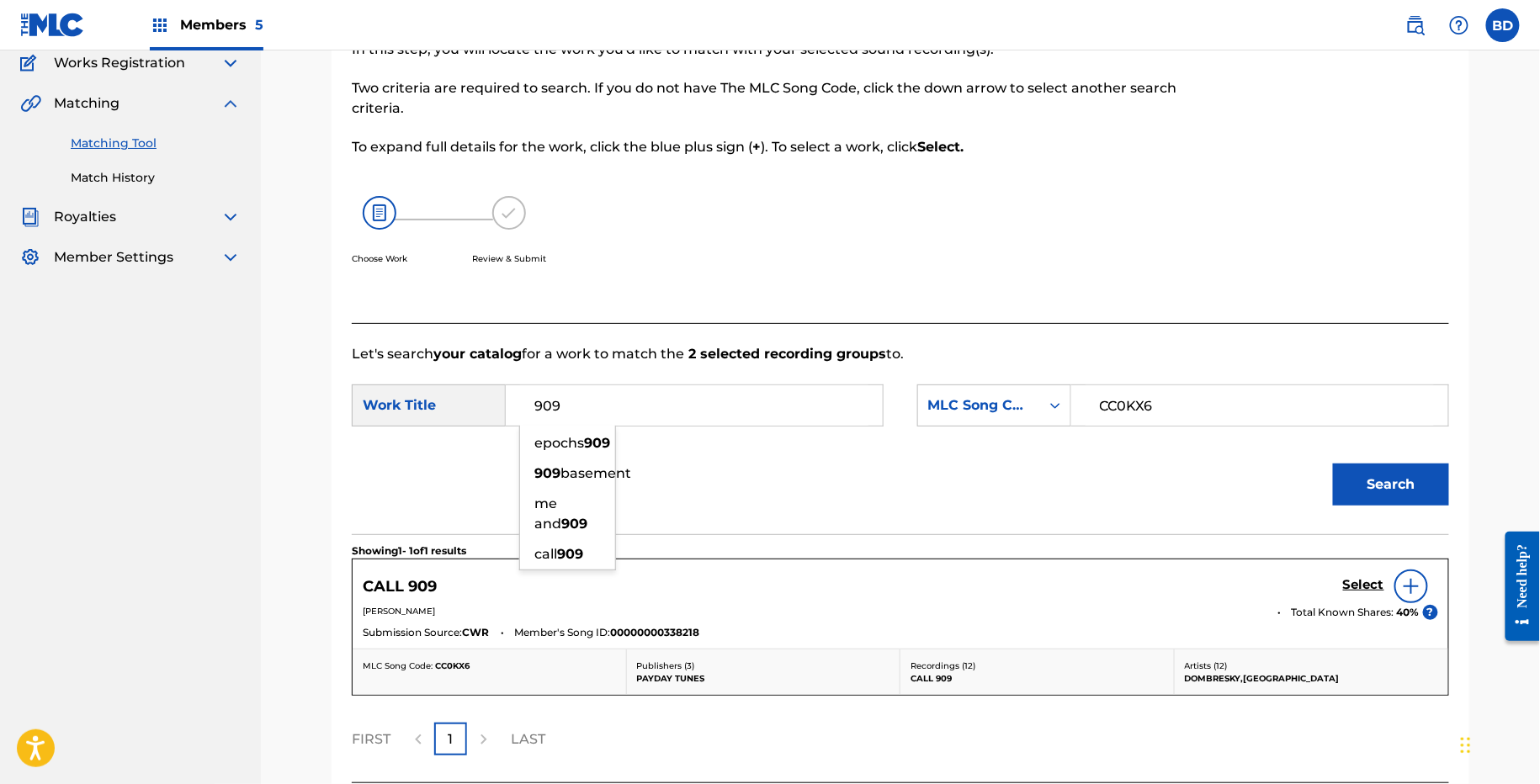
click at [704, 201] on div "Choose Work Review & Submit" at bounding box center [774, 240] width 844 height 128
click at [1346, 577] on h5 "Select" at bounding box center [1363, 585] width 41 height 16
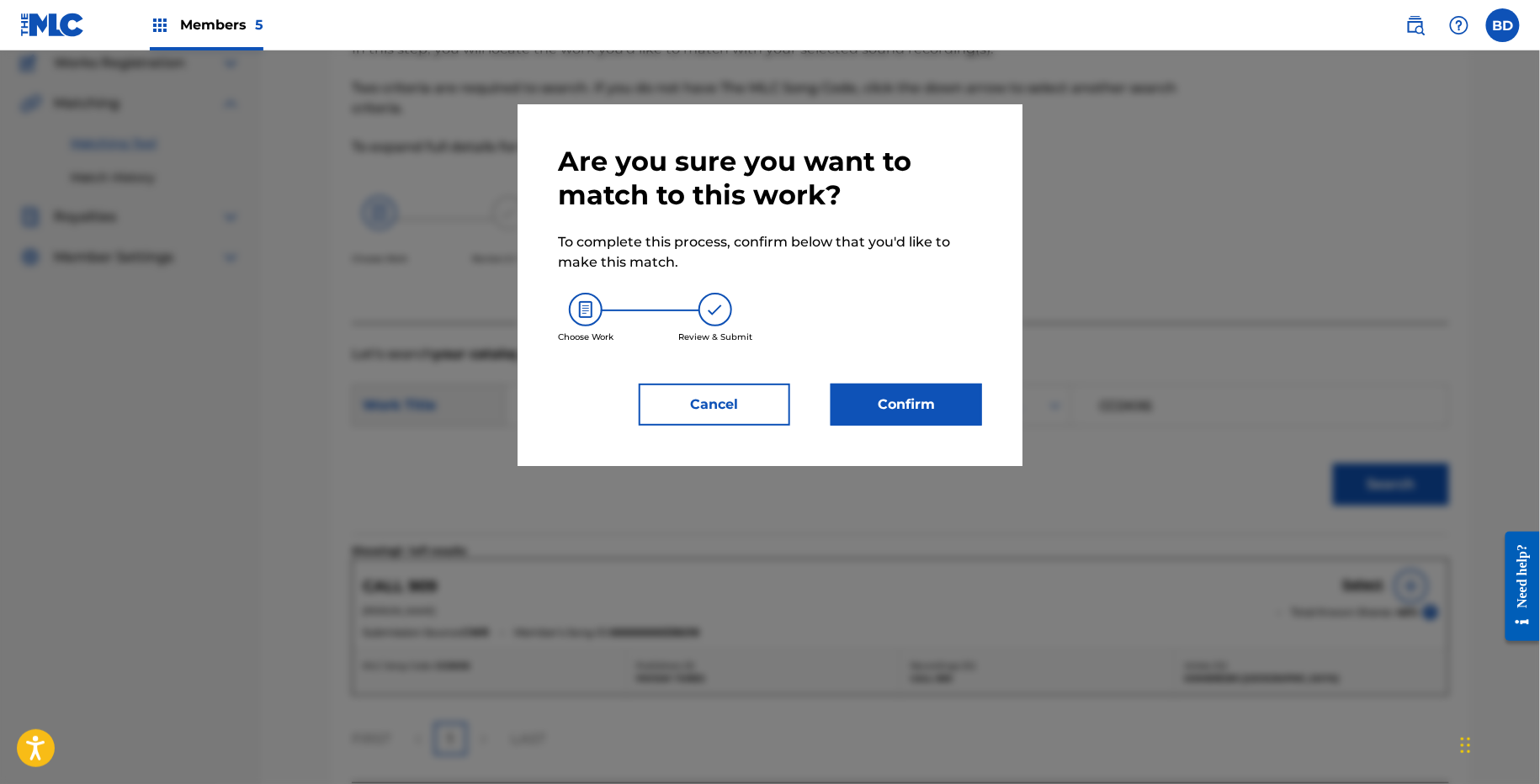
click at [938, 416] on button "Confirm" at bounding box center [906, 405] width 151 height 42
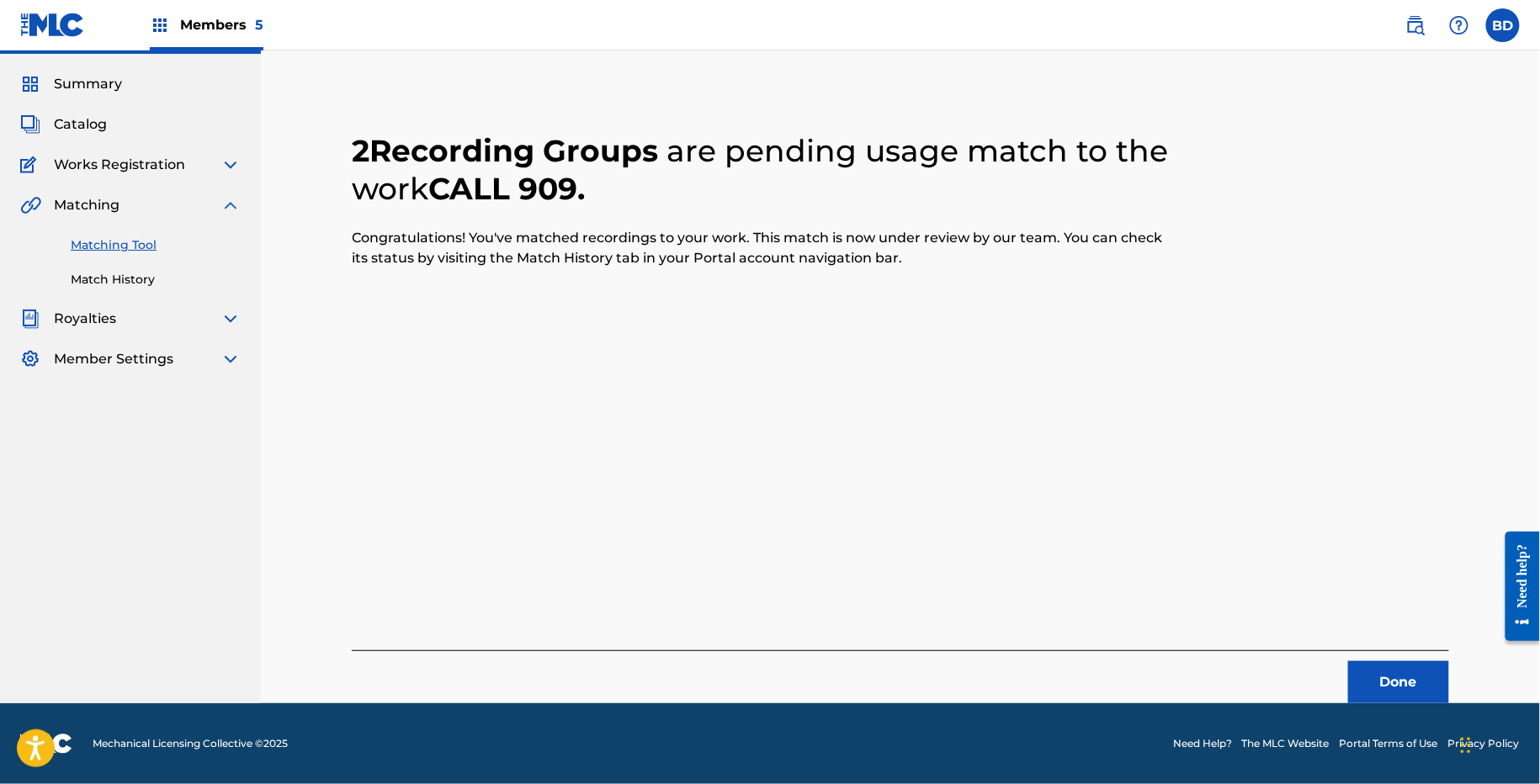
scroll to position [42, 0]
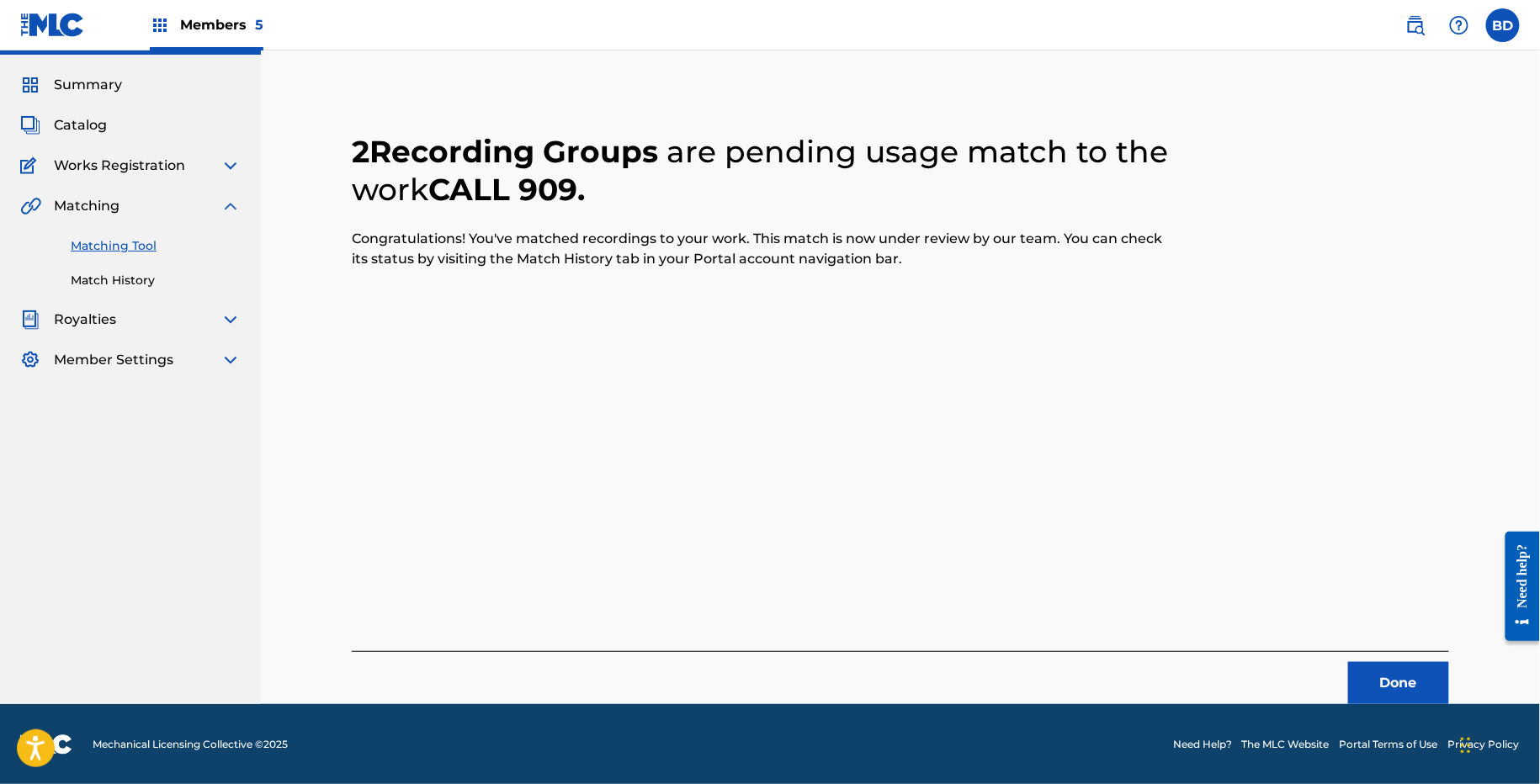
click at [89, 276] on link "Match History" at bounding box center [156, 280] width 170 height 17
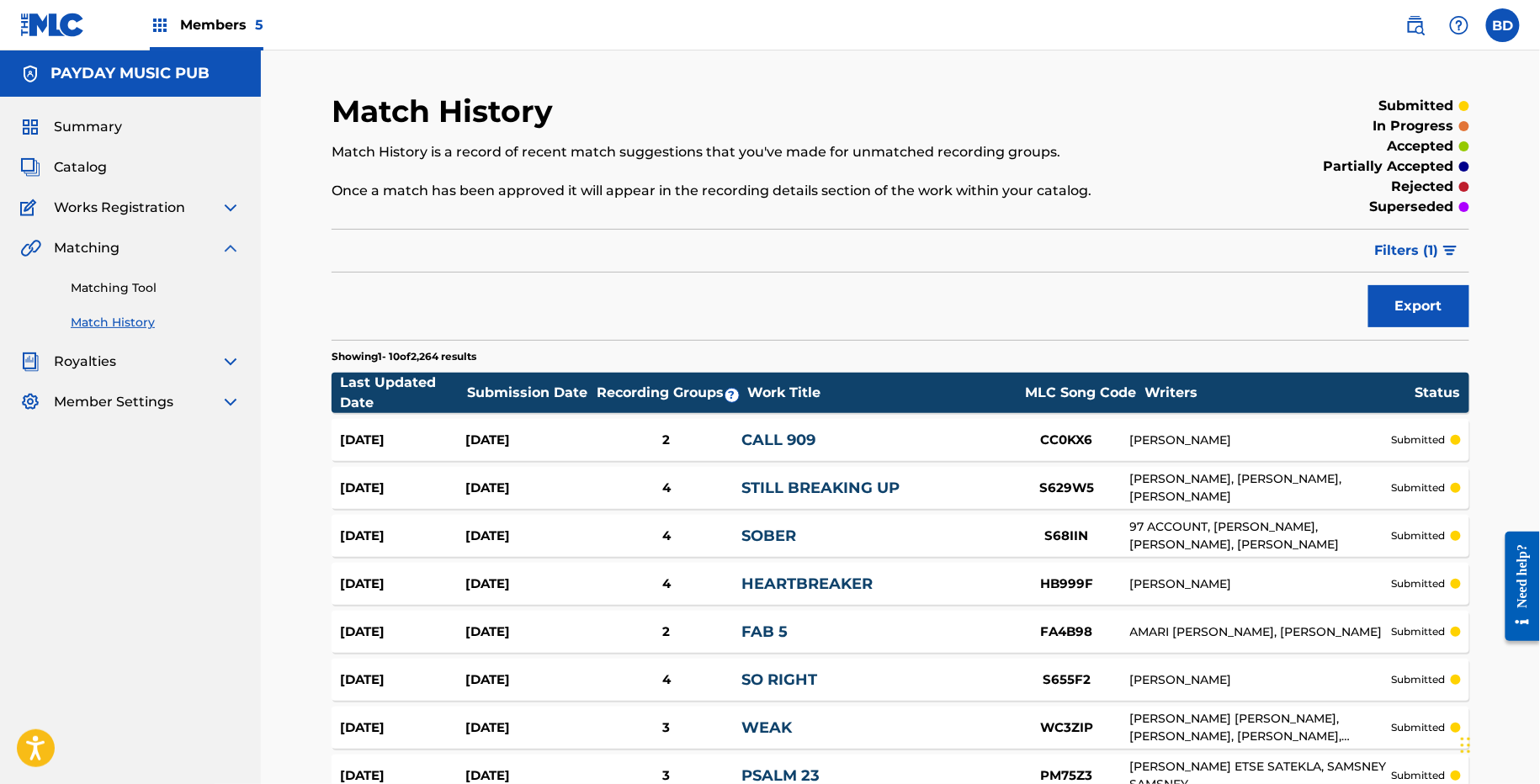
click at [736, 427] on div "Aug 28, 2025 Aug 28, 2025 2 CALL 909 CC0KX6 ETIENNE COPIN, QUENTIN DOMBRES subm…" at bounding box center [901, 440] width 1138 height 42
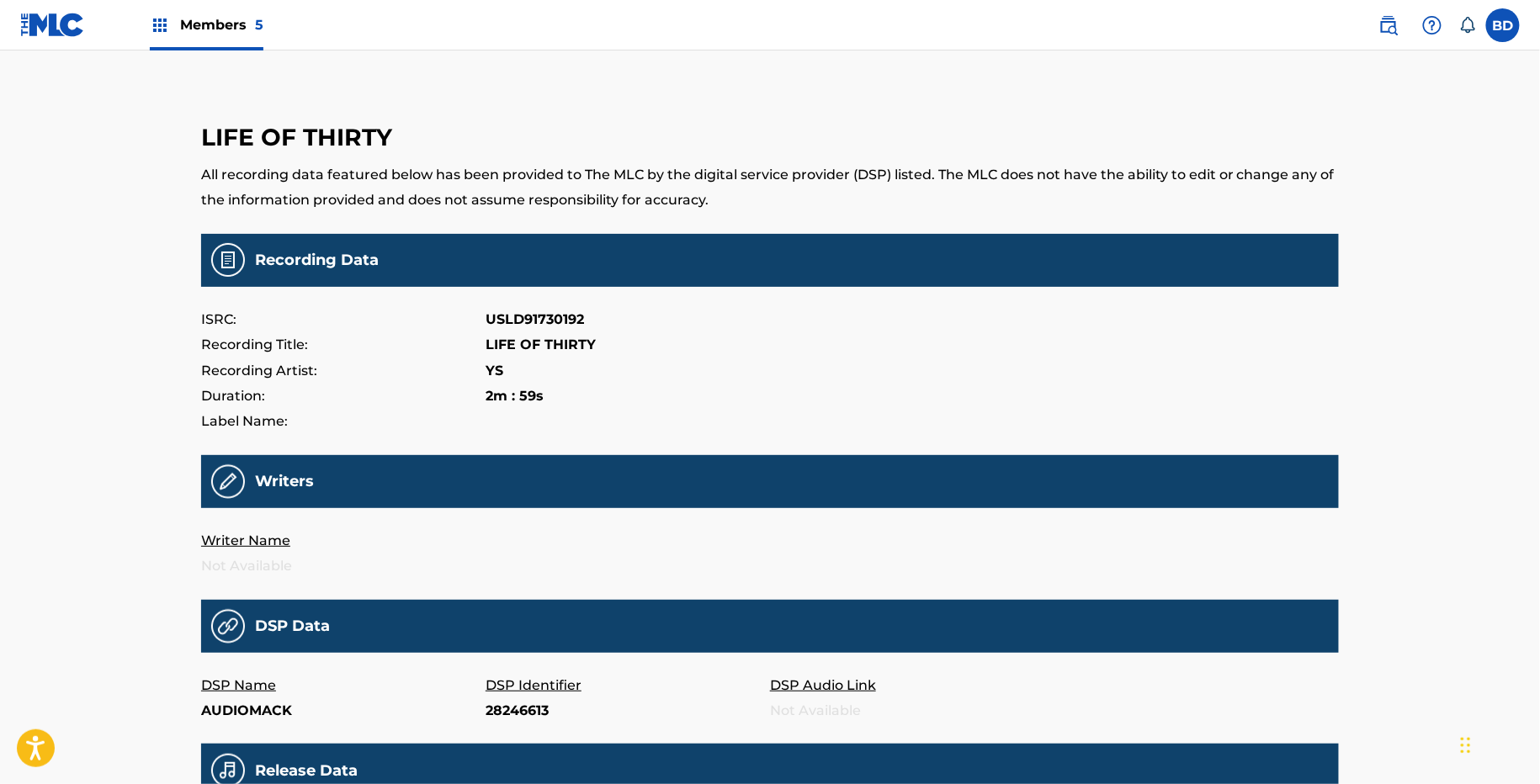
click at [502, 720] on p "28246613" at bounding box center [627, 711] width 284 height 26
copy p "28246613"
click at [508, 703] on p "197320584" at bounding box center [627, 711] width 284 height 26
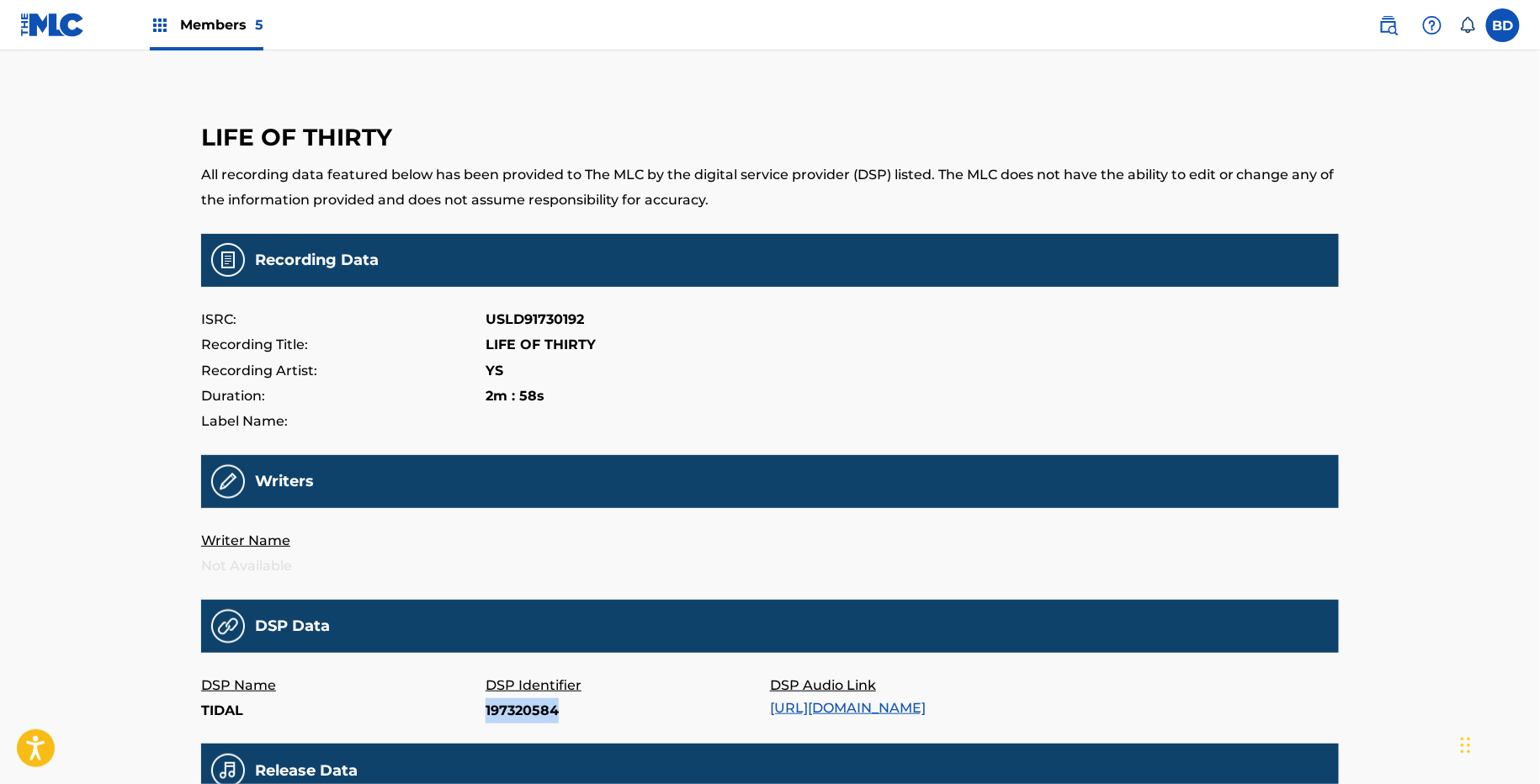
copy p "197320584"
click at [493, 713] on p "B08PZHMD9J" at bounding box center [627, 711] width 284 height 26
copy p "B08PZHMD9J"
click at [502, 714] on p "165360141" at bounding box center [627, 711] width 284 height 26
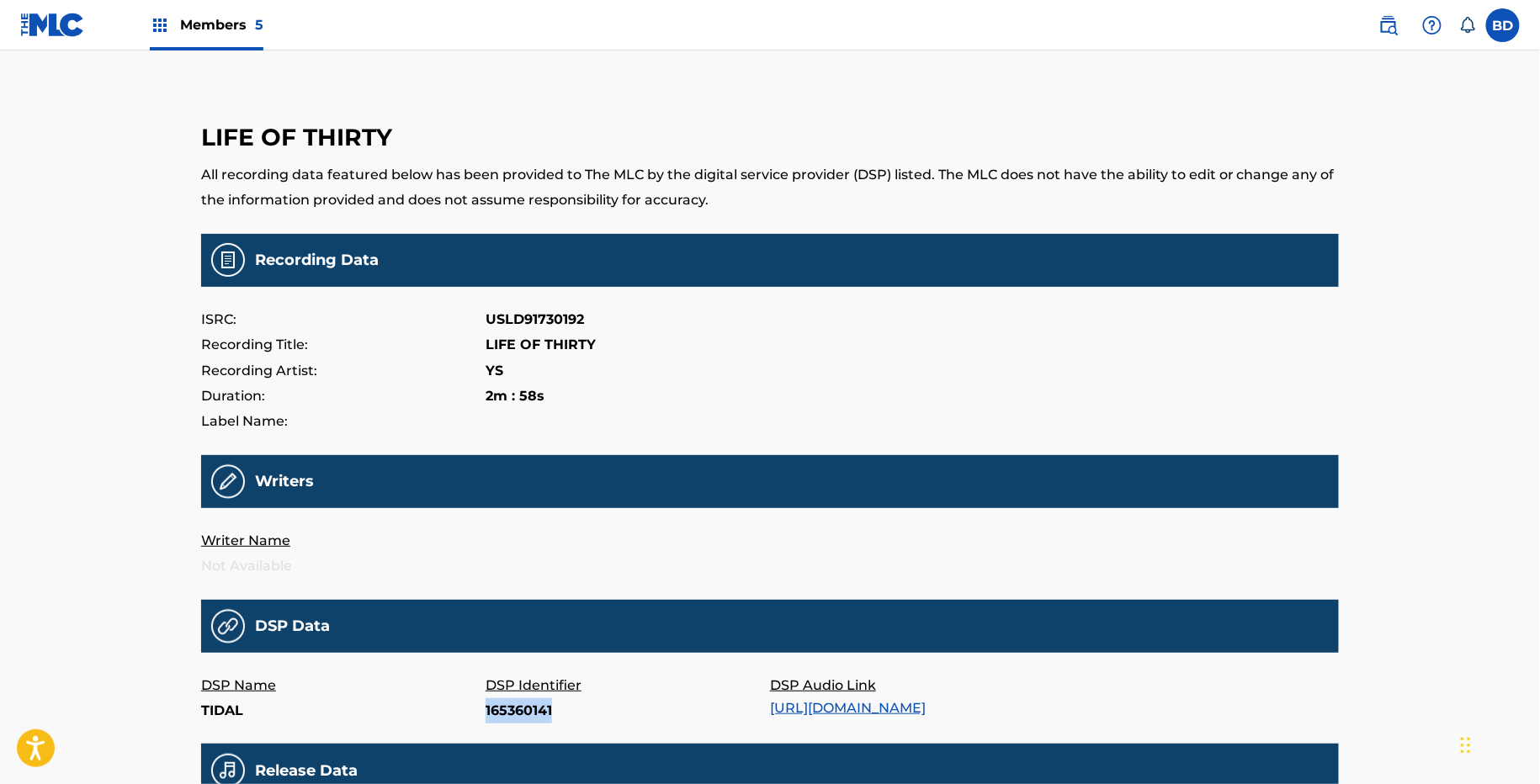
click at [502, 714] on p "165360141" at bounding box center [627, 711] width 284 height 26
copy p "165360141"
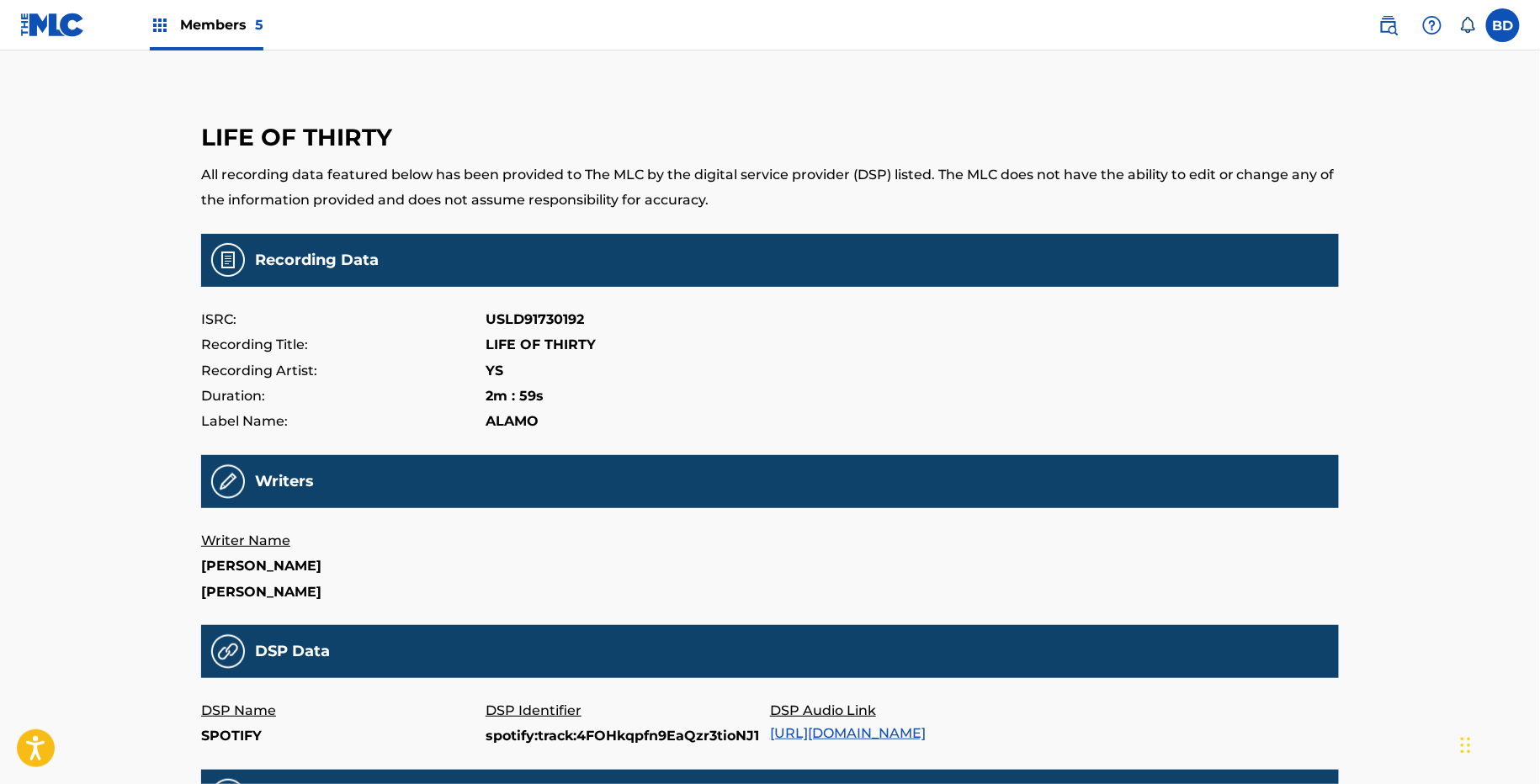
click at [503, 745] on p "spotify:track:4FOHkqpfn9EaQzr3tioNJ1" at bounding box center [627, 737] width 284 height 26
copy p "spotify:track:4FOHkqpfn9EaQzr3tioNJ1"
click at [497, 741] on p "spotify:track:7EFqIe6veF9CsmZKf6Hoh6" at bounding box center [627, 737] width 284 height 26
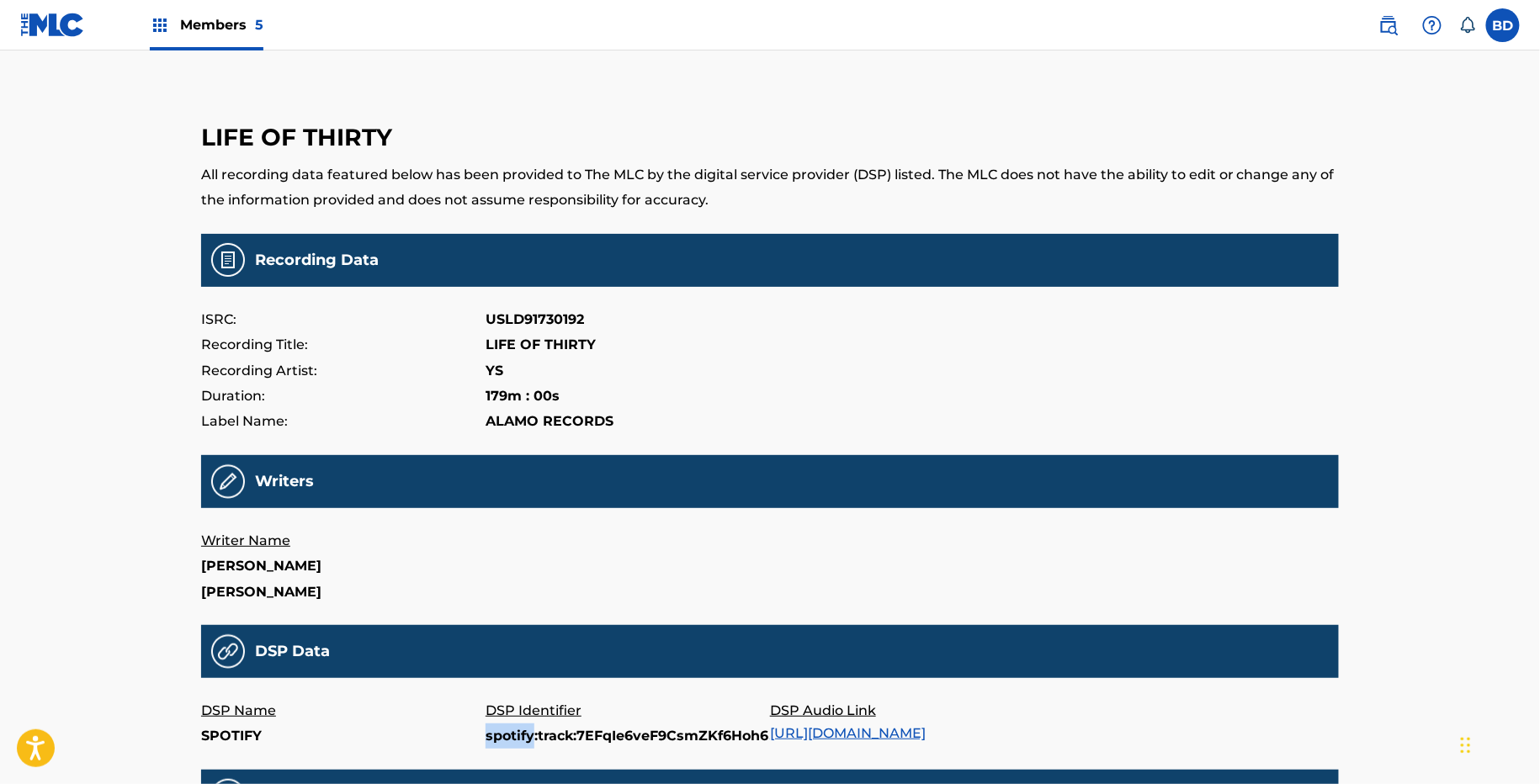
click at [497, 741] on p "spotify:track:7EFqIe6veF9CsmZKf6Hoh6" at bounding box center [627, 737] width 284 height 26
copy p "spotify:track:7EFqIe6veF9CsmZKf6Hoh6"
click at [512, 737] on p "7WeuM9MR3Ag" at bounding box center [627, 737] width 284 height 26
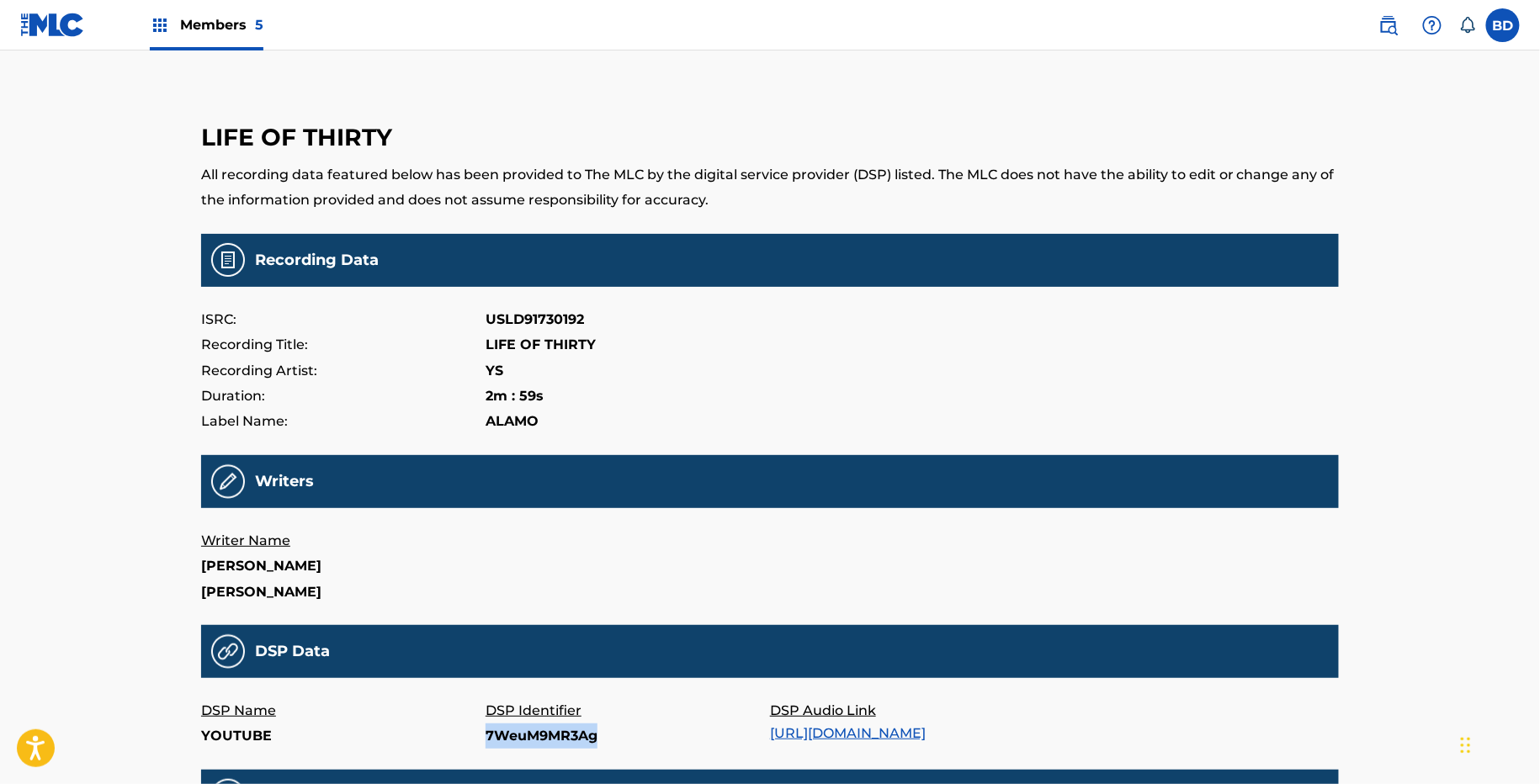
copy p "7WeuM9MR3Ag"
click at [512, 730] on p "Lnf4MHDWK9Y" at bounding box center [627, 737] width 284 height 26
copy p "Lnf4MHDWK9Y"
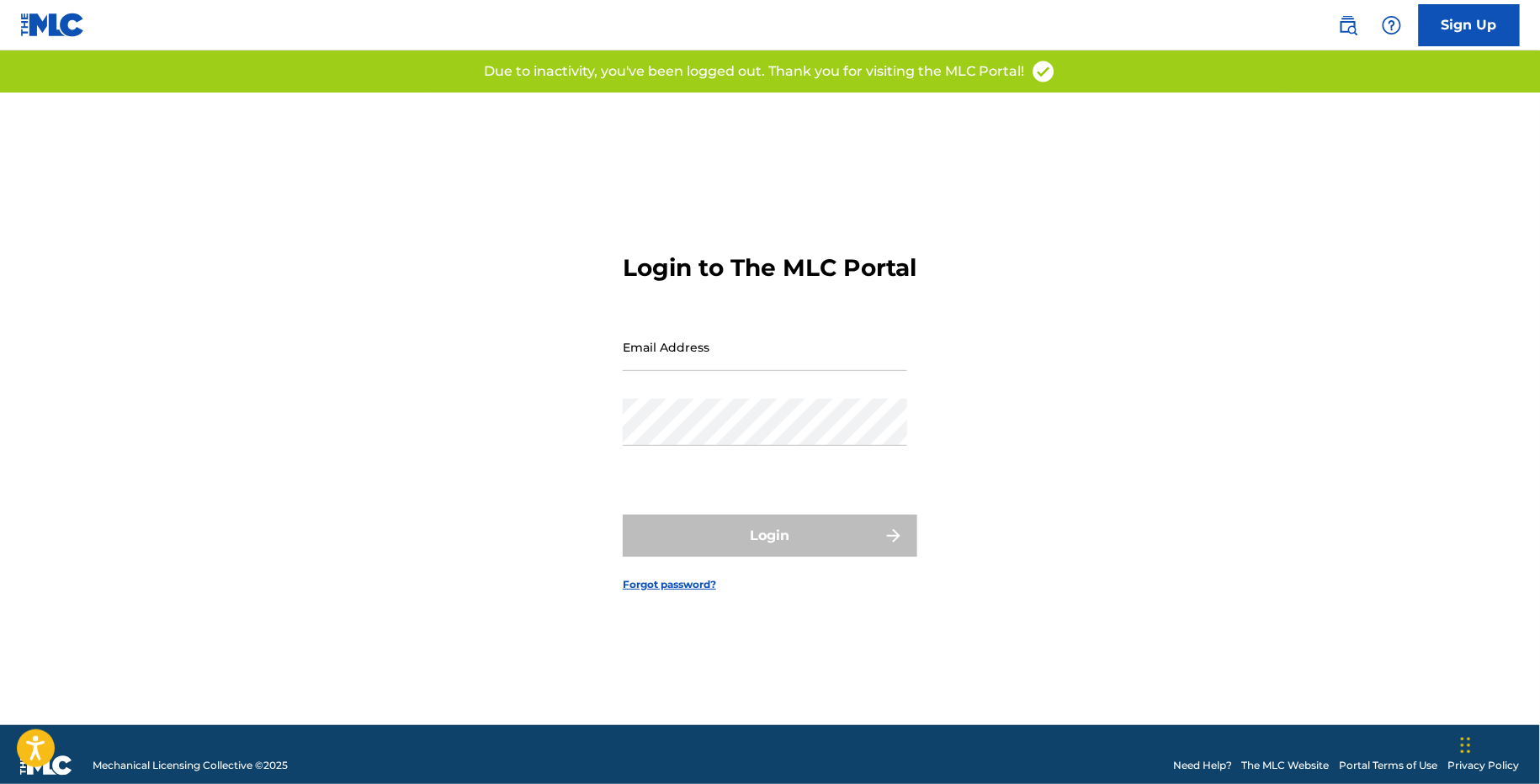
click at [806, 371] on input "Email Address" at bounding box center [765, 346] width 284 height 48
type input "[EMAIL_ADDRESS][DOMAIN_NAME]"
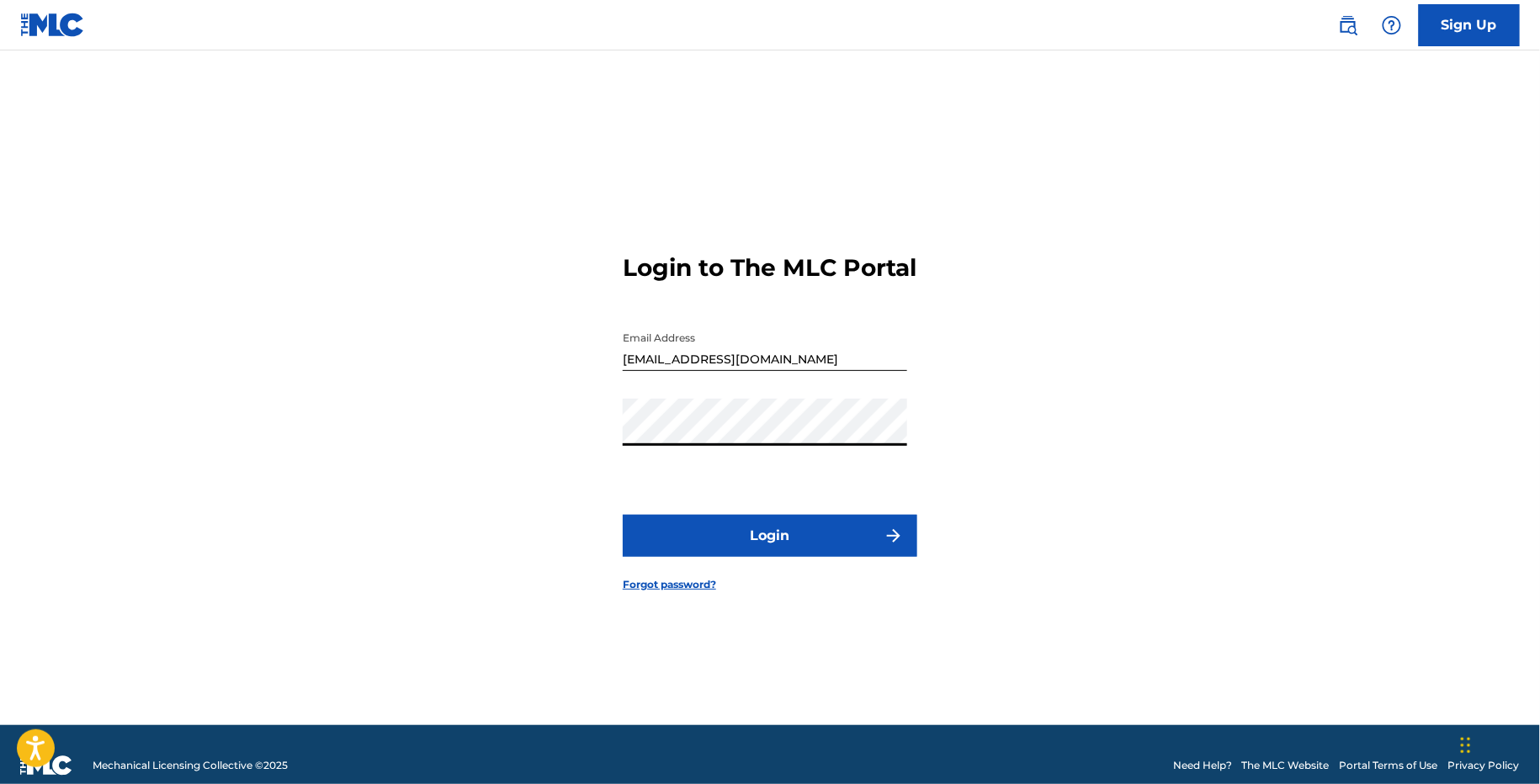
click at [799, 529] on form "Login to The MLC Portal Email Address claims@sx-works.com Password Login Forgot…" at bounding box center [770, 409] width 295 height 633
click at [781, 546] on button "Login" at bounding box center [770, 536] width 295 height 42
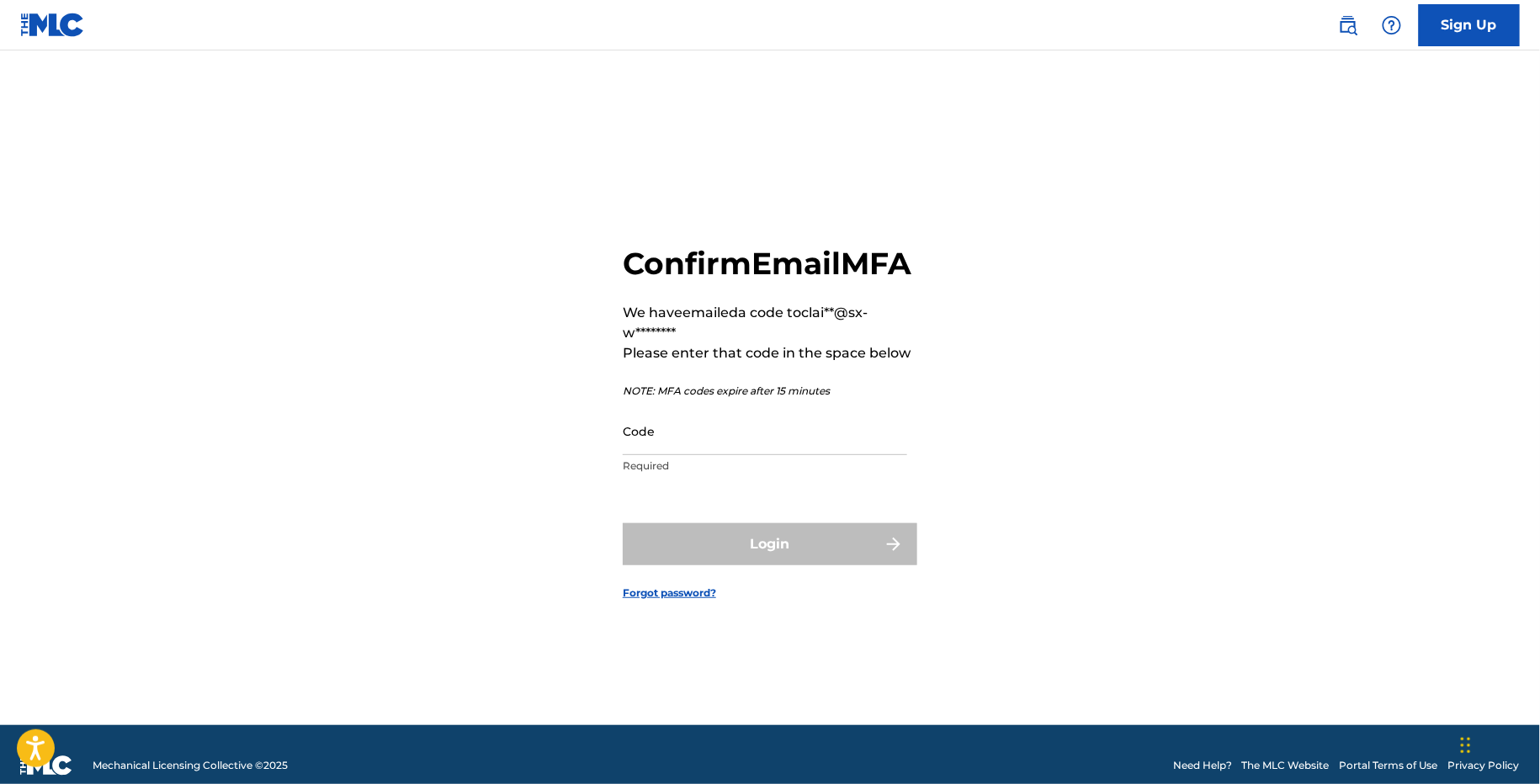
click at [687, 455] on input "Code" at bounding box center [765, 431] width 284 height 48
paste input "782715"
type input "782715"
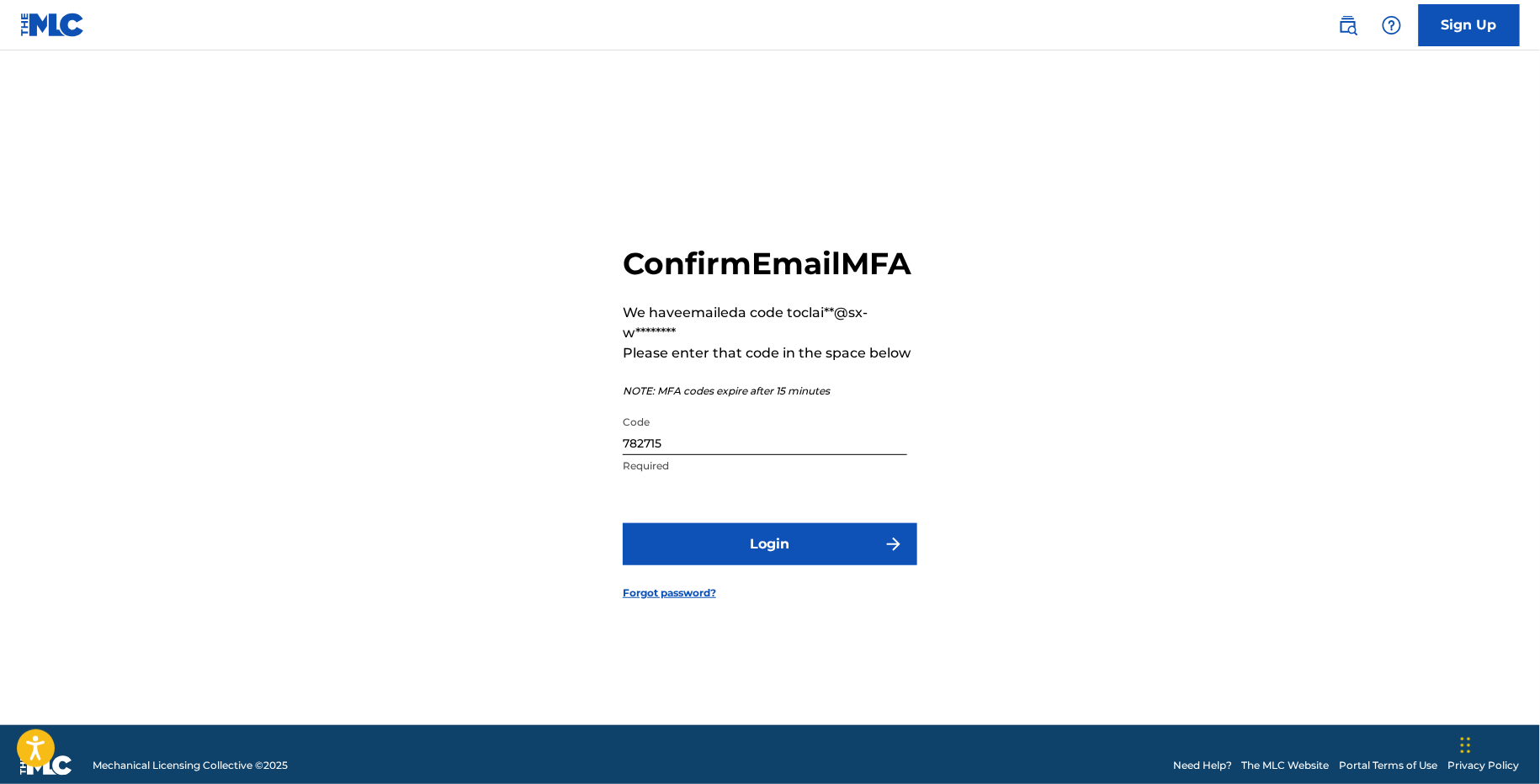
click at [702, 540] on form "Confirm Email MFA We have emailed a code to clai**@sx-w******** Please enter th…" at bounding box center [770, 409] width 295 height 633
click at [782, 542] on button "Login" at bounding box center [770, 544] width 295 height 42
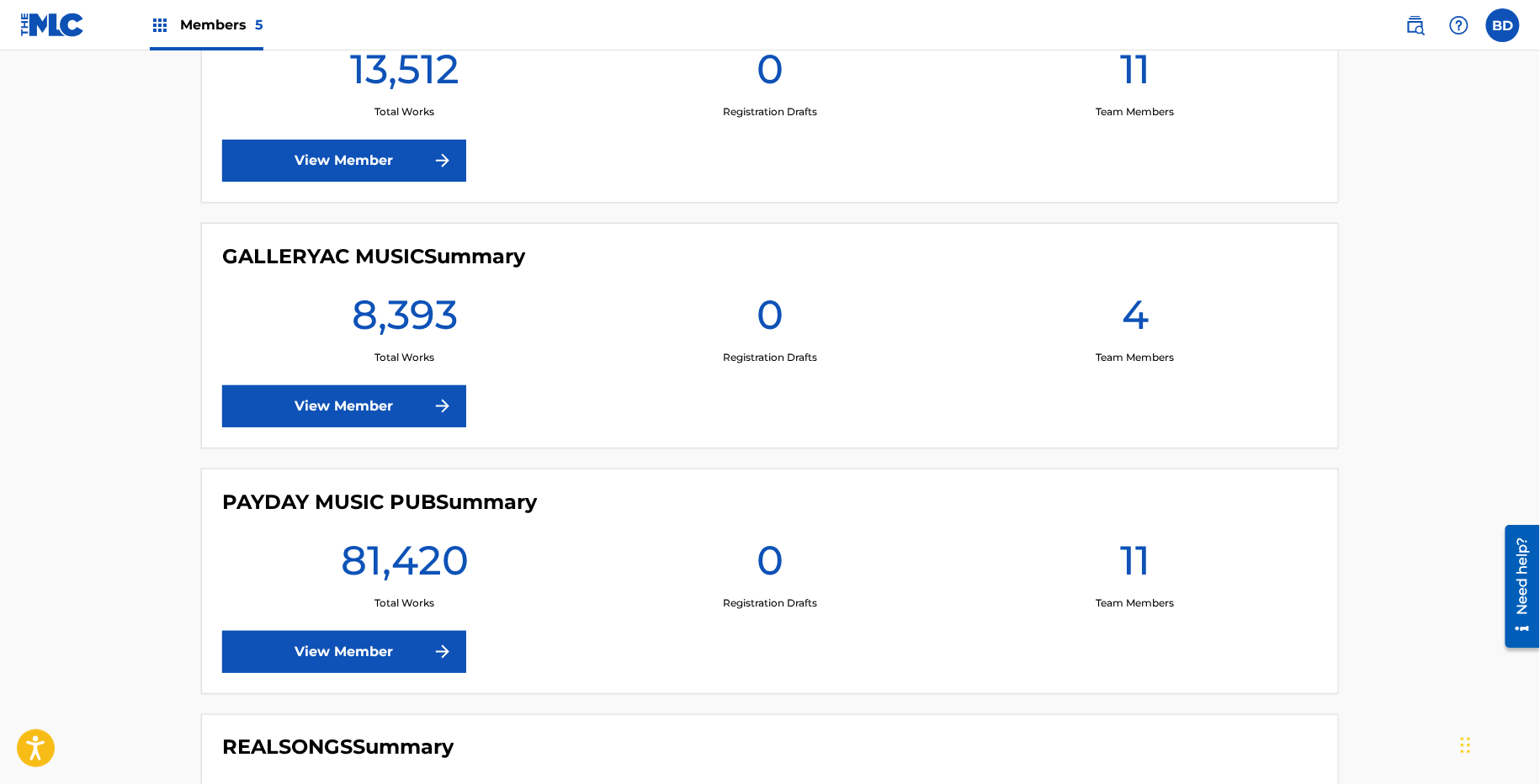
scroll to position [503, 0]
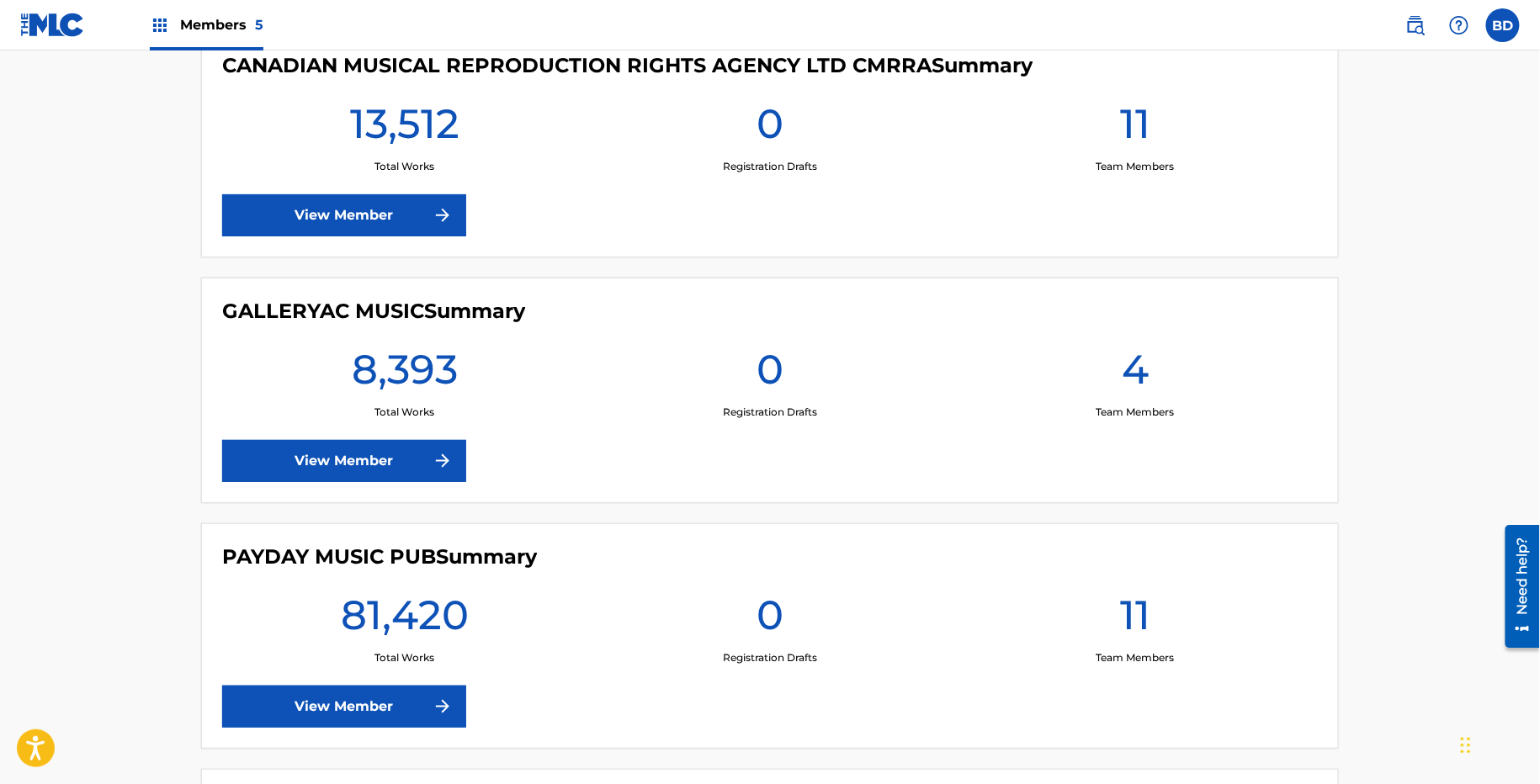
click at [439, 697] on img at bounding box center [442, 707] width 20 height 20
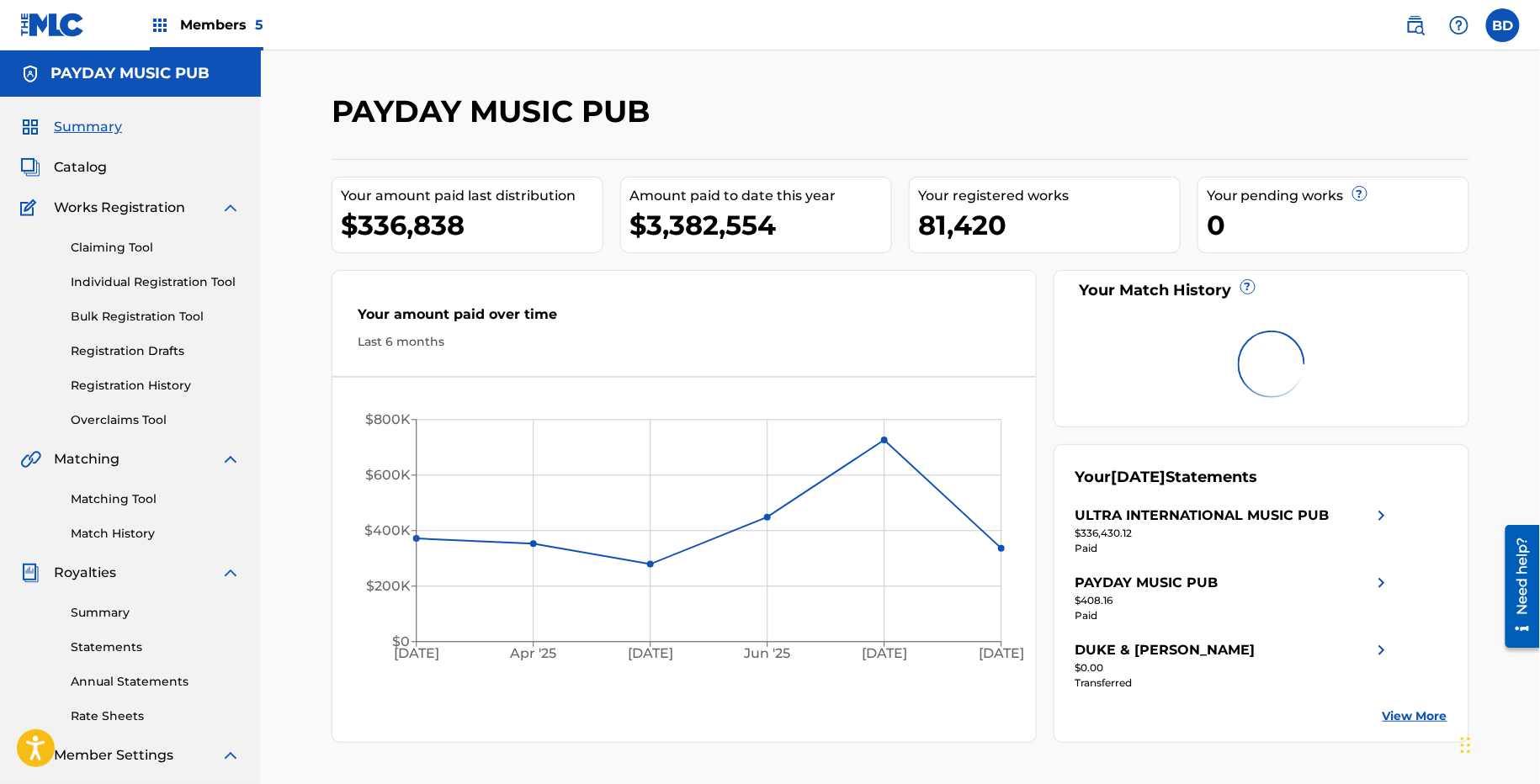
click at [237, 203] on img at bounding box center [231, 208] width 20 height 20
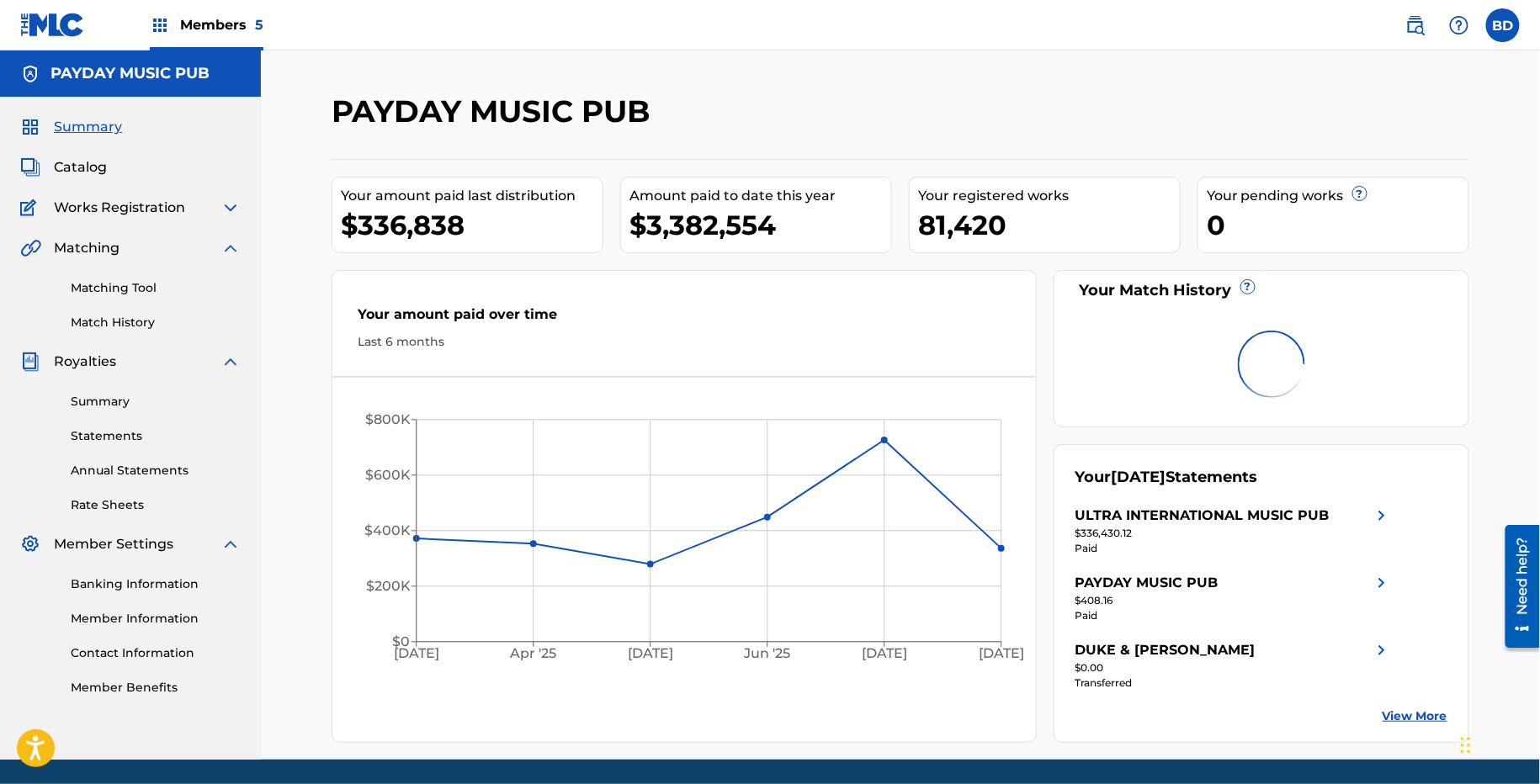
click at [228, 365] on img at bounding box center [231, 362] width 20 height 20
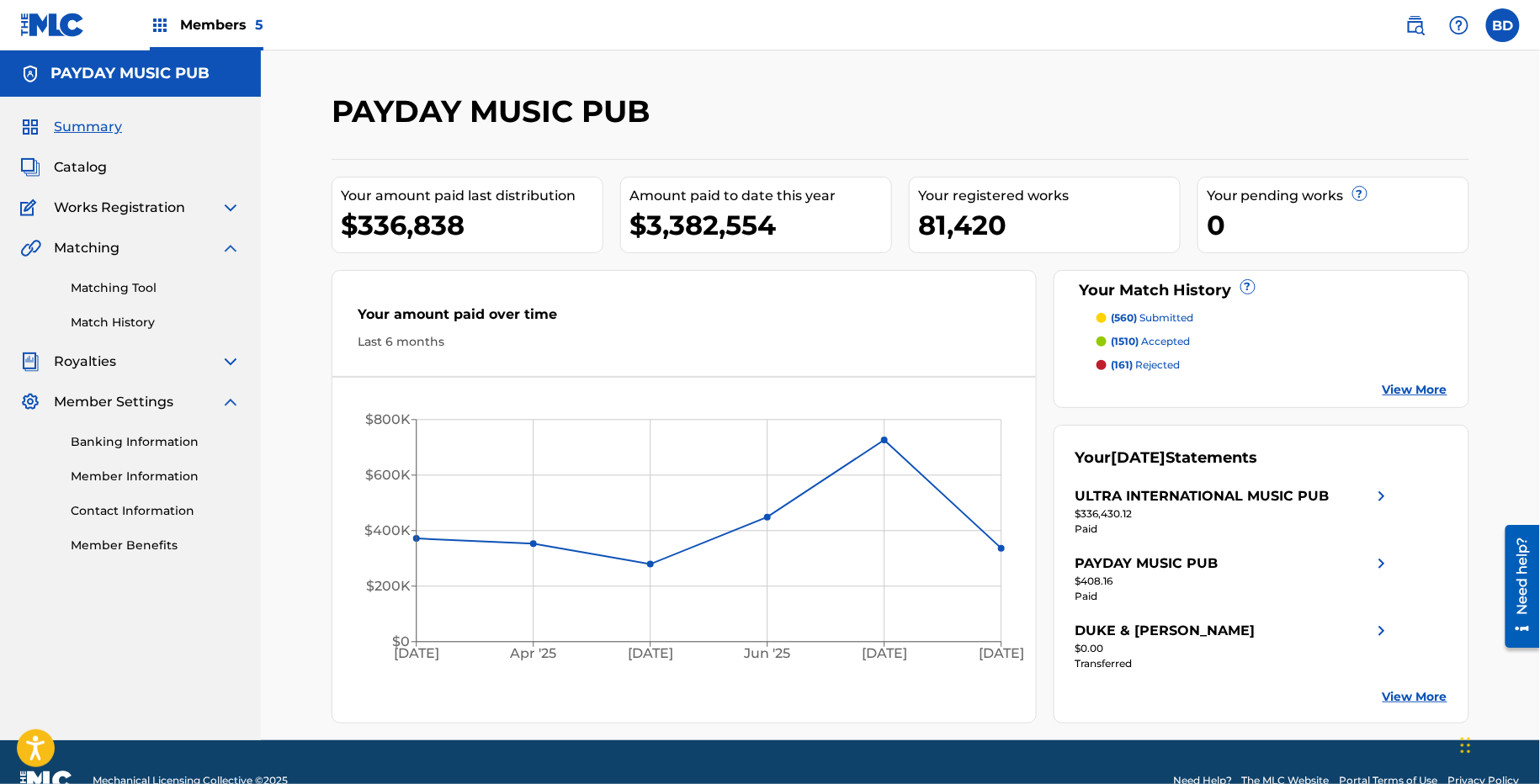
click at [228, 412] on div "Banking Information Member Information Contact Information Member Benefits" at bounding box center [130, 483] width 221 height 142
click at [228, 404] on img at bounding box center [231, 402] width 20 height 20
click at [96, 286] on link "Matching Tool" at bounding box center [156, 287] width 170 height 17
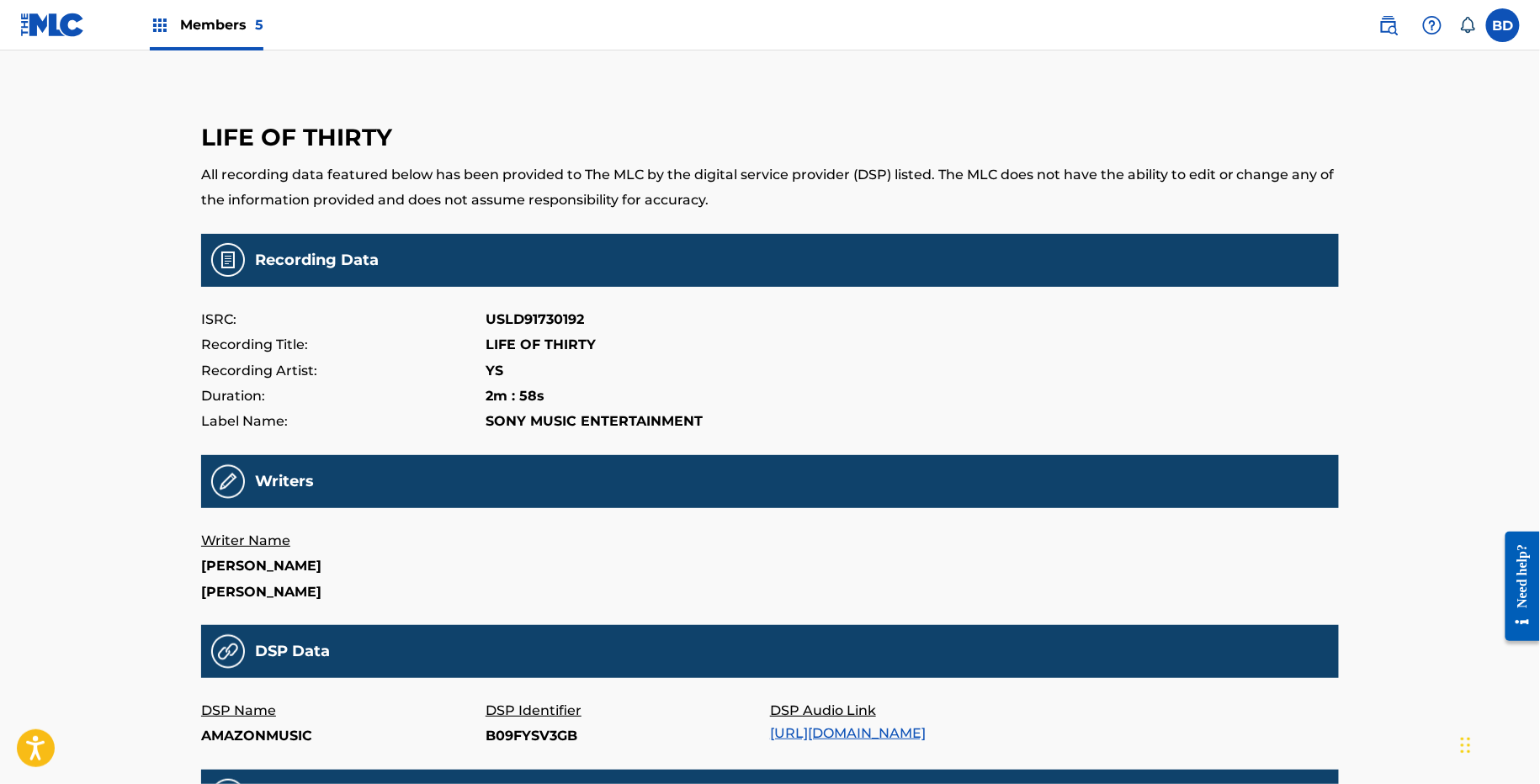
click at [512, 731] on p "B09FYSV3GB" at bounding box center [627, 737] width 284 height 26
copy p "B09FYSV3GB"
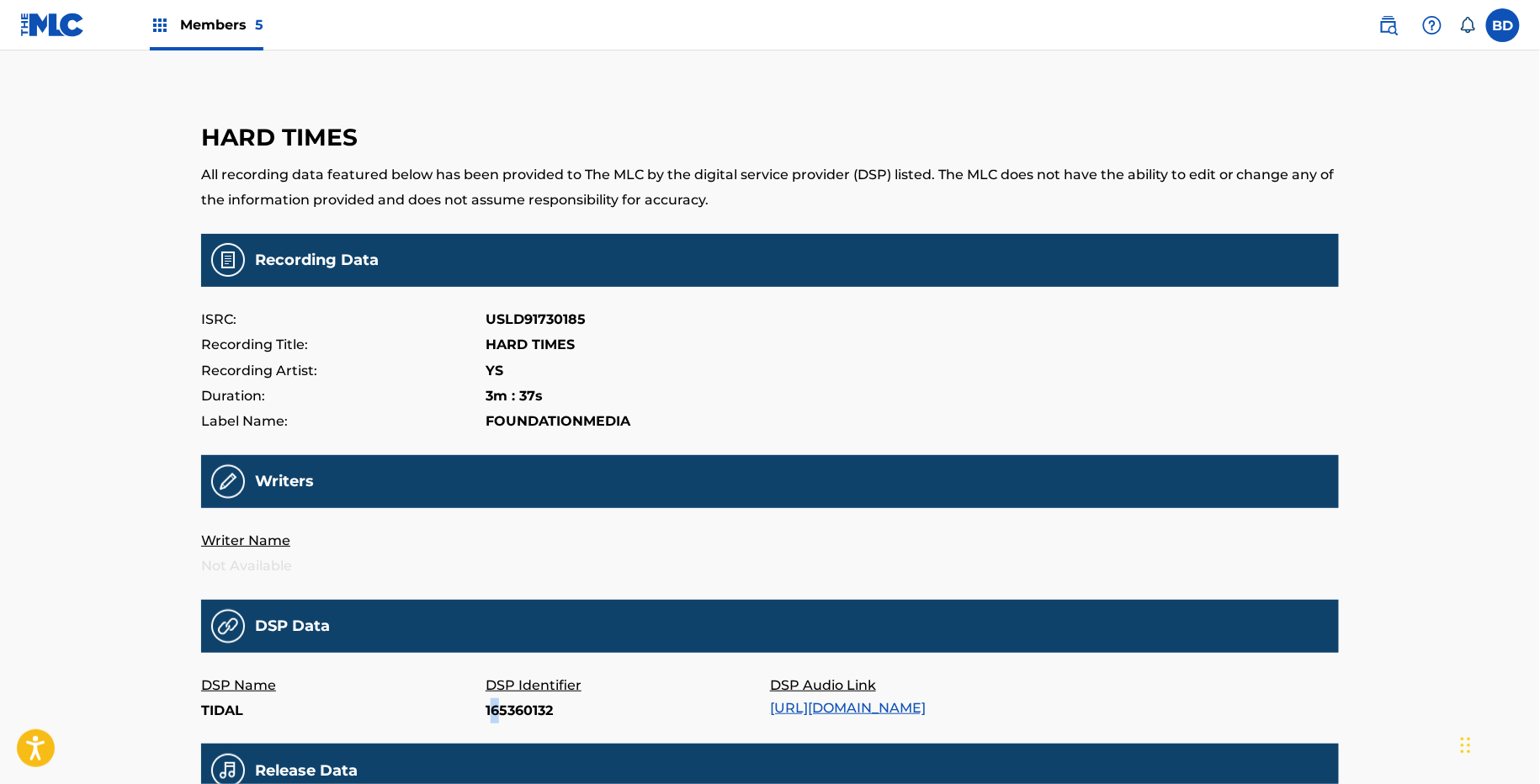
click at [496, 706] on p "165360132" at bounding box center [627, 711] width 284 height 26
click at [538, 698] on p "165360132" at bounding box center [627, 711] width 284 height 26
copy p "165360132"
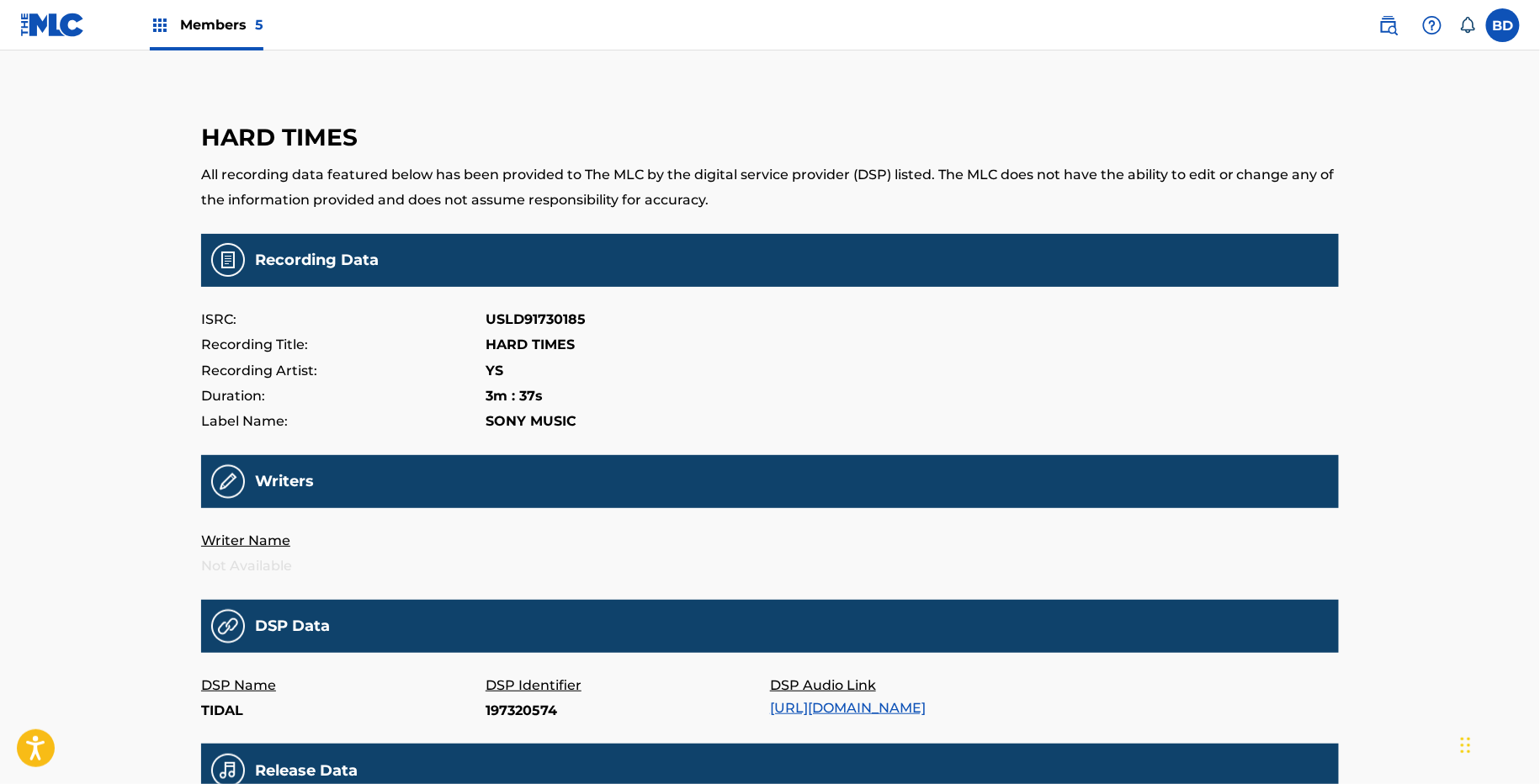
click at [518, 714] on p "197320574" at bounding box center [627, 711] width 284 height 26
copy p "197320574"
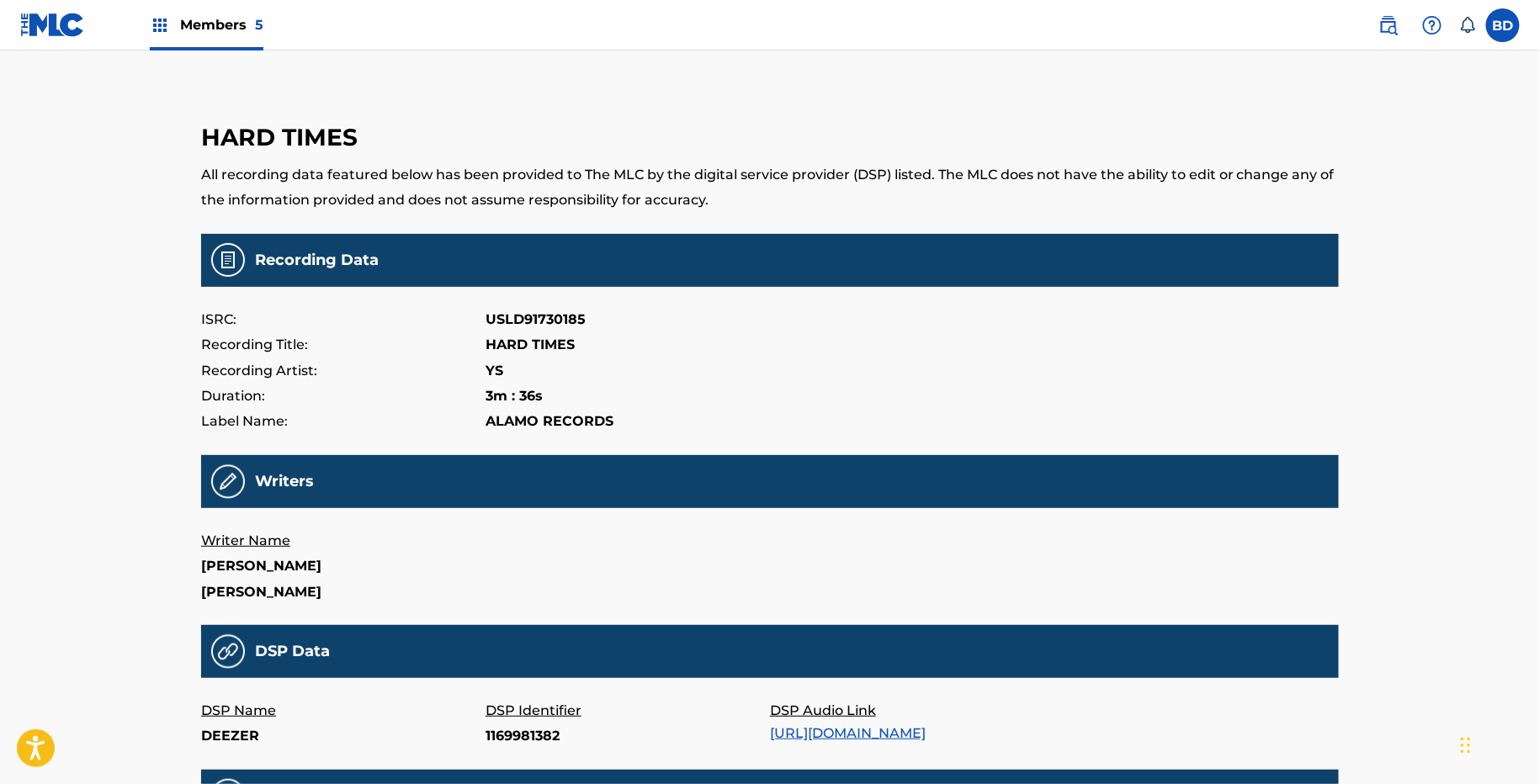
click at [515, 734] on p "1169981382" at bounding box center [627, 737] width 284 height 26
copy p "1169981382"
click at [497, 746] on p "B4_xl5hjujQ" at bounding box center [627, 737] width 284 height 26
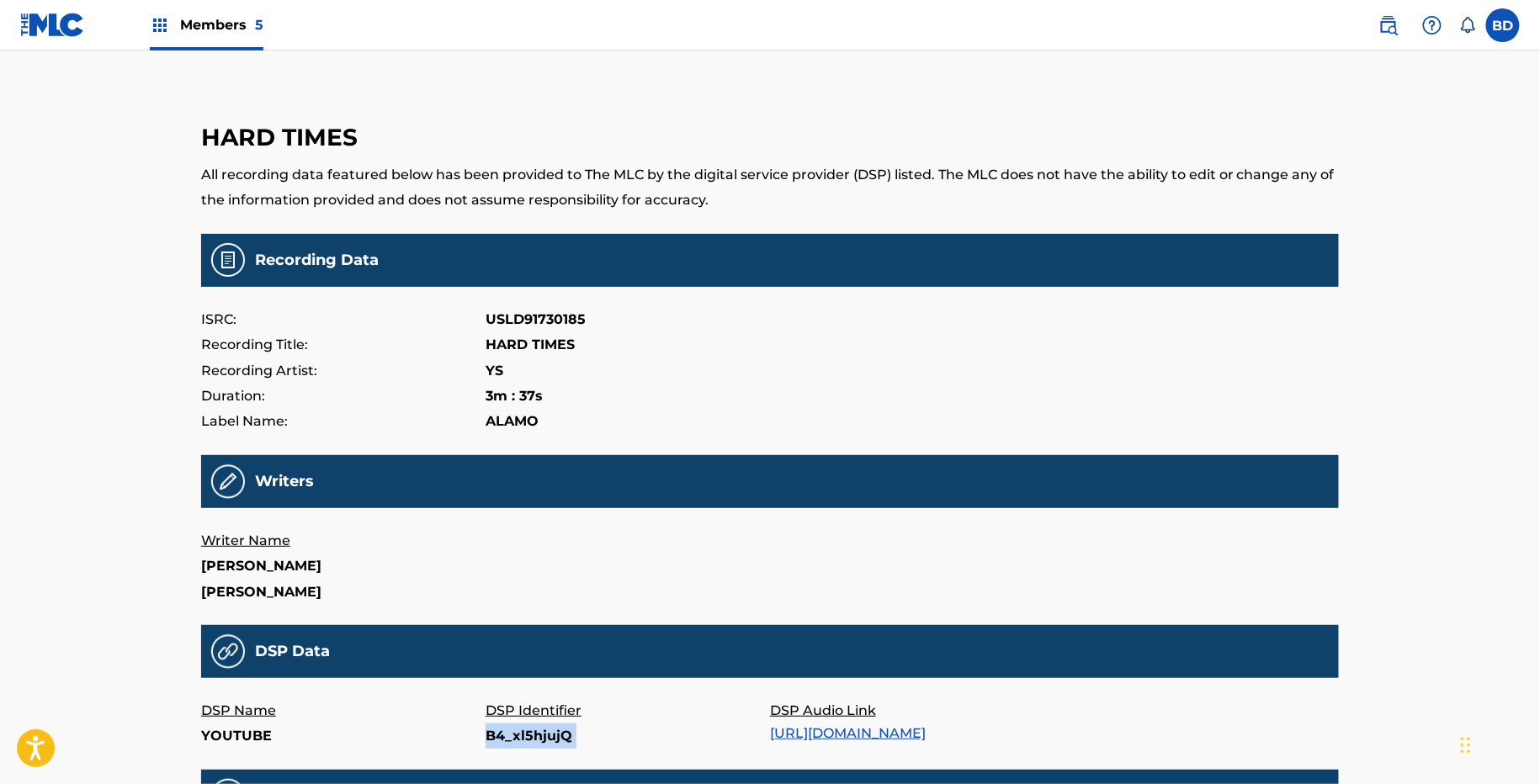
click at [497, 746] on p "B4_xl5hjujQ" at bounding box center [627, 737] width 284 height 26
copy p "B4_xl5hjujQ"
click at [531, 725] on p "B09FYSL1RB" at bounding box center [627, 737] width 284 height 26
copy p "B09FYSL1RB"
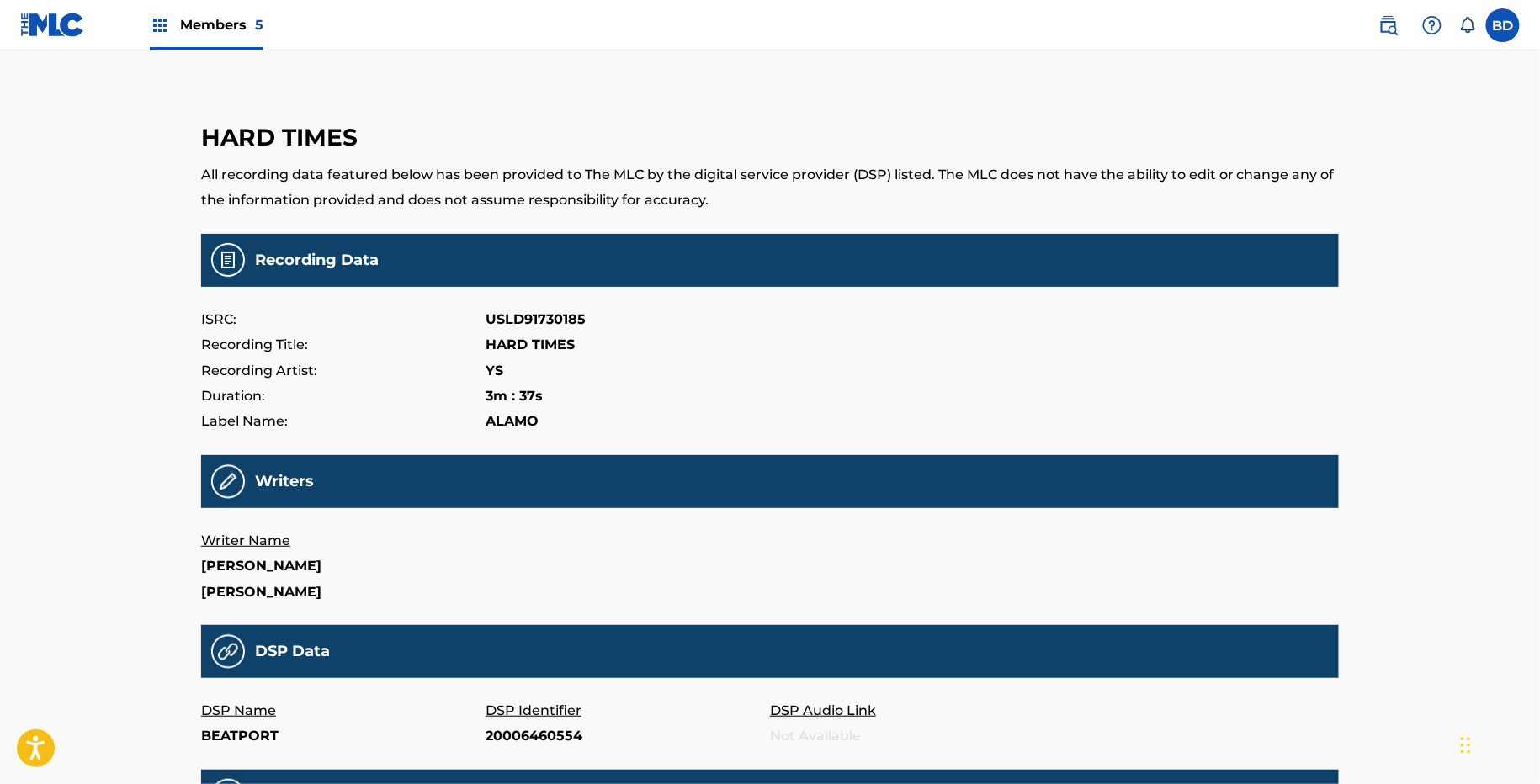
click at [529, 745] on p "20006460554" at bounding box center [627, 737] width 284 height 26
copy p "20006460554"
click at [507, 735] on p "130243160" at bounding box center [627, 737] width 284 height 26
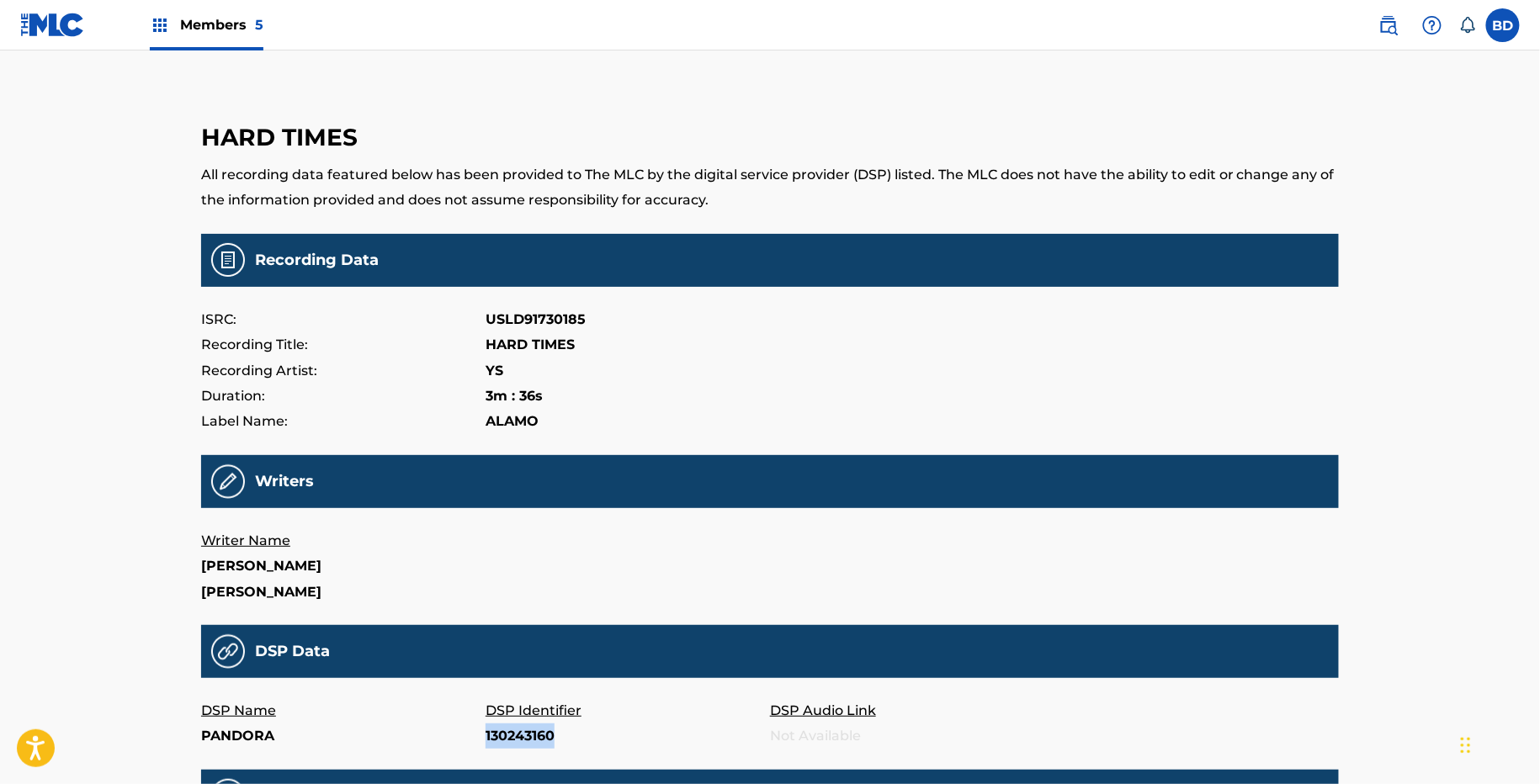
copy p "130243160"
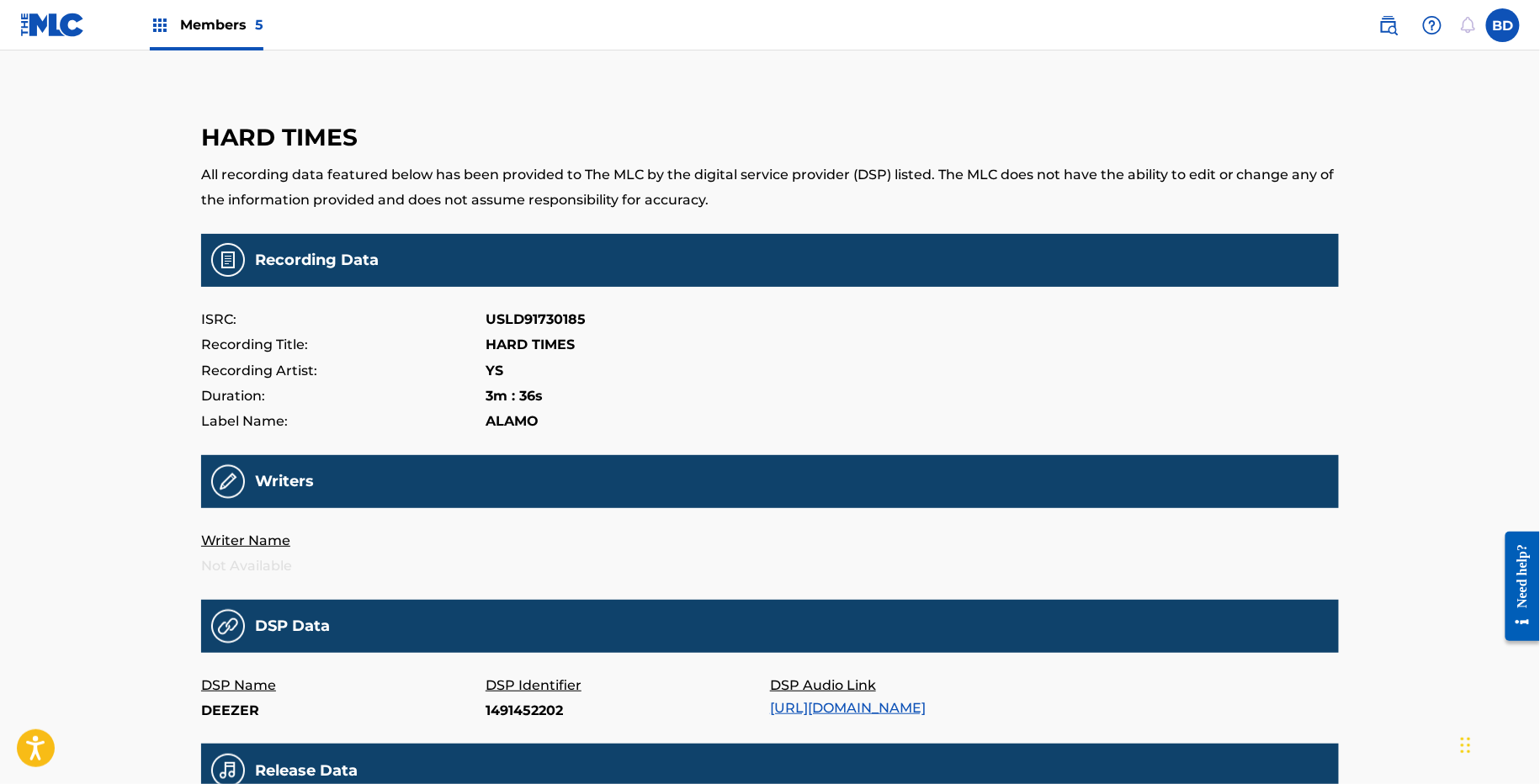
click at [541, 711] on p "1491452202" at bounding box center [627, 711] width 284 height 26
copy p "1491452202"
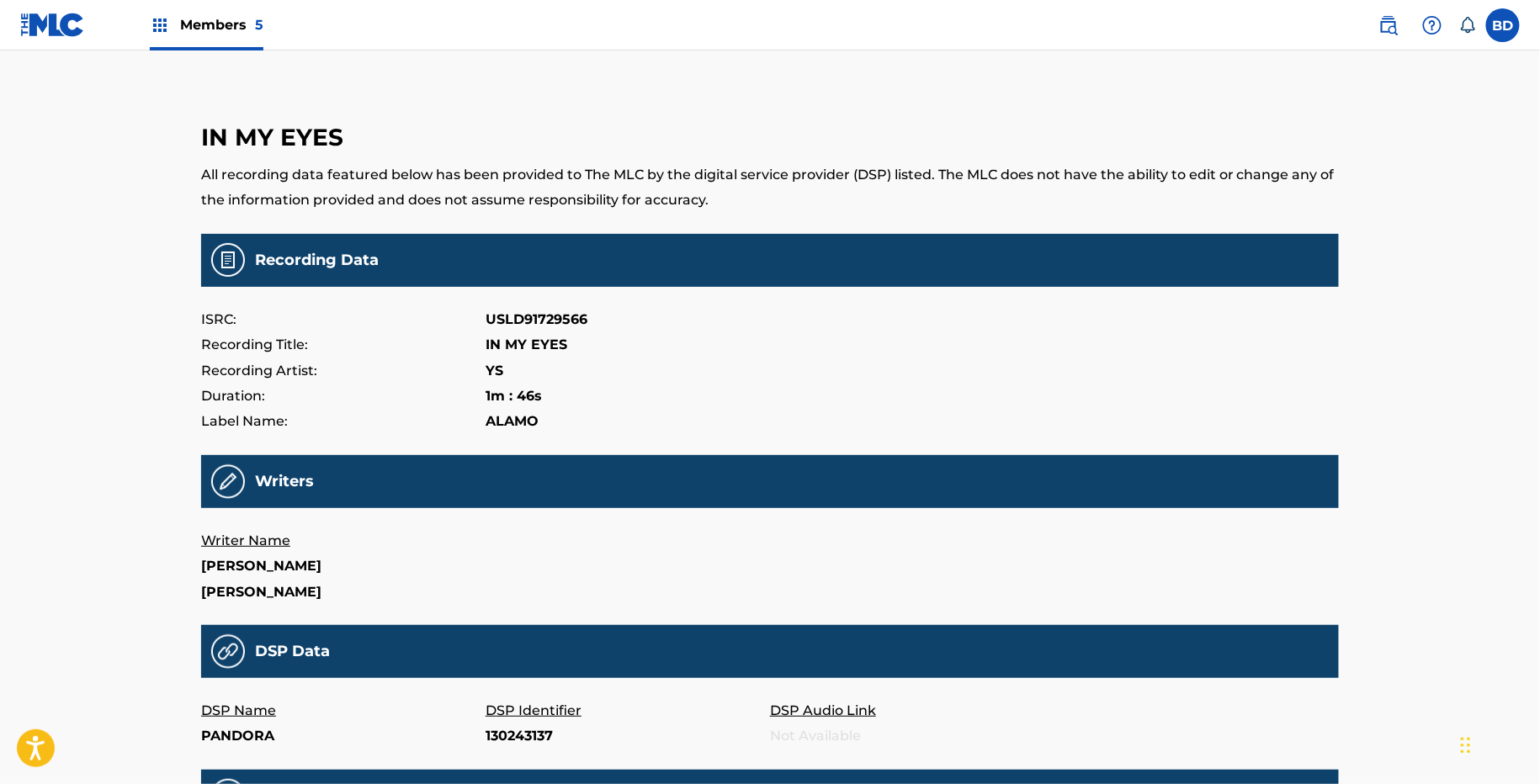
click at [516, 731] on p "130243137" at bounding box center [627, 737] width 284 height 26
copy p "130243137"
click at [508, 747] on p "B09FYRTNG7" at bounding box center [627, 737] width 284 height 26
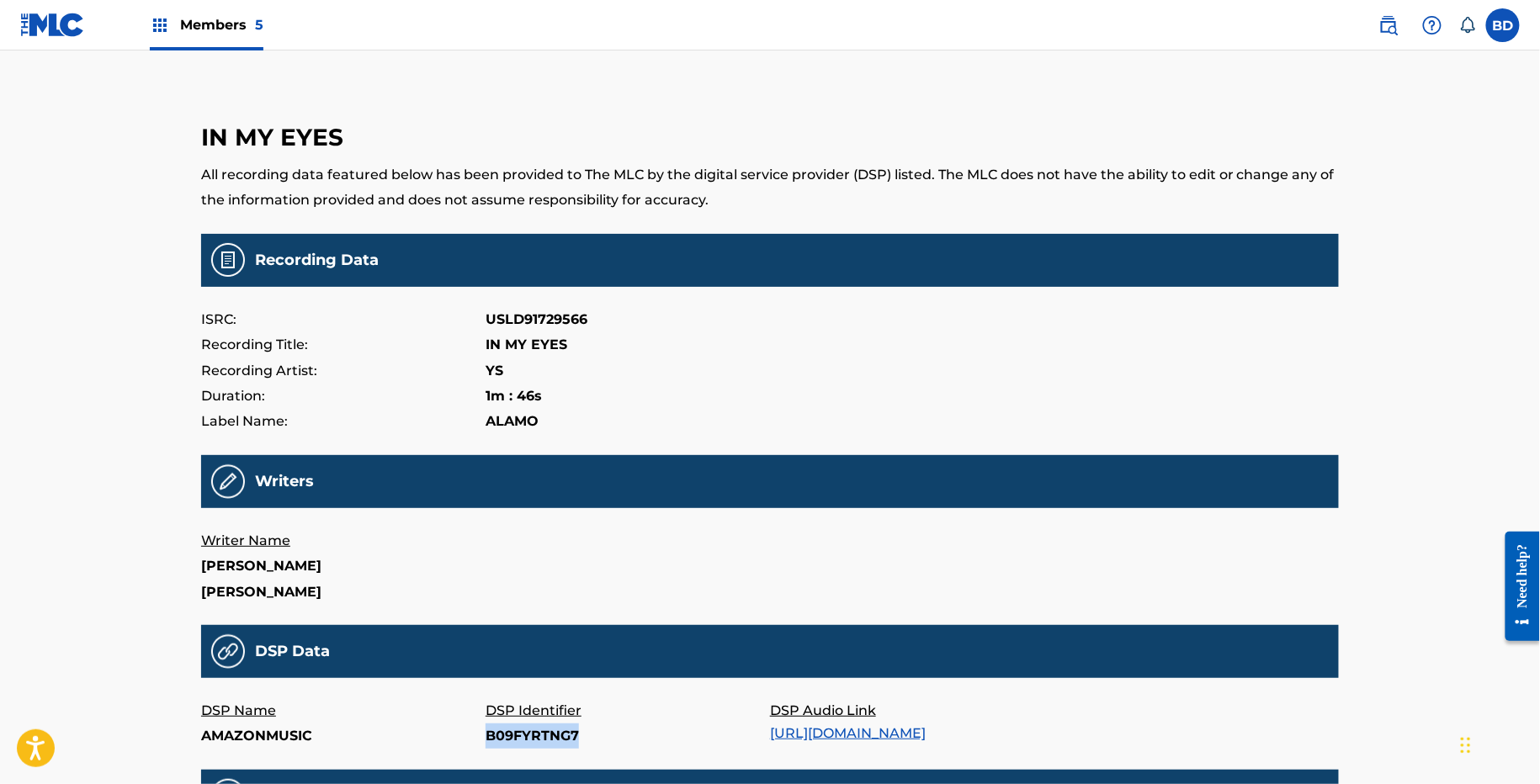
copy p "B09FYRTNG7"
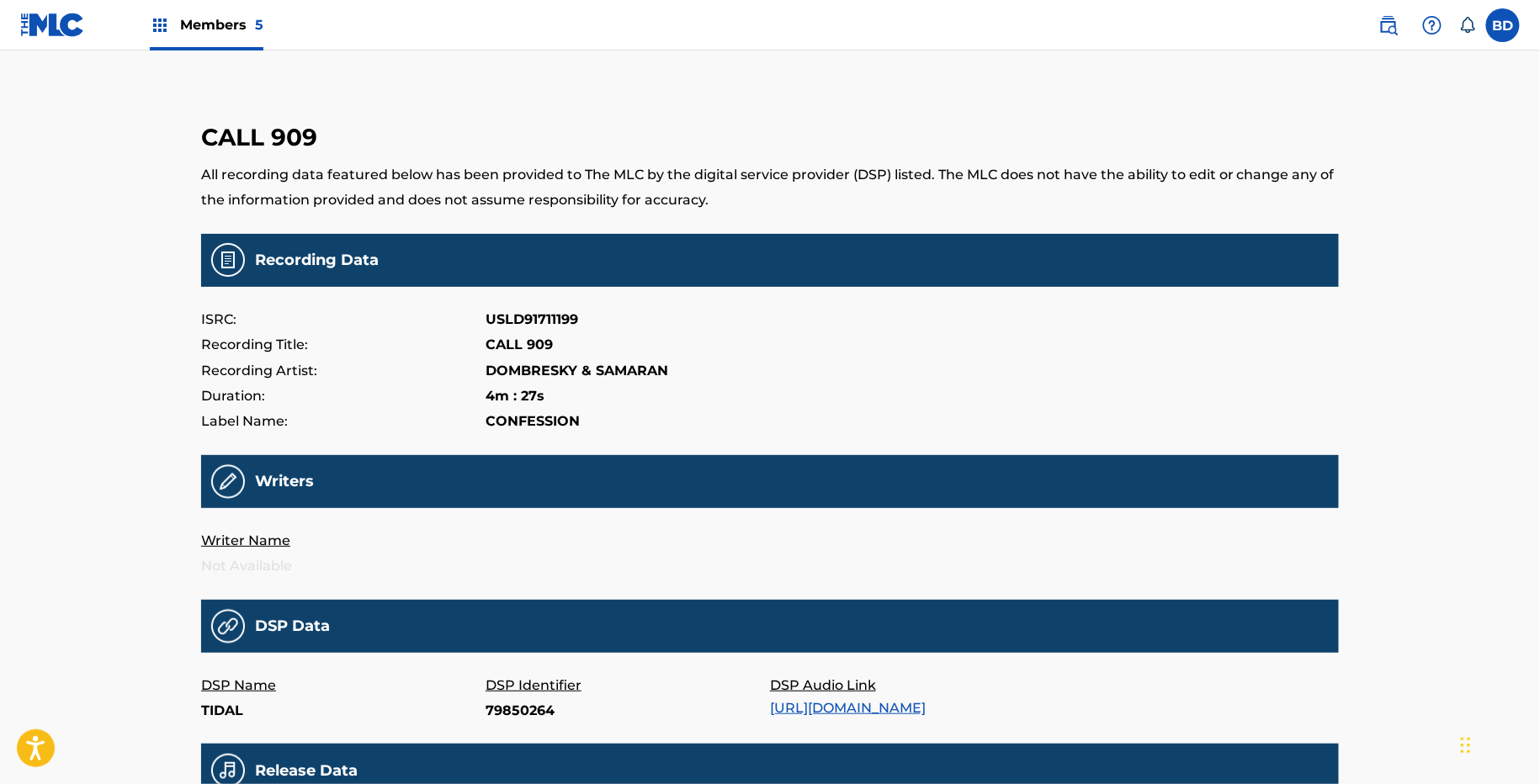
click at [517, 708] on p "79850264" at bounding box center [627, 711] width 284 height 26
copy p "79850264"
click at [512, 713] on p "60046575" at bounding box center [627, 711] width 284 height 26
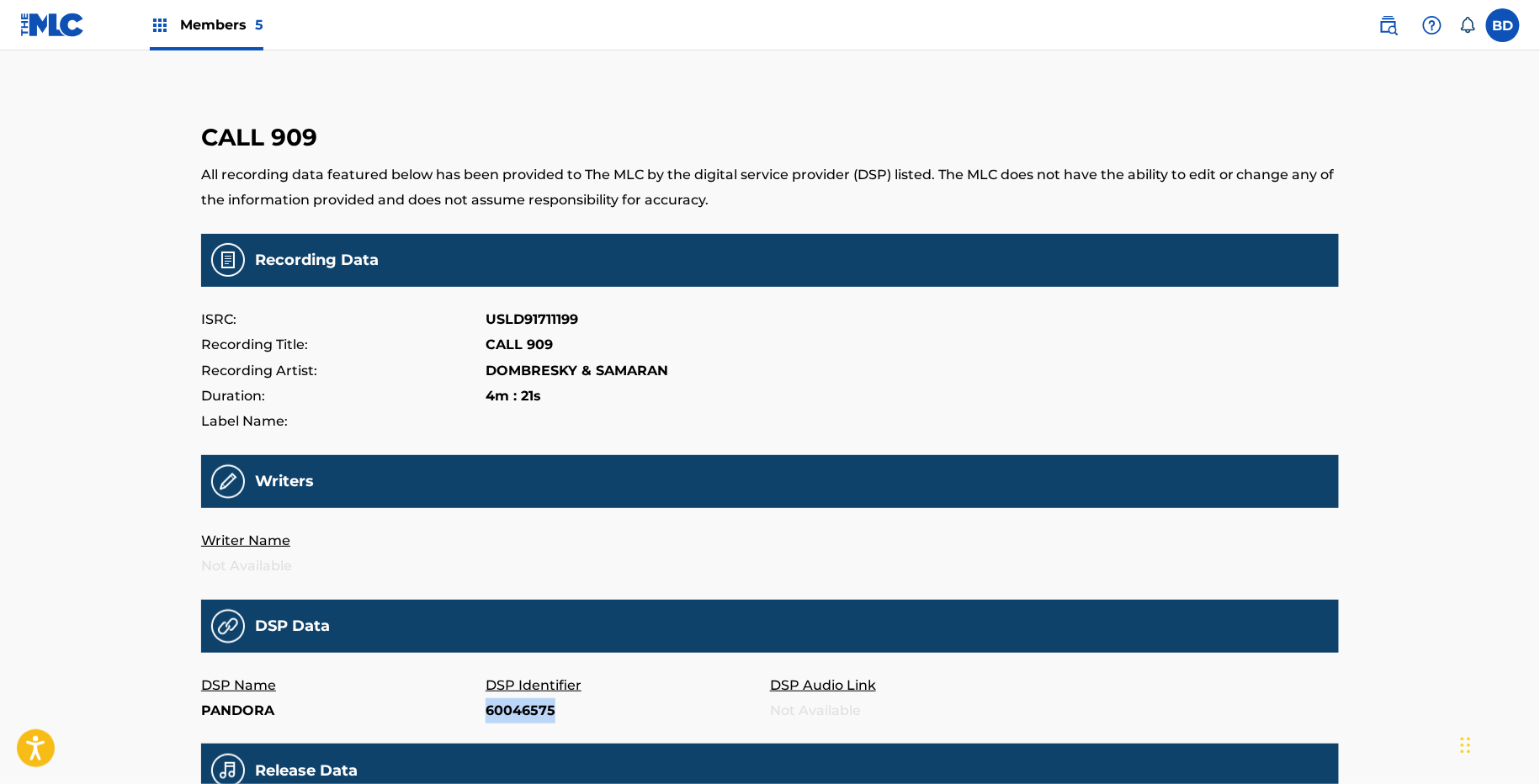
copy p "60046575"
click at [502, 713] on p "51239417" at bounding box center [627, 711] width 284 height 26
copy p "51239417"
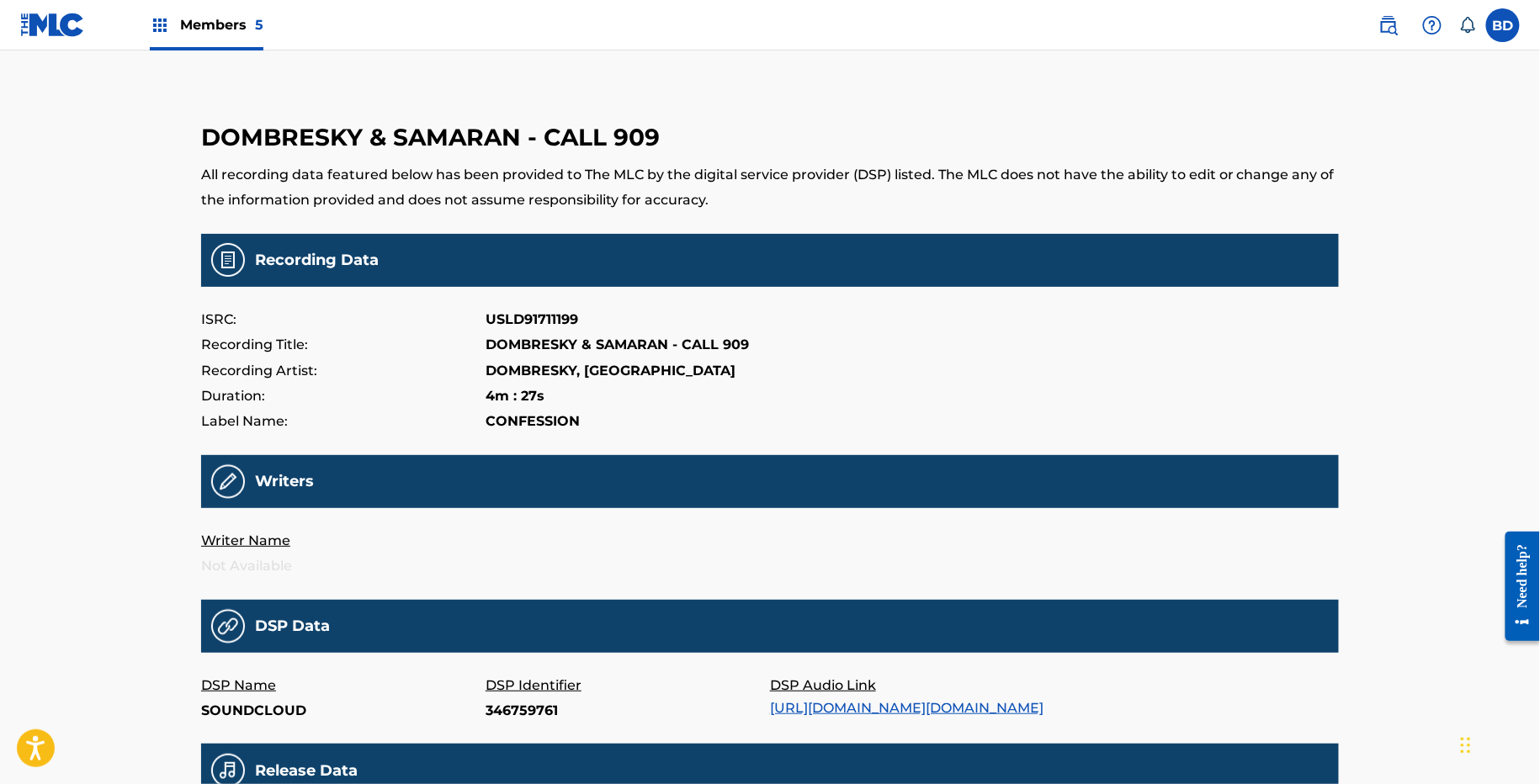
click at [511, 715] on p "346759761" at bounding box center [627, 711] width 284 height 26
copy p "346759761"
